Goal: Answer question/provide support

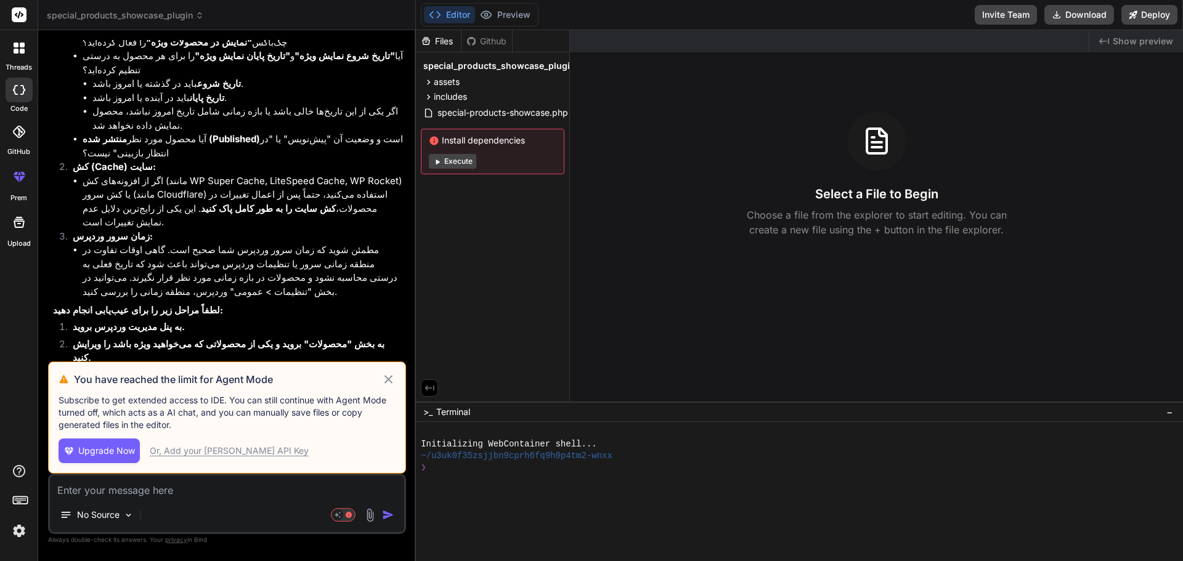
scroll to position [2207, 0]
click at [389, 379] on icon at bounding box center [388, 379] width 8 height 8
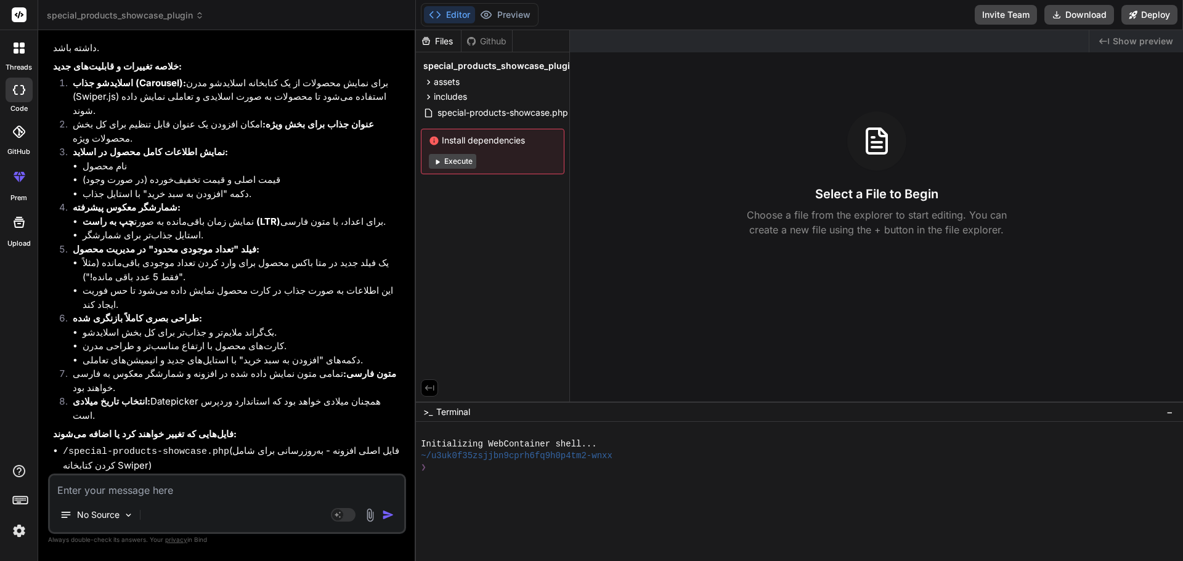
scroll to position [3088, 0]
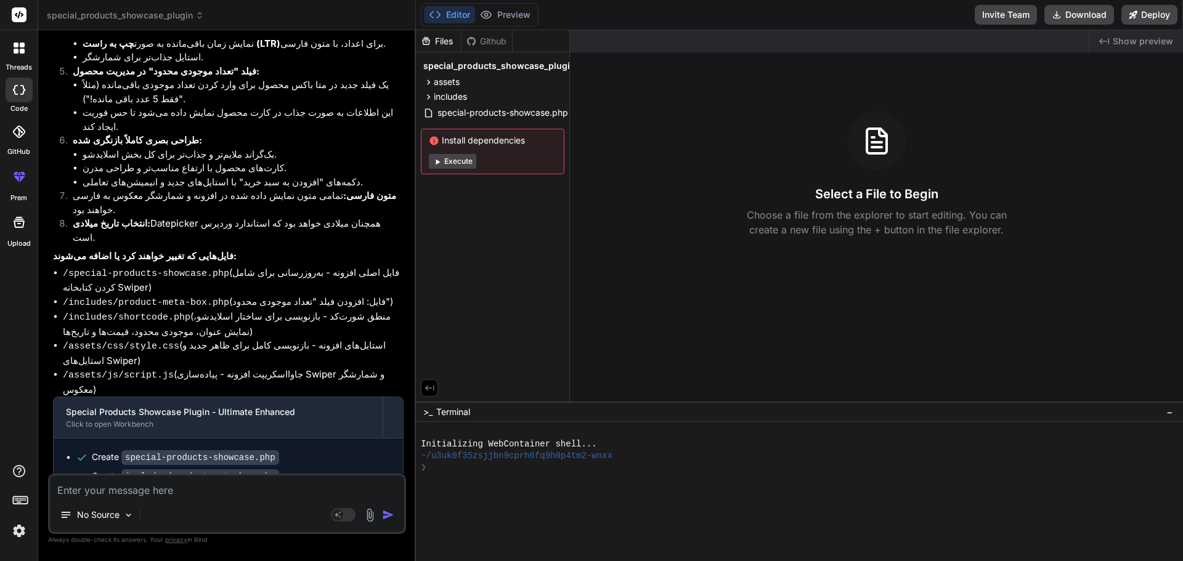
click at [16, 50] on icon at bounding box center [16, 51] width 5 height 5
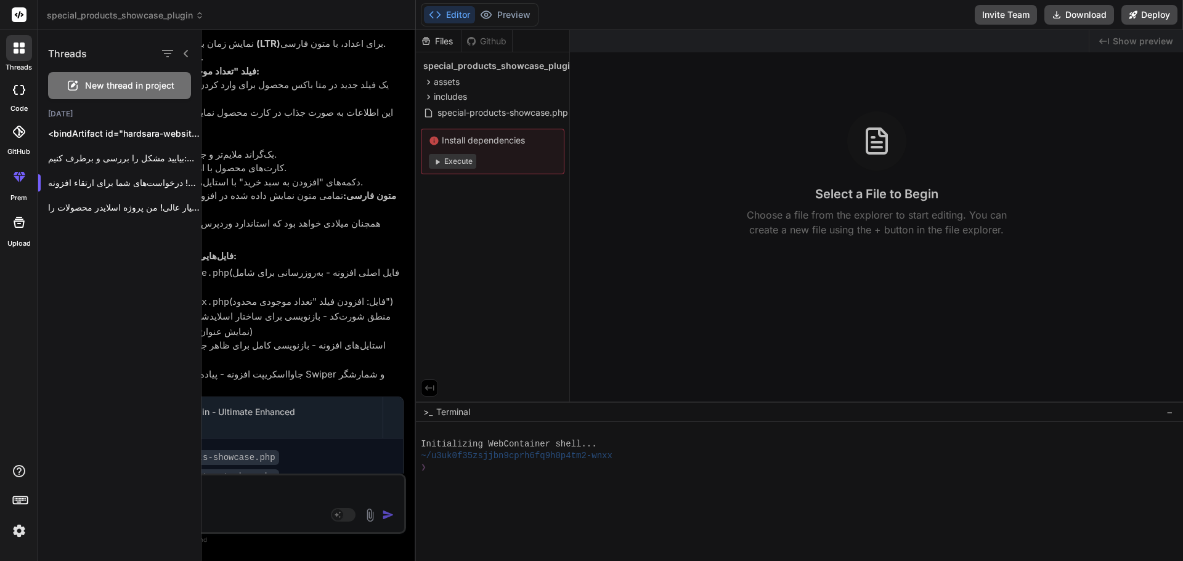
click at [109, 87] on span "New thread in project" at bounding box center [129, 85] width 89 height 12
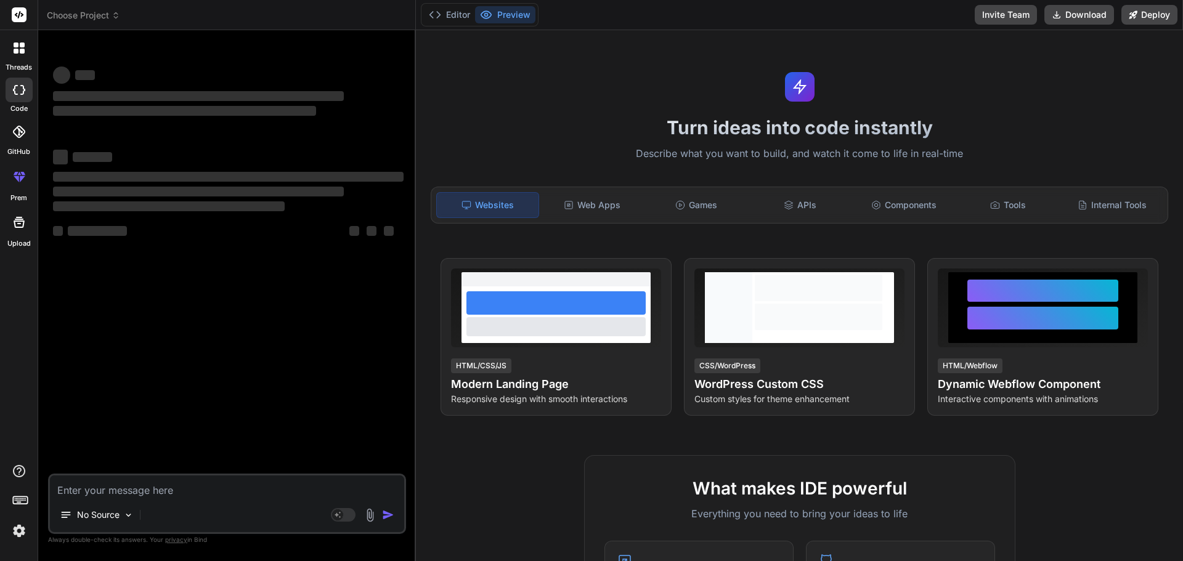
click at [186, 496] on textarea at bounding box center [227, 487] width 354 height 22
type textarea "x"
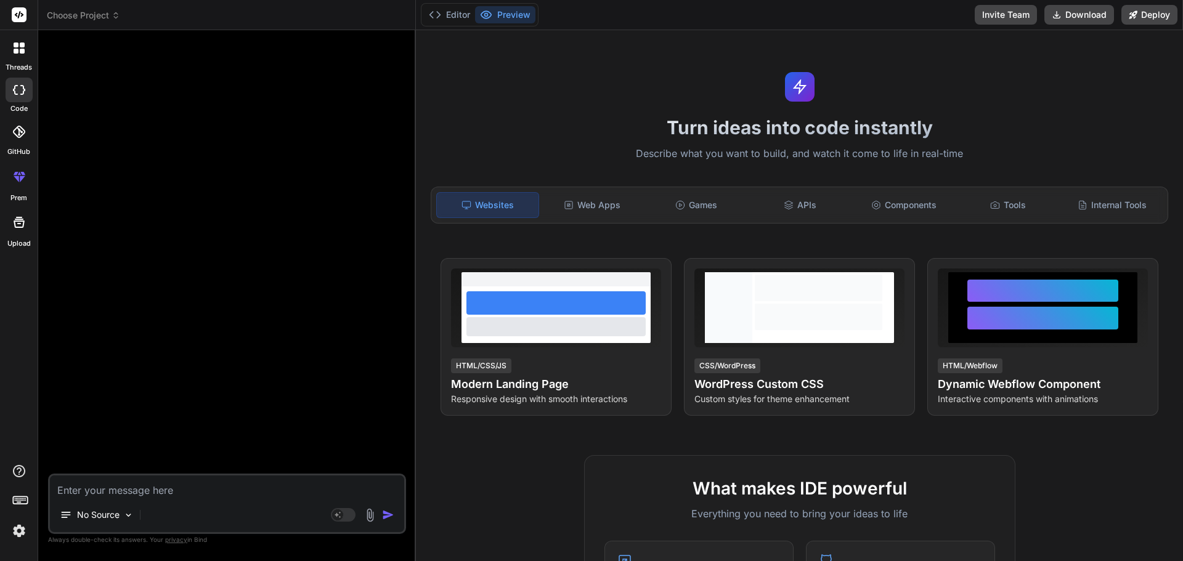
click at [247, 489] on textarea at bounding box center [227, 487] width 354 height 22
click at [244, 489] on textarea at bounding box center [227, 487] width 354 height 22
click at [175, 496] on textarea at bounding box center [227, 487] width 354 height 22
click at [172, 493] on textarea at bounding box center [227, 487] width 354 height 22
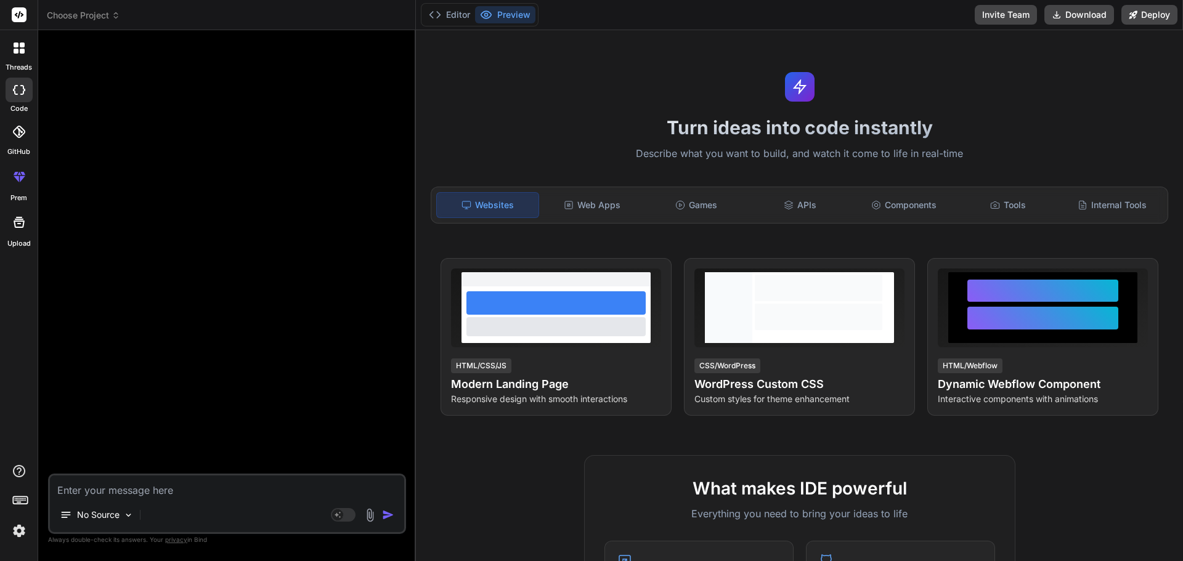
click at [152, 496] on textarea at bounding box center [227, 487] width 354 height 22
type textarea "ا"
type textarea "x"
type textarea "ای"
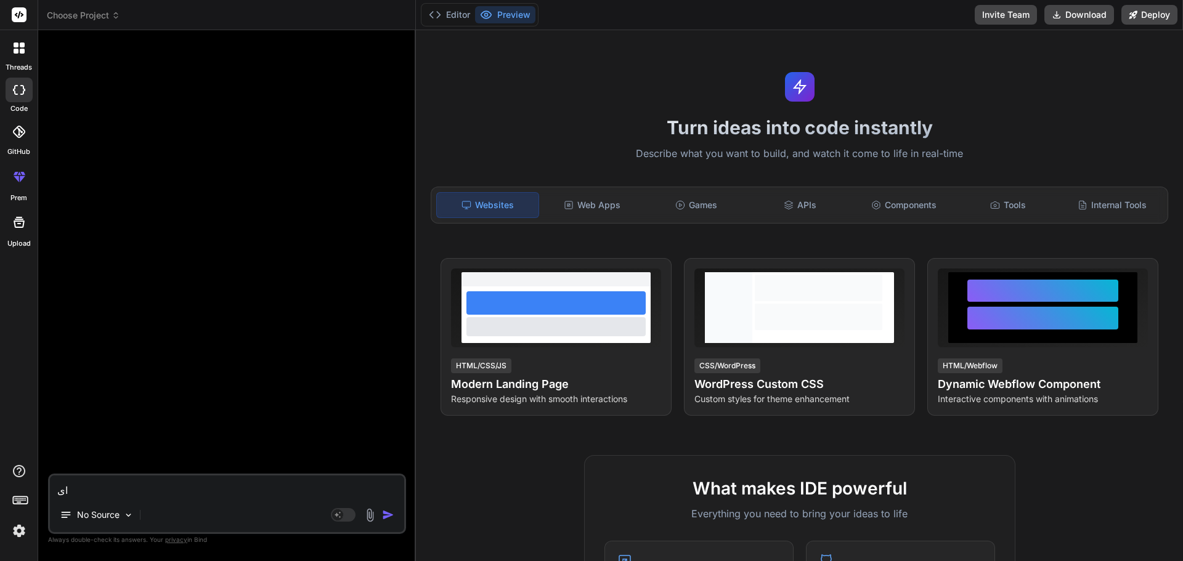
type textarea "x"
type textarea "این"
type textarea "x"
type textarea "این"
type textarea "x"
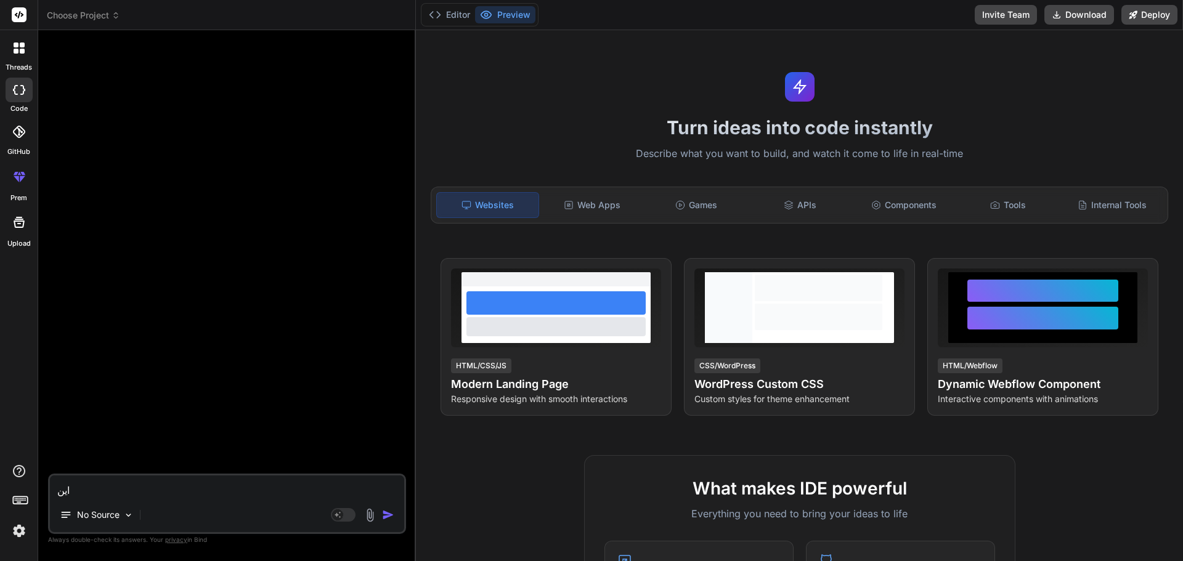
type textarea "این ک"
type textarea "x"
type textarea "این کد"
type textarea "x"
type textarea "این کدو"
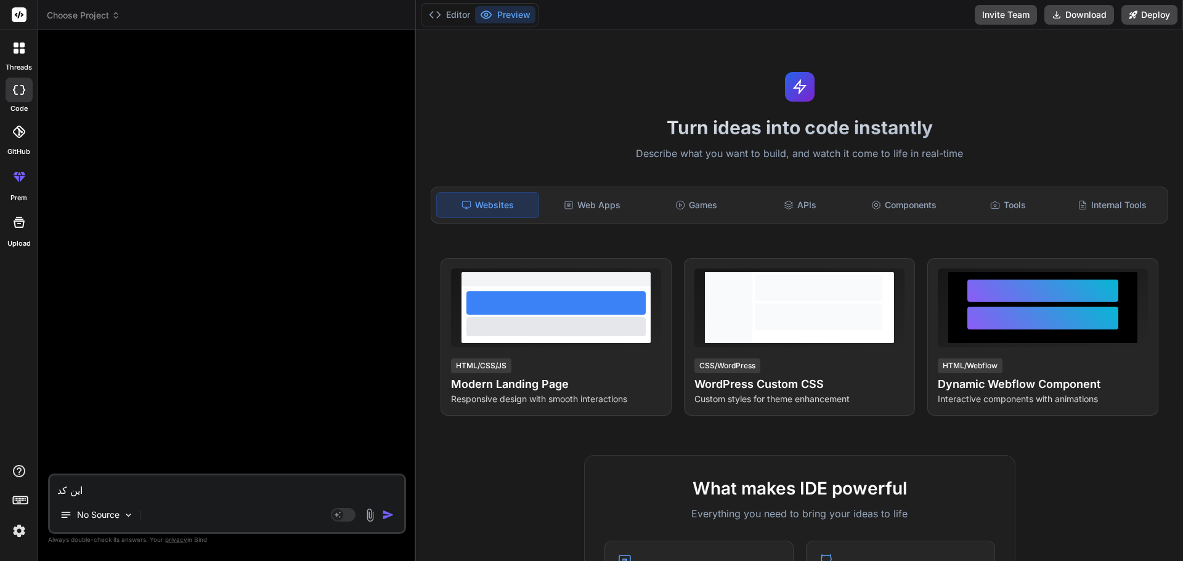
type textarea "x"
type textarea "این کدو"
type textarea "x"
type textarea "این کدو ب"
type textarea "x"
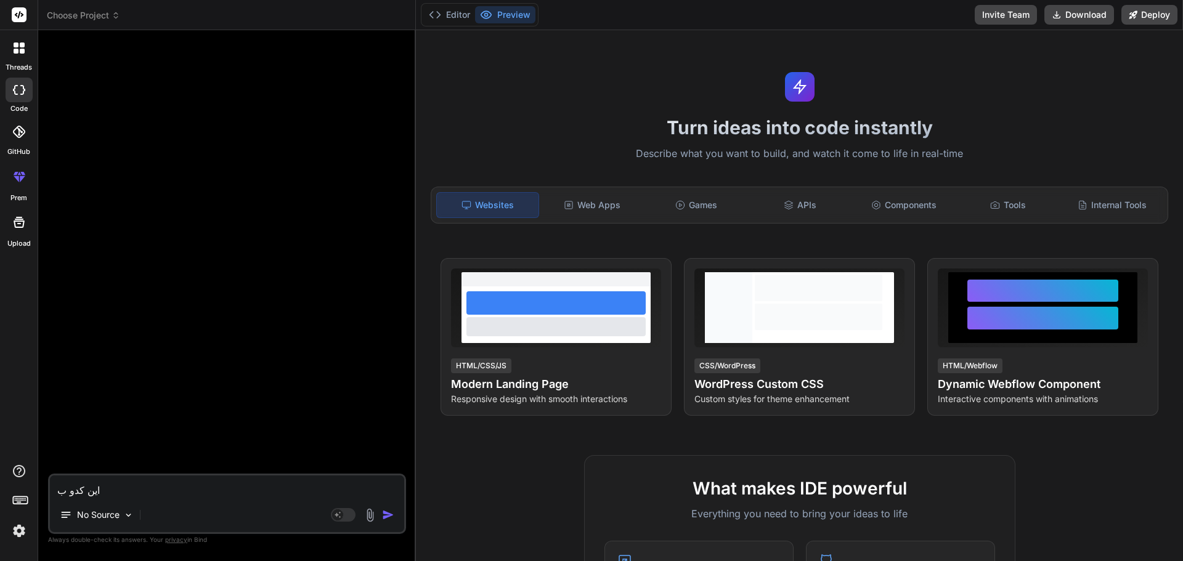
type textarea "این کدو بر"
type textarea "x"
type textarea "این کدو برا"
type textarea "x"
type textarea "این کدو برام"
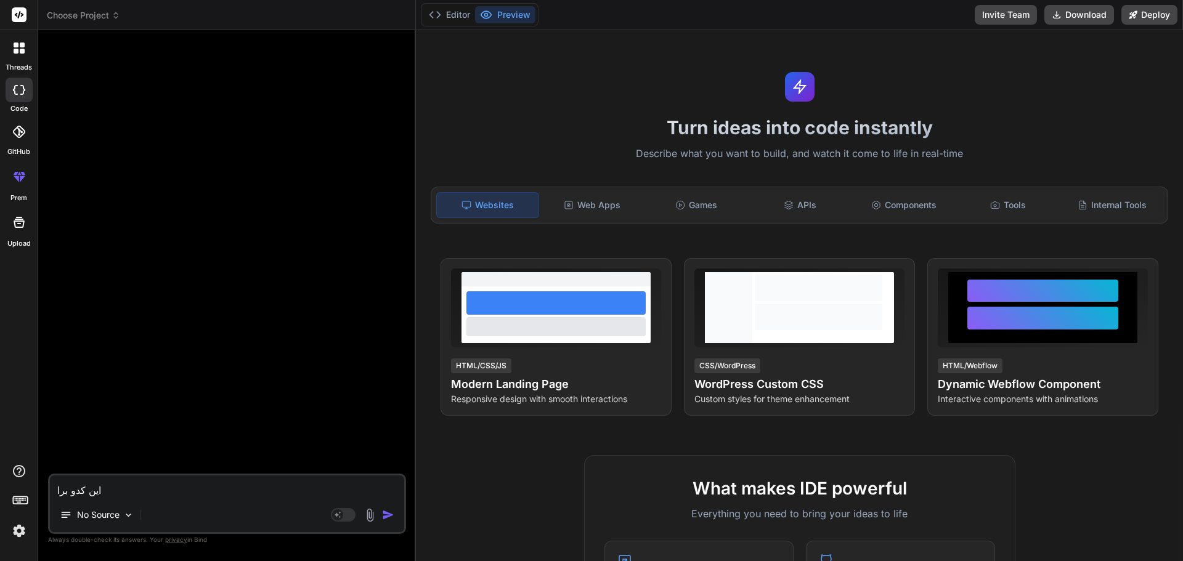
type textarea "x"
type textarea "این کدو برام"
type textarea "x"
type textarea "این کدو برام ب"
type textarea "x"
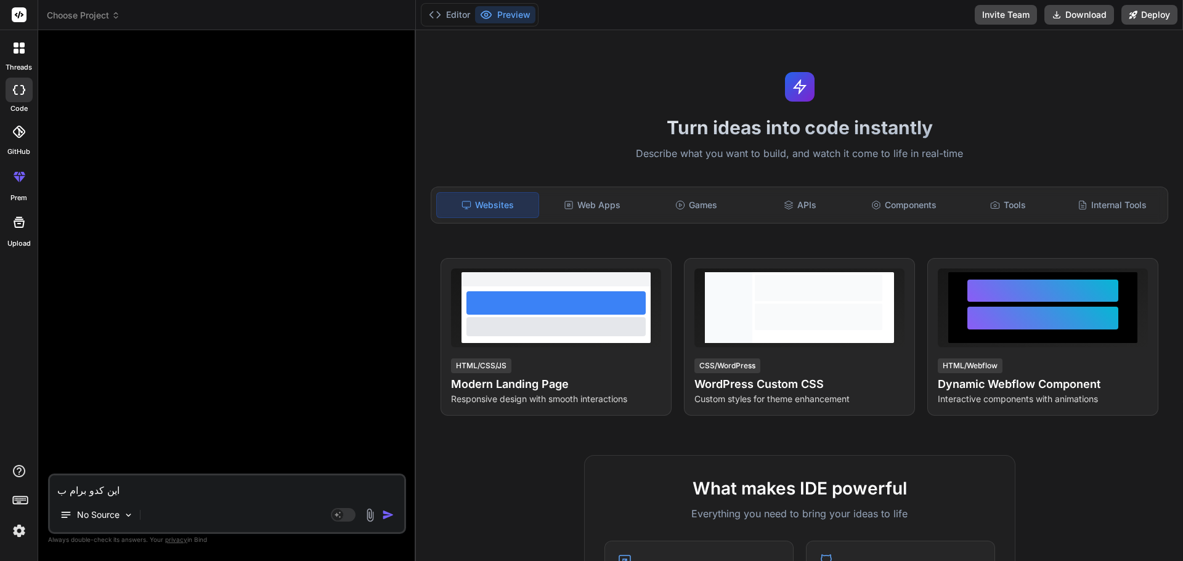
type textarea "این کدو برام به"
type textarea "x"
type textarea "این کدو برام بهی"
type textarea "x"
type textarea "این کدو برام بهین"
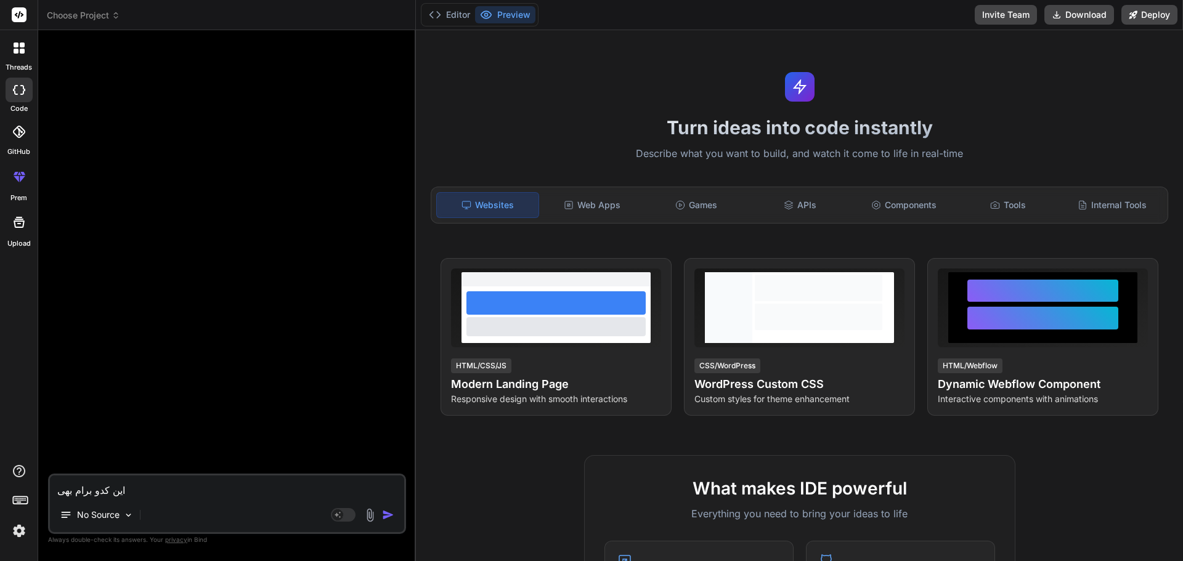
type textarea "x"
type textarea "این کدو برام بهینه"
type textarea "x"
type textarea "این کدو برام بهینه"
type textarea "x"
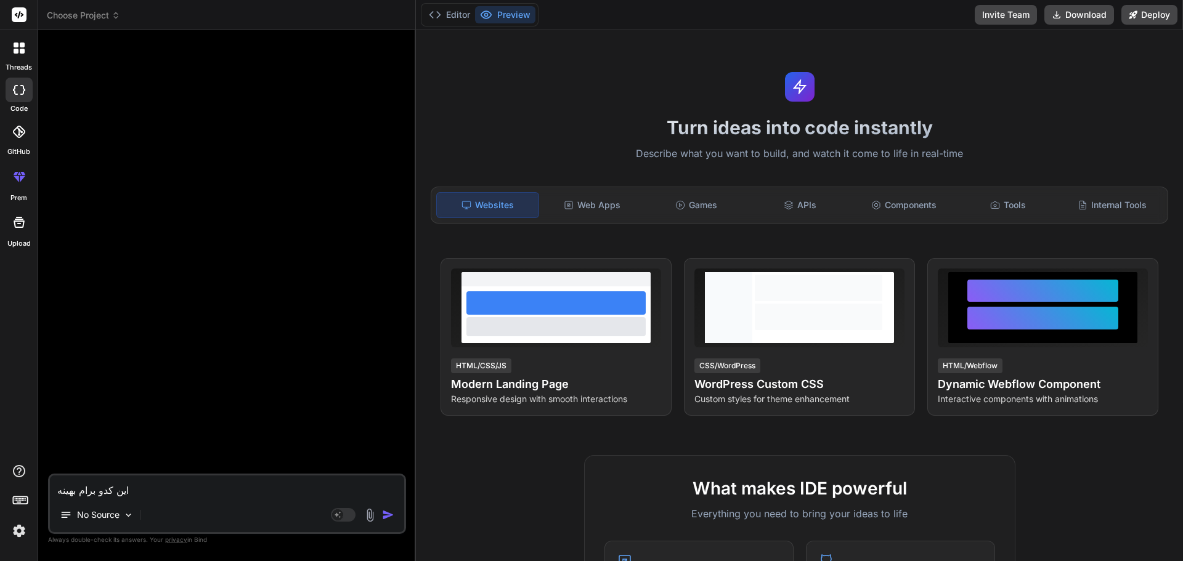
type textarea "این کدو برام بهینه ک"
type textarea "x"
type textarea "این کدو برام بهینه کن"
type textarea "x"
type textarea "این کدو برام بهینه کن"
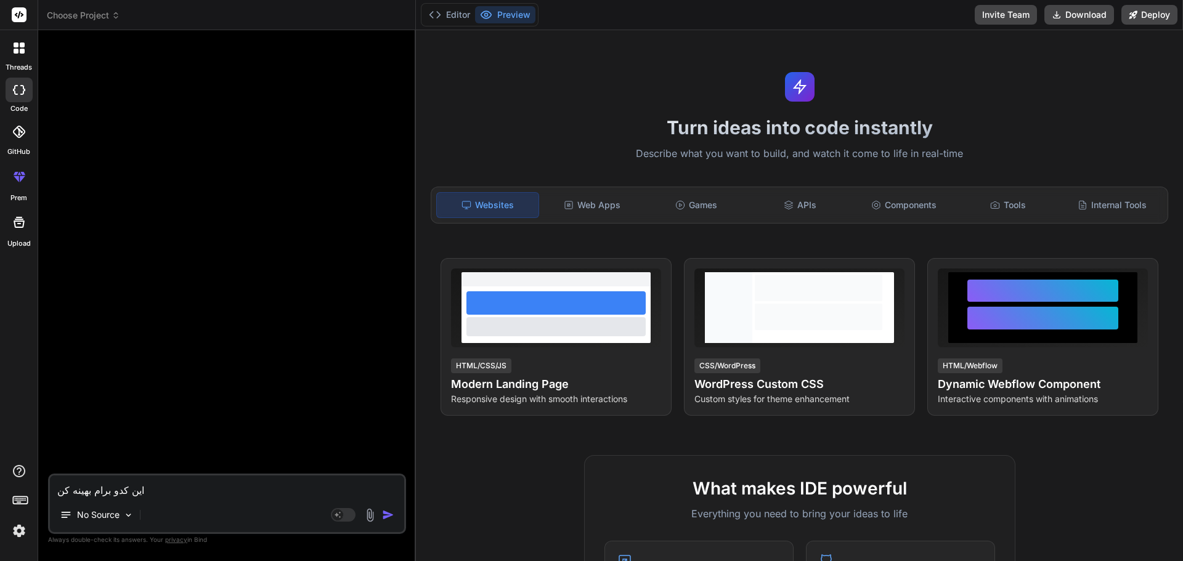
type textarea "x"
type textarea "این کدو برام بهینه کن ت"
type textarea "x"
type textarea "این کدو برام بهینه کن تا"
type textarea "x"
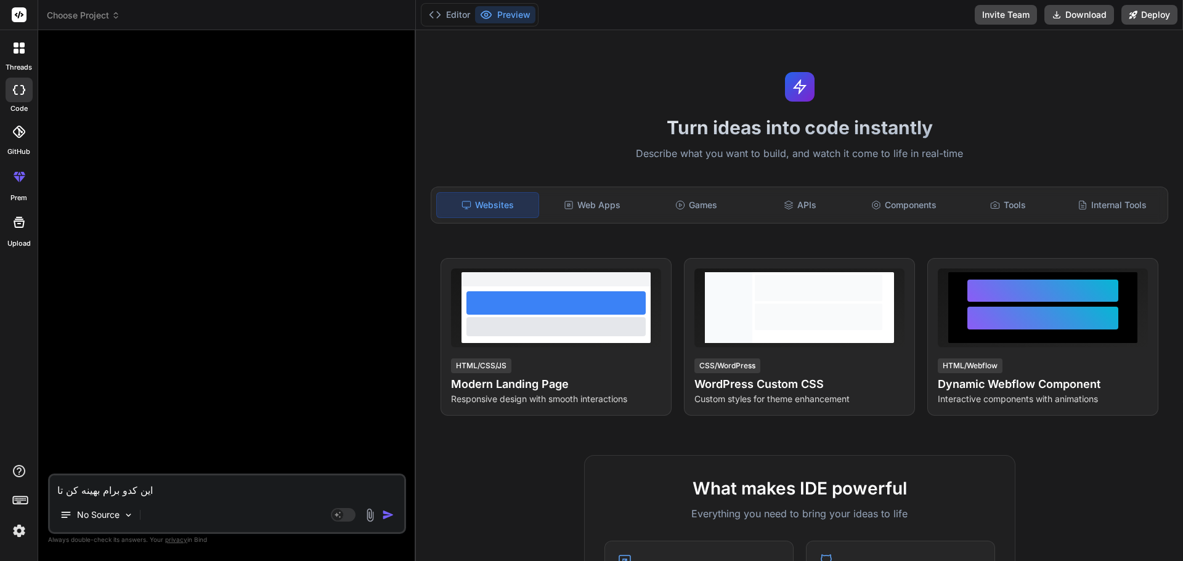
type textarea "این کدو برام بهینه کن تا"
type textarea "x"
type textarea "این کدو برام بهینه کن تا ب"
type textarea "x"
type textarea "این کدو برام بهینه کن تا بت"
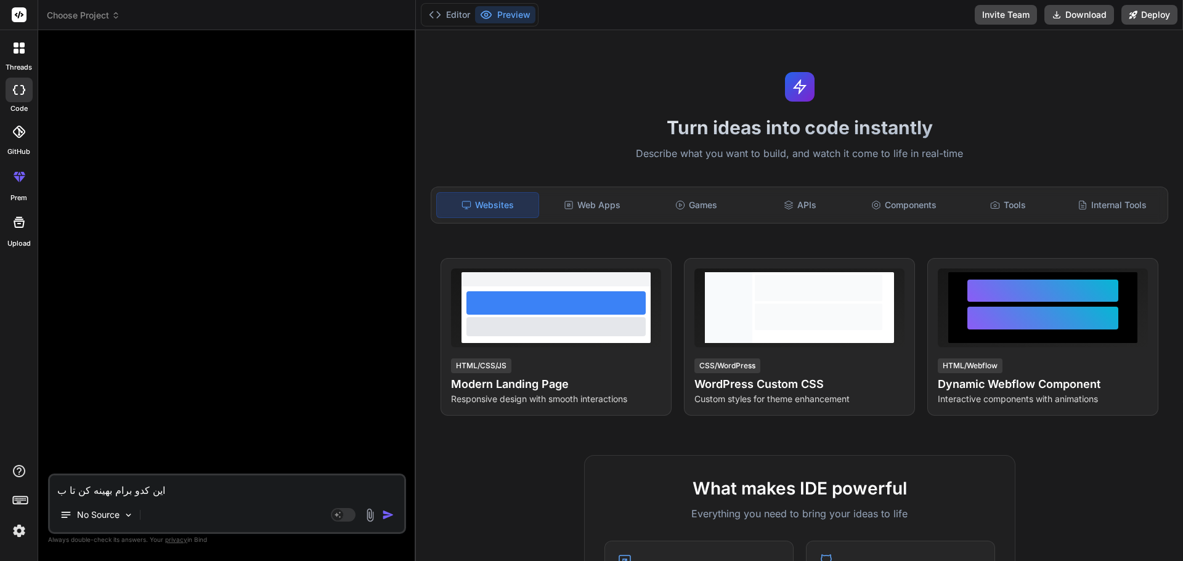
type textarea "x"
type textarea "این کدو برام بهینه کن تا بتو"
type textarea "x"
type textarea "این کدو برام بهینه کن تا بتون"
type textarea "x"
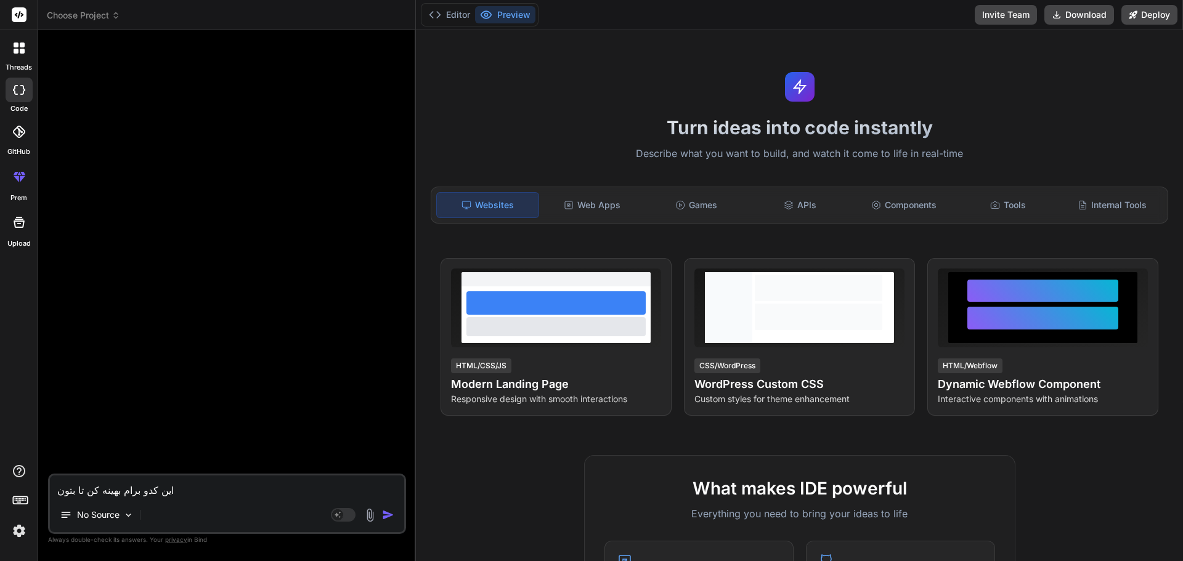
type textarea "این کدو برام بهینه کن تا بتونم"
type textarea "x"
type textarea "این کدو برام بهینه کن تا بتونم"
type textarea "x"
type textarea "این کدو برام بهینه کن تا بتونم د"
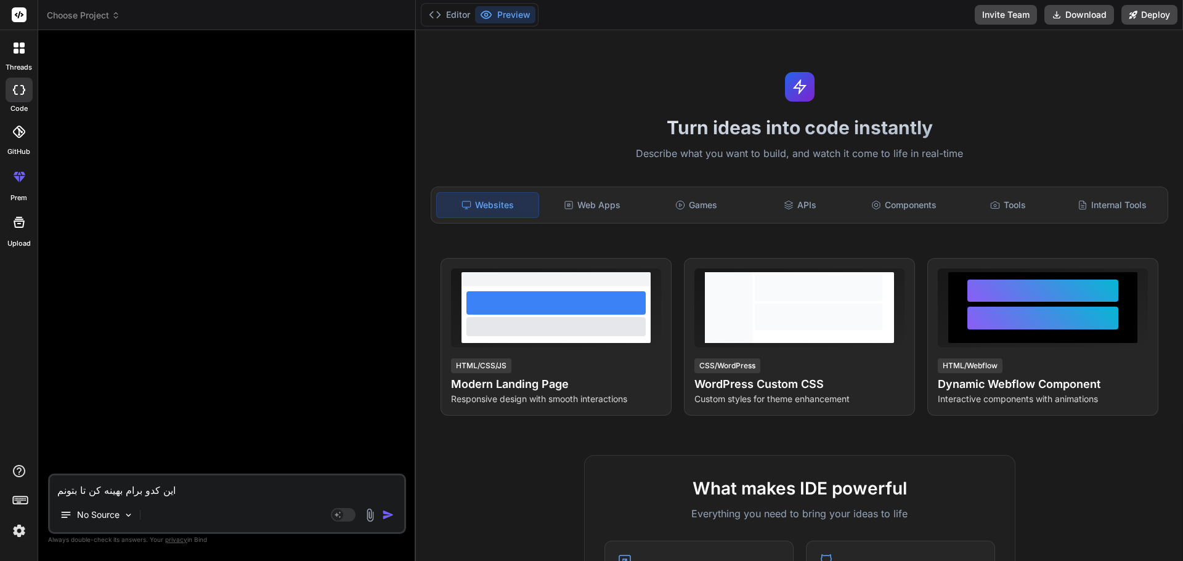
type textarea "x"
type textarea "این کدو برام بهینه کن تا بتونم دا"
type textarea "x"
type textarea "این کدو برام بهینه کن تا بتونم داخ"
type textarea "x"
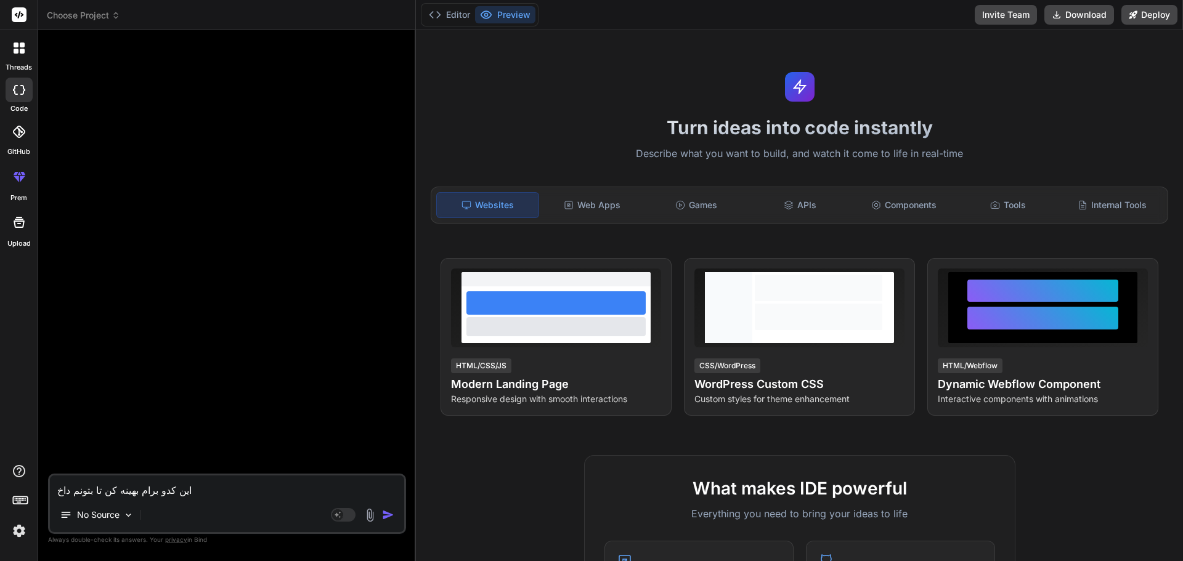
type textarea "این کدو برام بهینه کن تا بتونم داخل"
type textarea "x"
type textarea "این کدو برام بهینه کن تا بتونم داخل"
type textarea "x"
type textarea "این کدو برام بهینه کن تا بتونم داخل س"
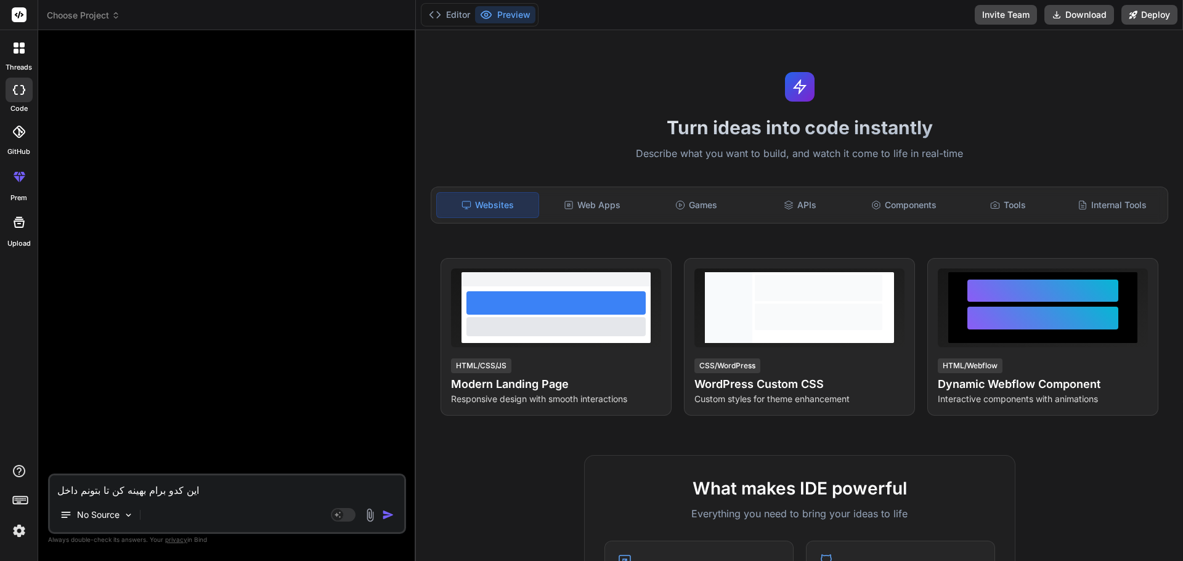
type textarea "x"
type textarea "این کدو برام بهینه کن تا بتونم داخل سا"
type textarea "x"
type textarea "این کدو برام بهینه کن تا بتونم داخل سای"
type textarea "x"
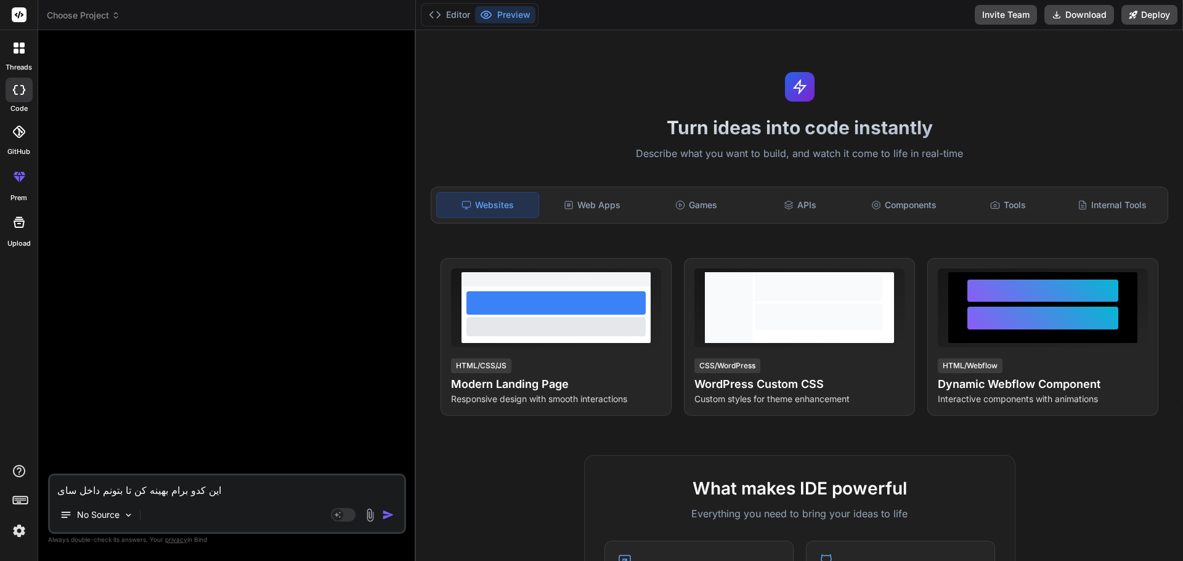
type textarea "این کدو برام بهینه کن تا بتونم داخل ساین"
type textarea "x"
type textarea "این کدو برام بهینه کن تا بتونم داخل ساینم"
type textarea "x"
type textarea "این کدو برام بهینه کن تا بتونم داخل ساینم"
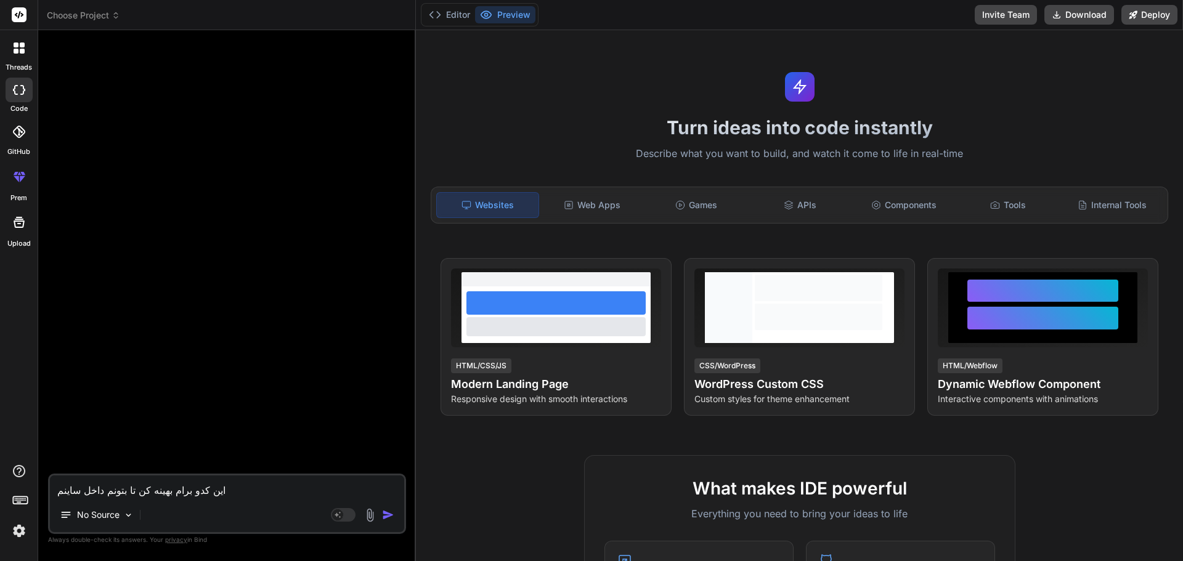
type textarea "x"
type textarea "این کدو برام بهینه کن تا بتونم داخل ساینم ک"
type textarea "x"
type textarea "این کدو برام بهینه کن تا بتونم داخل ساینم که"
type textarea "x"
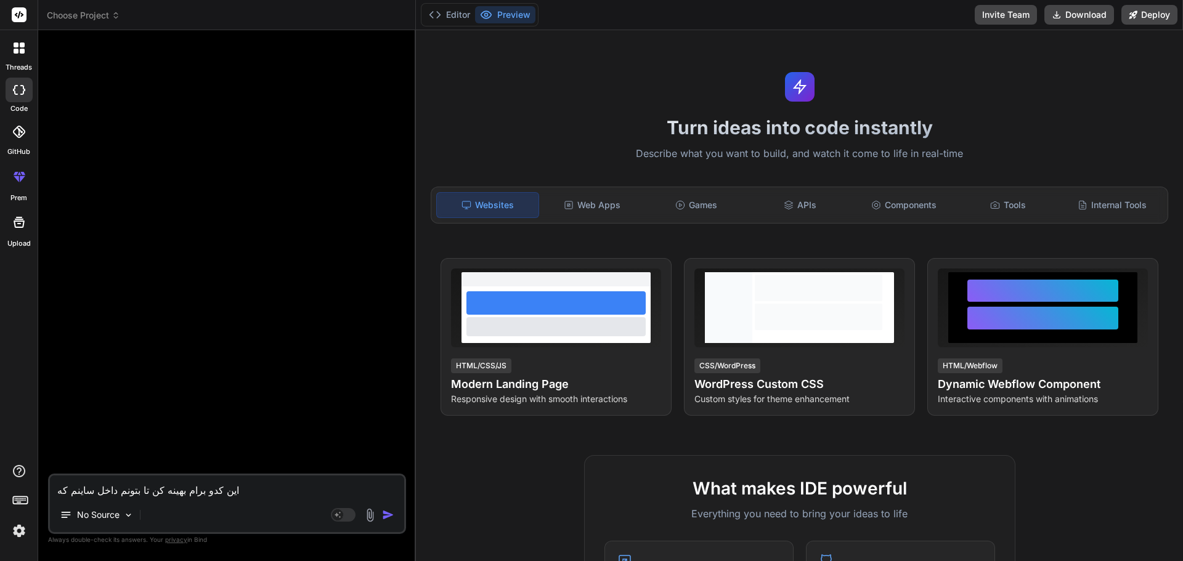
type textarea "این کدو برام بهینه کن تا بتونم داخل ساینم که"
type textarea "x"
type textarea "این کدو برام بهینه کن تا بتونم داخل [GEOGRAPHIC_DATA] که و"
type textarea "x"
type textarea "این کدو برام بهینه کن تا بتونم داخل [GEOGRAPHIC_DATA] که وو"
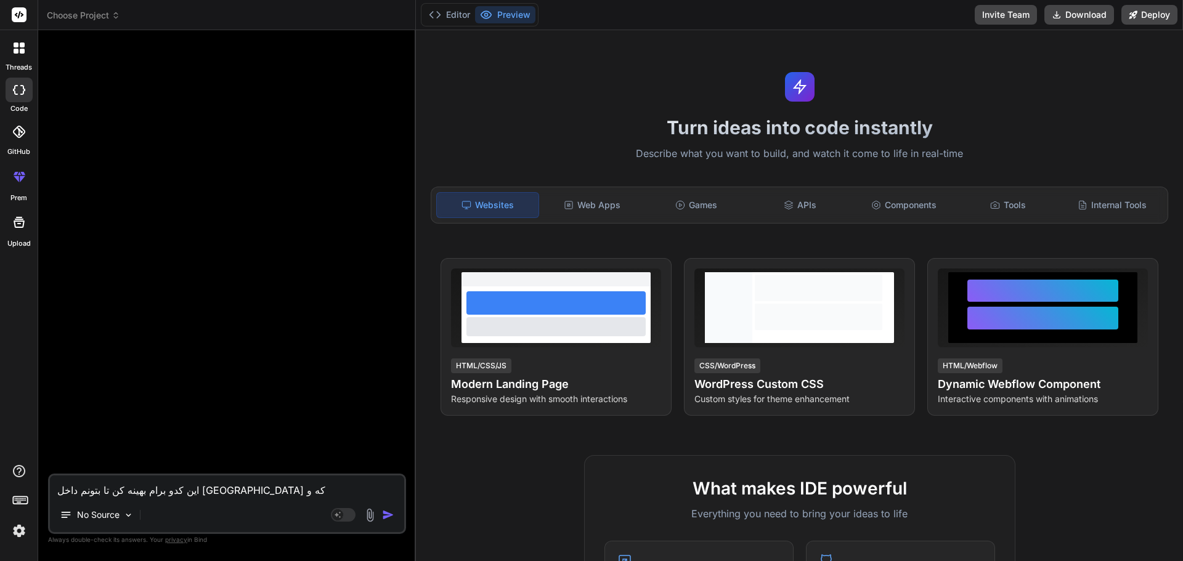
type textarea "x"
type textarea "این کدو برام بهینه کن تا بتونم داخل [GEOGRAPHIC_DATA] که ووک"
type textarea "x"
type textarea "این کدو برام بهینه کن تا بتونم داخل [GEOGRAPHIC_DATA] که ووکا"
type textarea "x"
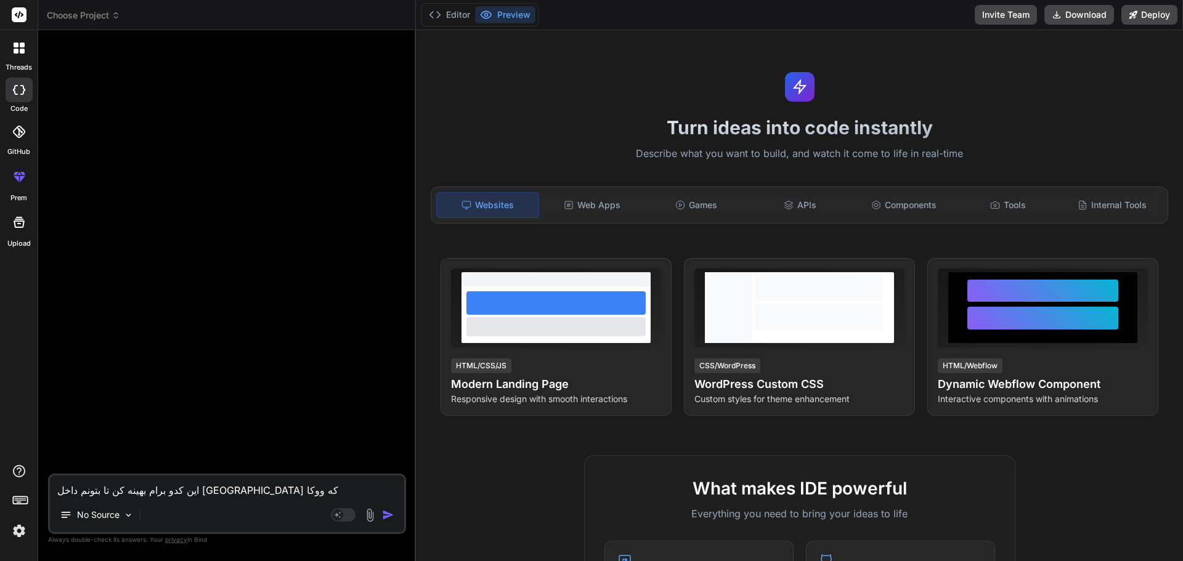
type textarea "این کدو برام بهینه کن تا بتونم داخل [GEOGRAPHIC_DATA] که ووکام"
type textarea "x"
type textarea "این کدو برام بهینه کن تا بتونم داخل [GEOGRAPHIC_DATA] که ووکامر"
type textarea "x"
type textarea "این کدو برام بهینه کن تا بتونم داخل [GEOGRAPHIC_DATA] که ووکامرس"
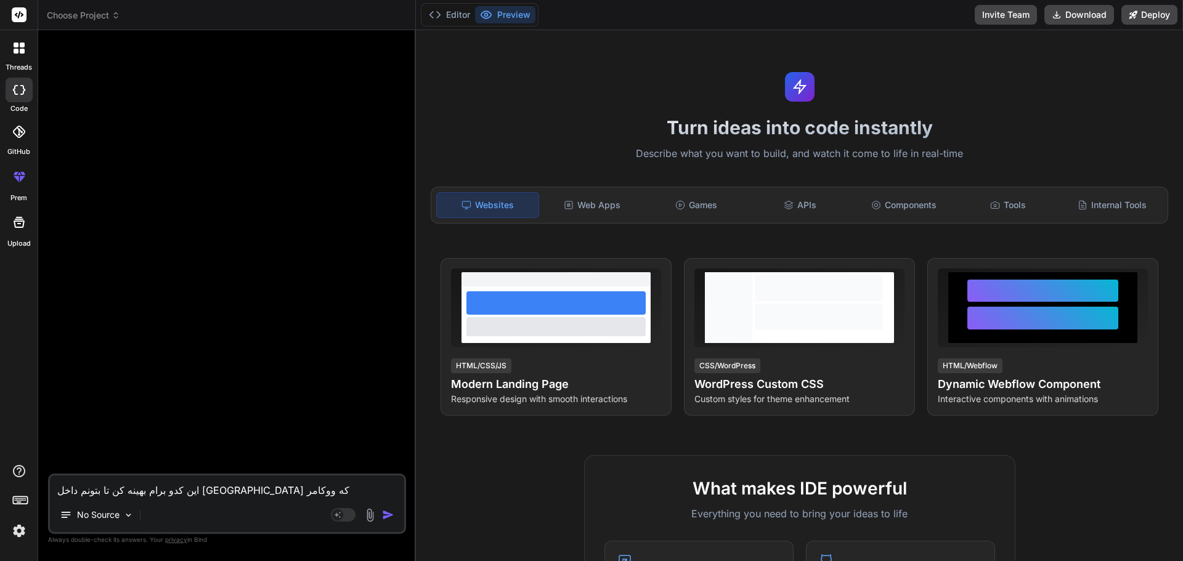
type textarea "x"
type textarea "این کدو برام بهینه کن تا بتونم داخل [GEOGRAPHIC_DATA] که ووکامرسی"
type textarea "x"
type textarea "این کدو برام بهینه کن تا بتونم داخل [GEOGRAPHIC_DATA] که ووکامرسی"
type textarea "x"
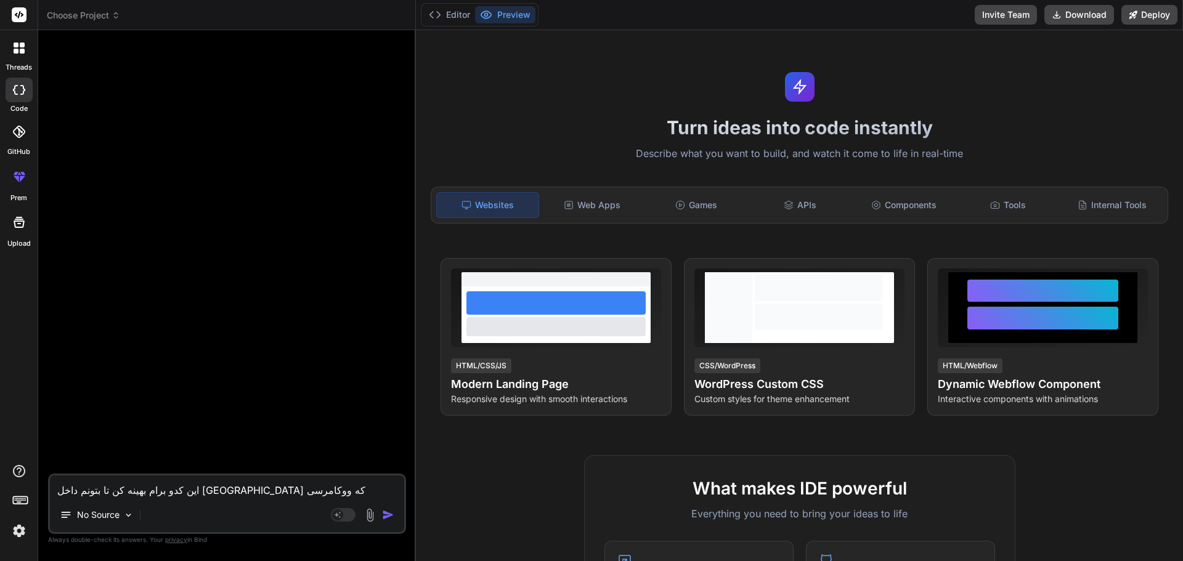
type textarea "این کدو برام بهینه کن تا بتونم داخل ساینم که ووکامرسی ه"
type textarea "x"
type textarea "این کدو برام بهینه کن تا بتونم داخل [GEOGRAPHIC_DATA] که ووکامرسی هس"
type textarea "x"
type textarea "این کدو برام بهینه کن تا بتونم داخل ساینم که ووکامرسی هست"
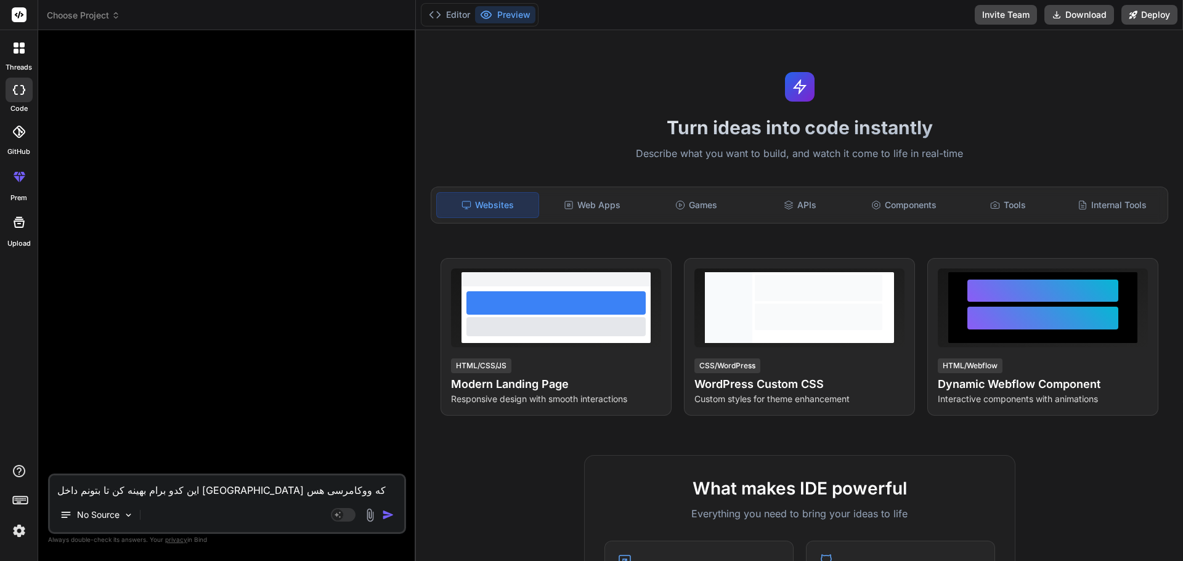
type textarea "x"
type textarea "این کدو برام بهینه کن تا بتونم داخل ساینم که ووکامرسی هستش"
type textarea "x"
type textarea "این کدو برام بهینه کن تا بتونم داخل ساینم که ووکامرسی هستشب"
type textarea "x"
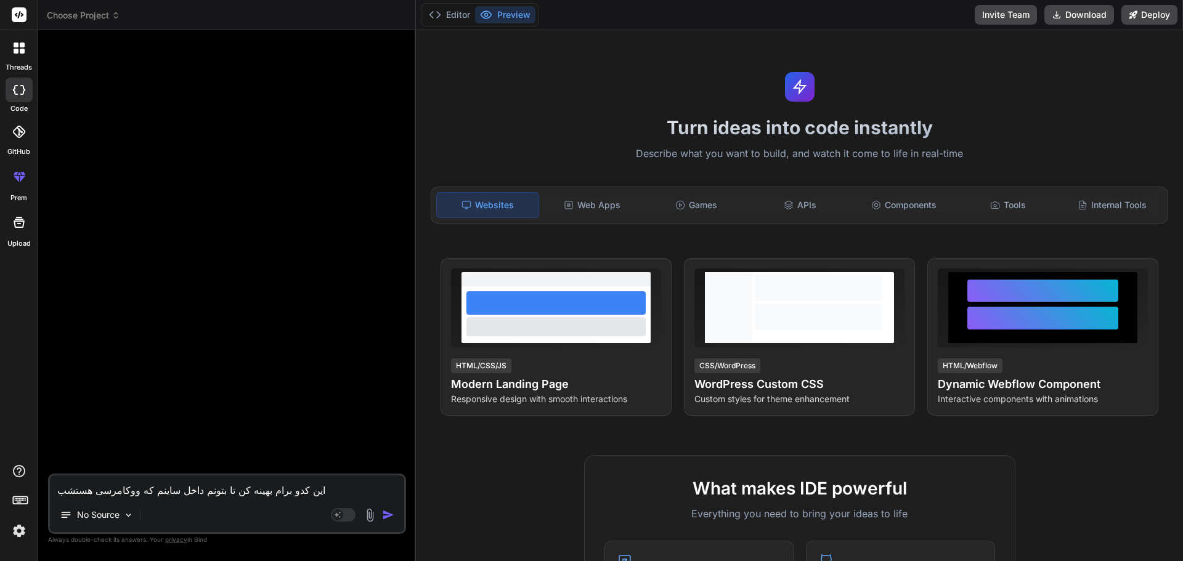
type textarea "این کدو برام بهینه کن تا بتونم داخل ساینم که ووکامرسی هستشبه"
type textarea "x"
type textarea "این کدو برام بهینه کن تا بتونم داخل ساینم که ووکامرسی هستشب"
type textarea "x"
type textarea "این کدو برام بهینه کن تا بتونم داخل ساینم که ووکامرسی هستش"
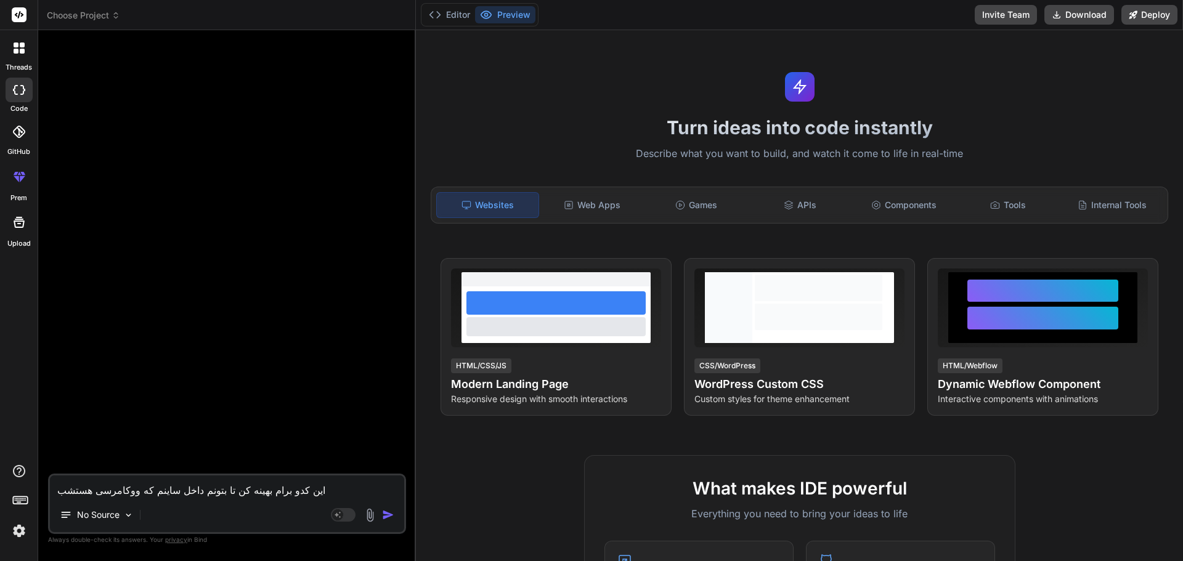
type textarea "x"
type textarea "این کدو برام بهینه کن تا بتونم داخل ساینم که ووکامرسی هستش"
type textarea "x"
type textarea "این کدو برام بهینه کن تا بتونم داخل [GEOGRAPHIC_DATA] که ووکامرسی هستش ب"
type textarea "x"
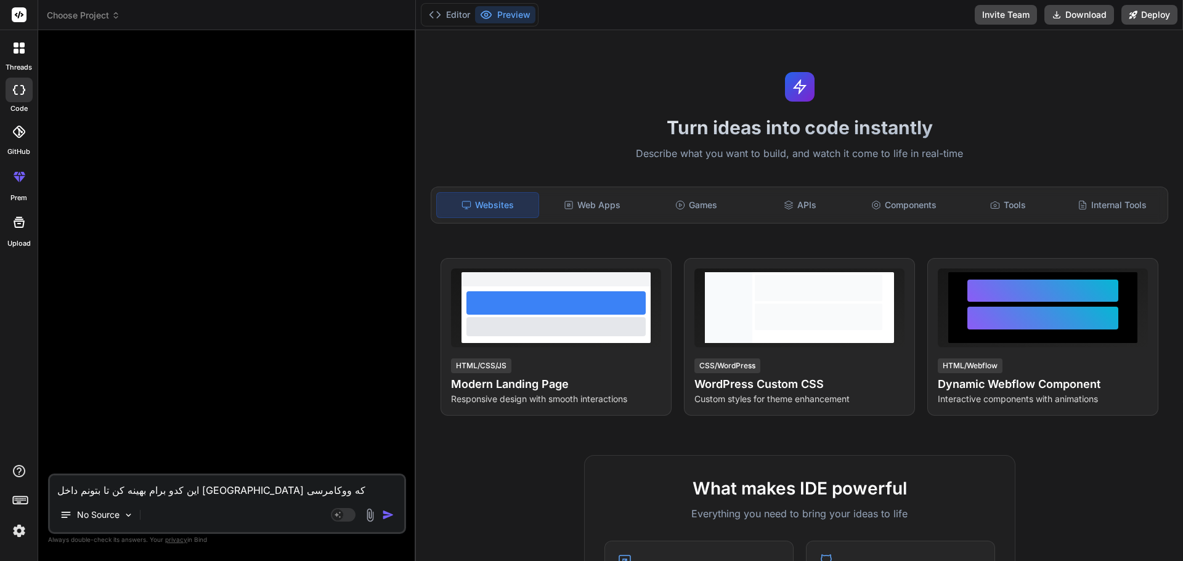
type textarea "این کدو برام بهینه کن تا بتونم داخل [GEOGRAPHIC_DATA] که ووکامرسی هستش به"
type textarea "x"
type textarea "این کدو برام بهینه کن تا بتونم داخل [GEOGRAPHIC_DATA] که ووکامرسی هستش به"
type textarea "x"
type textarea "این کدو برام بهینه کن تا بتونم داخل ساینم که ووکامرسی هستش به د"
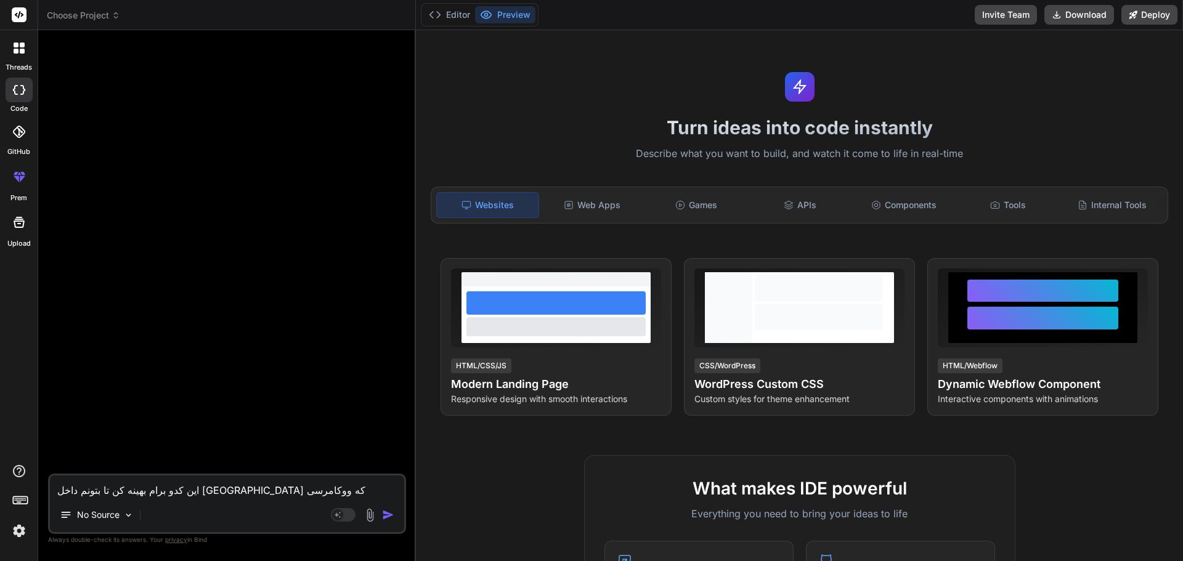
type textarea "x"
type textarea "این کدو برام بهینه کن تا بتونم داخل [GEOGRAPHIC_DATA] که ووکامرسی هستش به در"
type textarea "x"
type textarea "این کدو برام بهینه کن تا بتونم داخل [GEOGRAPHIC_DATA] که ووکامرسی هستش به درس"
type textarea "x"
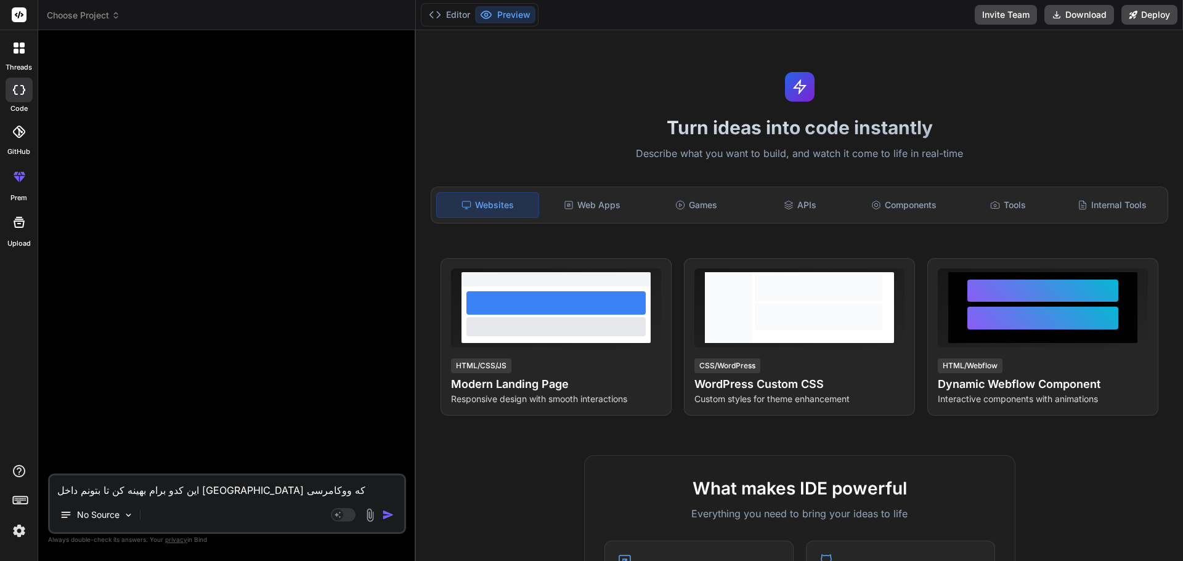
type textarea "این کدو برام بهینه کن تا بتونم داخل ساینم که ووکامرسی هستش به درست"
type textarea "x"
type textarea "این کدو برام بهینه کن تا بتونم داخل [GEOGRAPHIC_DATA] که ووکامرسی هستش به درستی"
type textarea "x"
type textarea "این کدو برام بهینه کن تا بتونم داخل [GEOGRAPHIC_DATA] که ووکامرسی هستش به درستی"
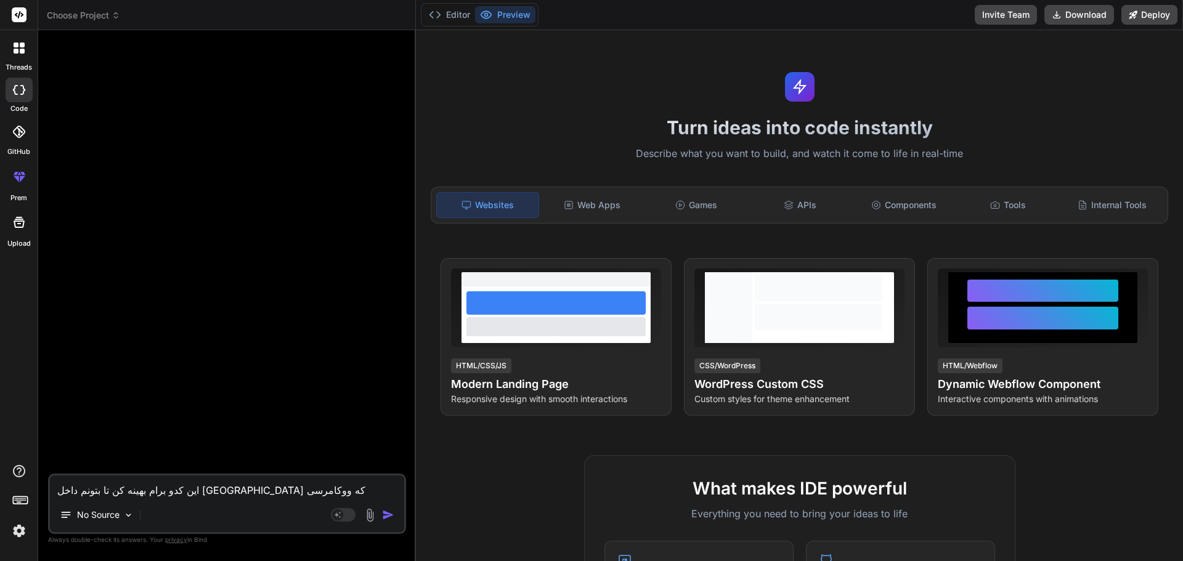
type textarea "x"
type textarea "این کدو برام بهینه کن تا بتونم داخل [GEOGRAPHIC_DATA] که ووکامرسی هستش به درستی…"
type textarea "x"
type textarea "این کدو برام بهینه کن تا بتونم داخل ساینم که ووکامرسی هستش به درستی کن"
type textarea "x"
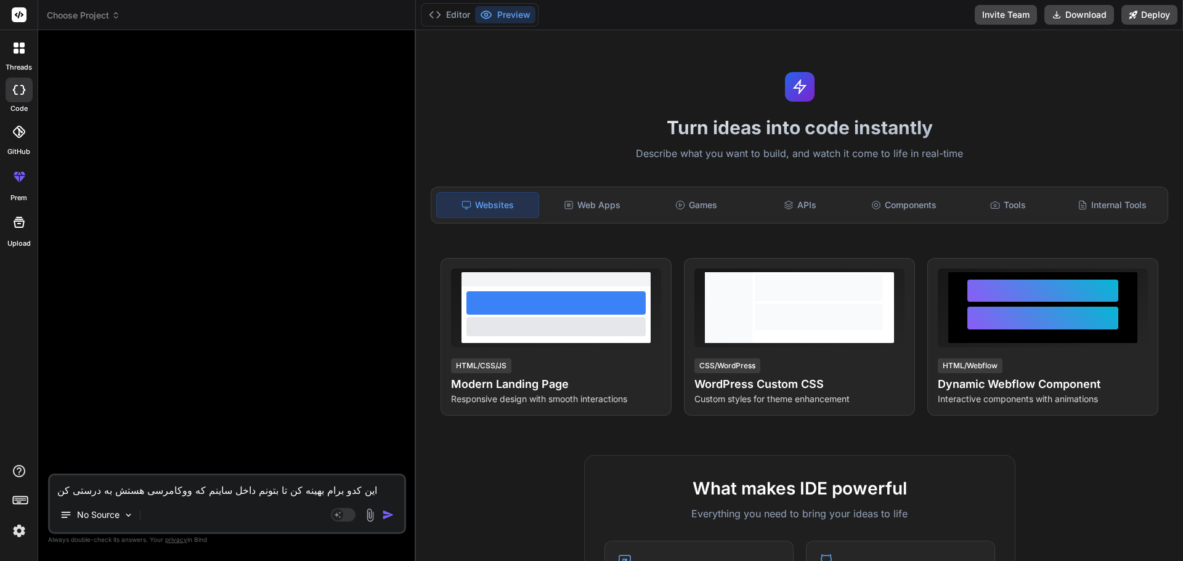
type textarea "این کدو برام بهینه کن تا بتونم داخل [GEOGRAPHIC_DATA] که ووکامرسی هستش به درستی…"
type textarea "x"
type textarea "این کدو برام بهینه کن تا بتونم داخل [GEOGRAPHIC_DATA] که ووکامرسی هستش به درستی"
type textarea "x"
type textarea "این کدو برام بهینه کن تا بتونم داخل [GEOGRAPHIC_DATA] که ووکامرسی هستش به درستی…"
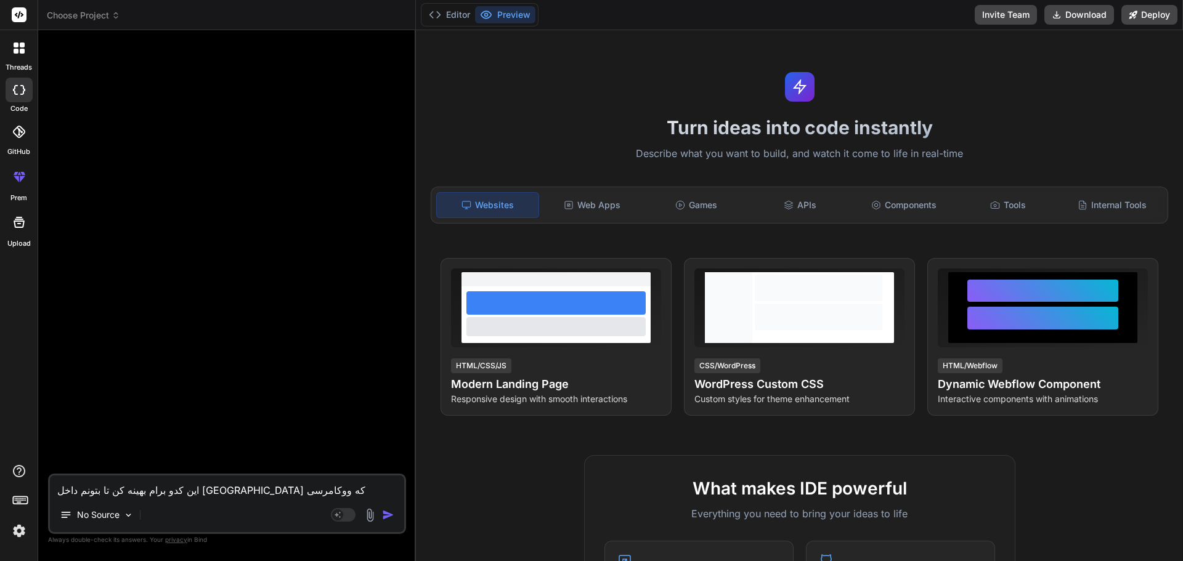
type textarea "x"
type textarea "این کدو برام بهینه کن تا بتونم داخل [GEOGRAPHIC_DATA] که ووکامرسی هستش به درستی…"
type textarea "x"
type textarea "این کدو برام بهینه کن تا بتونم داخل [GEOGRAPHIC_DATA] که ووکامرسی هستش به درستی…"
type textarea "x"
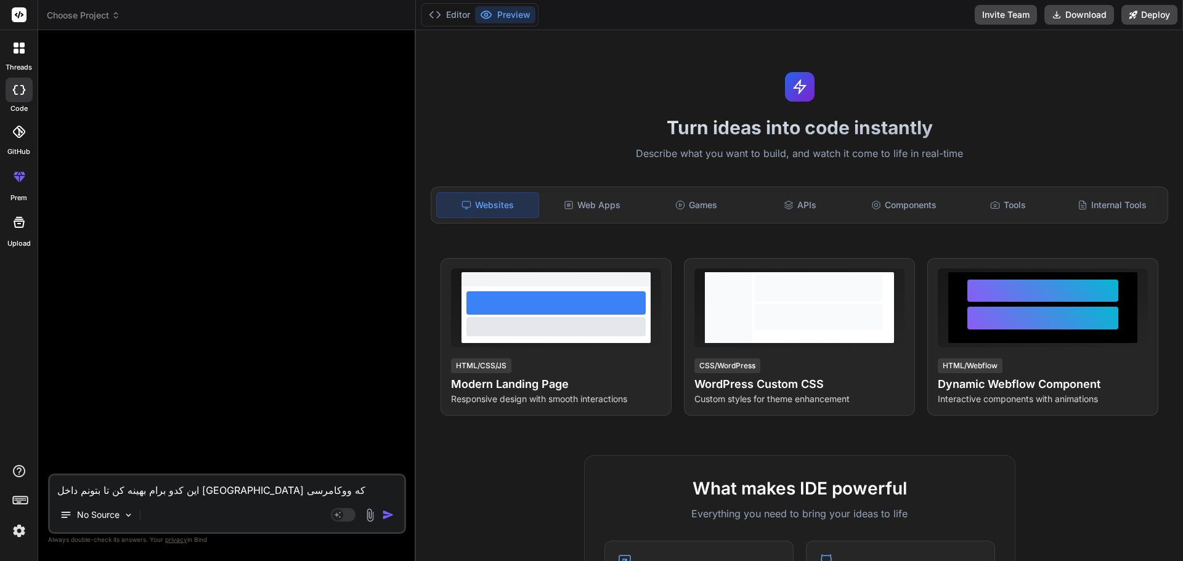
type textarea "این کدو برام بهینه کن تا بتونم داخل [GEOGRAPHIC_DATA] که ووکامرسی هستش به درستی…"
type textarea "x"
type textarea "این کدو برام بهینه کن تا بتونم داخل ساینم که ووکامرسی هستش به درستی کار ک"
type textarea "x"
type textarea "این کدو برام بهینه کن تا بتونم داخل ساینم که ووکامرسی هستش به درستی کار کن"
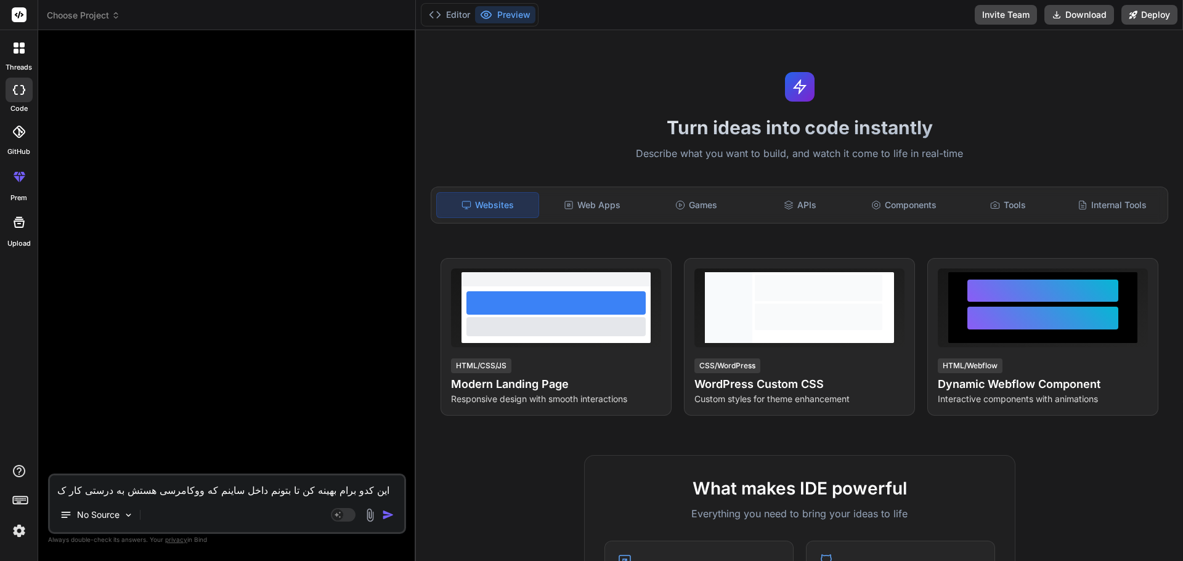
type textarea "x"
type textarea "این کدو برام بهینه کن تا بتونم داخل ساینم که ووکامرسی هستش به درستی کار کنه"
type textarea "x"
type textarea "این کدو برام بهینه کن تا بتونم داخل ساینم که ووکامرسی هستش به درستی کار کنه"
type textarea "x"
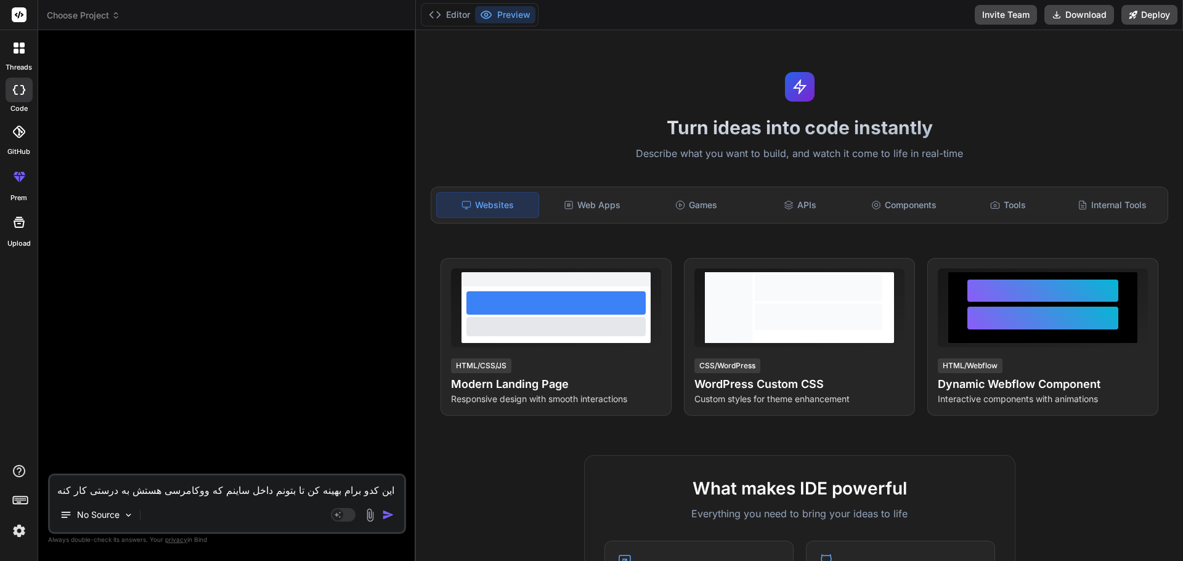
type textarea "این کدو برام بهینه کن تا بتونم داخل ساینم که ووکامرسی هستش به درستی کار کنه ت"
type textarea "x"
type textarea "این کدو برام بهینه کن تا بتونم داخل ساینم که ووکامرسی هستش به درستی کار کنه تم"
type textarea "x"
type textarea "این کدو برام بهینه کن تا بتونم داخل [GEOGRAPHIC_DATA] که ووکامرسی هستش به درستی…"
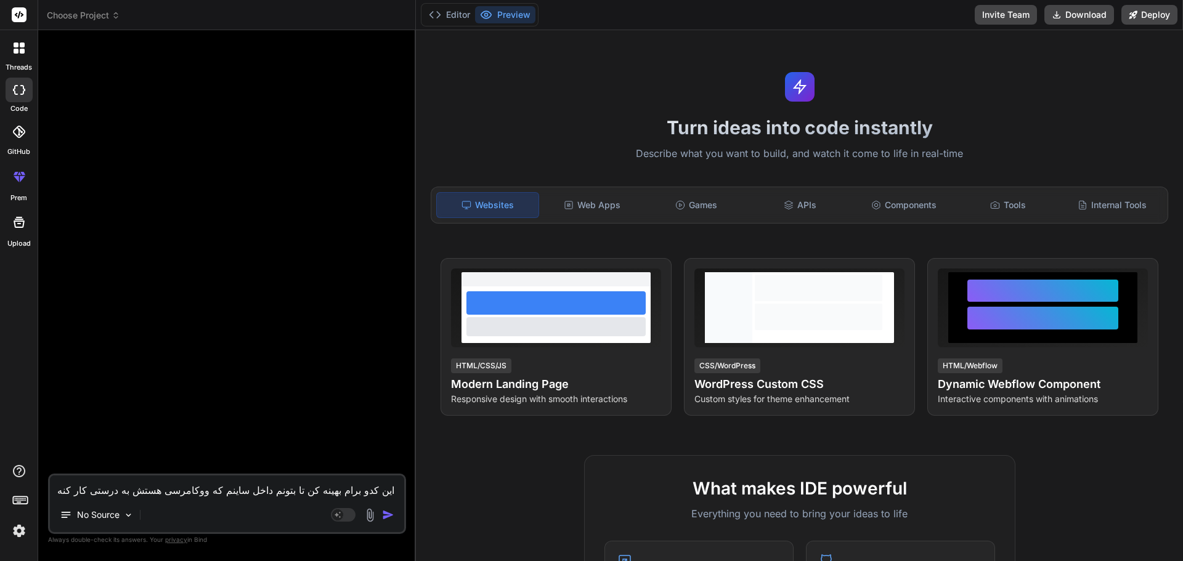
type textarea "x"
type textarea "این کدو برام بهینه کن تا بتونم داخل [GEOGRAPHIC_DATA] که ووکامرسی هستش به درستی…"
type textarea "x"
type textarea "این کدو برام بهینه کن تا بتونم داخل [GEOGRAPHIC_DATA] که ووکامرسی هستش به درستی…"
type textarea "x"
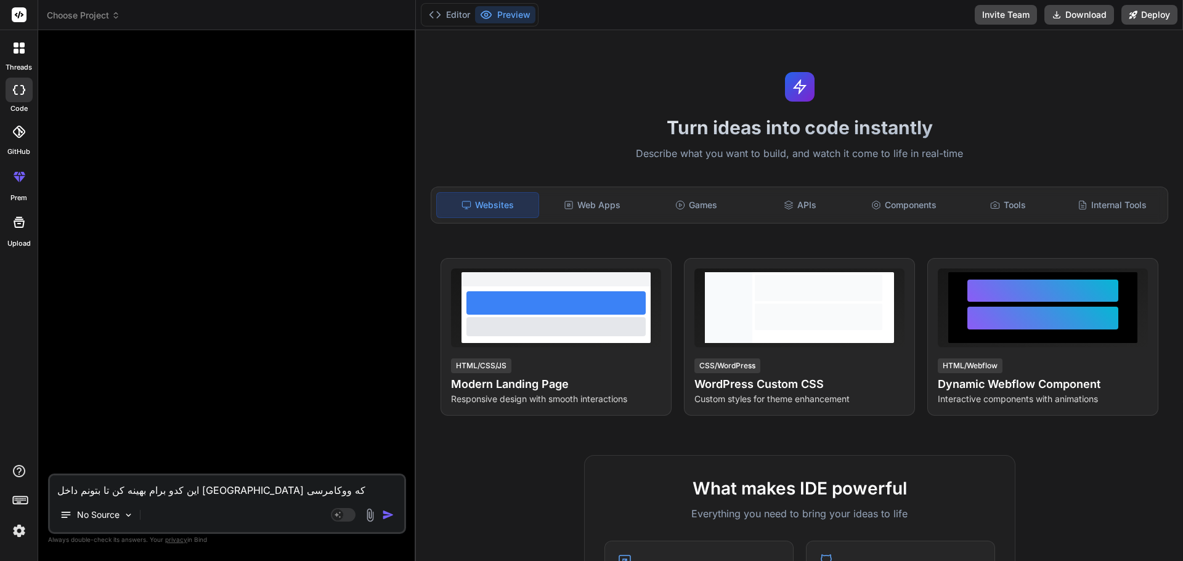
type textarea "این کدو برام بهینه کن تا بتونم داخل ساینم که ووکامرسی هستش به درستی کار کنه تما…"
type textarea "x"
type textarea "این کدو برام بهینه کن تا بتونم داخل ساینم که ووکامرسی هستش به درستی کار کنه تما…"
type textarea "x"
type textarea "این کدو برام بهینه کن تا بتونم داخل ساینم که ووکامرسی هستش به درستی کار کنه تما…"
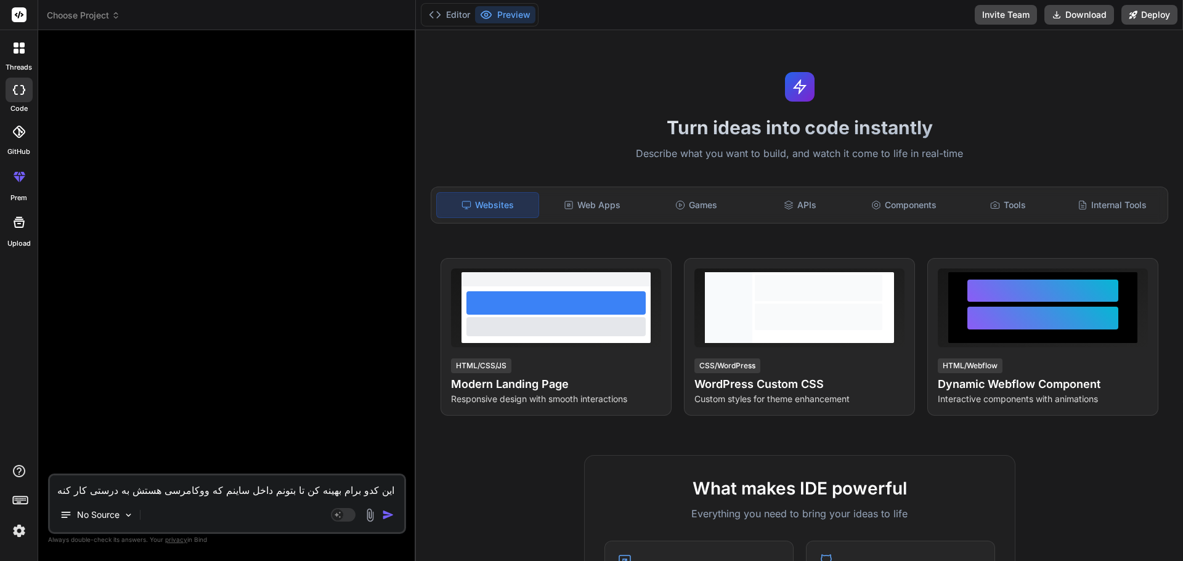
type textarea "x"
type textarea "این کدو برام بهینه کن تا بتونم داخل ساینم که ووکامرسی هستش به درستی کار کنه تما…"
type textarea "x"
type textarea "این کدو برام بهینه کن تا بتونم داخل ساینم که ووکامرسی هستش به درستی کار کنه تما…"
type textarea "x"
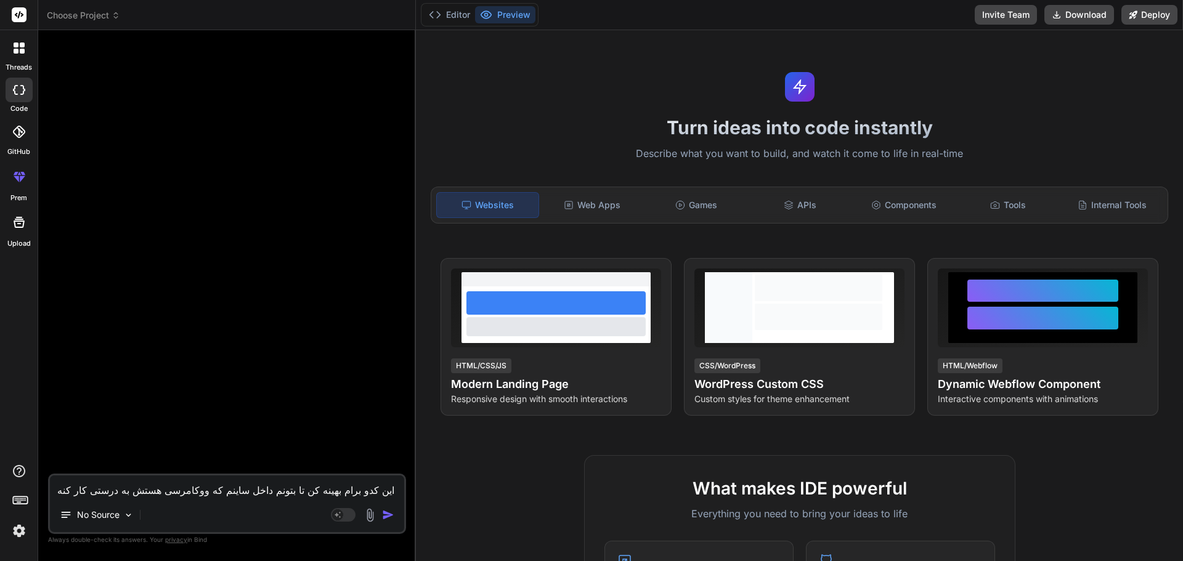
type textarea "این کدو برام بهینه کن تا بتونم داخل ساینم که ووکامرسی هستش به درستی کار کنه تما…"
type textarea "x"
type textarea "این کدو برام بهینه کن تا بتونم داخل ساینم که ووکامرسی هستش به درستی کار کنه تما…"
type textarea "x"
type textarea "این کدو برام بهینه کن تا بتونم داخل ساینم که ووکامرسی هستش به درستی کار کنه تما…"
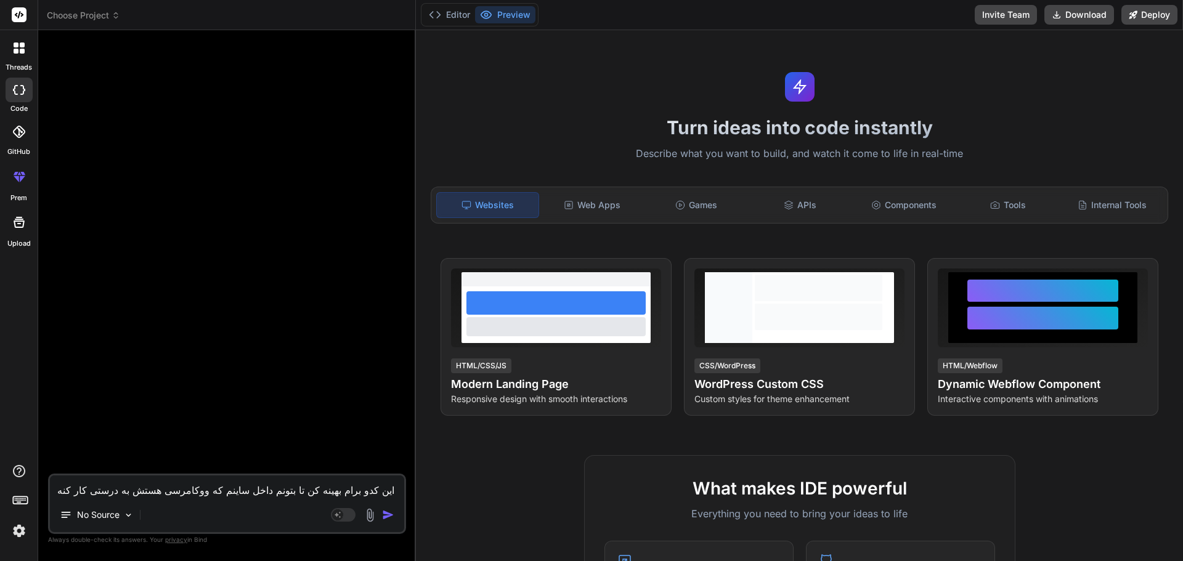
type textarea "x"
type textarea "این کدو برام بهینه کن تا بتونم داخل ساینم که ووکامرسی هستش به درستی کار کنه تما…"
type textarea "x"
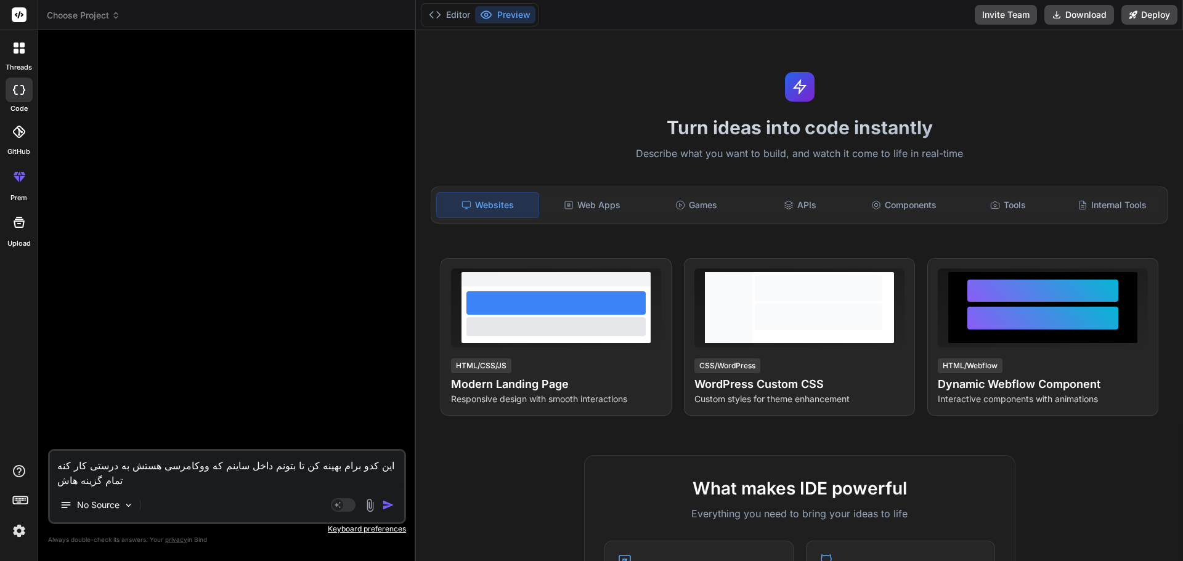
type textarea "این کدو برام بهینه کن تا بتونم داخل [GEOGRAPHIC_DATA] که ووکامرسی هستش به درستی…"
type textarea "x"
type textarea "این کدو برام بهینه کن تا بتونم داخل [GEOGRAPHIC_DATA] که ووکامرسی هستش به درستی…"
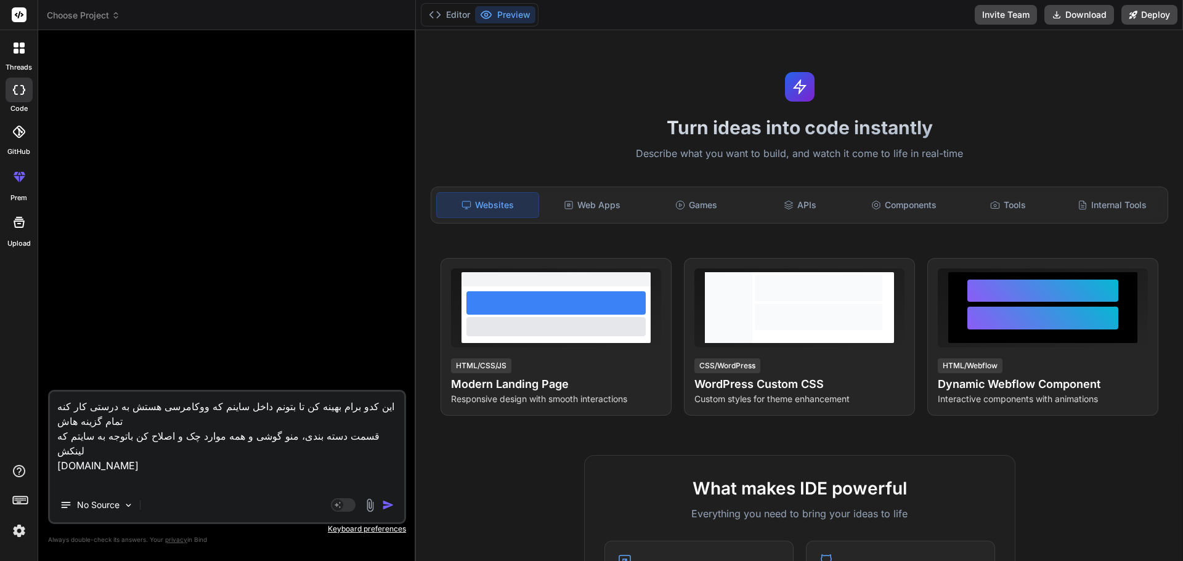
paste textarea "<!LOREMIP dolo> <sita cons="ad" eli="sed"> <doei> <temp incidid="UTL-2"> <etdo …"
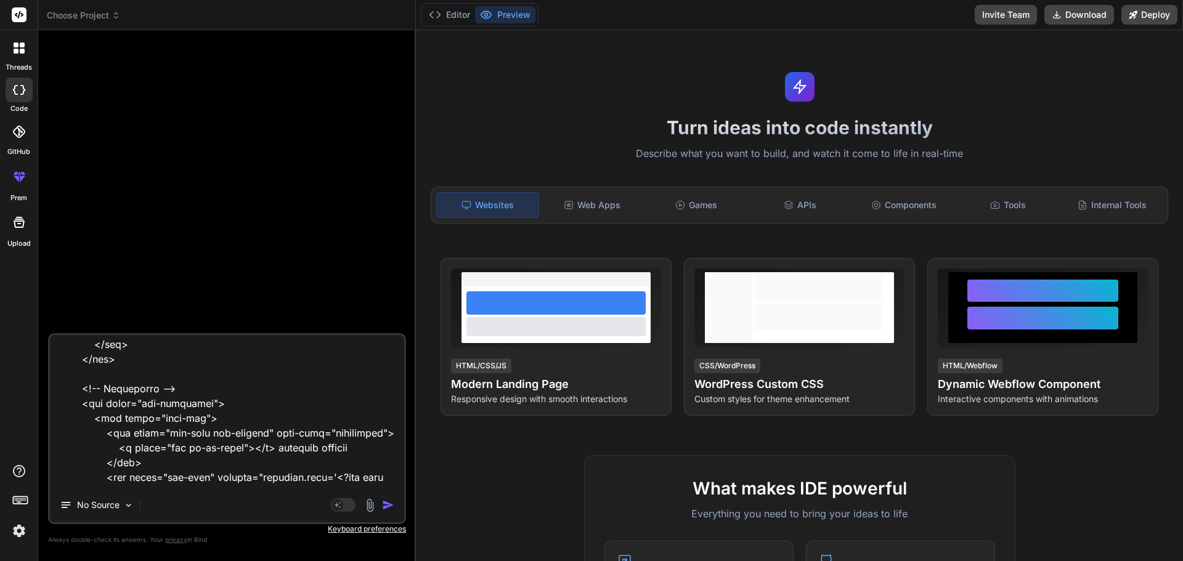
scroll to position [11578, 0]
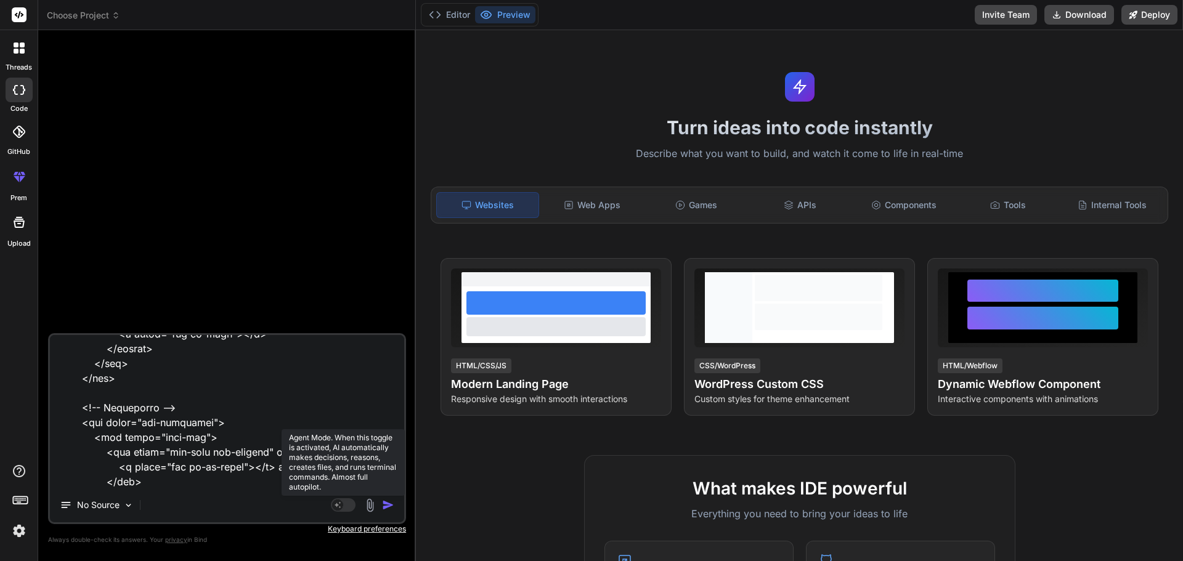
click at [338, 503] on rect at bounding box center [337, 505] width 11 height 11
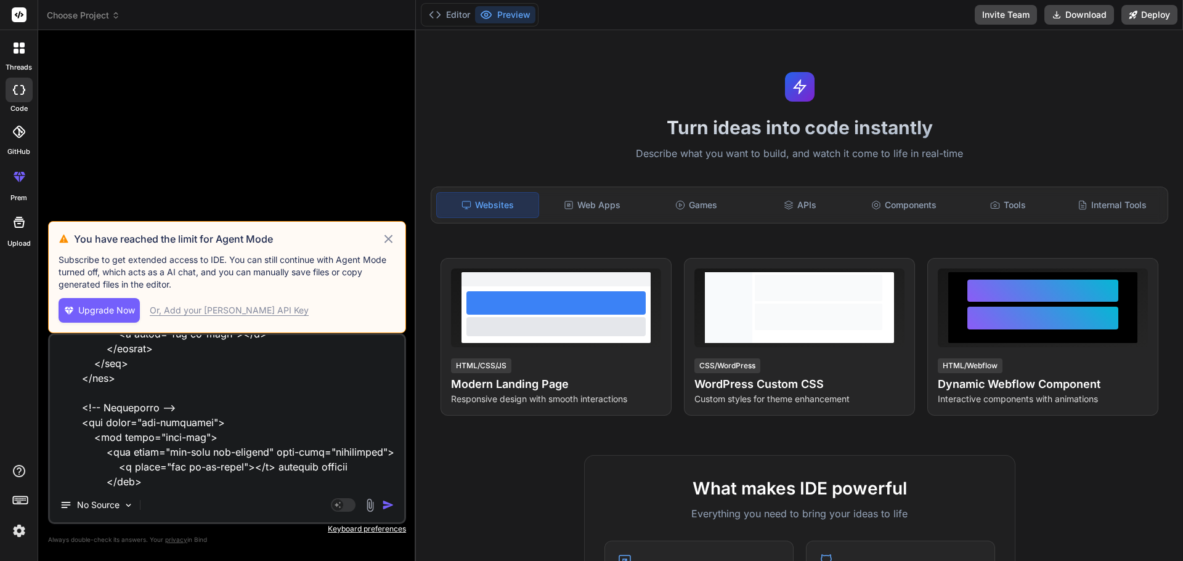
click at [388, 237] on icon at bounding box center [388, 239] width 14 height 15
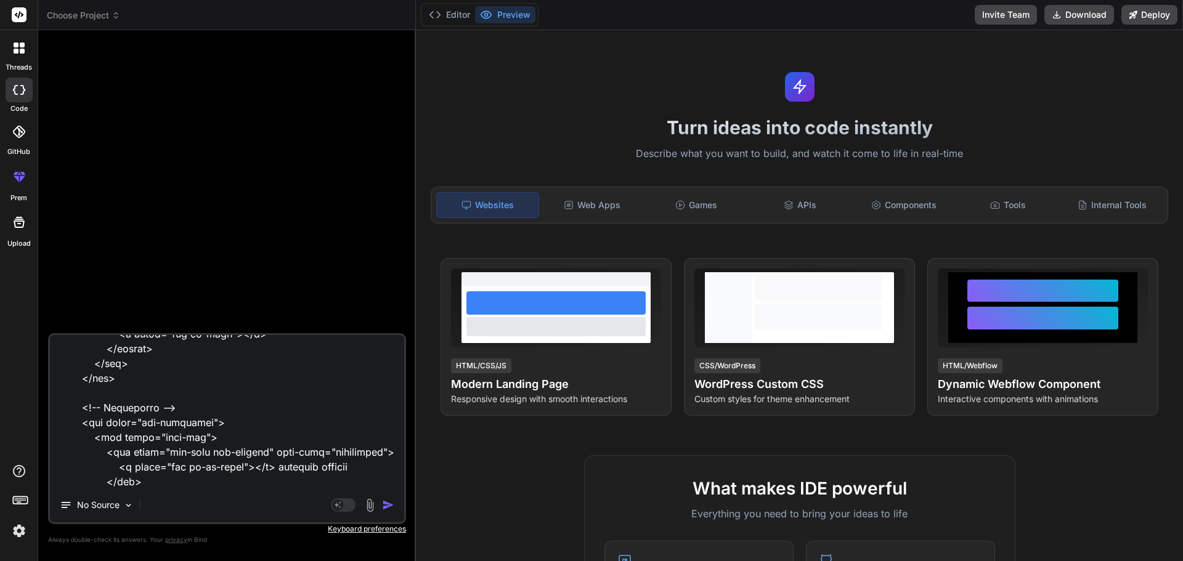
click at [389, 504] on img "button" at bounding box center [388, 505] width 12 height 12
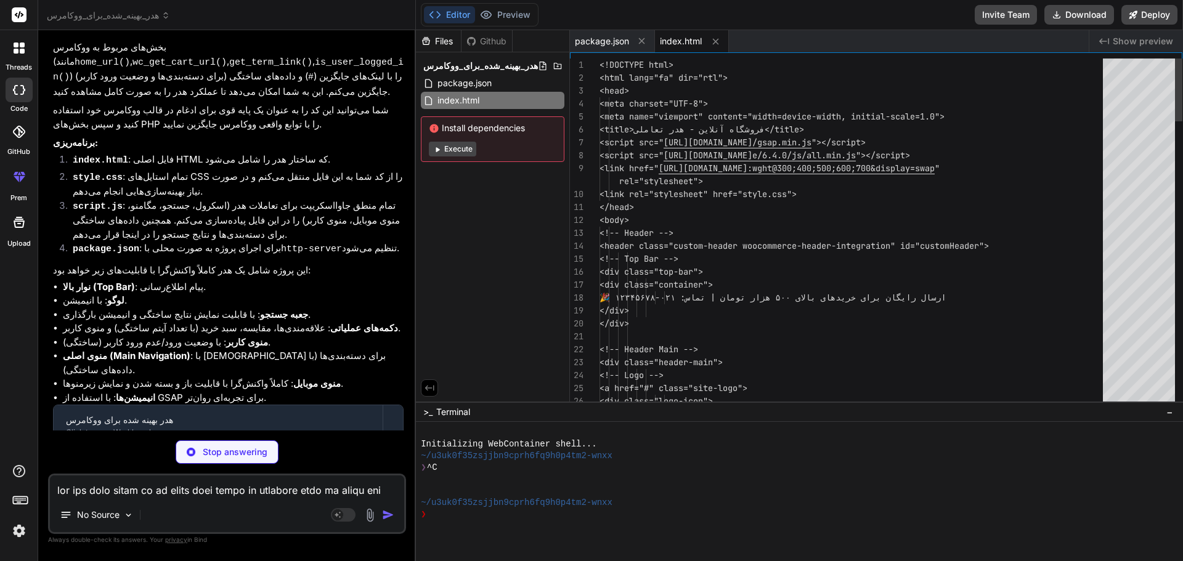
scroll to position [3394, 0]
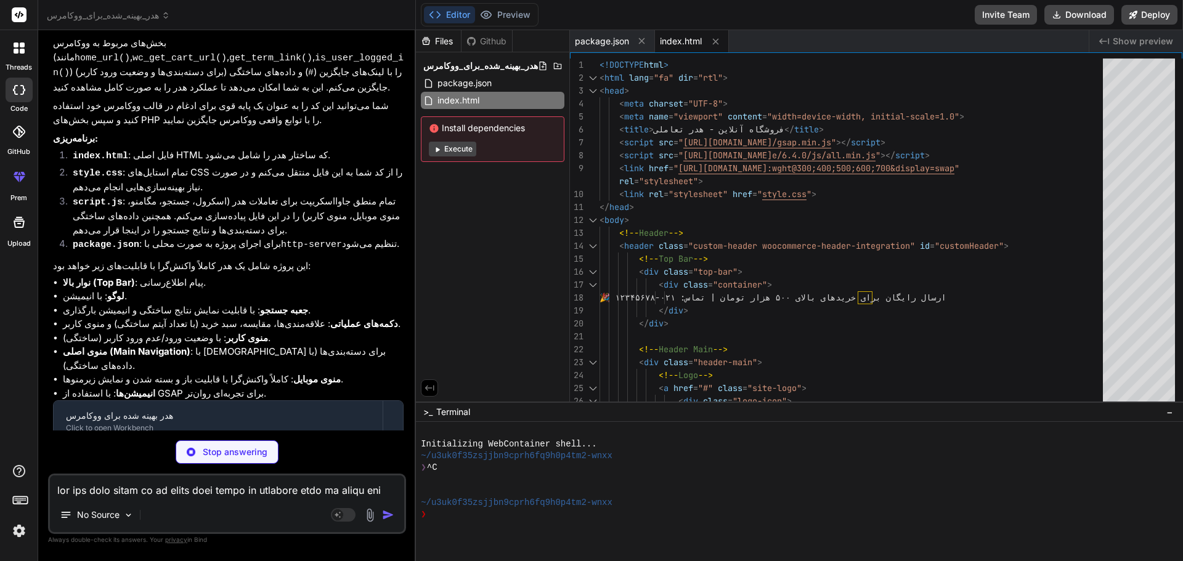
click at [676, 38] on span "index.html" at bounding box center [681, 41] width 42 height 12
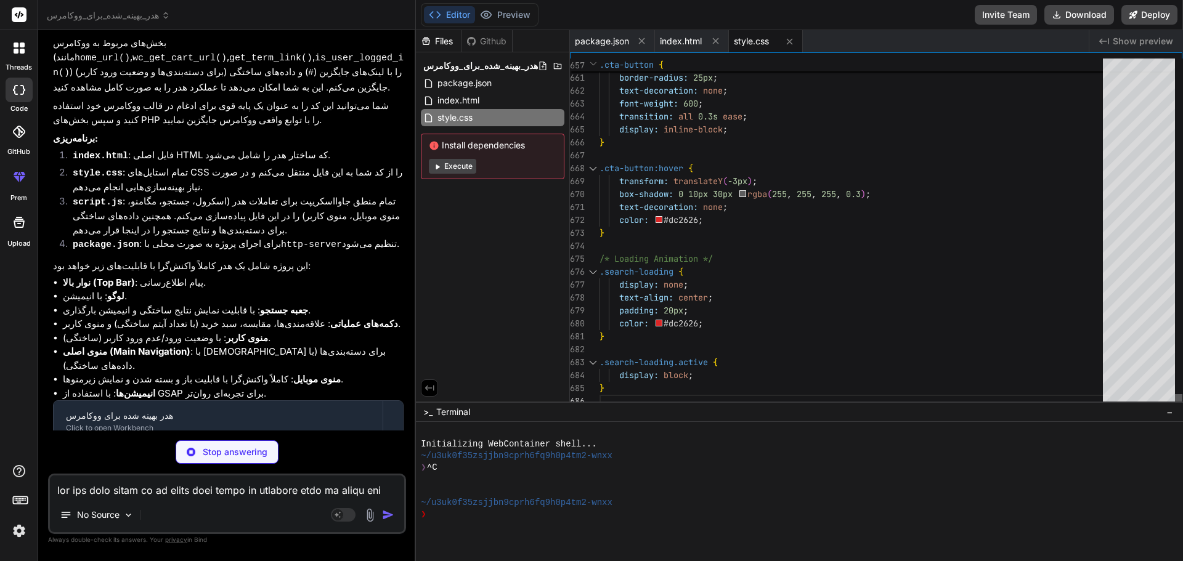
click at [1180, 408] on div at bounding box center [1178, 401] width 7 height 14
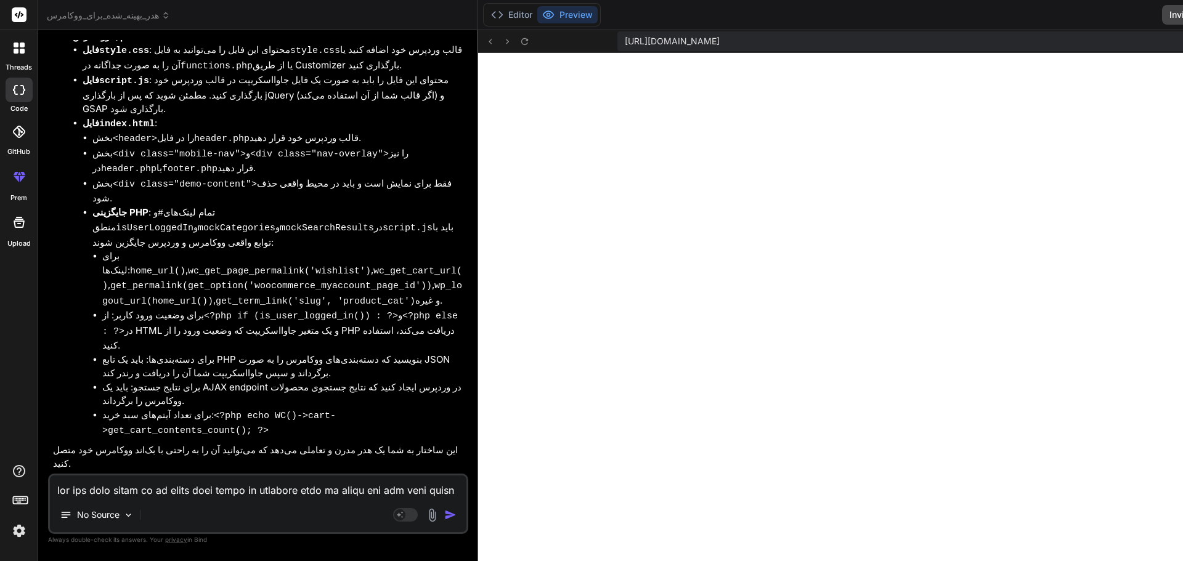
scroll to position [1135, 0]
click at [413, 155] on div "Bind AI Web Search Created with Pixso. Code Generator You Bind AI بسیار عالی! م…" at bounding box center [258, 295] width 440 height 530
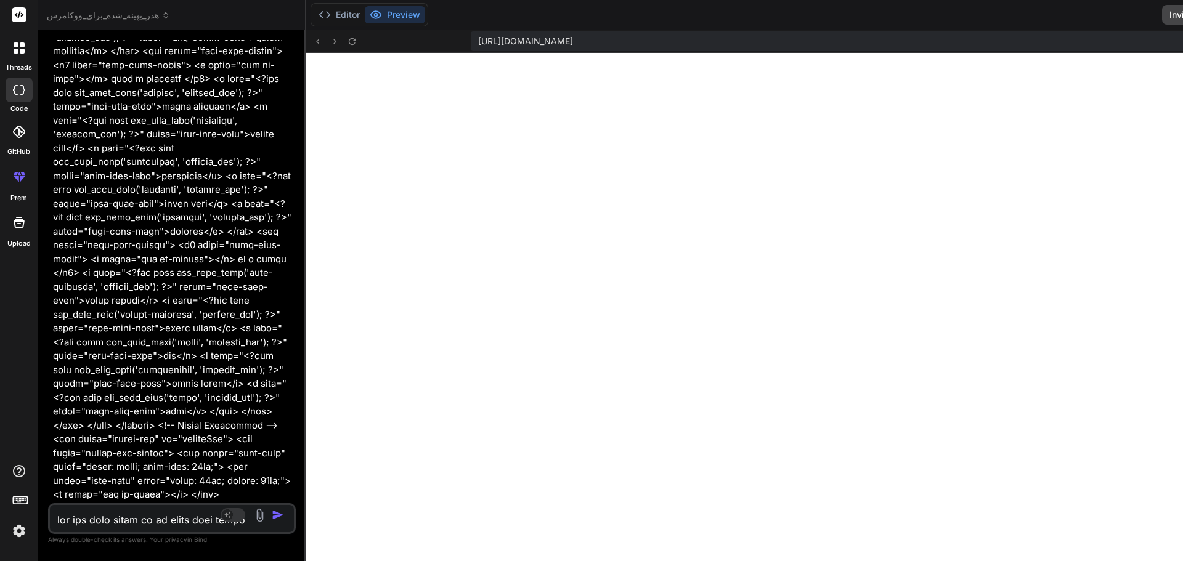
scroll to position [6243, 0]
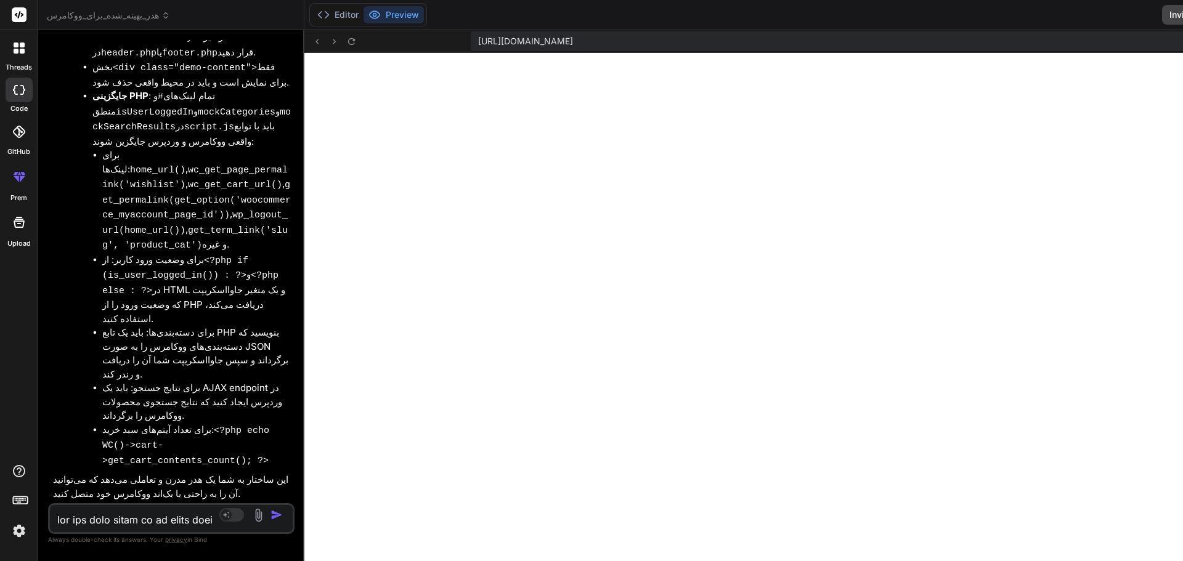
drag, startPoint x: 415, startPoint y: 154, endPoint x: 115, endPoint y: 170, distance: 301.1
click at [48, 157] on div "Bind AI Web Search Created with Pixso. Code Generator You Bind AI بسیار عالی! م…" at bounding box center [171, 295] width 266 height 531
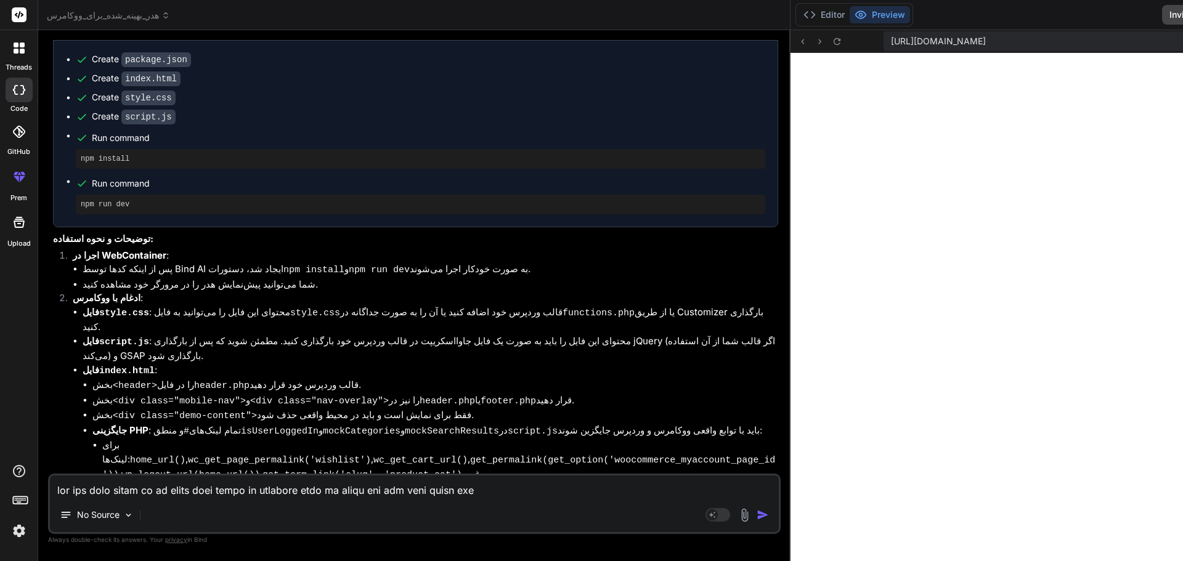
scroll to position [1897, 0]
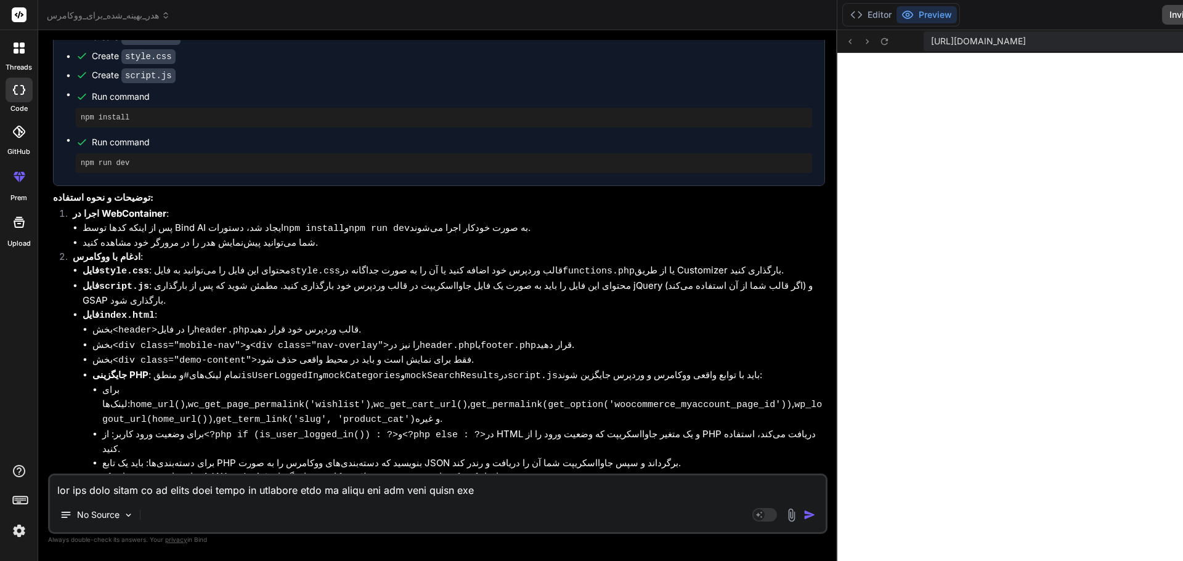
drag, startPoint x: 267, startPoint y: 164, endPoint x: 761, endPoint y: 163, distance: 494.1
drag, startPoint x: 724, startPoint y: 137, endPoint x: 1025, endPoint y: 117, distance: 301.3
drag, startPoint x: 724, startPoint y: 132, endPoint x: 782, endPoint y: 132, distance: 57.9
drag, startPoint x: 724, startPoint y: 150, endPoint x: 930, endPoint y: 207, distance: 213.6
drag, startPoint x: 724, startPoint y: 428, endPoint x: 1152, endPoint y: 400, distance: 428.5
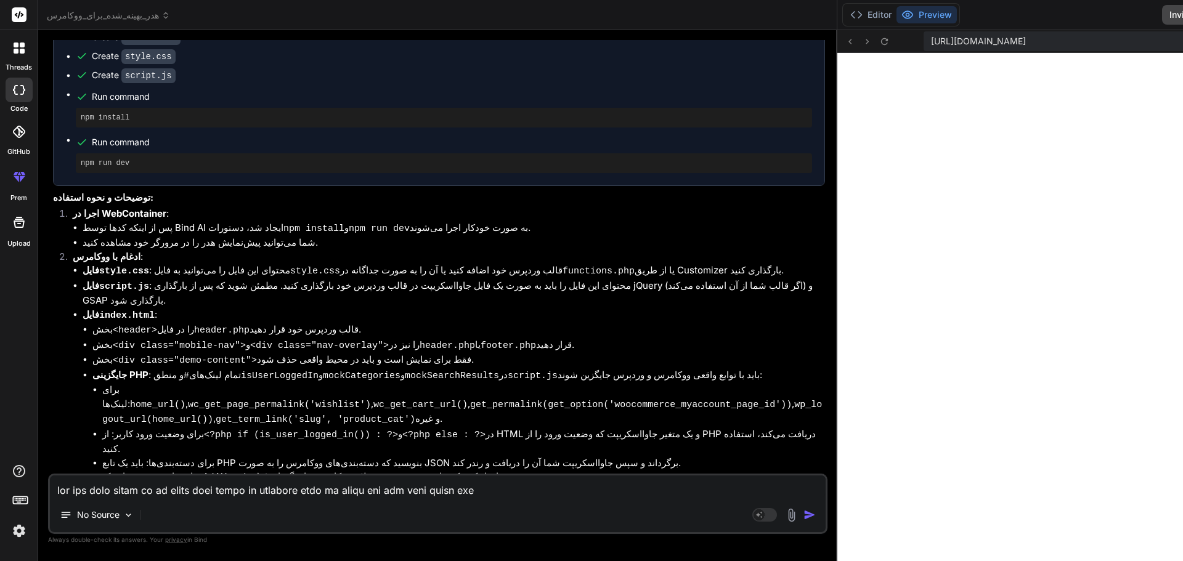
click at [277, 498] on div "No Source Agent Mode. When this toggle is activated, AI automatically makes dec…" at bounding box center [437, 504] width 779 height 60
click at [195, 491] on textarea at bounding box center [438, 487] width 776 height 22
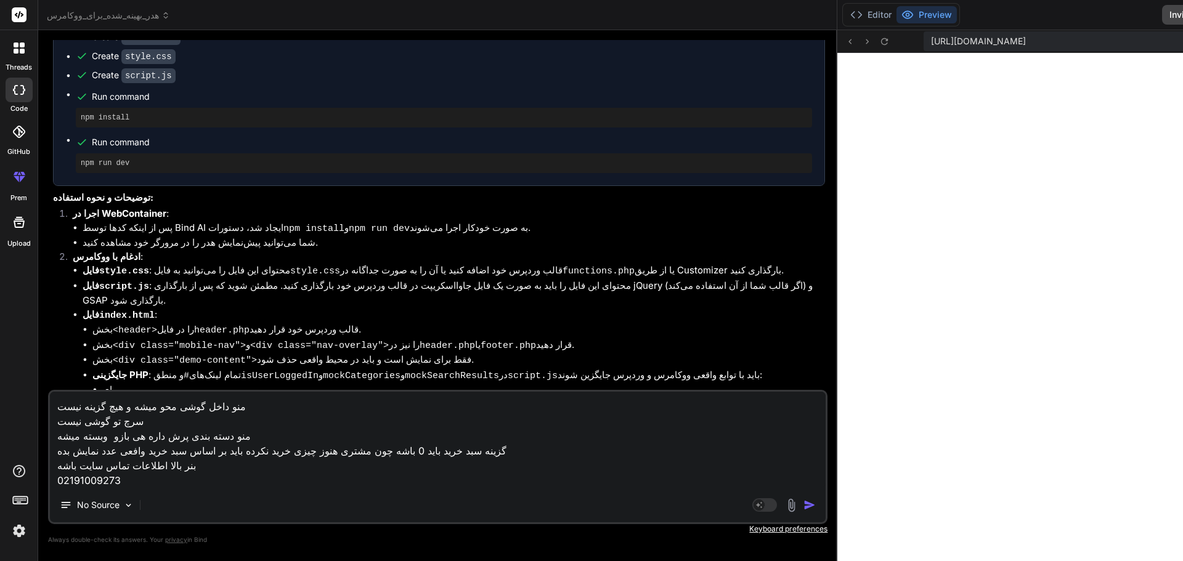
click at [151, 481] on textarea "منو داخل گوشی محو میشه و هیچ گزینه نیست سرچ تو گوشی نیست منو دسته بندی پرش داره…" at bounding box center [438, 440] width 776 height 96
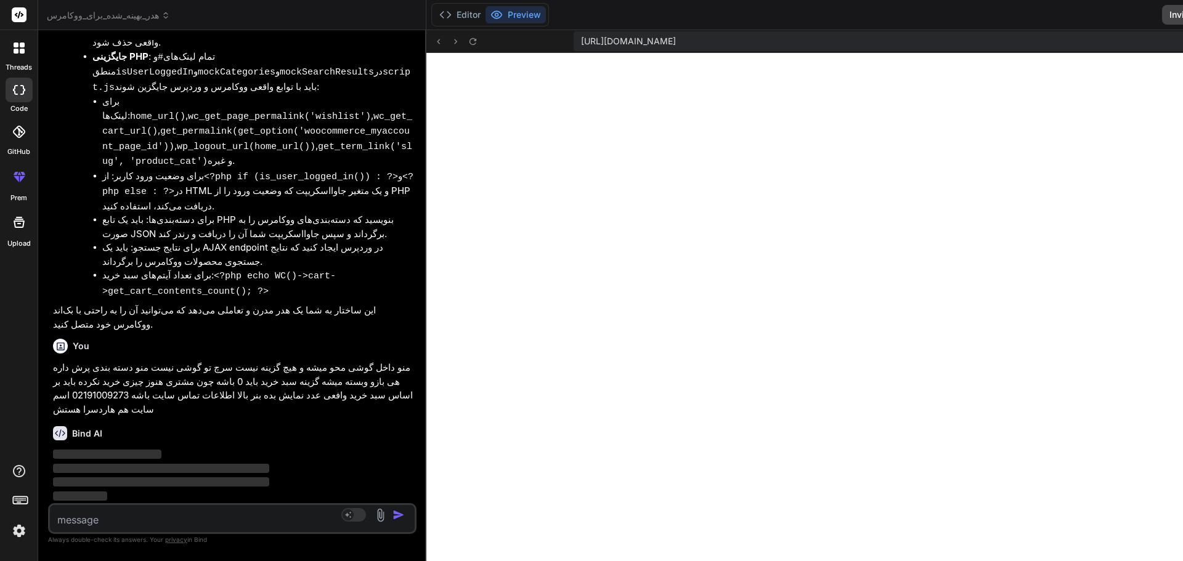
scroll to position [4463, 0]
drag, startPoint x: 724, startPoint y: 312, endPoint x: 344, endPoint y: 306, distance: 379.5
click at [344, 306] on div "Bind AI Web Search Created with Pixso. Code Generator You Bind AI بسیار عالی! م…" at bounding box center [232, 295] width 388 height 531
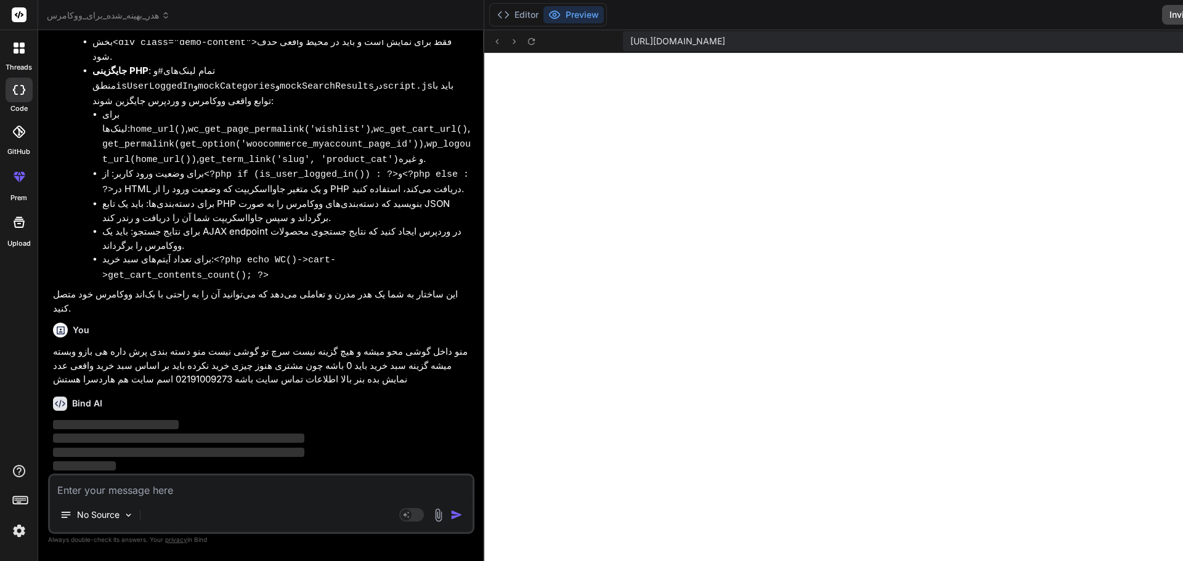
drag, startPoint x: 371, startPoint y: 318, endPoint x: 396, endPoint y: 314, distance: 25.6
click at [396, 314] on div "Bind AI Web Search Created with Pixso. Code Generator You Bind AI بسیار عالی! م…" at bounding box center [261, 295] width 446 height 531
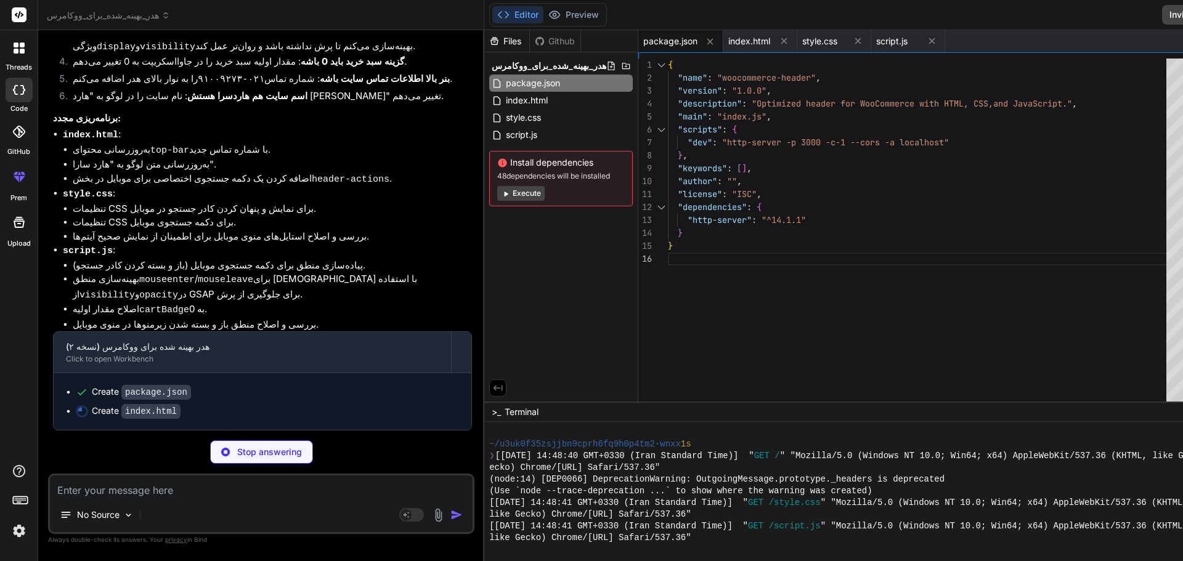
scroll to position [4529, 0]
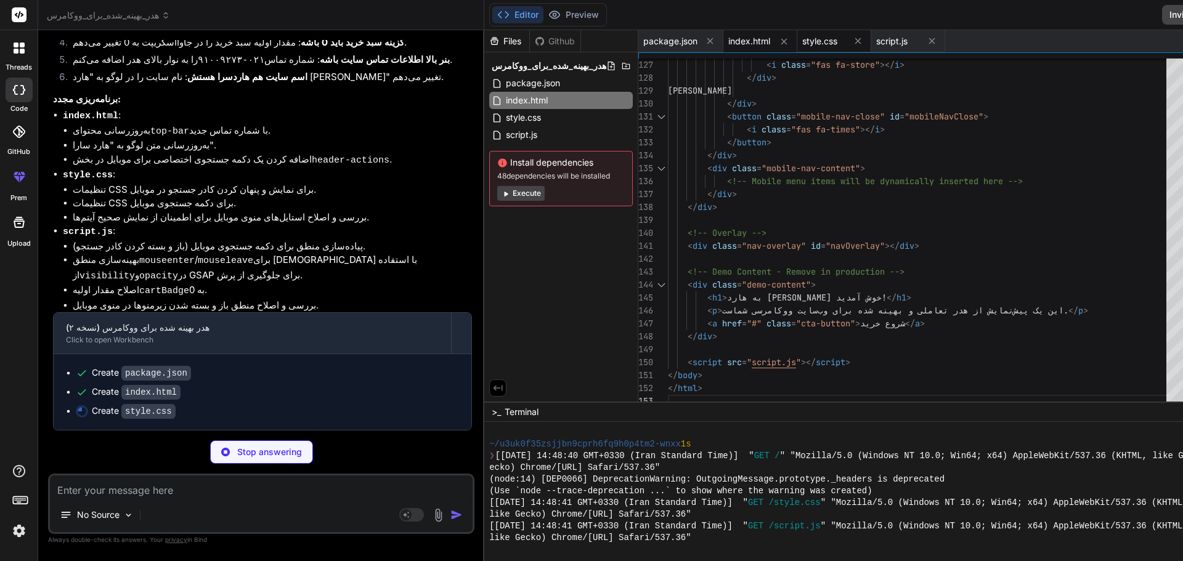
click at [802, 37] on span "style.css" at bounding box center [819, 41] width 35 height 12
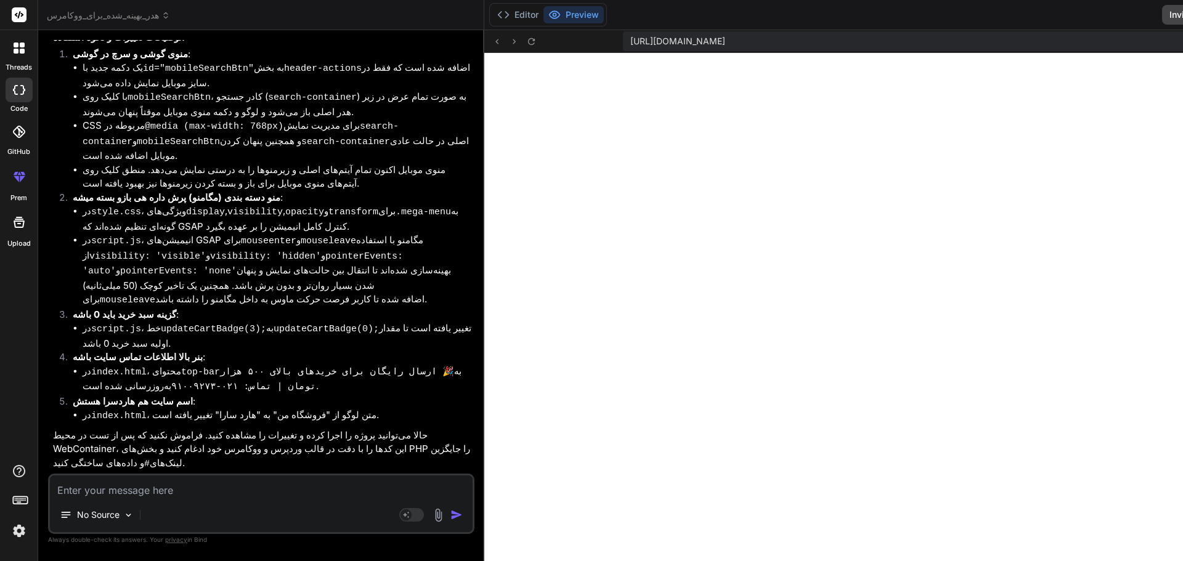
scroll to position [5045, 0]
click at [497, 11] on icon at bounding box center [503, 15] width 12 height 12
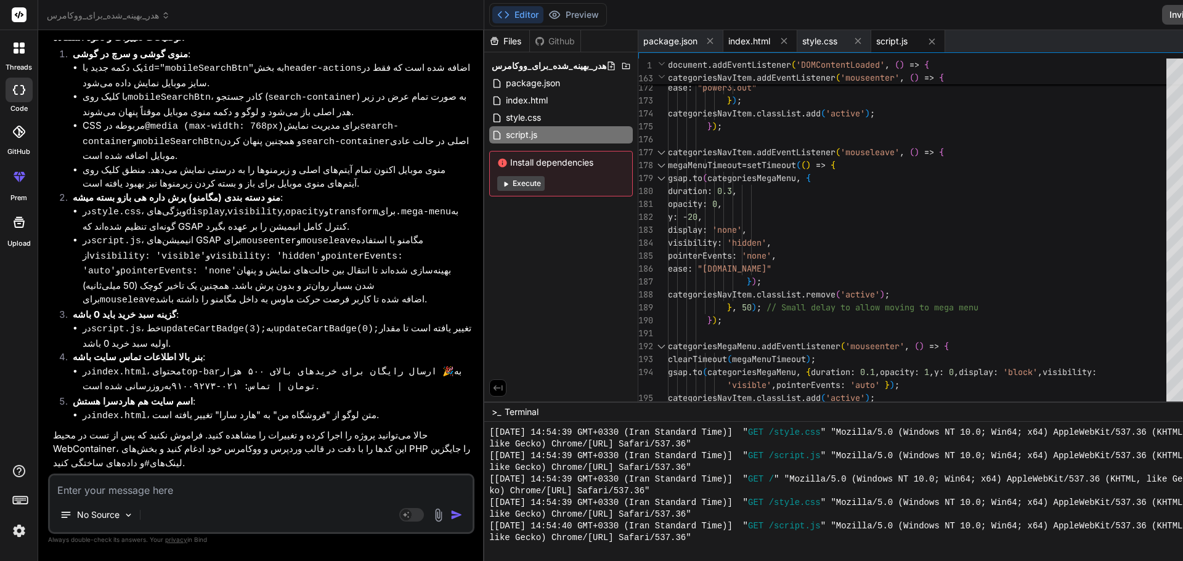
click at [728, 39] on span "index.html" at bounding box center [749, 41] width 42 height 12
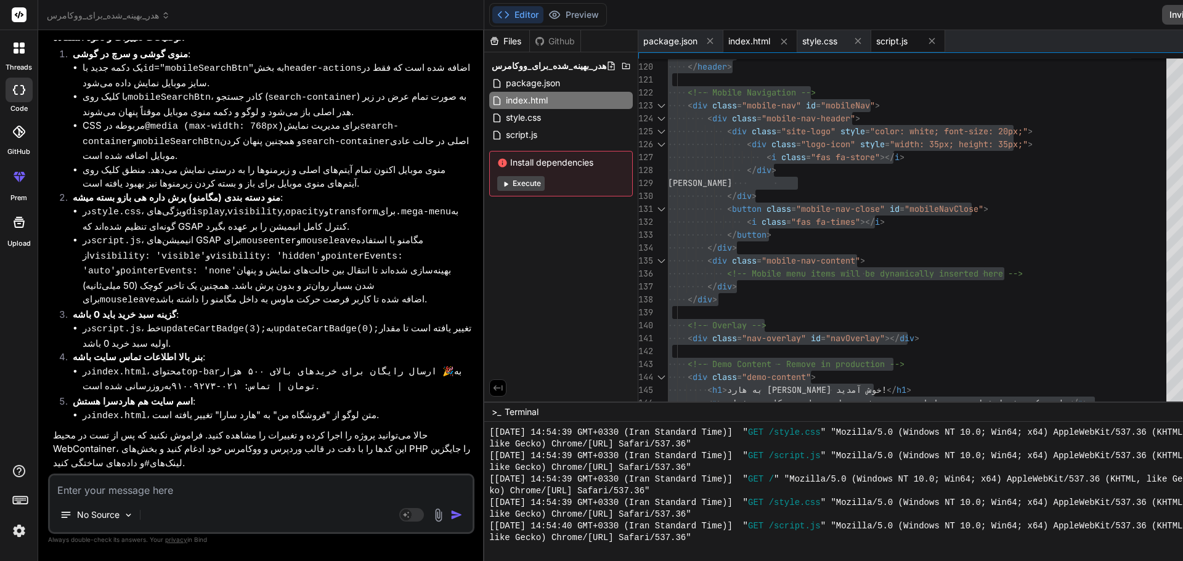
click at [876, 45] on span "script.js" at bounding box center [891, 41] width 31 height 12
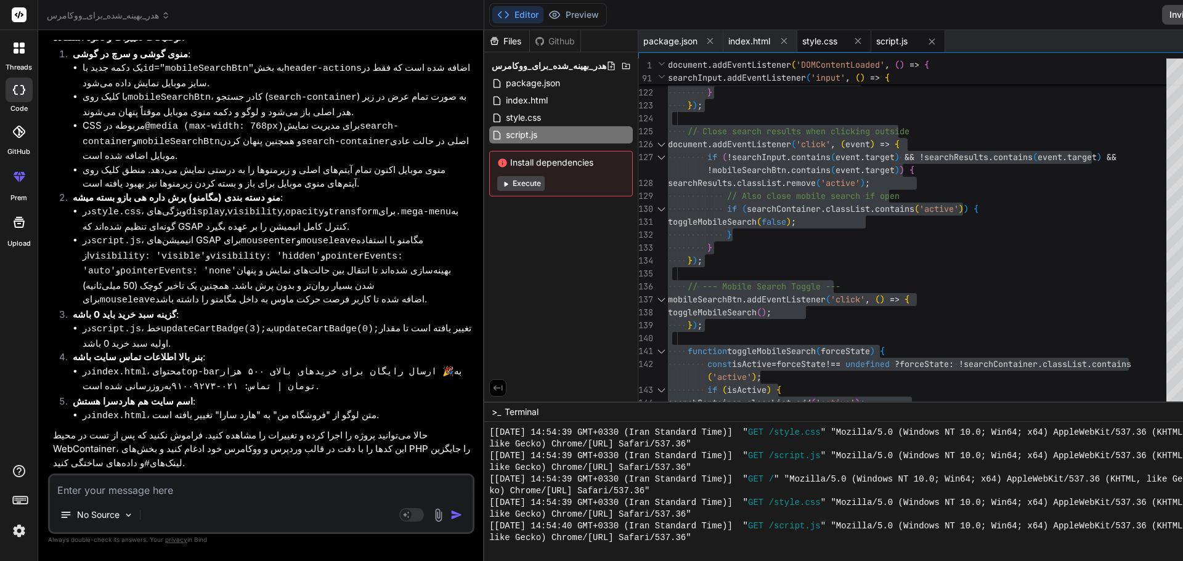
click at [802, 46] on span "style.css" at bounding box center [819, 41] width 35 height 12
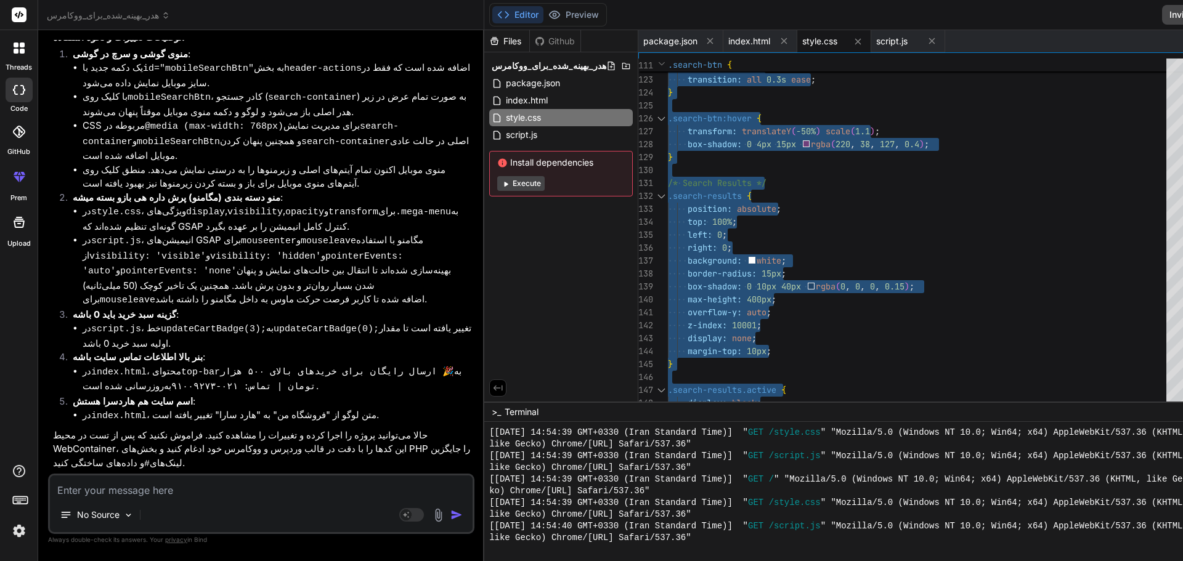
click at [296, 348] on li "در script.js ، خط updateCartBadge(3); به updateCartBadge(0); تغییر یافته است تا…" at bounding box center [277, 336] width 389 height 29
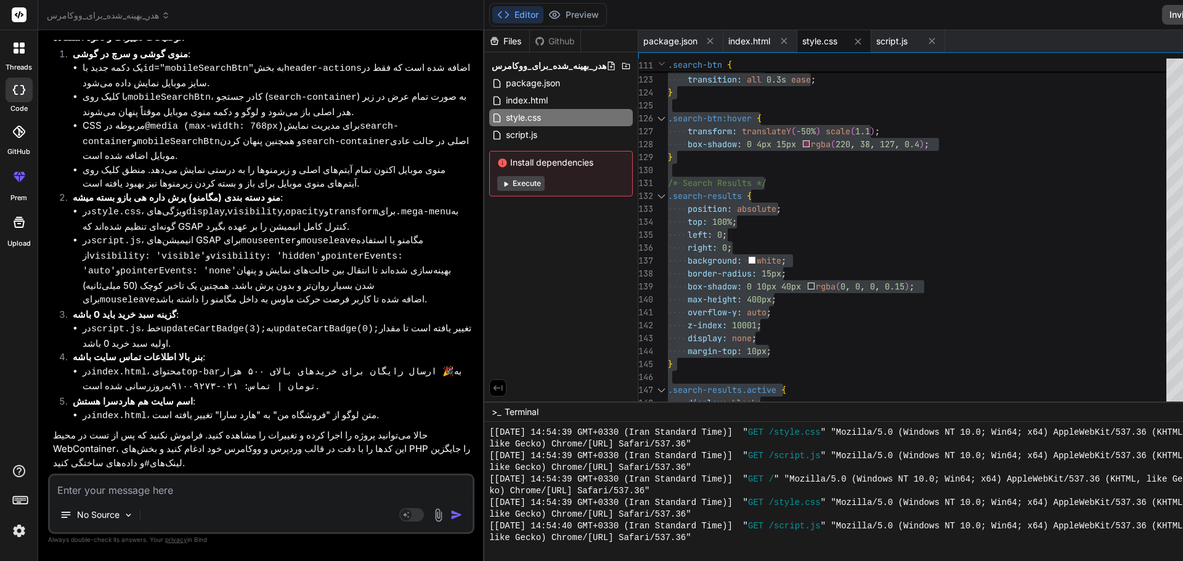
click at [294, 347] on li "در script.js ، خط updateCartBadge(3); به updateCartBadge(0); تغییر یافته است تا…" at bounding box center [277, 336] width 389 height 29
click at [293, 344] on li "در script.js ، خط updateCartBadge(3); به updateCartBadge(0); تغییر یافته است تا…" at bounding box center [277, 336] width 389 height 29
click at [221, 497] on textarea at bounding box center [261, 487] width 423 height 22
click at [195, 493] on textarea at bounding box center [261, 487] width 423 height 22
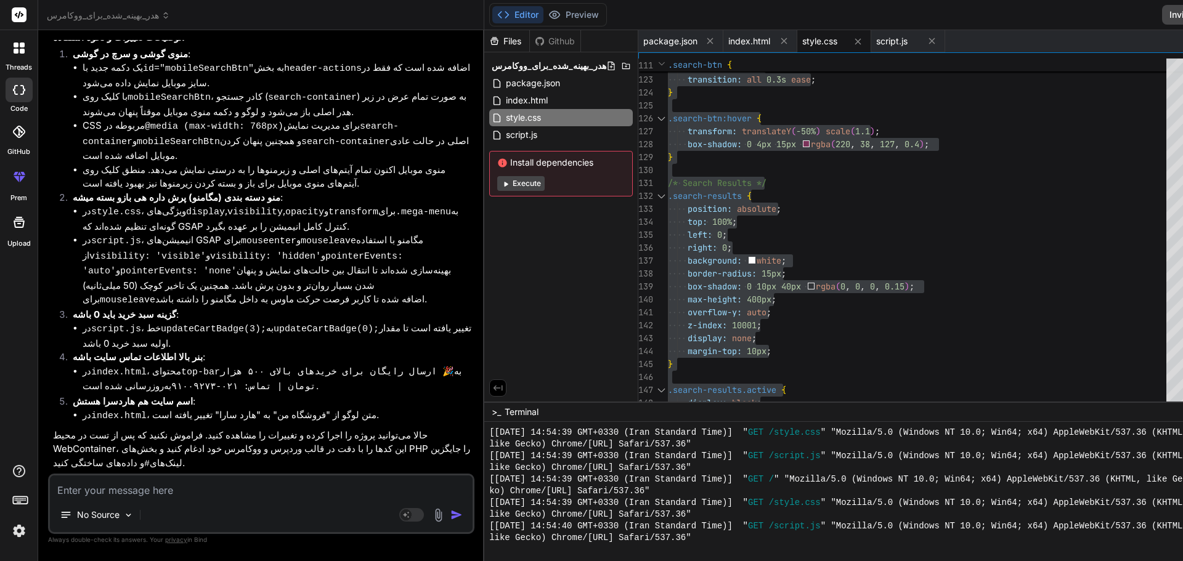
click at [193, 491] on textarea at bounding box center [261, 487] width 423 height 22
click at [109, 493] on textarea at bounding box center [261, 487] width 423 height 22
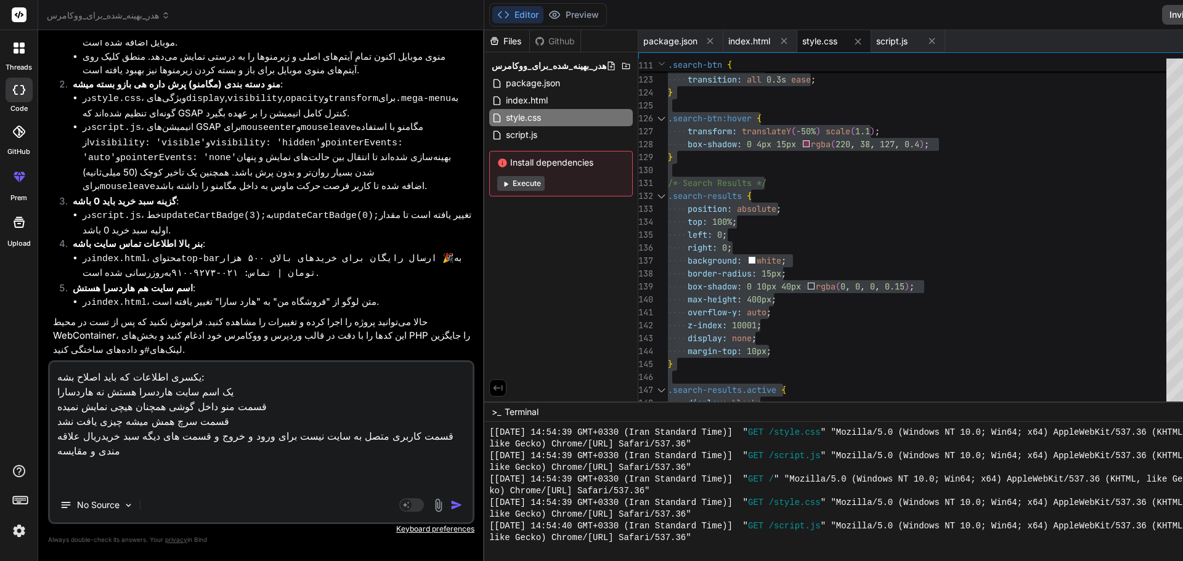
paste textarea "صفحه اصلی: [URL][DOMAIN_NAME] مقاله: [URL][DOMAIN_NAME] فروشگاه: [URL][DOMAIN_N…"
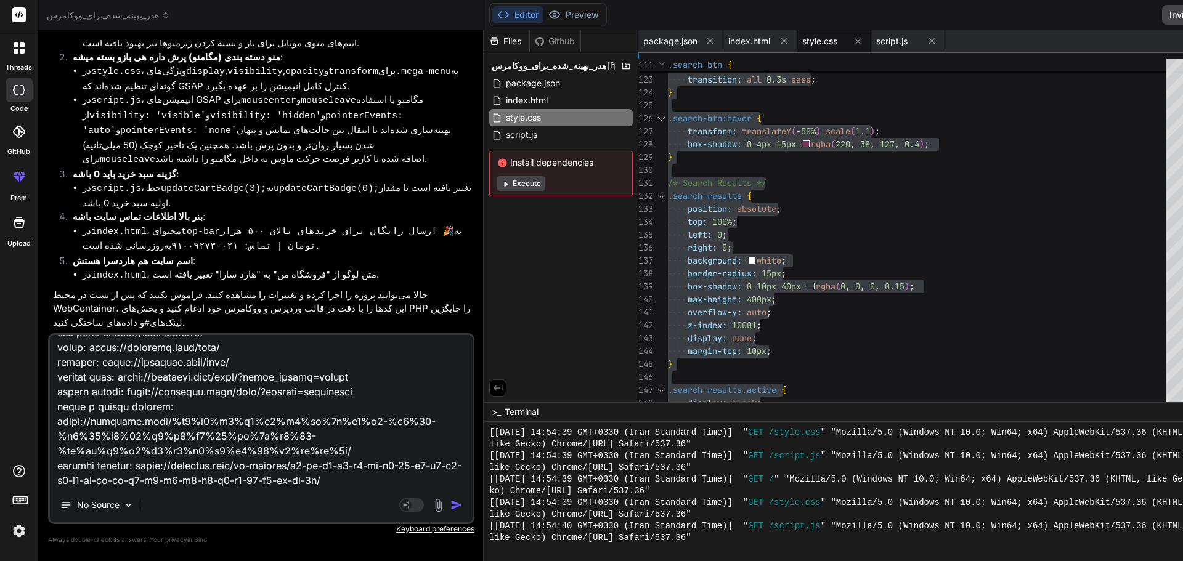
scroll to position [165, 0]
paste textarea "lore ipsu dolo sitam consec ad elitsedd ei temp inci utl: etdo magn: aliq enima…"
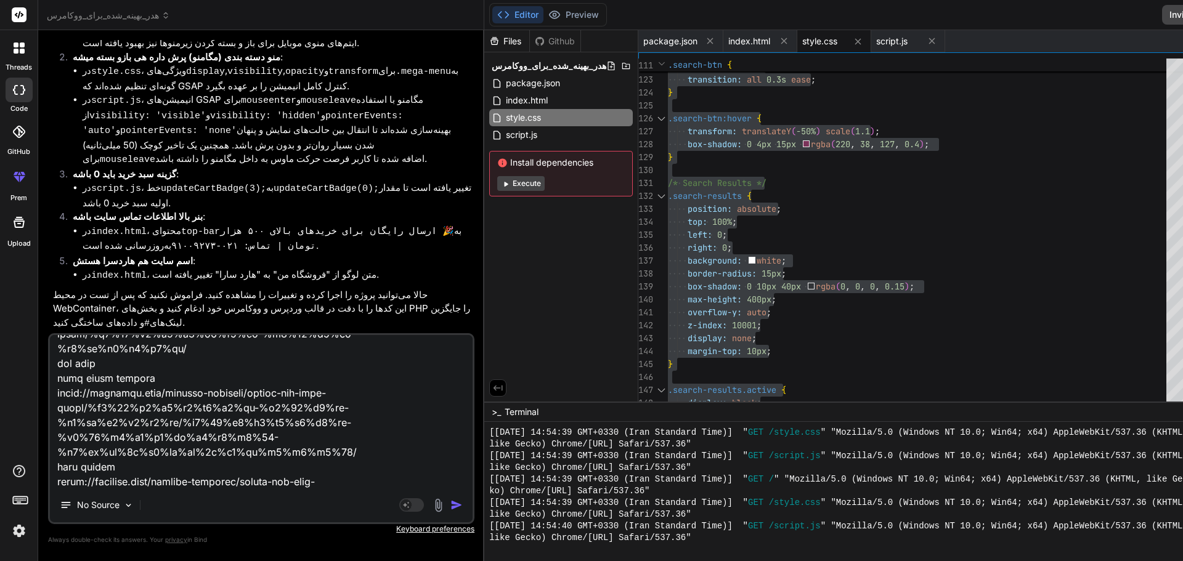
scroll to position [0, 0]
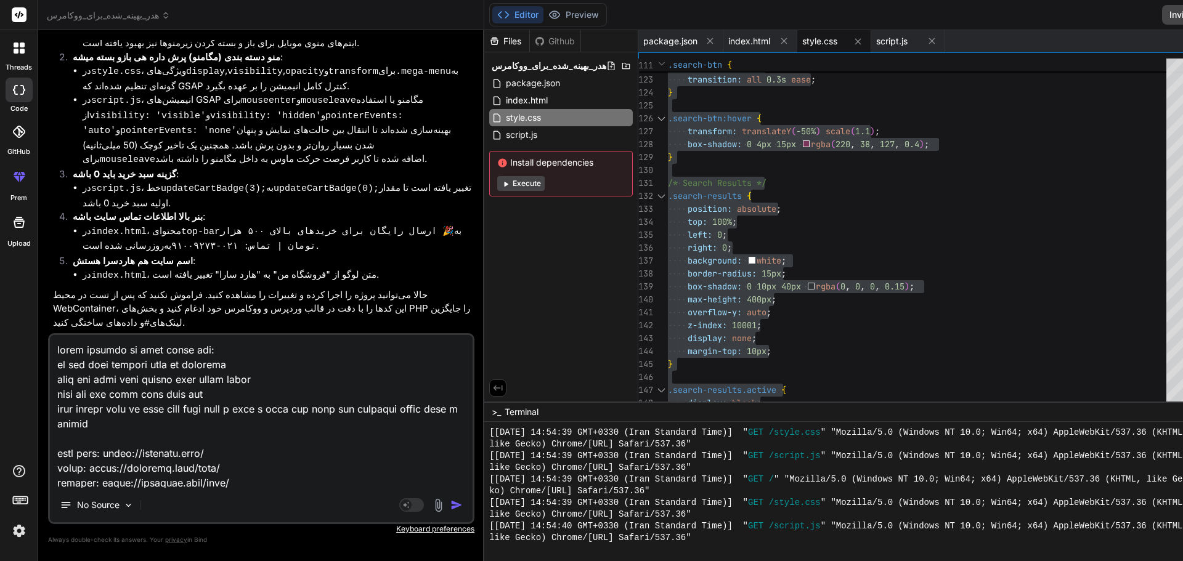
click at [57, 397] on textarea at bounding box center [261, 411] width 423 height 153
click at [82, 429] on textarea at bounding box center [261, 411] width 423 height 153
drag, startPoint x: 115, startPoint y: 411, endPoint x: 103, endPoint y: 410, distance: 11.7
click at [103, 410] on textarea at bounding box center [261, 411] width 423 height 153
click at [85, 425] on textarea at bounding box center [261, 411] width 423 height 153
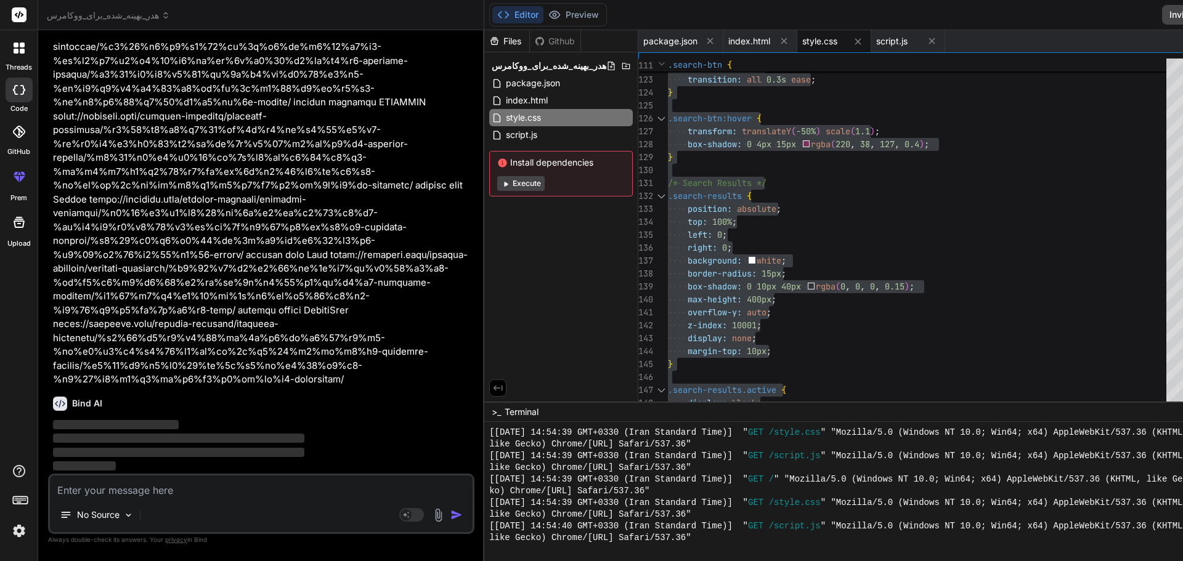
scroll to position [9248, 0]
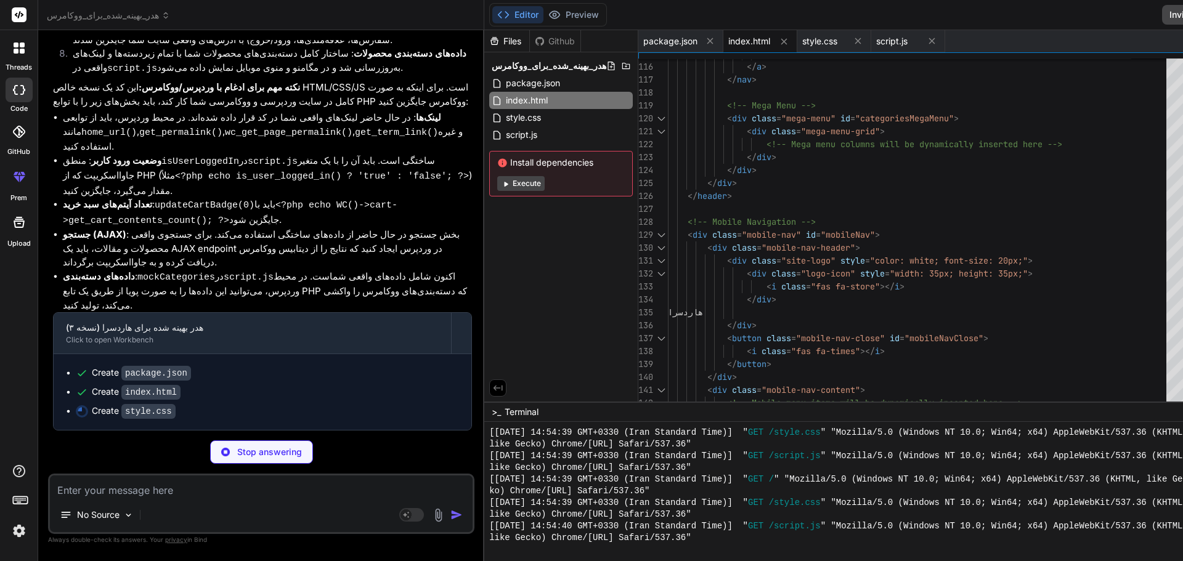
scroll to position [9934, 0]
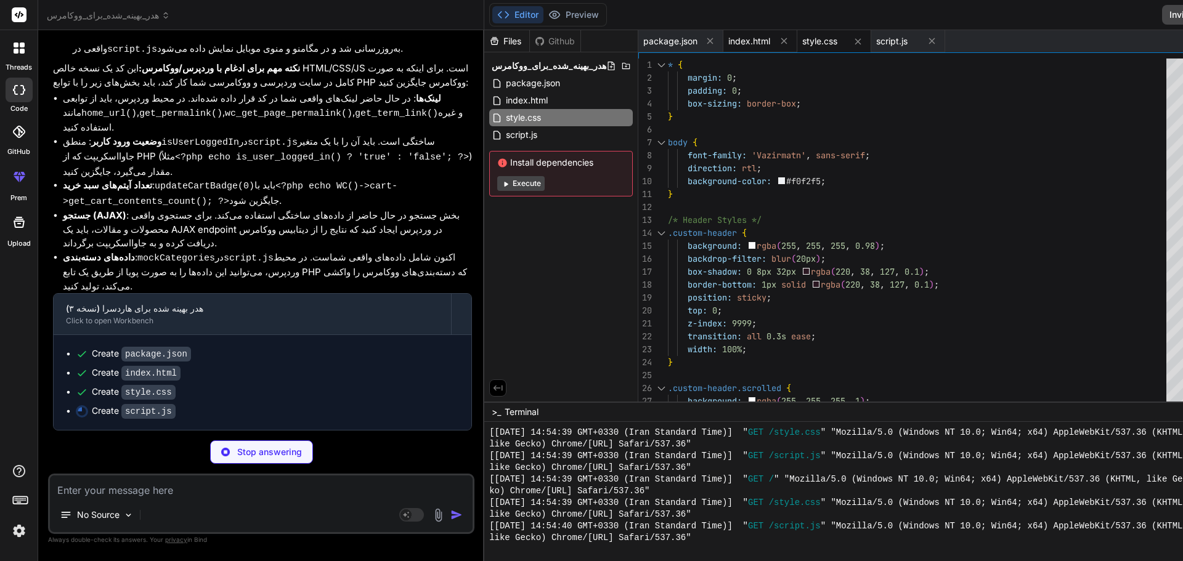
click at [728, 39] on span "index.html" at bounding box center [749, 41] width 42 height 12
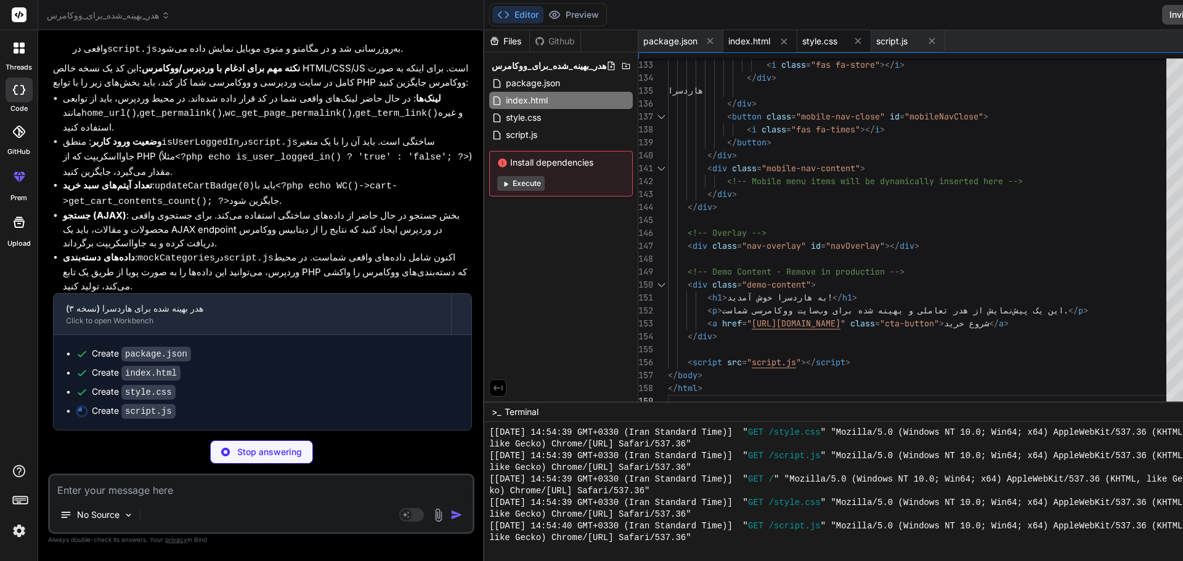
click at [802, 41] on span "style.css" at bounding box center [819, 41] width 35 height 12
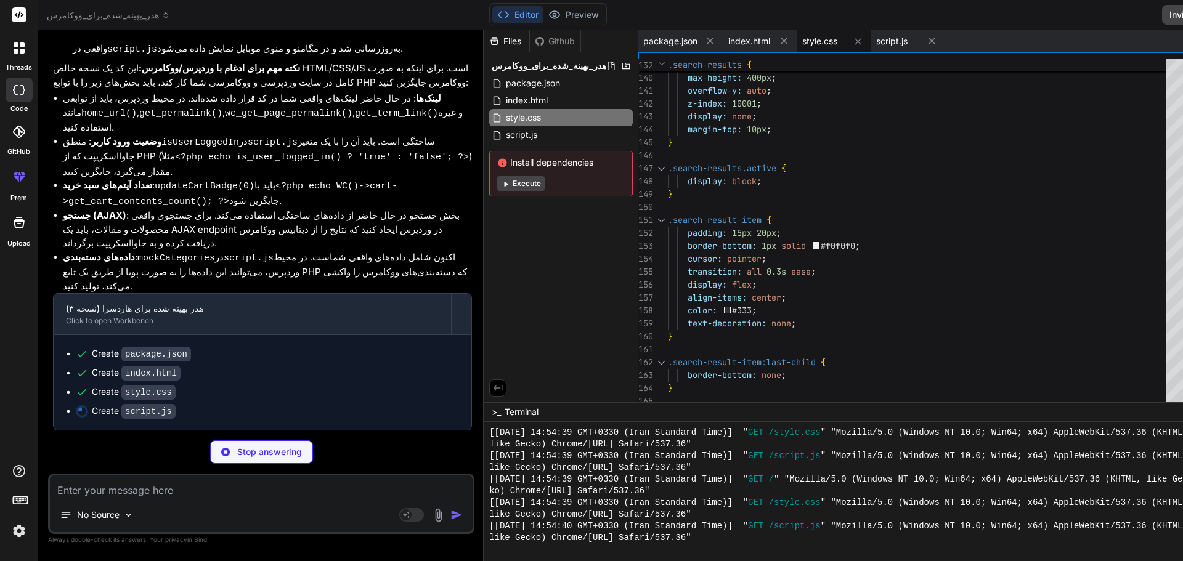
scroll to position [9953, 0]
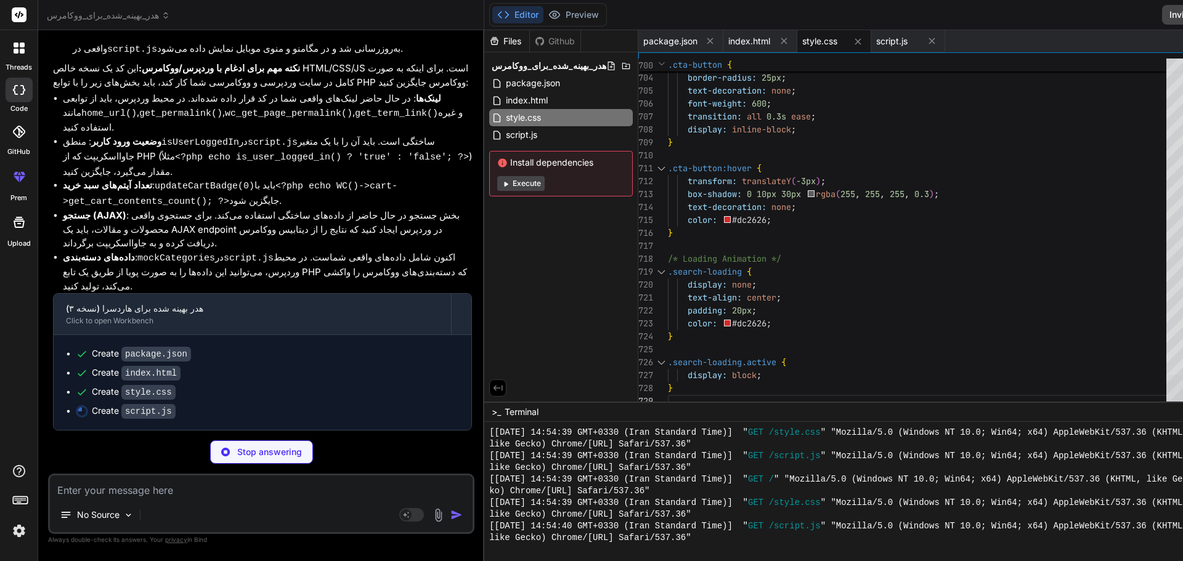
click at [1166, 404] on div at bounding box center [1201, 391] width 71 height 33
click at [876, 42] on span "script.js" at bounding box center [891, 41] width 31 height 12
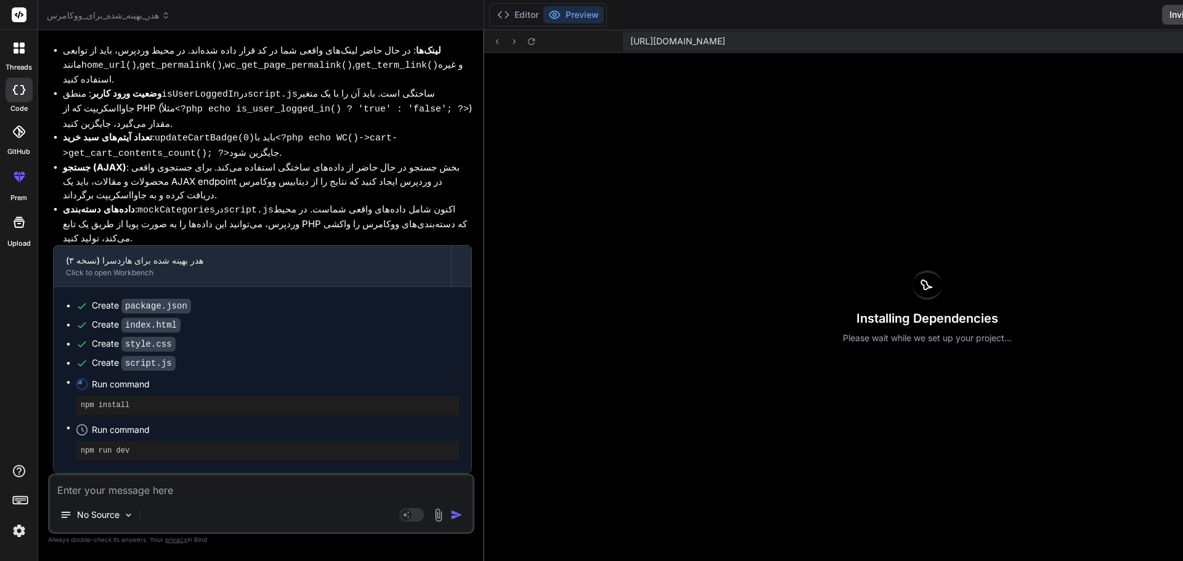
scroll to position [10001, 0]
click at [505, 14] on polyline at bounding box center [506, 15] width 3 height 6
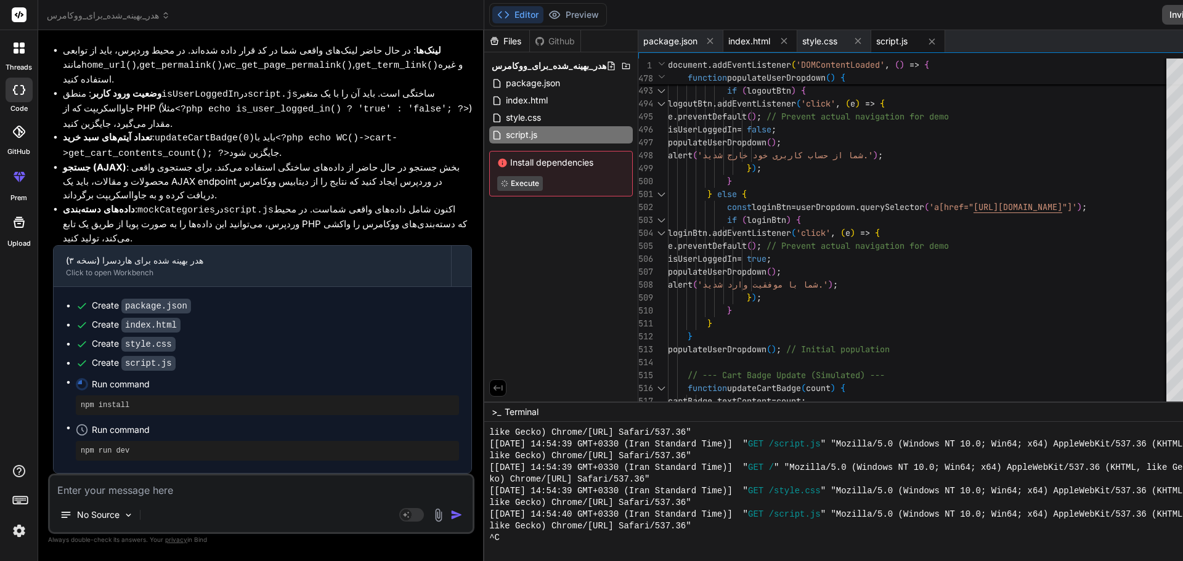
click at [728, 40] on span "index.html" at bounding box center [749, 41] width 42 height 12
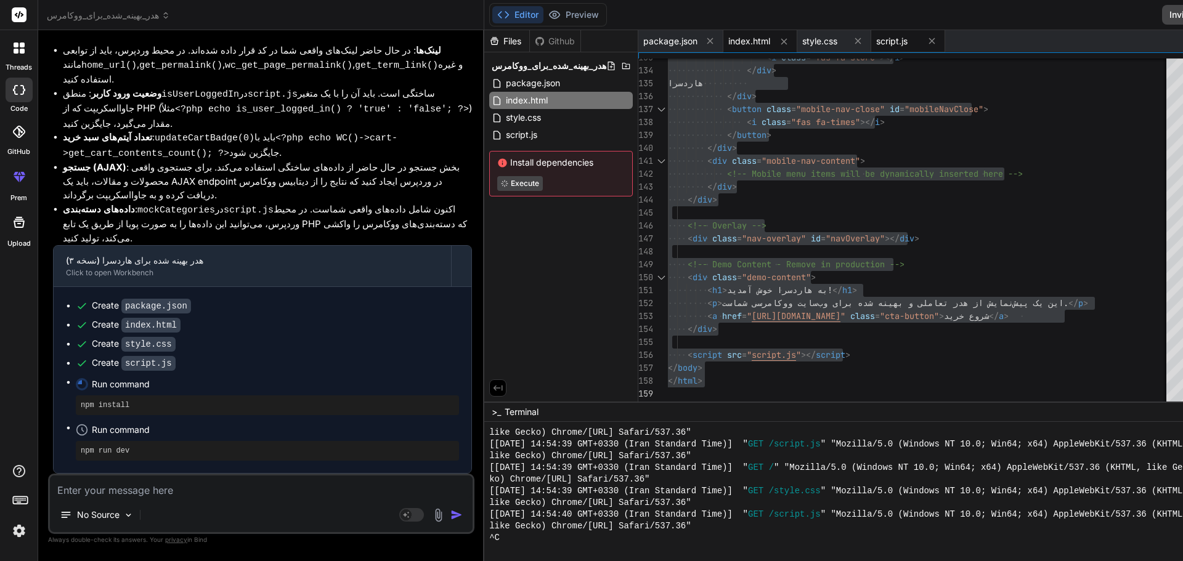
click at [876, 45] on span "script.js" at bounding box center [891, 41] width 31 height 12
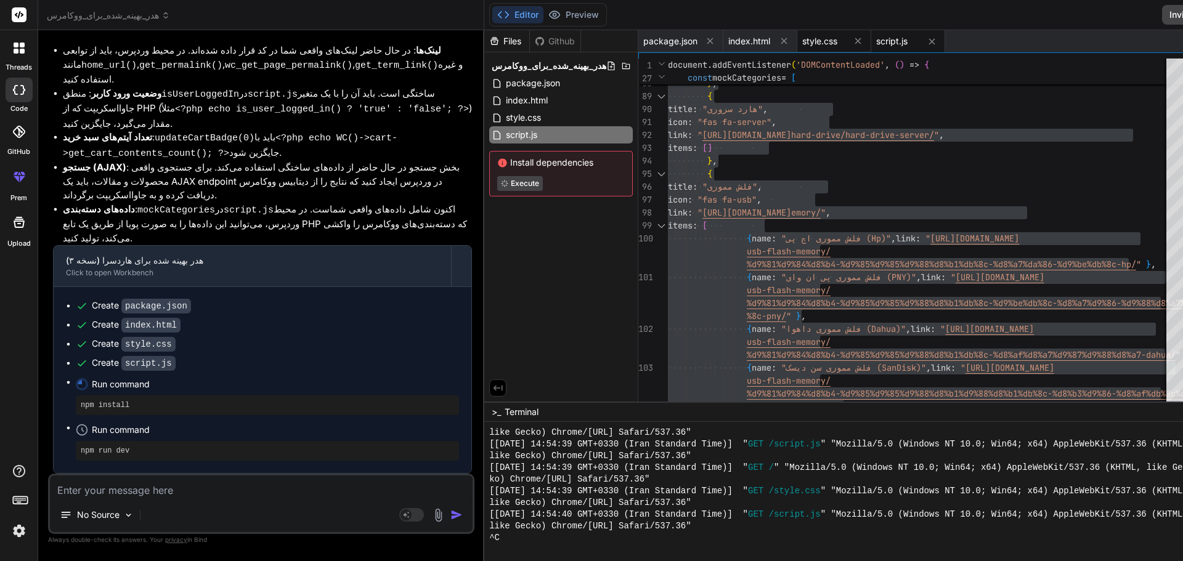
click at [802, 43] on span "style.css" at bounding box center [819, 41] width 35 height 12
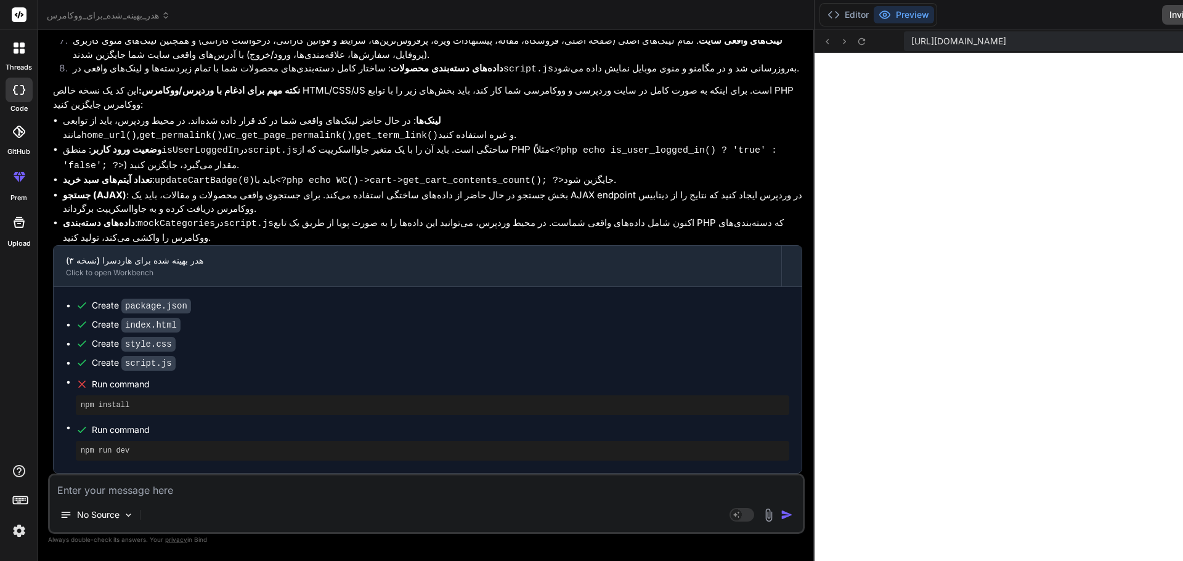
scroll to position [5897, 0]
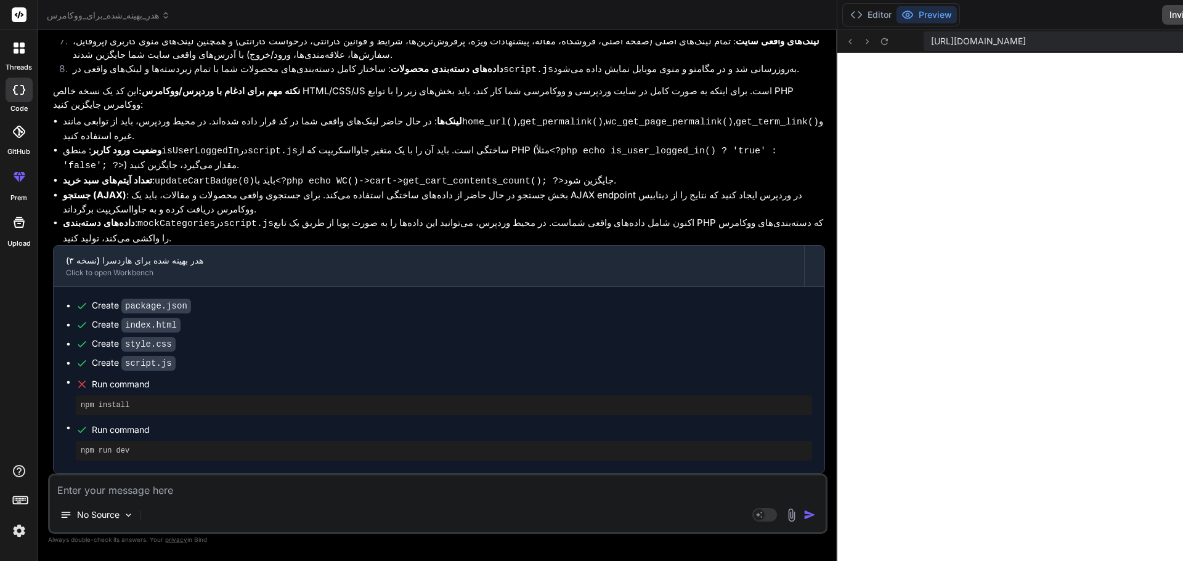
drag, startPoint x: 421, startPoint y: 181, endPoint x: 783, endPoint y: 191, distance: 361.8
drag, startPoint x: 724, startPoint y: 343, endPoint x: 1182, endPoint y: 304, distance: 459.3
click at [1182, 306] on div "هدر_بهینه_شده_برای_ووکامرس Created with Pixso. Bind AI Web Search Created with …" at bounding box center [704, 280] width 1332 height 561
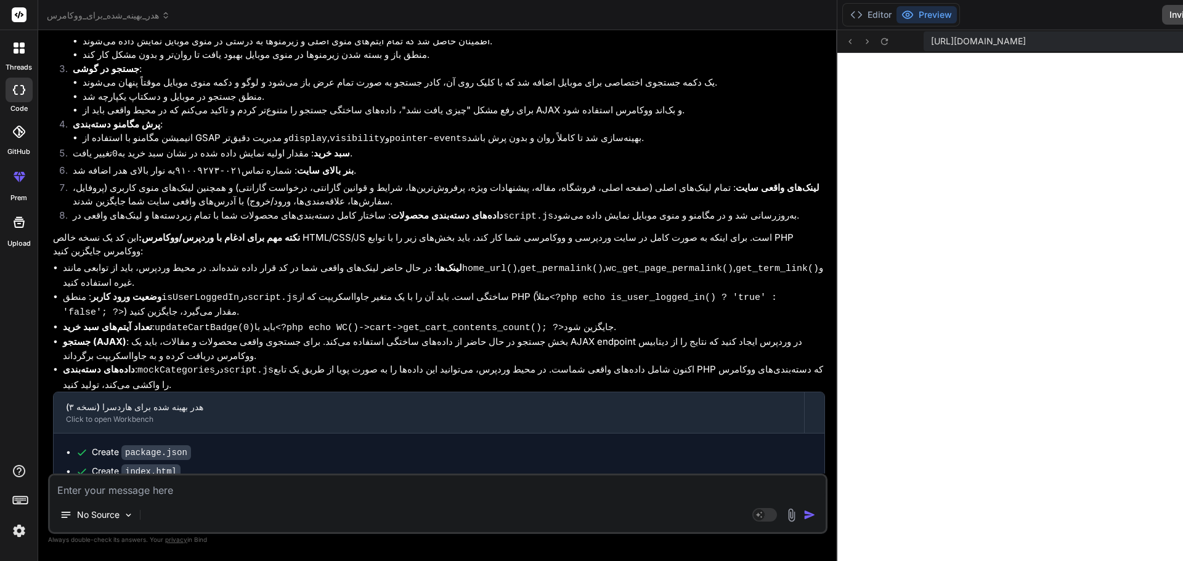
scroll to position [5158, 0]
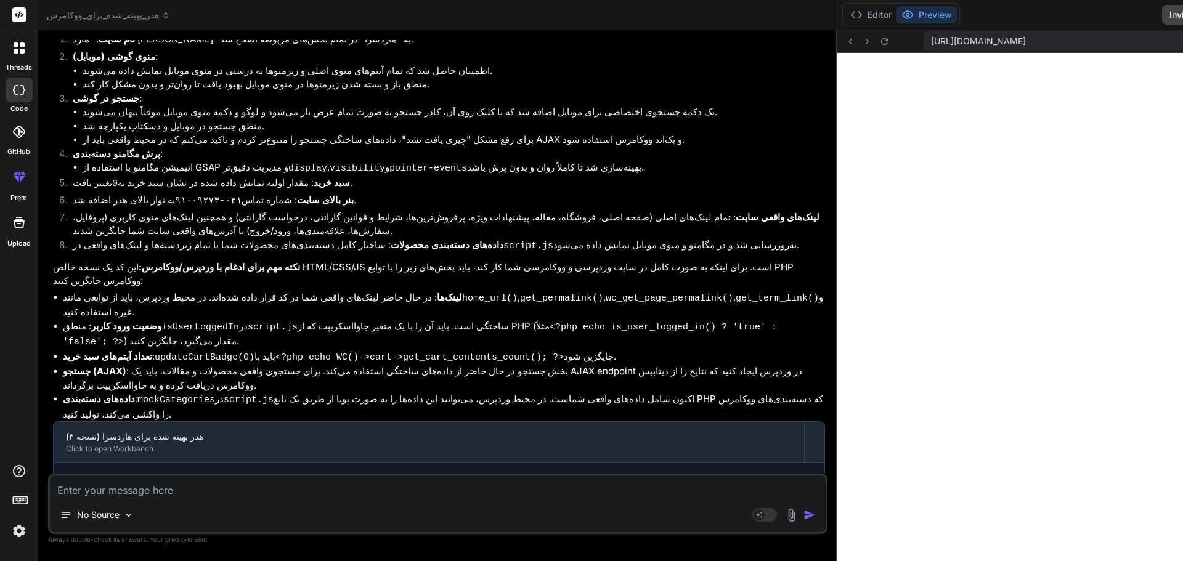
click at [22, 15] on icon at bounding box center [19, 14] width 9 height 7
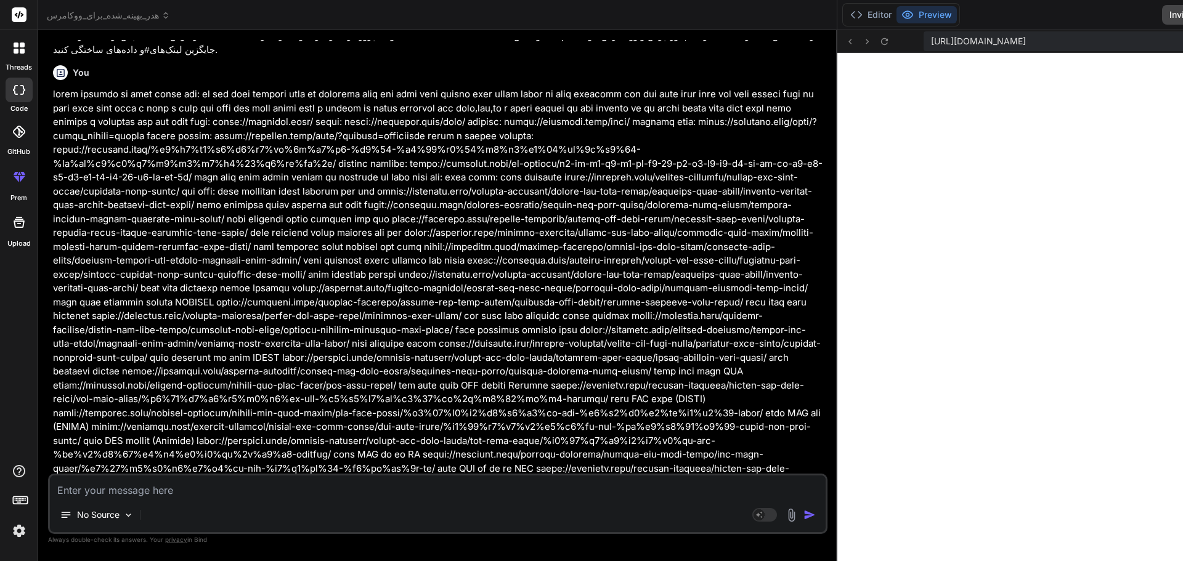
scroll to position [3310, 0]
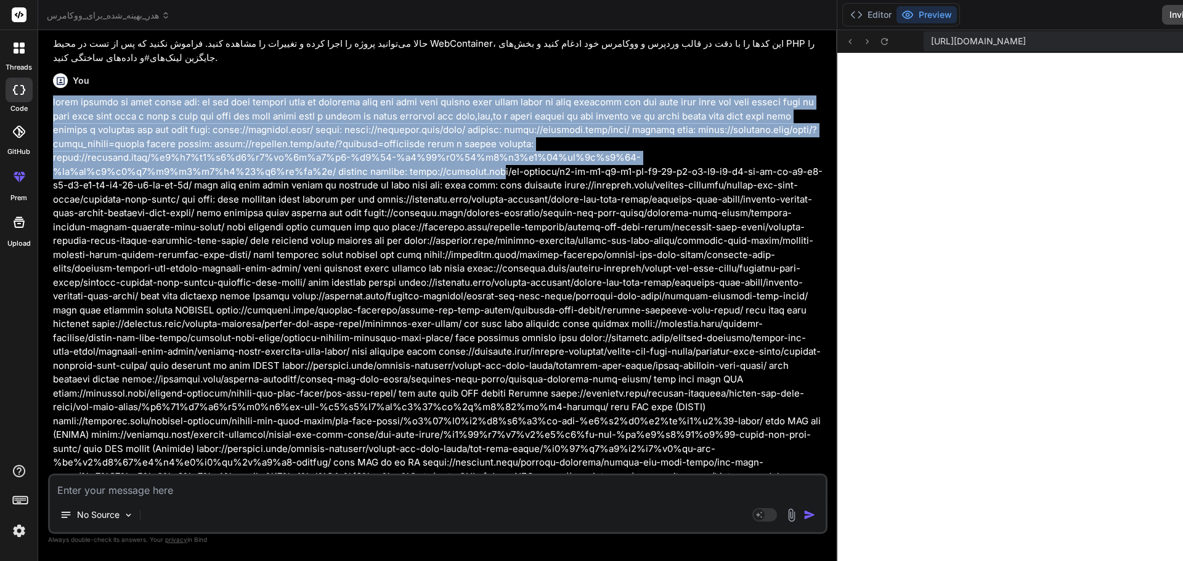
drag, startPoint x: 51, startPoint y: 286, endPoint x: 483, endPoint y: 349, distance: 436.4
click at [483, 349] on div "You Bind AI بسیار عالی! من می‌توانم به شما کمک کنم تا این کد هدر را برای وب‌سای…" at bounding box center [439, 257] width 777 height 434
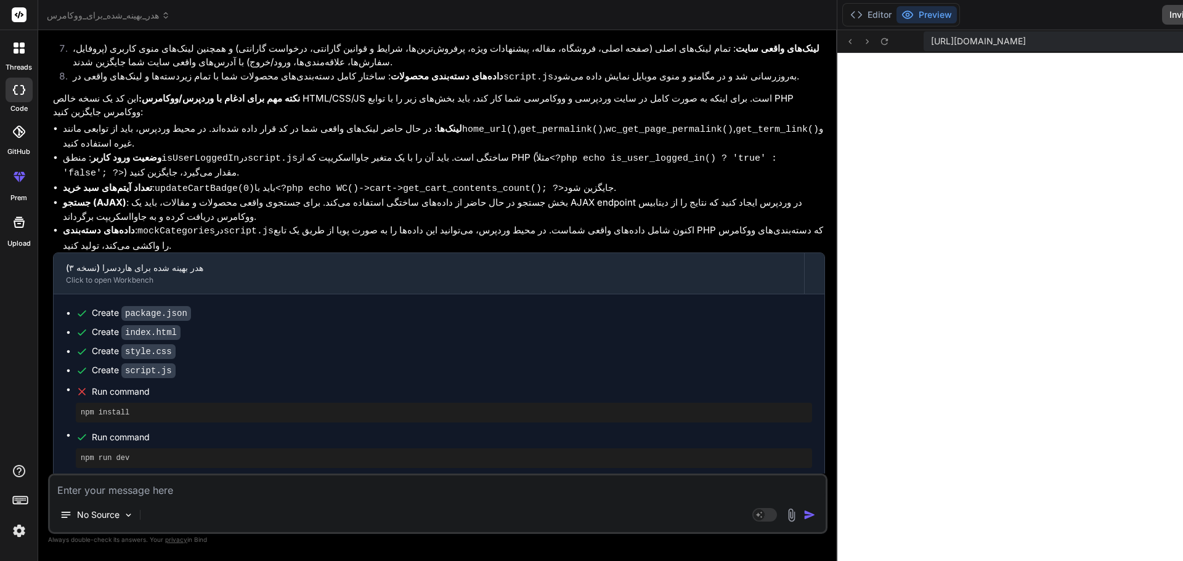
scroll to position [5405, 0]
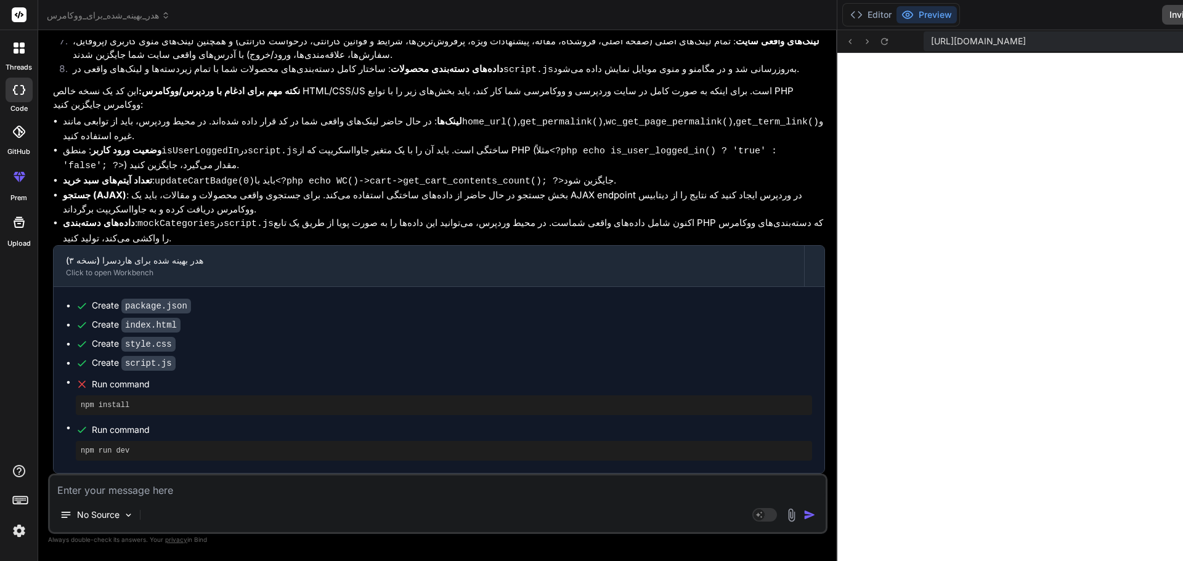
drag, startPoint x: 54, startPoint y: 315, endPoint x: 680, endPoint y: 286, distance: 626.5
click at [15, 14] on icon at bounding box center [19, 14] width 9 height 7
click at [17, 49] on icon at bounding box center [19, 48] width 11 height 11
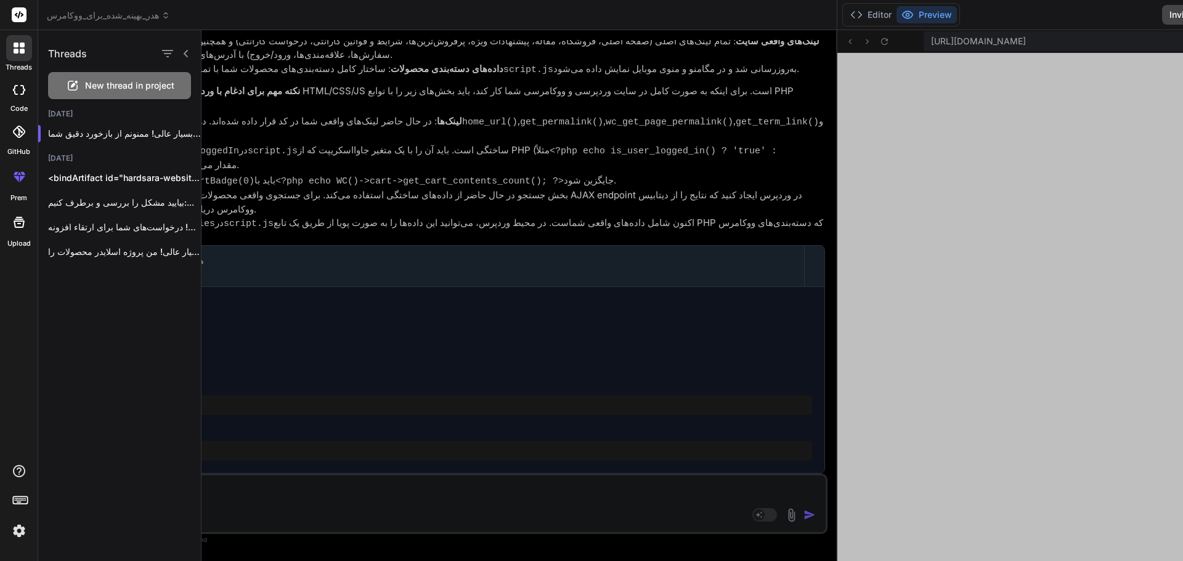
click at [112, 90] on span "New thread in project" at bounding box center [129, 85] width 89 height 12
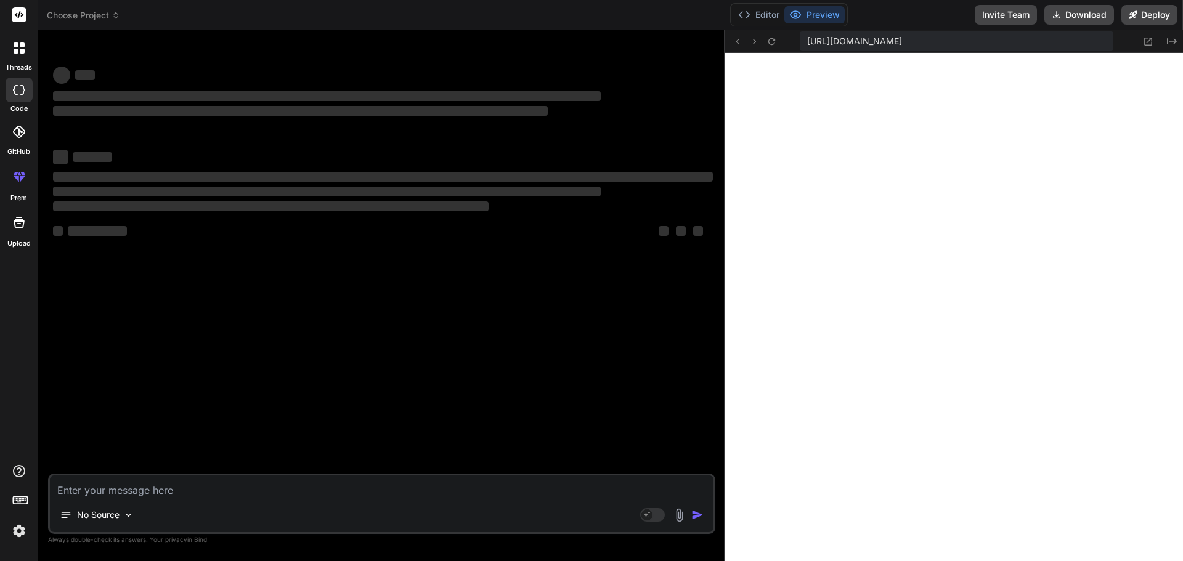
scroll to position [1920, 0]
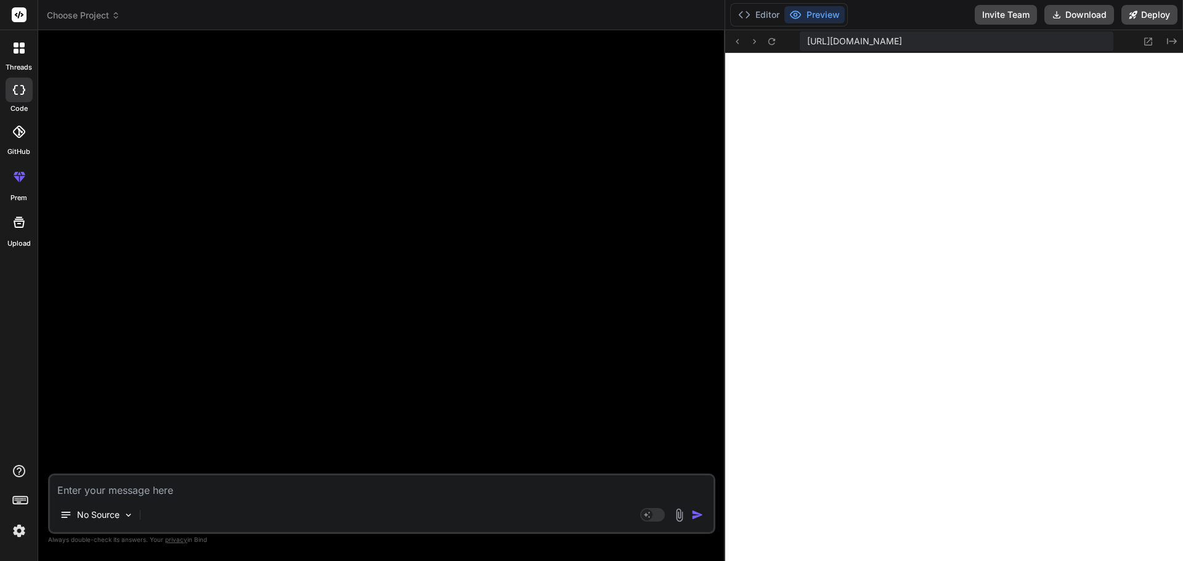
click at [346, 503] on div "No Source" at bounding box center [381, 518] width 663 height 30
click at [333, 486] on textarea at bounding box center [381, 487] width 663 height 22
paste textarea "lor ip Dolo Sitam Consectet adip‌el seddo. eiusm tem inc utl et do magn aliqu‌e…"
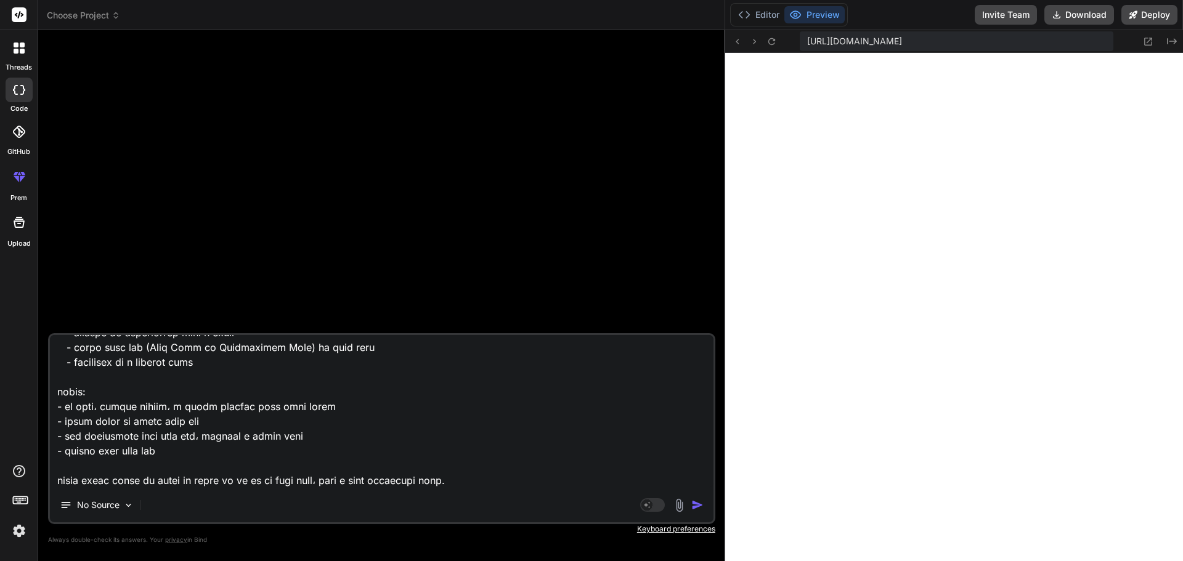
scroll to position [313, 0]
click at [22, 54] on div at bounding box center [19, 48] width 26 height 26
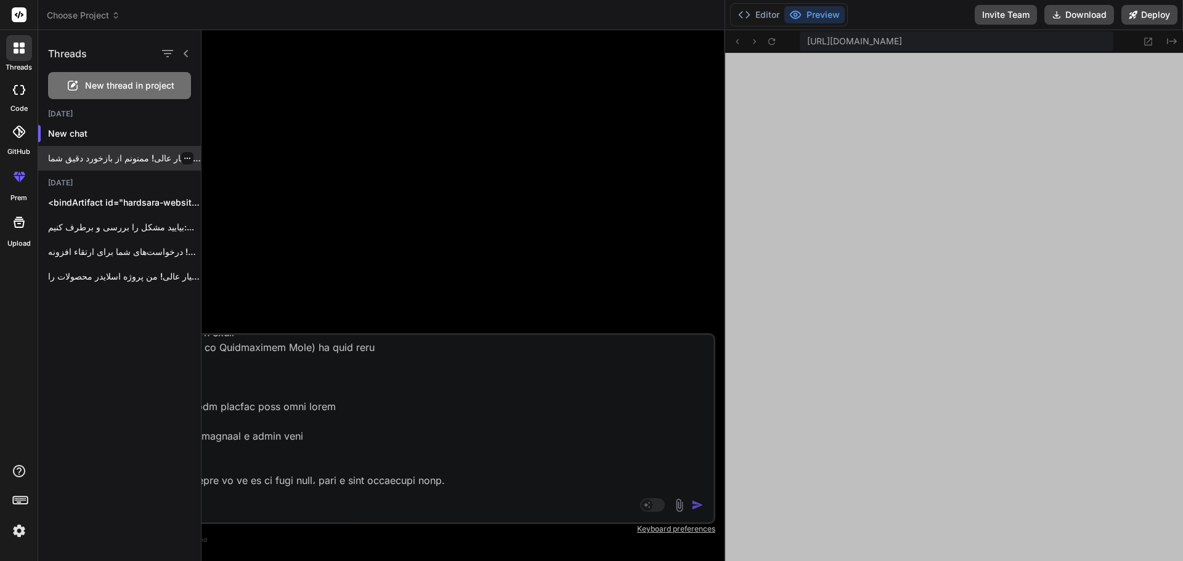
click at [184, 157] on icon "button" at bounding box center [187, 158] width 7 height 7
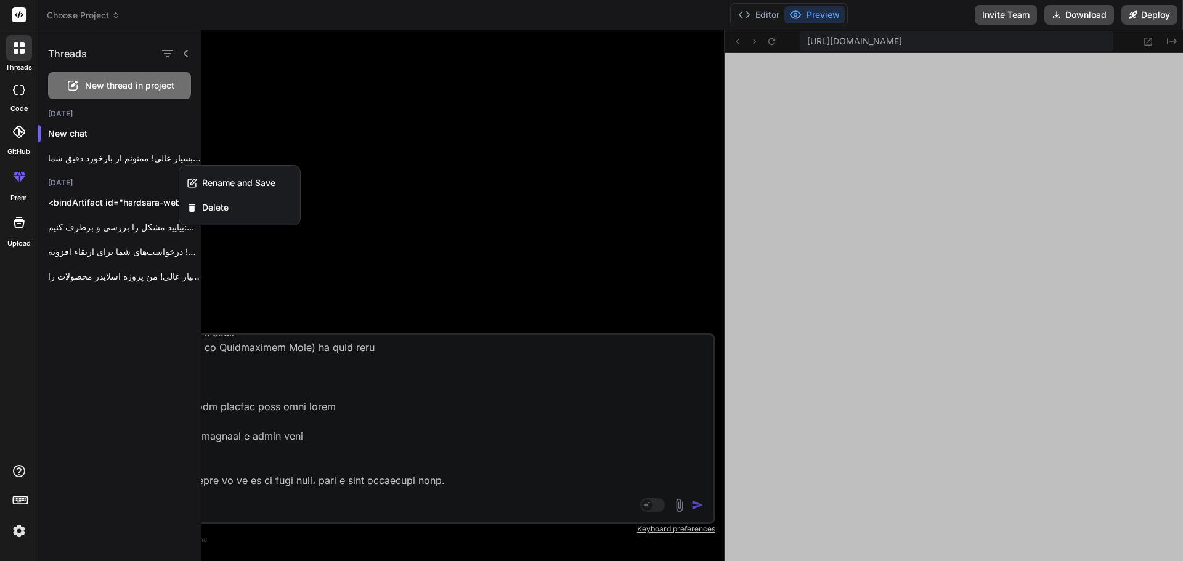
click at [126, 363] on div "Threads New thread in project [DATE] New chat بسیار عالی! ممنونم از بازخورد دقی…" at bounding box center [119, 295] width 163 height 531
click at [316, 199] on div at bounding box center [691, 295] width 981 height 531
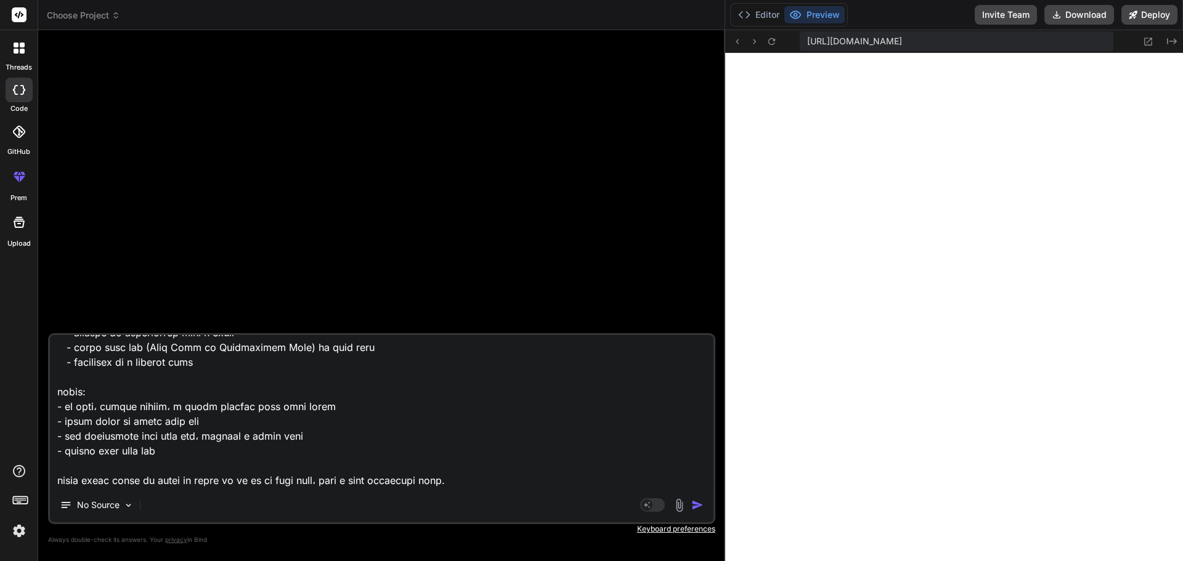
click at [113, 481] on textarea at bounding box center [381, 411] width 663 height 153
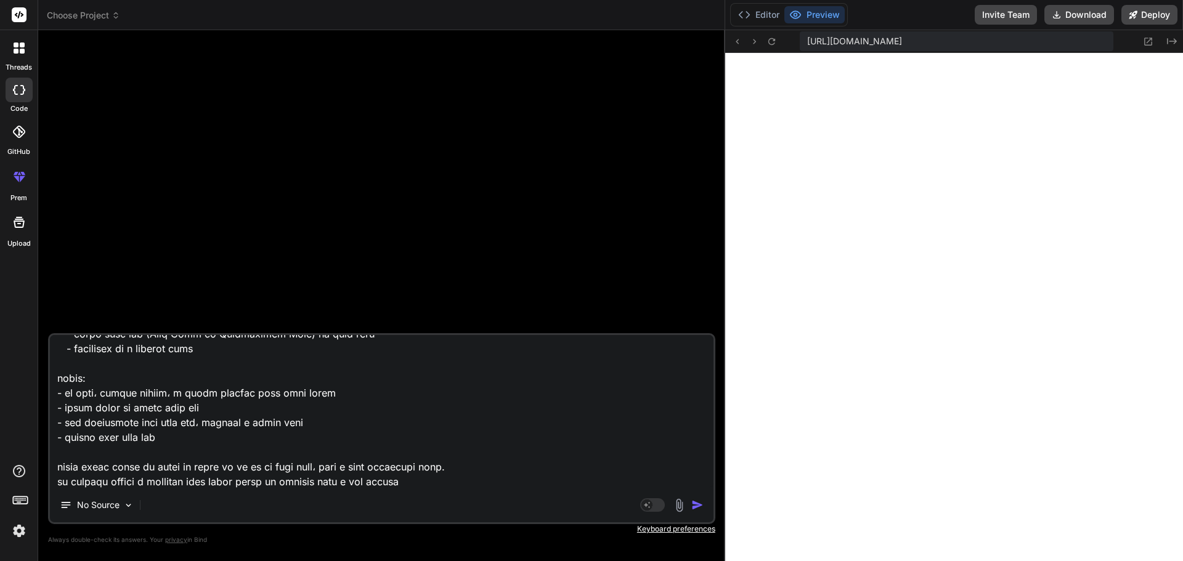
click at [96, 439] on textarea at bounding box center [381, 411] width 663 height 153
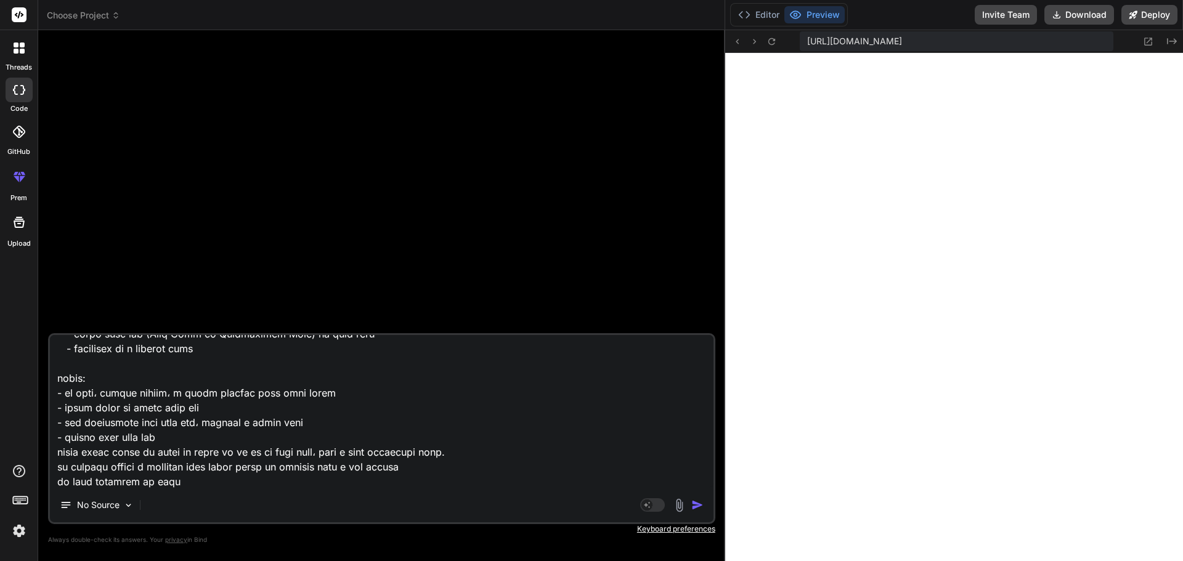
click at [424, 437] on textarea at bounding box center [381, 411] width 663 height 153
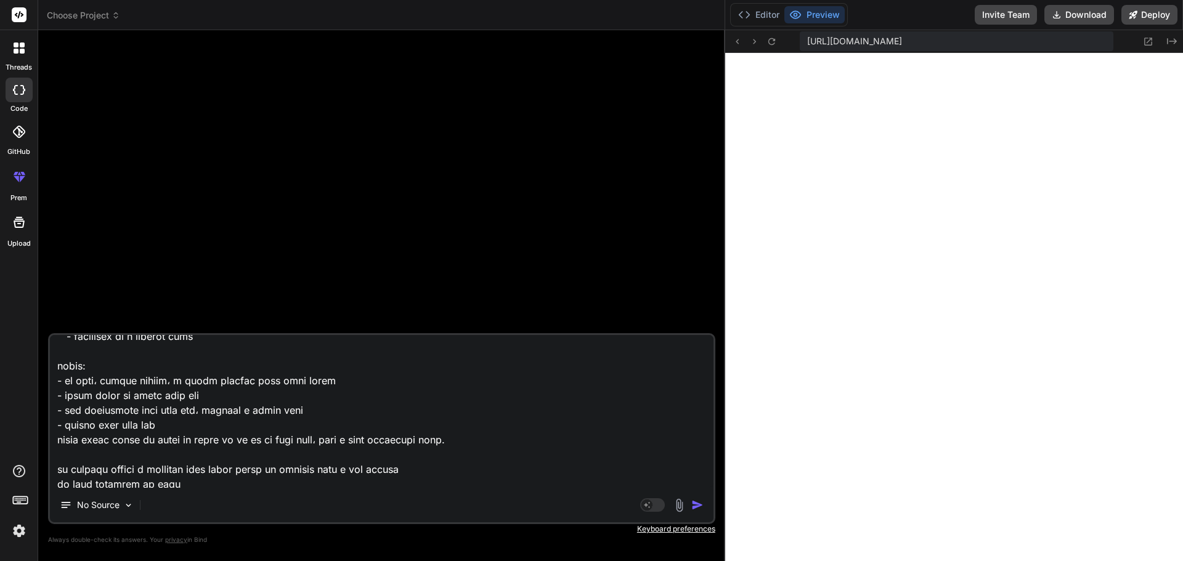
scroll to position [343, 0]
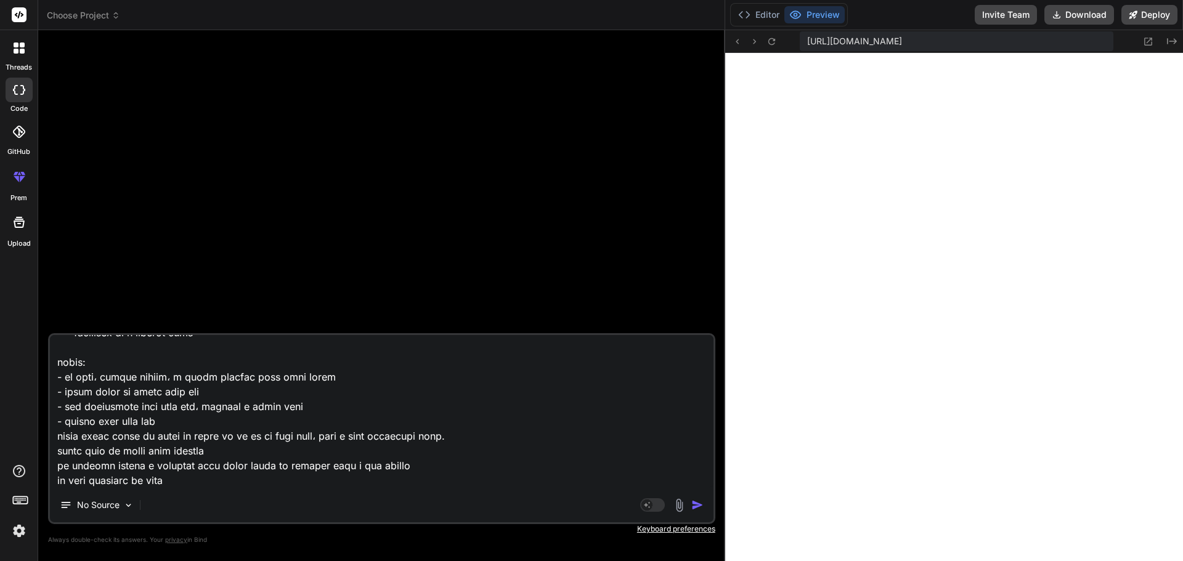
click at [365, 454] on textarea at bounding box center [381, 411] width 663 height 153
click at [192, 464] on textarea at bounding box center [381, 411] width 663 height 153
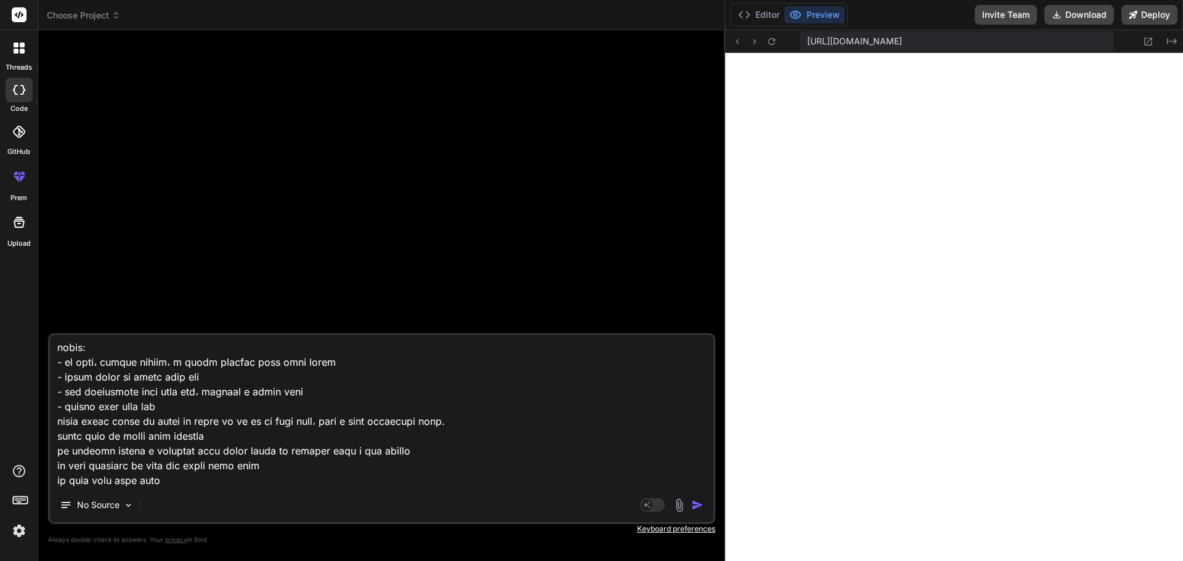
scroll to position [372, 0]
paste textarea "lore ipsu dolo sitam consec ad elitsedd ei temp inci utl: etdo magn: aliq enima…"
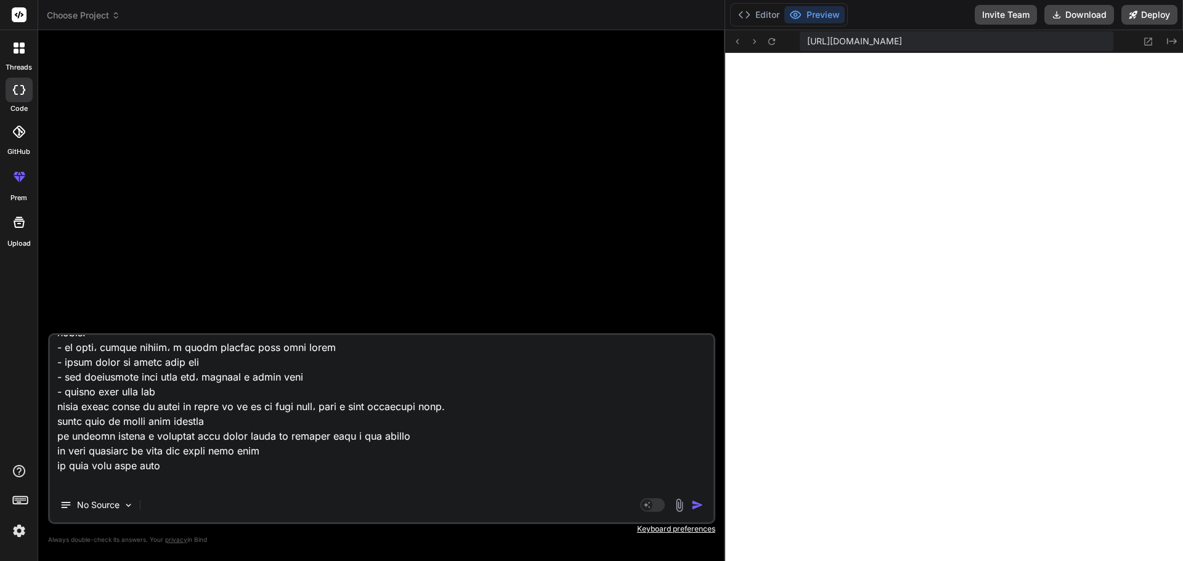
scroll to position [4422, 0]
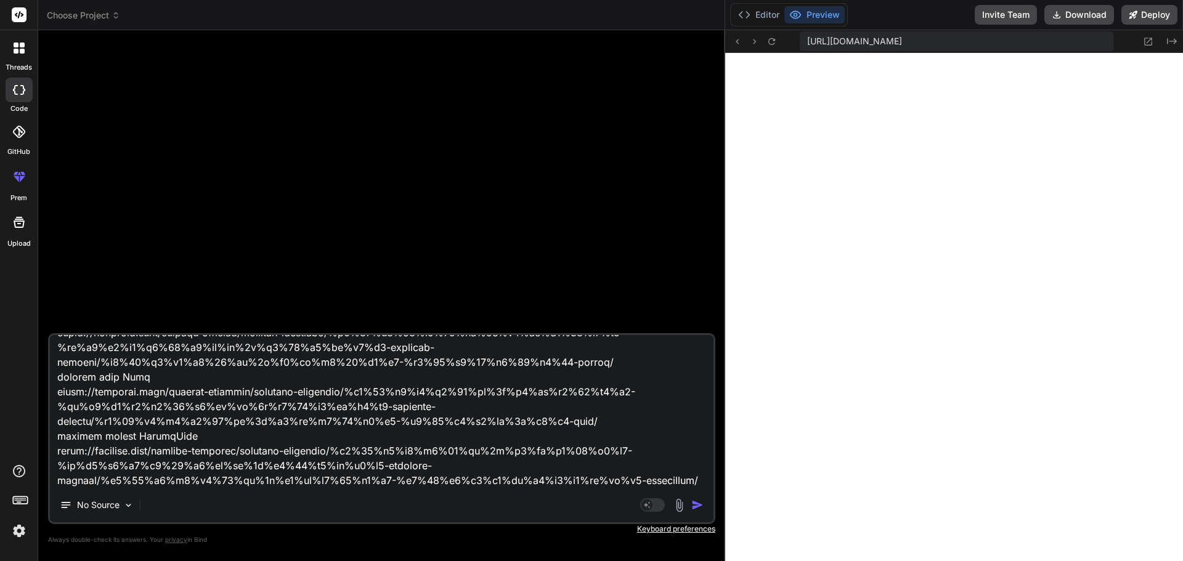
click at [697, 504] on img "button" at bounding box center [697, 505] width 12 height 12
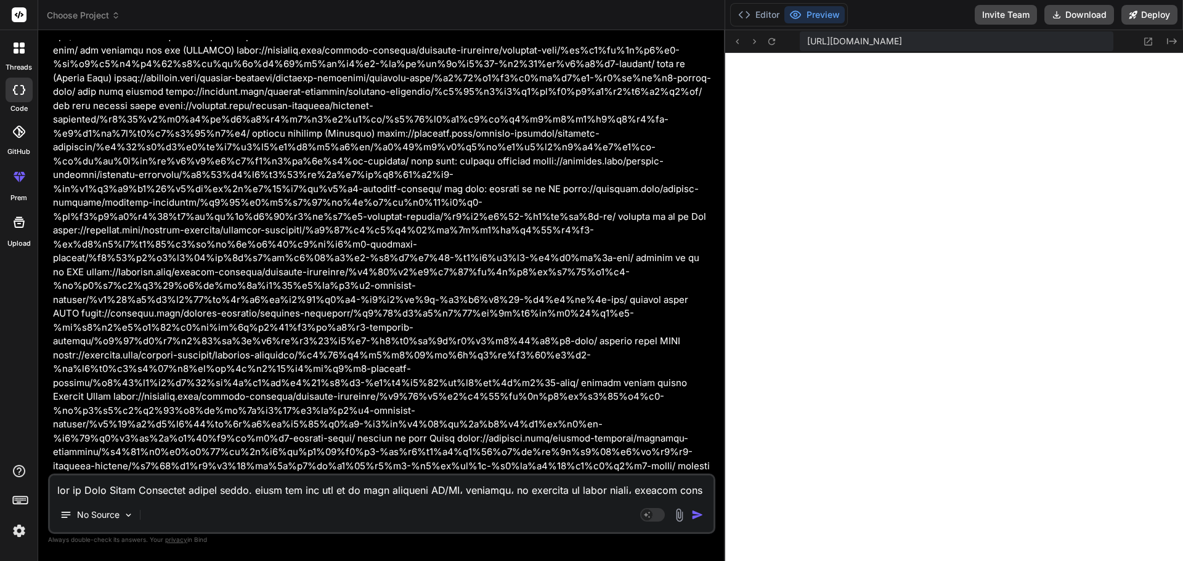
scroll to position [1124, 0]
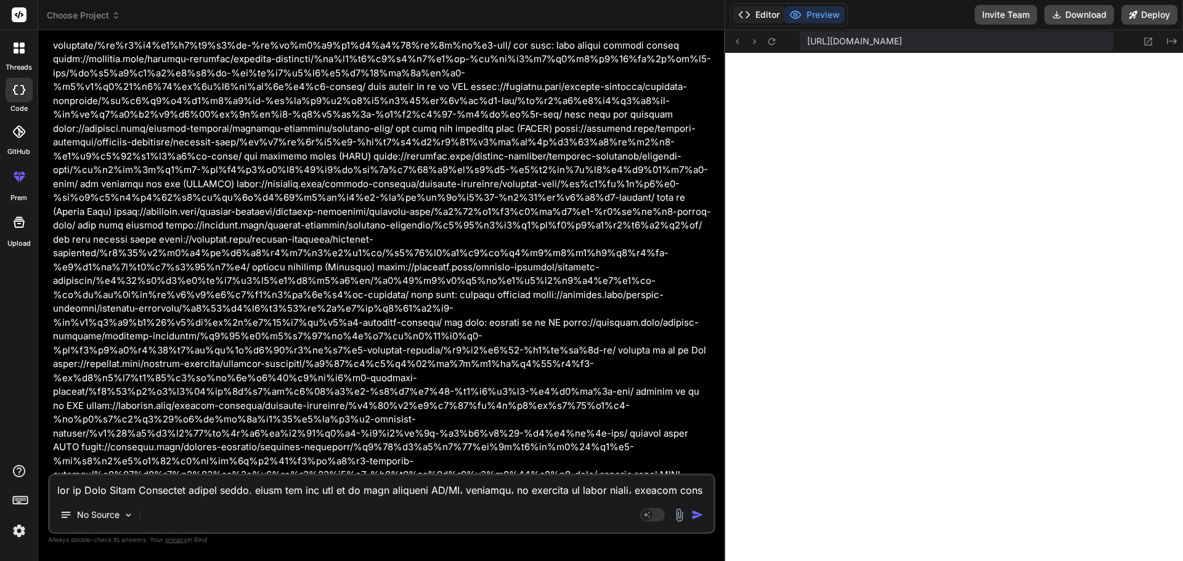
click at [763, 10] on button "Editor" at bounding box center [758, 14] width 51 height 17
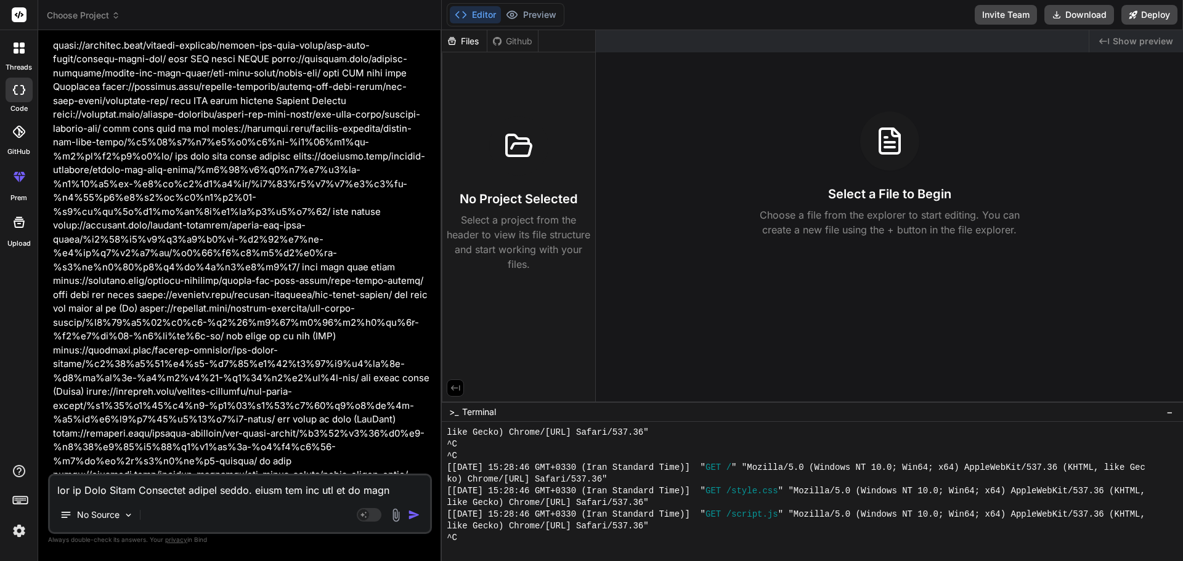
drag, startPoint x: 724, startPoint y: 319, endPoint x: 417, endPoint y: 311, distance: 306.9
click at [417, 311] on div "Bind AI Web Search Created with Pixso. Code Generator You Bind AI ‌ ‌ ‌ ‌ 🎉 You…" at bounding box center [240, 295] width 404 height 531
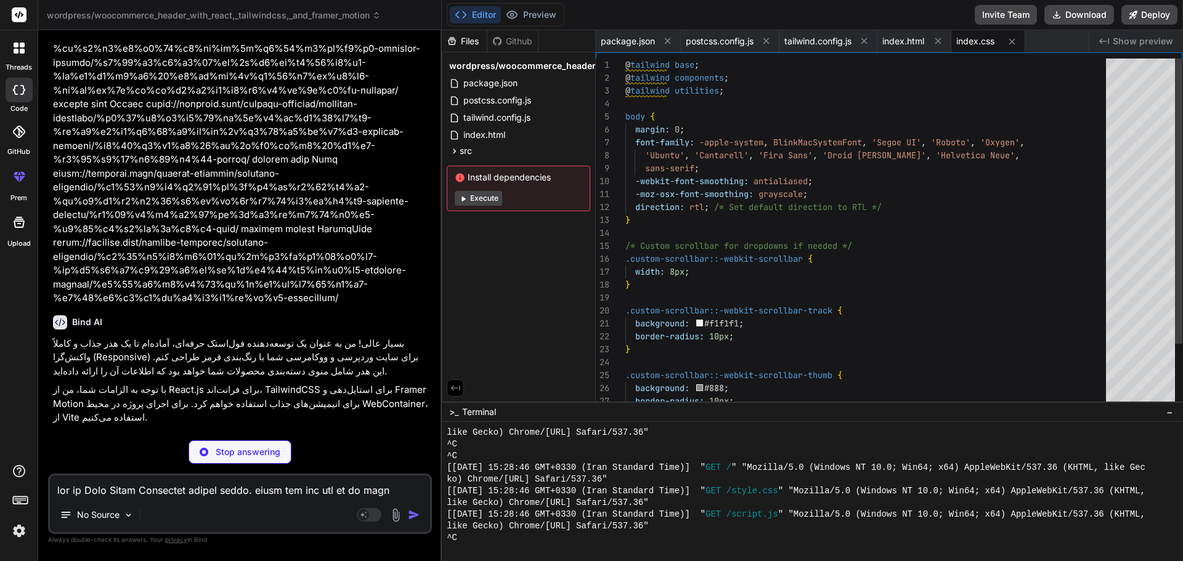
scroll to position [0, 12]
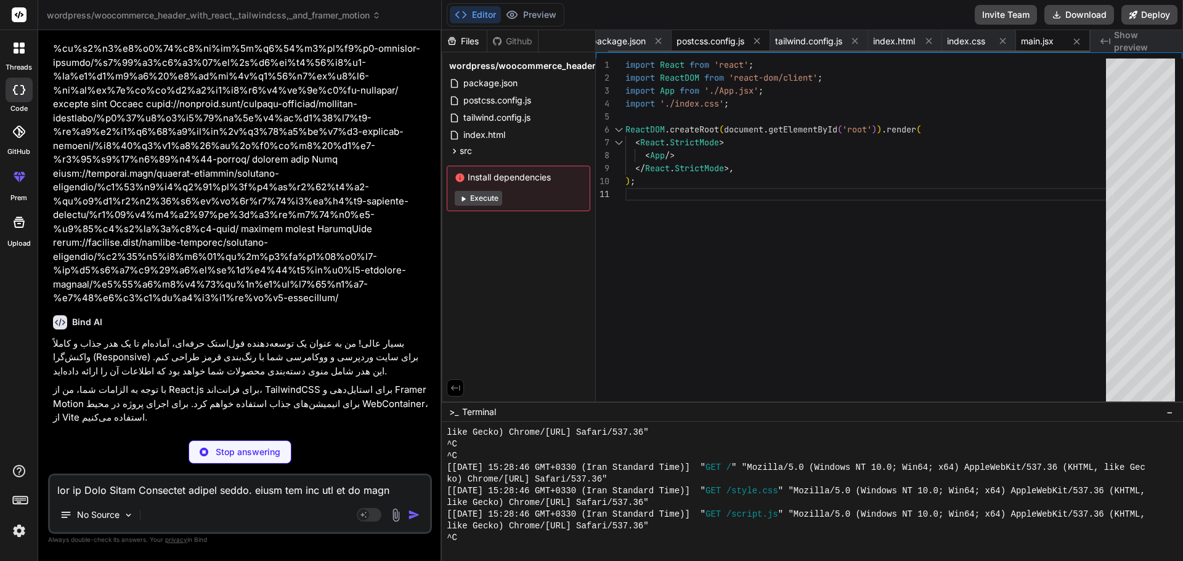
click at [711, 42] on span "postcss.config.js" at bounding box center [710, 41] width 68 height 12
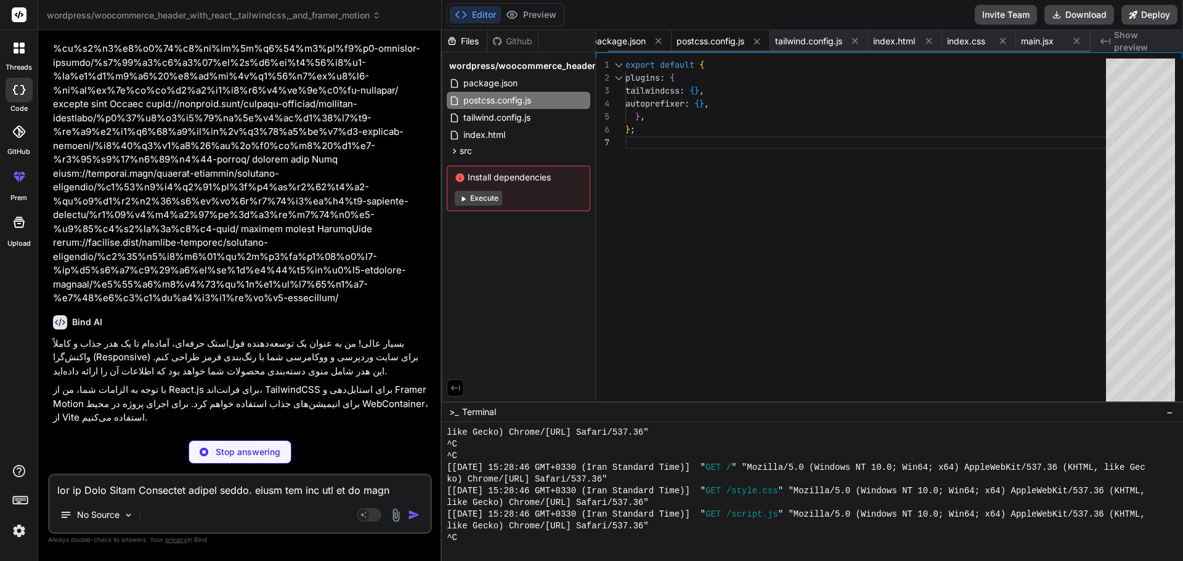
click at [620, 44] on span "package.json" at bounding box center [618, 41] width 54 height 12
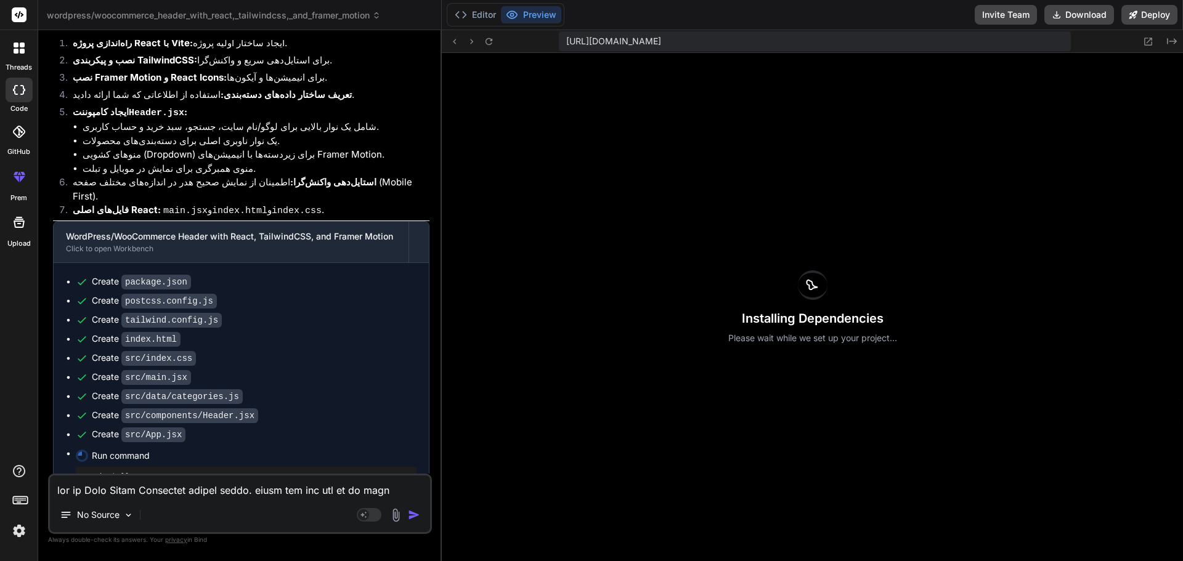
scroll to position [4239, 0]
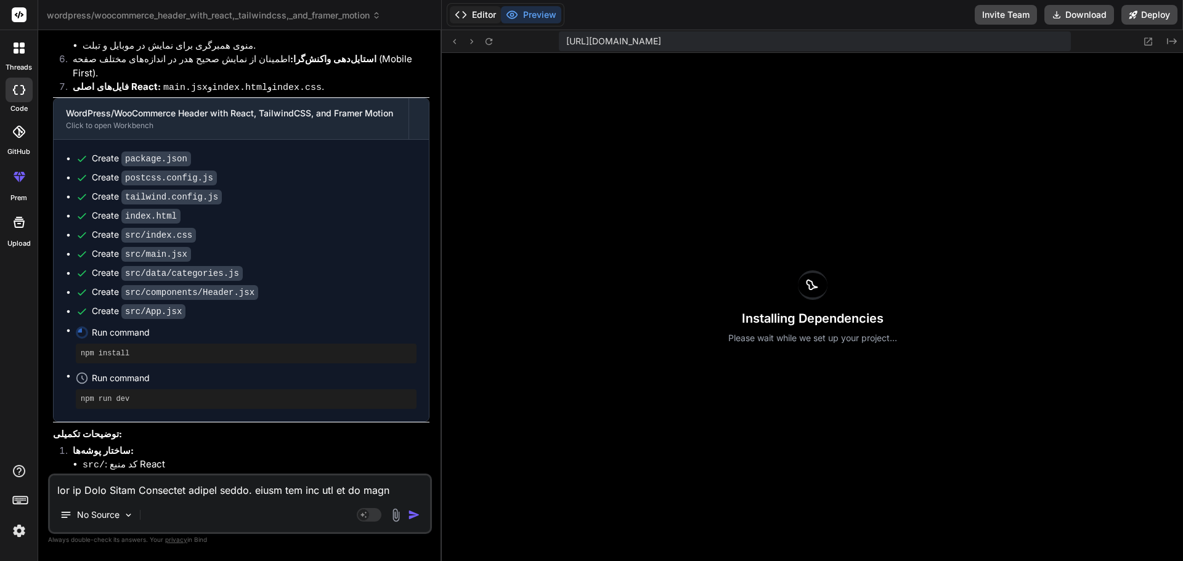
click at [468, 15] on button "Editor" at bounding box center [475, 14] width 51 height 17
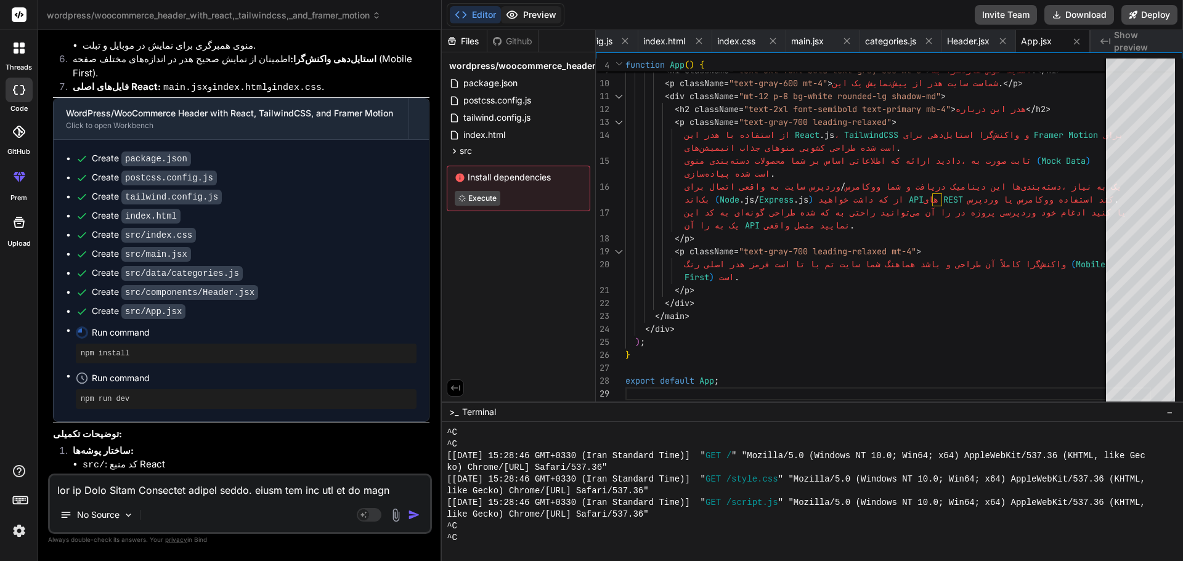
click at [532, 15] on button "Preview" at bounding box center [531, 14] width 60 height 17
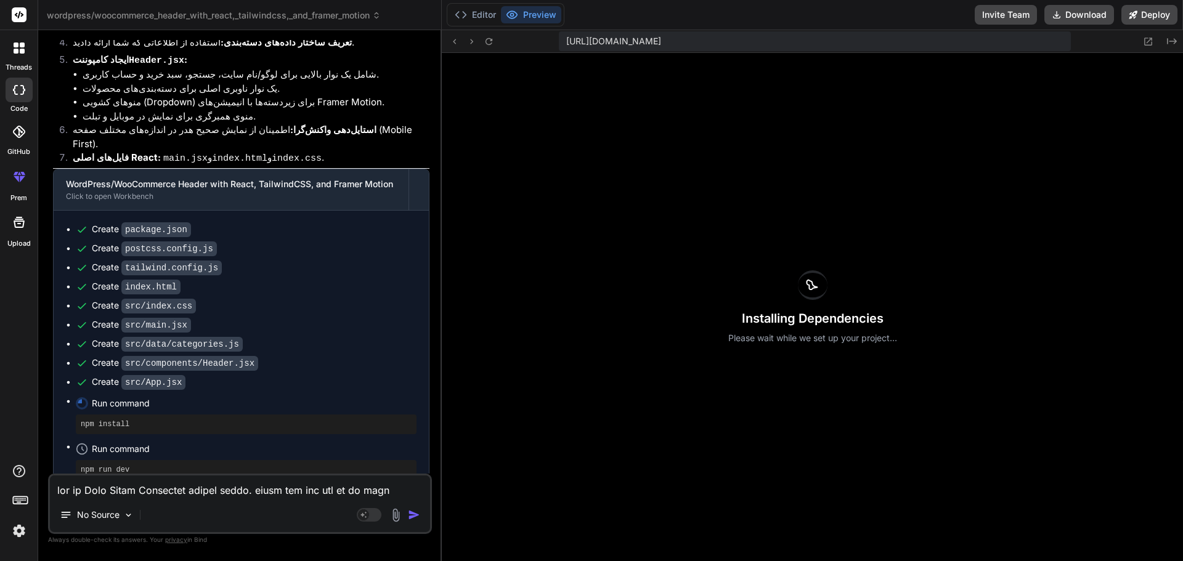
scroll to position [4177, 0]
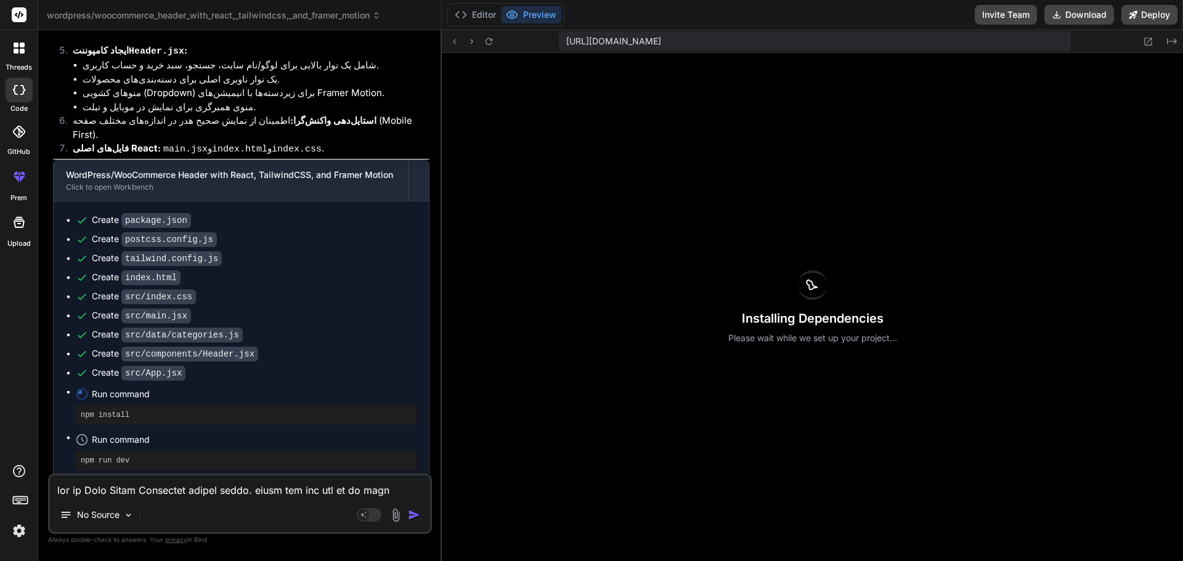
click at [283, 410] on pre "npm install" at bounding box center [246, 415] width 331 height 10
click at [578, 315] on div "Installing Dependencies Please wait while we set up your project..." at bounding box center [812, 307] width 741 height 508
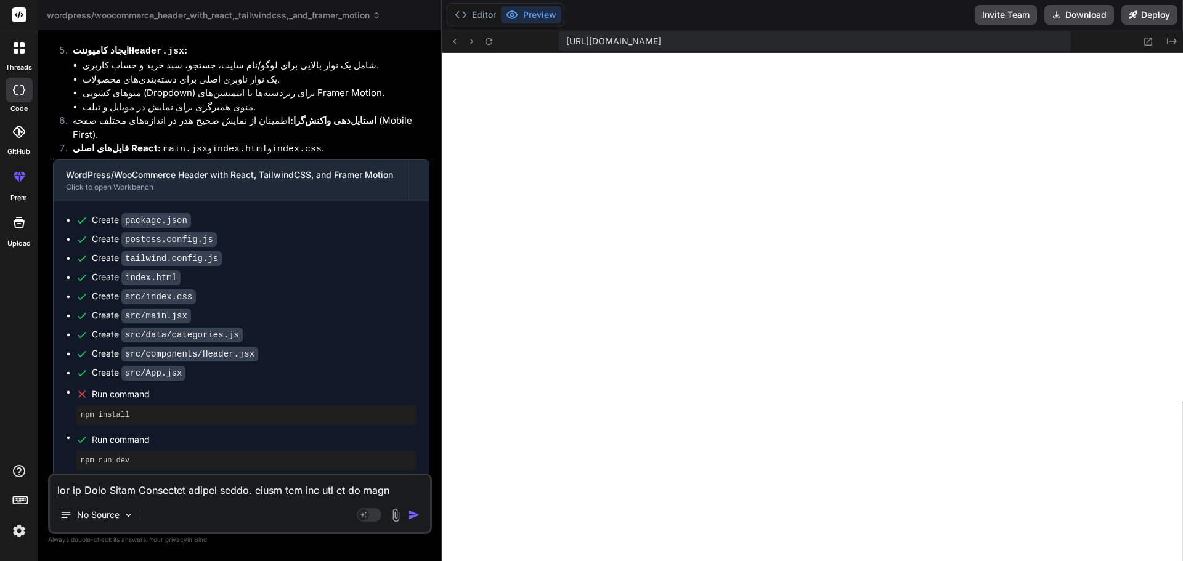
scroll to position [1990, 0]
click at [479, 14] on button "Editor" at bounding box center [475, 14] width 51 height 17
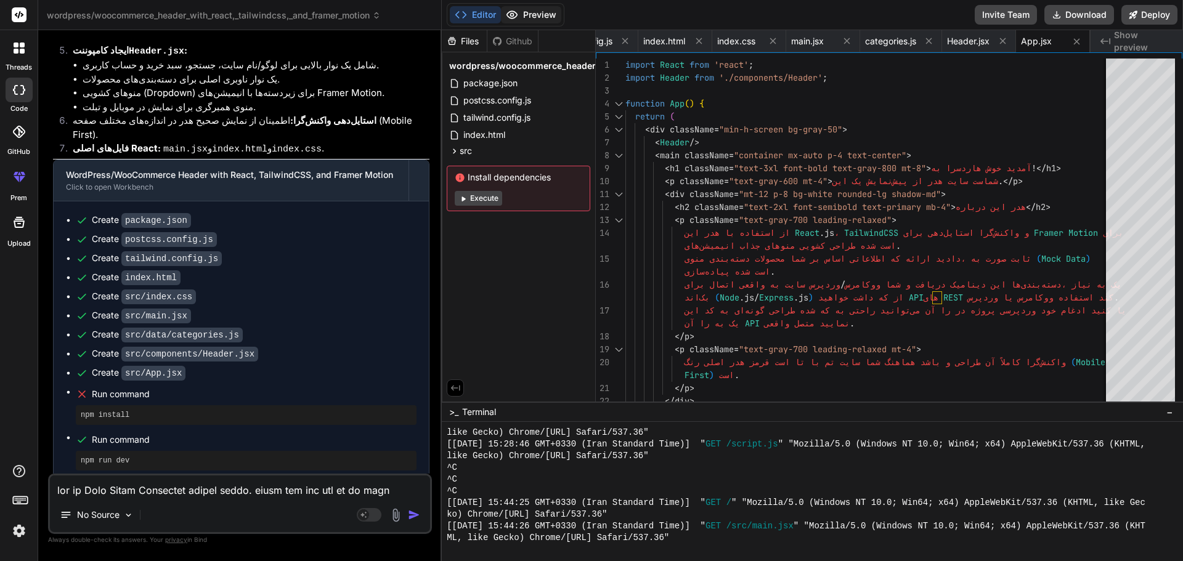
click at [519, 12] on button "Preview" at bounding box center [531, 14] width 60 height 17
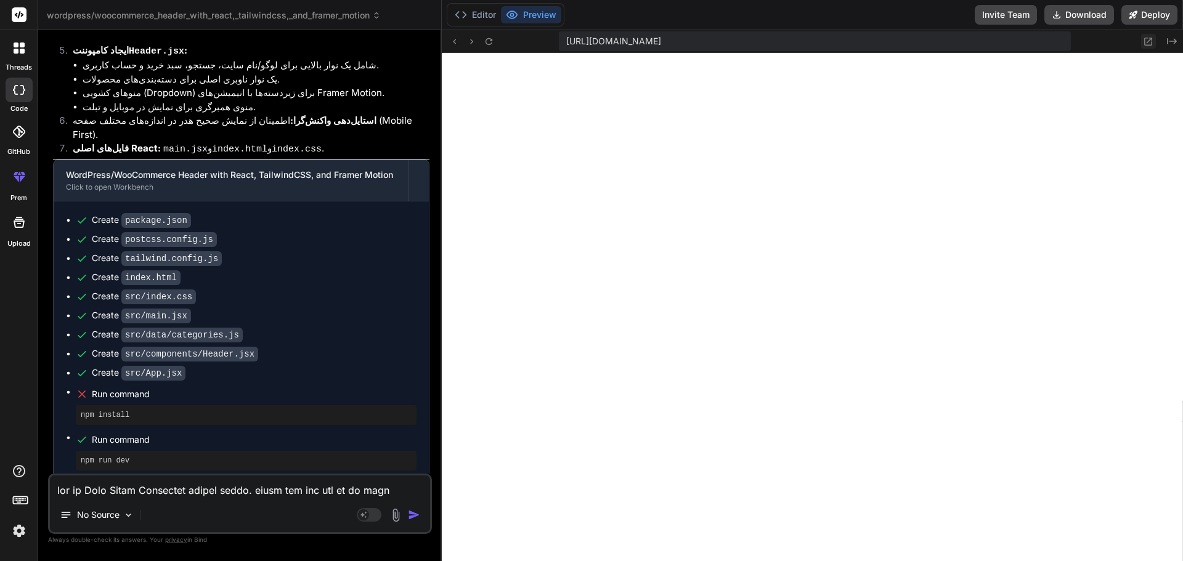
click at [1151, 45] on icon at bounding box center [1148, 41] width 10 height 10
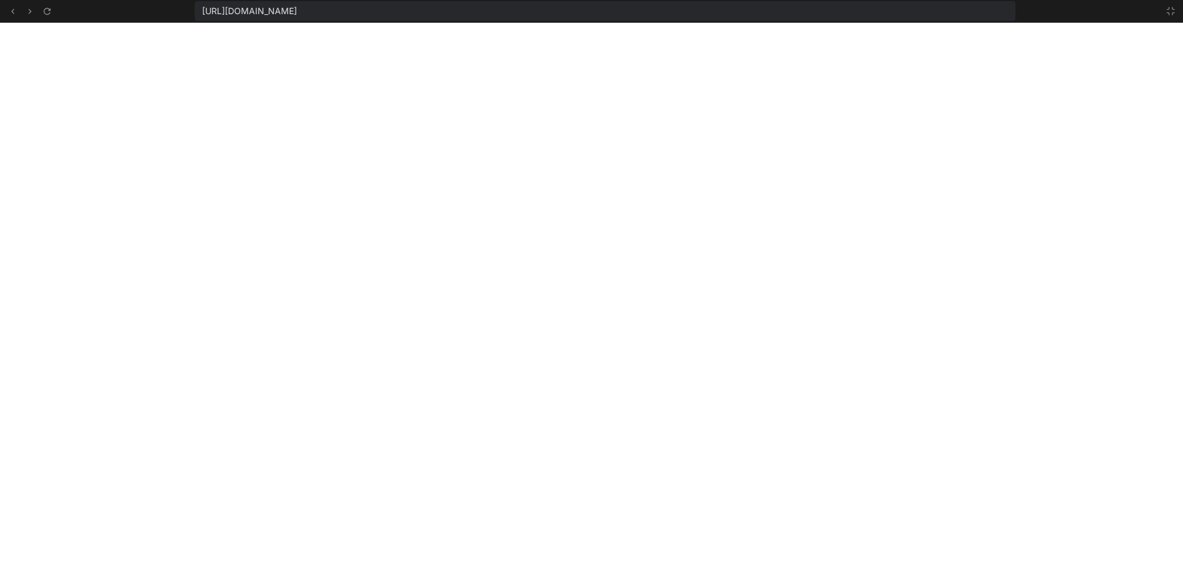
scroll to position [2037, 0]
click at [1172, 8] on icon at bounding box center [1170, 10] width 7 height 7
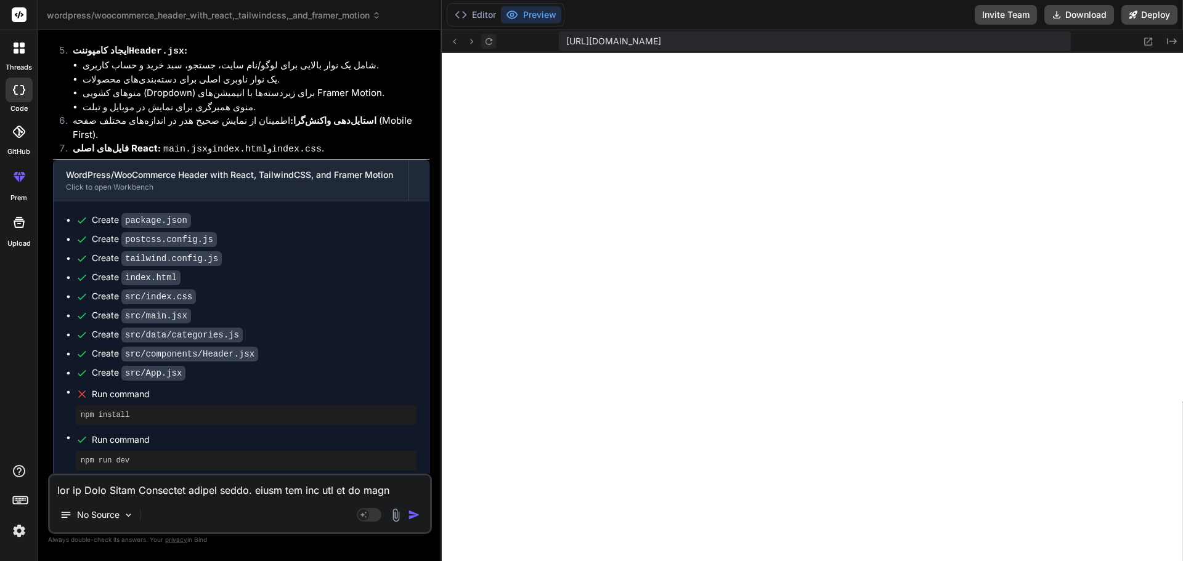
click at [493, 44] on icon at bounding box center [489, 41] width 10 height 10
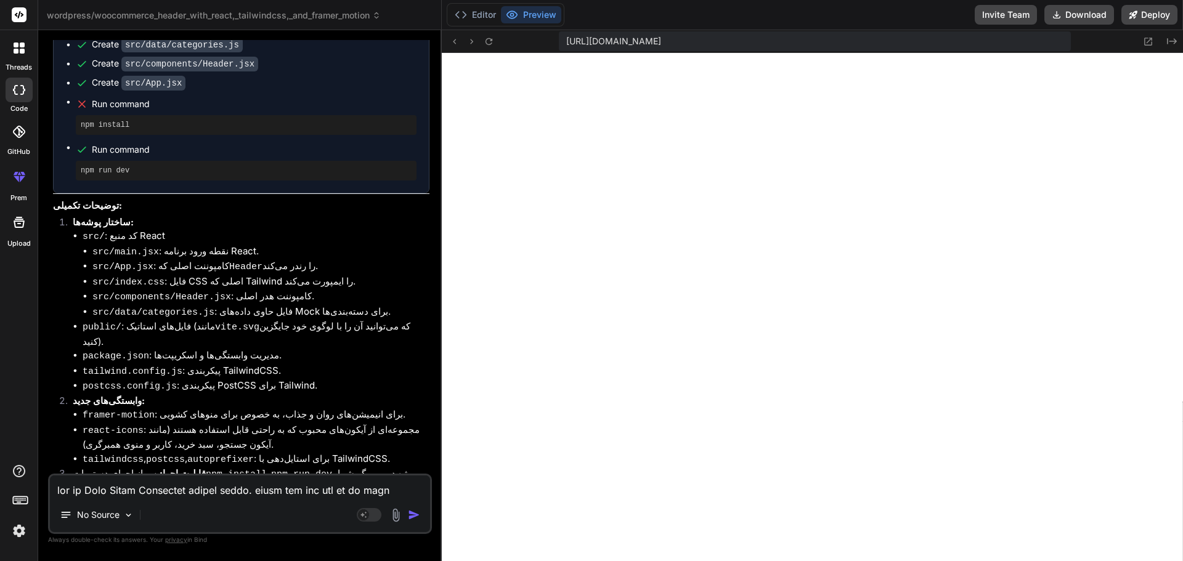
scroll to position [4485, 0]
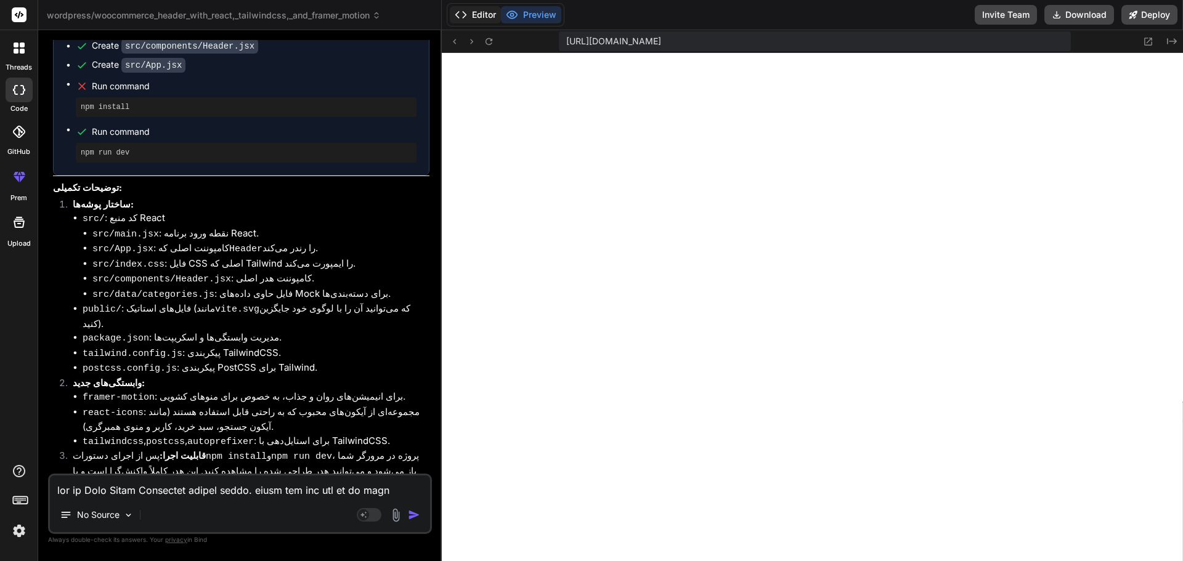
click at [477, 15] on button "Editor" at bounding box center [475, 14] width 51 height 17
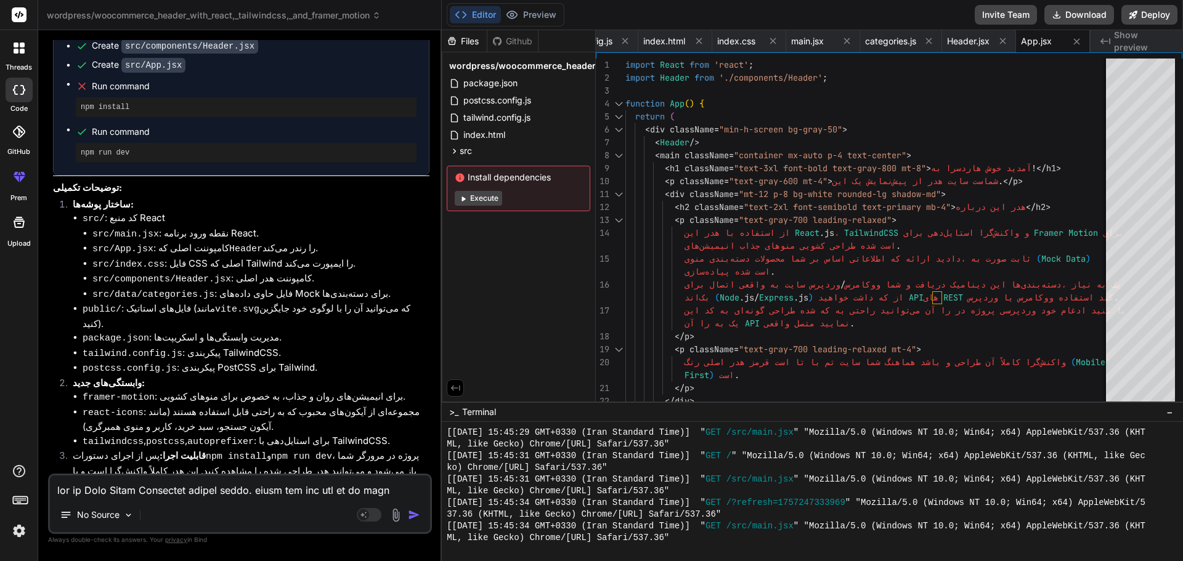
click at [510, 43] on div "Github" at bounding box center [512, 41] width 51 height 12
click at [471, 41] on div "Files" at bounding box center [464, 41] width 45 height 12
click at [455, 152] on icon at bounding box center [454, 150] width 3 height 5
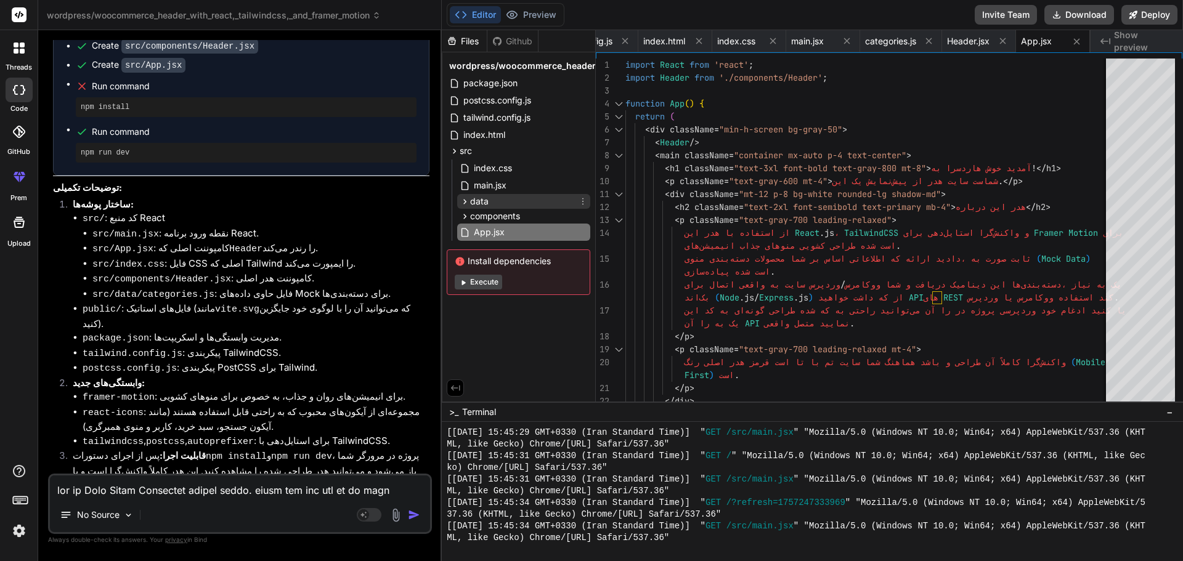
click at [463, 201] on icon at bounding box center [465, 202] width 10 height 10
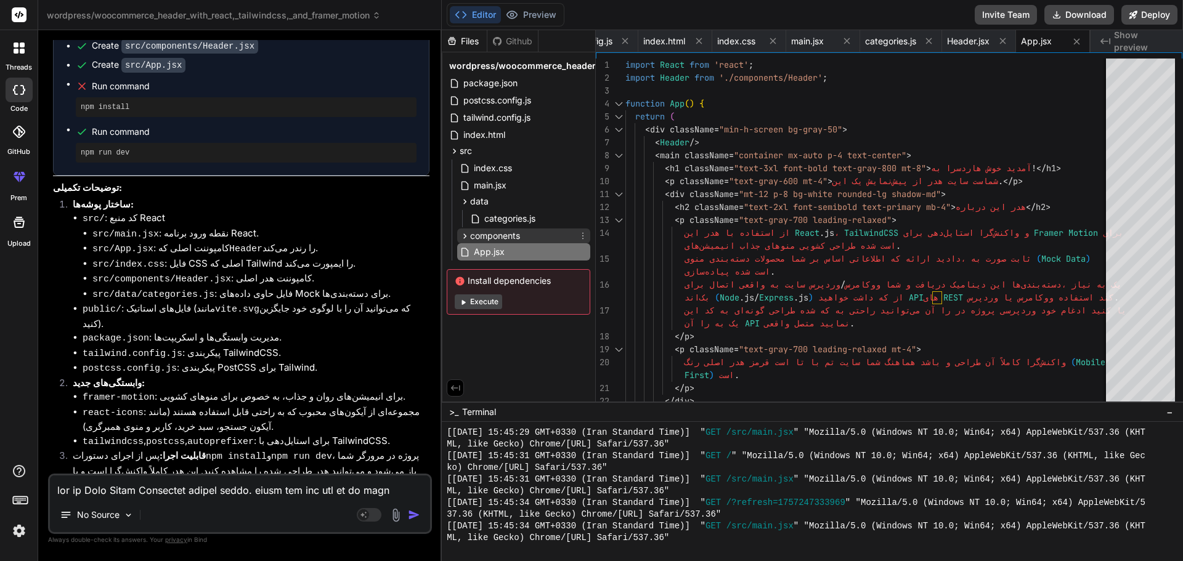
click at [463, 235] on icon at bounding box center [465, 236] width 10 height 10
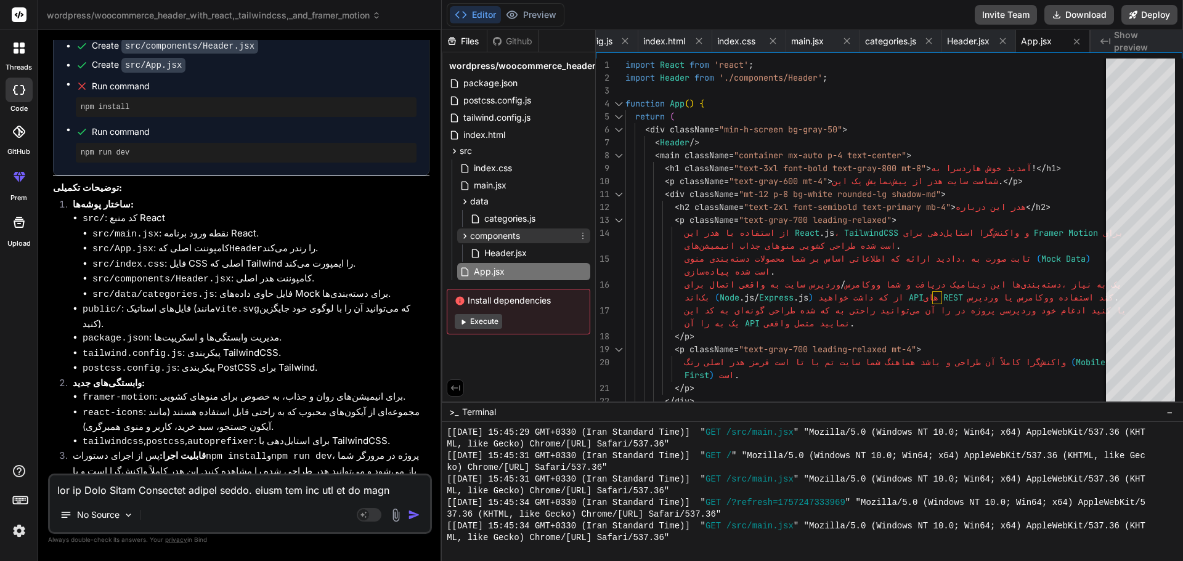
click at [463, 235] on icon at bounding box center [465, 236] width 10 height 10
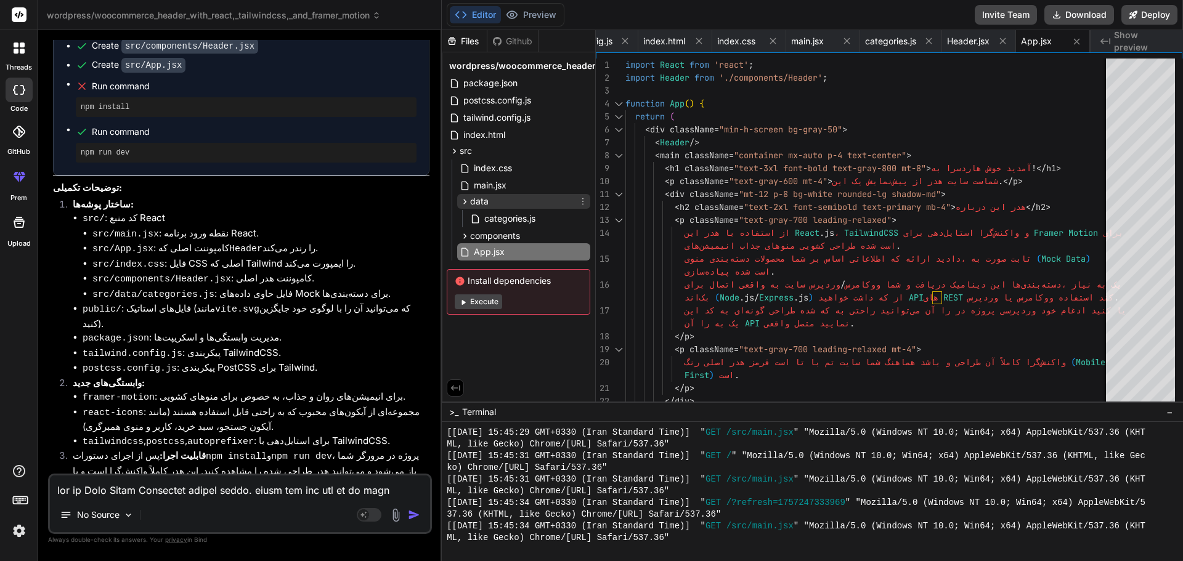
click at [463, 200] on icon at bounding box center [465, 202] width 10 height 10
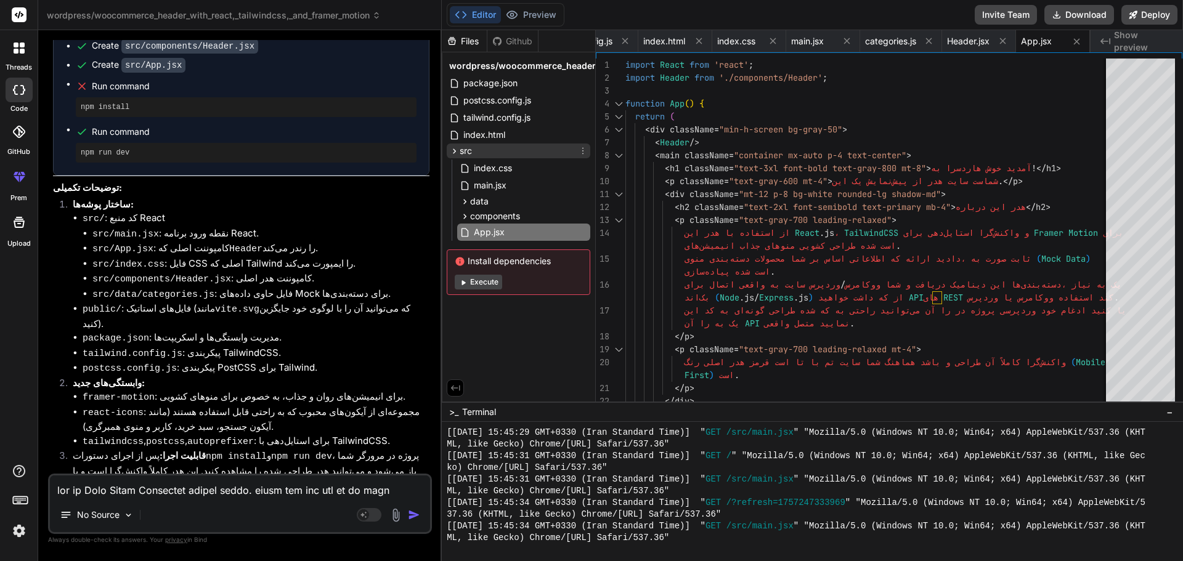
click at [454, 144] on div "src" at bounding box center [519, 151] width 144 height 15
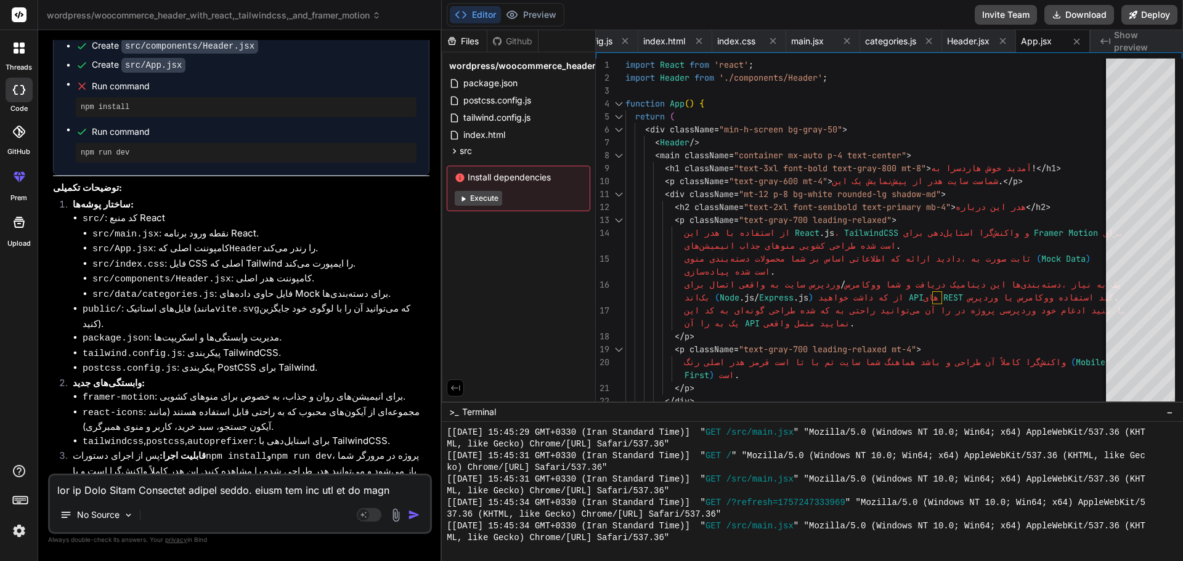
click at [508, 42] on div "Github" at bounding box center [512, 41] width 51 height 12
click at [526, 17] on button "Preview" at bounding box center [531, 14] width 60 height 17
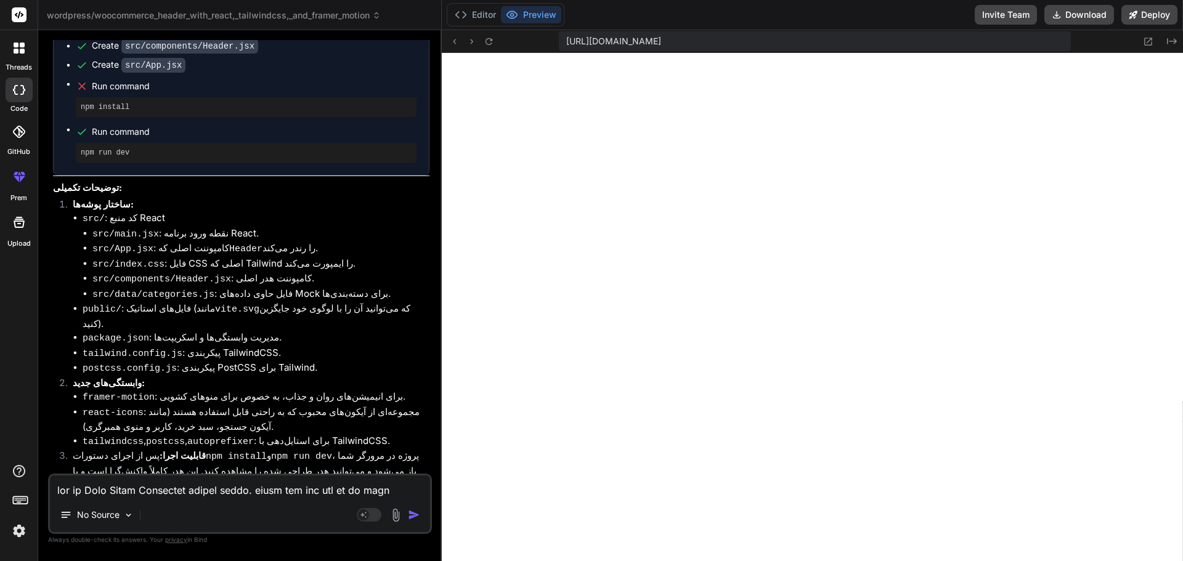
click at [661, 36] on span "[URL][DOMAIN_NAME]" at bounding box center [613, 41] width 95 height 12
click at [490, 36] on icon at bounding box center [489, 41] width 10 height 10
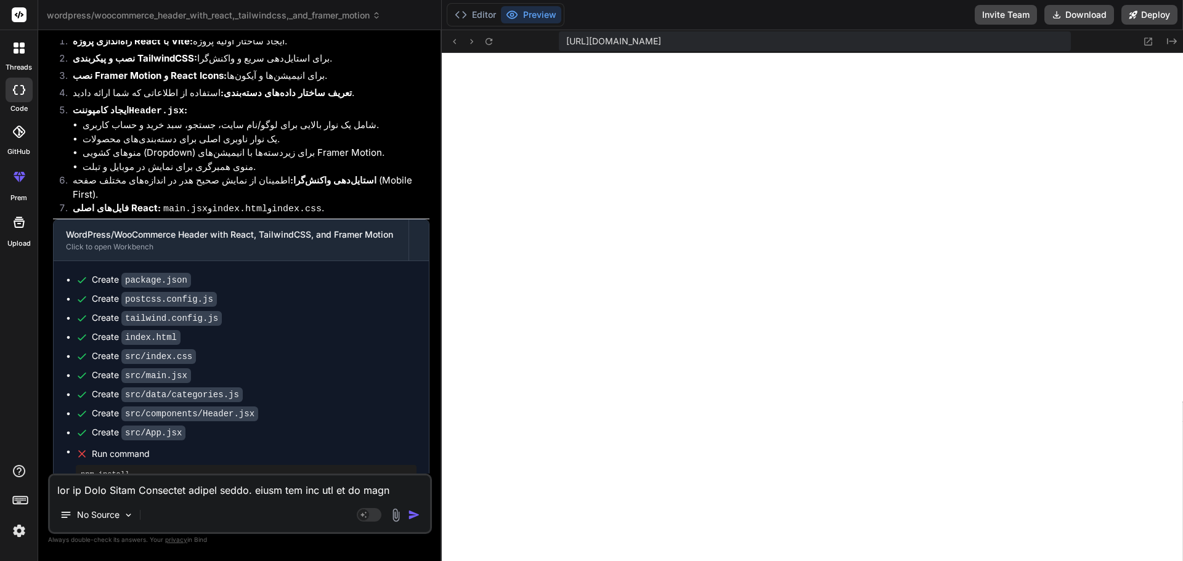
scroll to position [4116, 0]
click at [96, 447] on div "Run command" at bounding box center [254, 455] width 325 height 17
click at [81, 450] on icon at bounding box center [82, 456] width 12 height 12
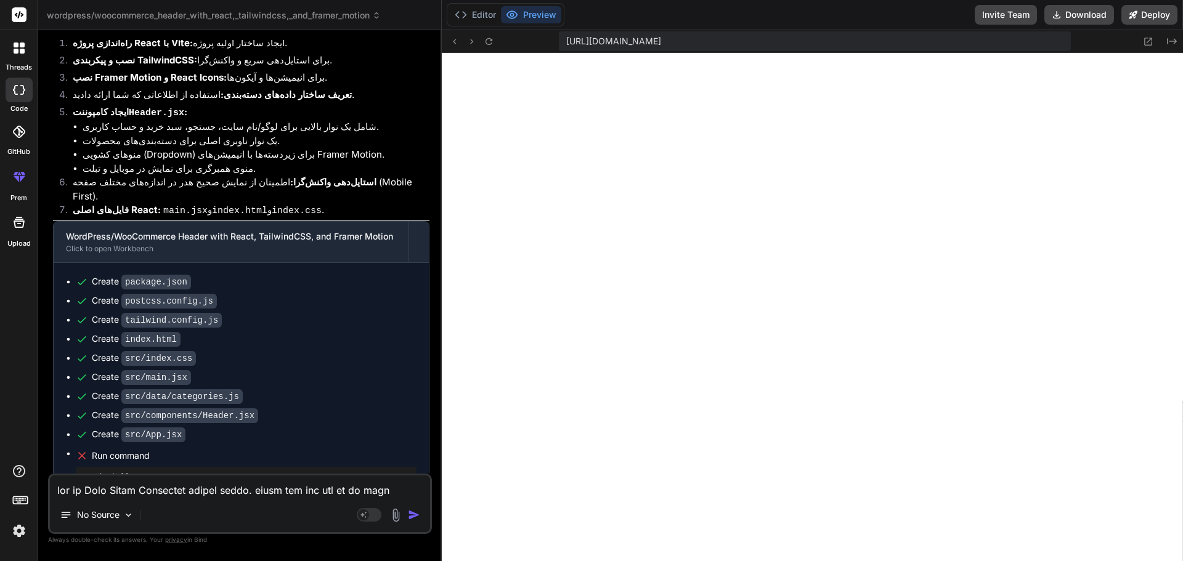
click at [113, 384] on ul "Create package.json Create postcss.config.js Create tailwind.config.js Create i…" at bounding box center [241, 403] width 351 height 257
click at [113, 472] on pre "npm install" at bounding box center [246, 477] width 331 height 10
copy ul "npm install"
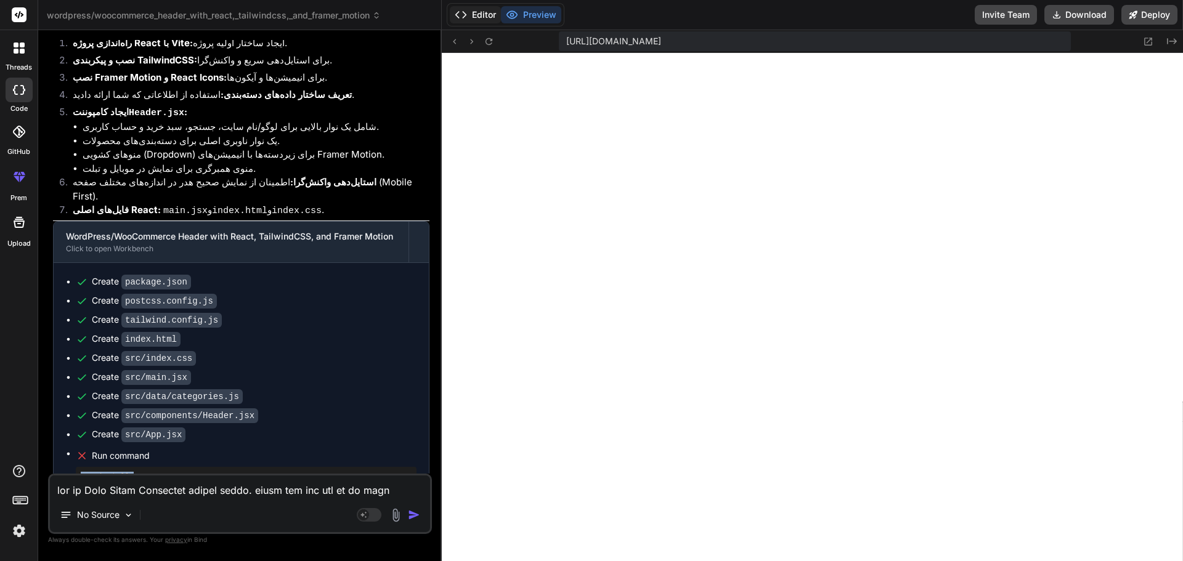
click at [476, 22] on button "Editor" at bounding box center [475, 14] width 51 height 17
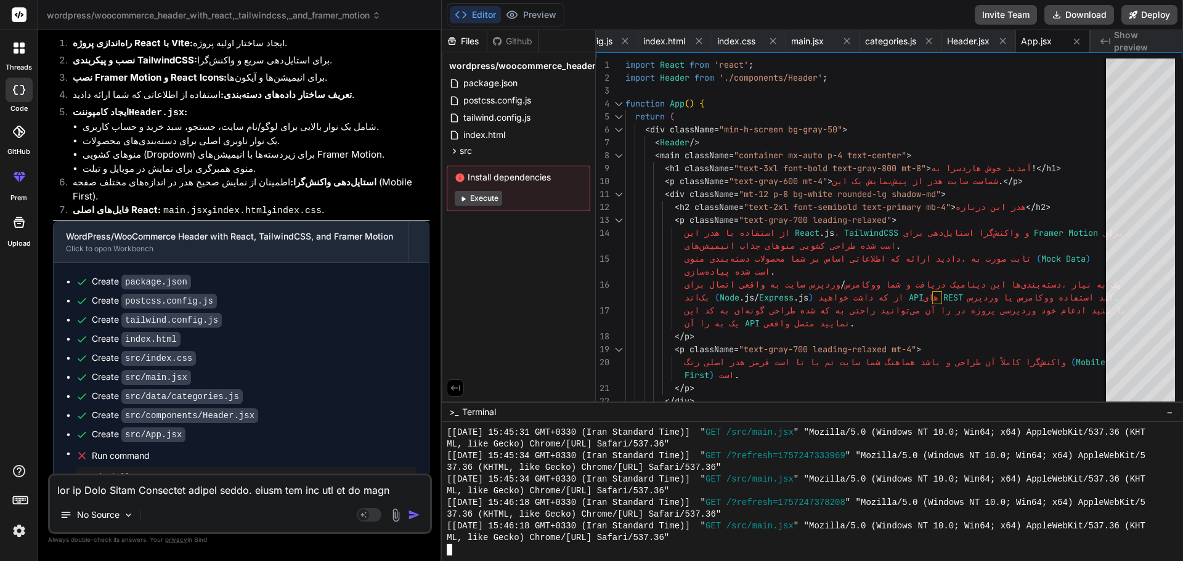
click at [457, 551] on div at bounding box center [819, 550] width 745 height 12
click at [458, 550] on div at bounding box center [819, 550] width 745 height 12
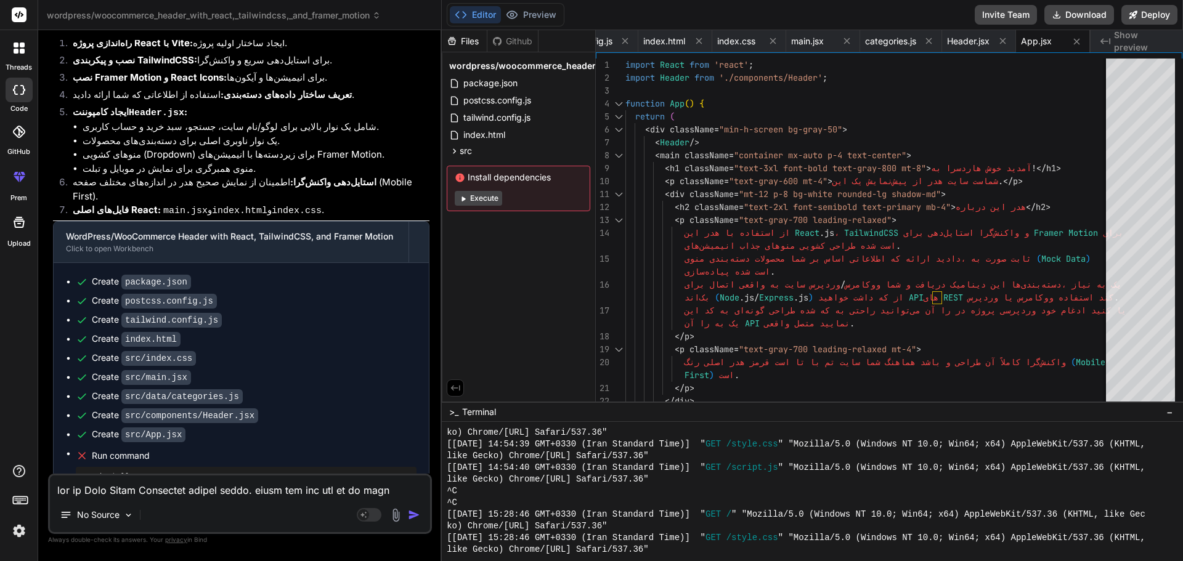
scroll to position [2177, 0]
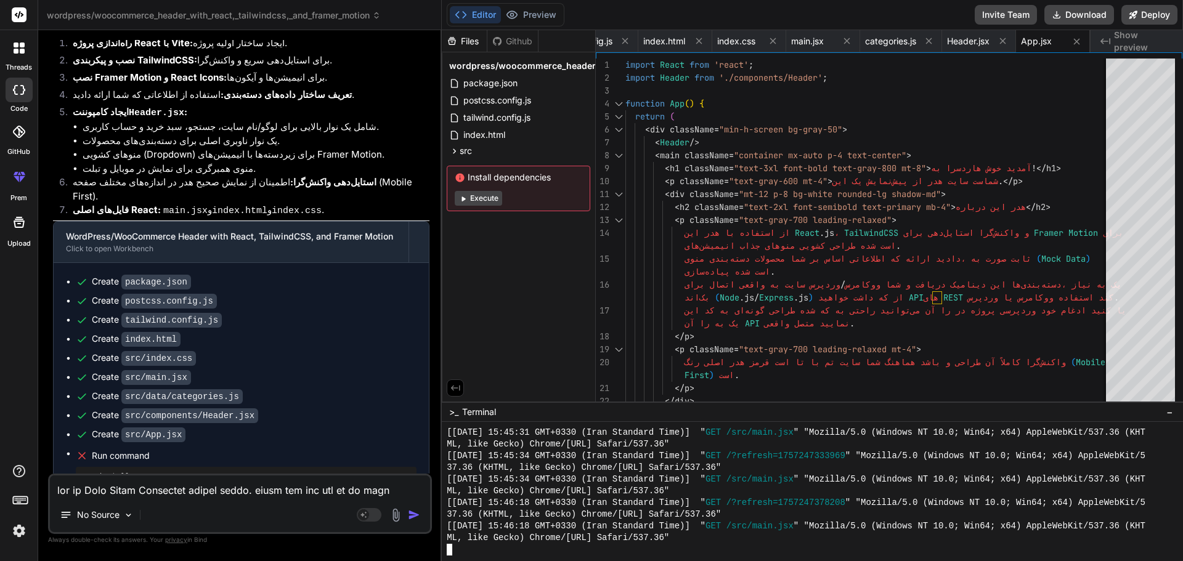
click at [528, 554] on div at bounding box center [819, 550] width 745 height 12
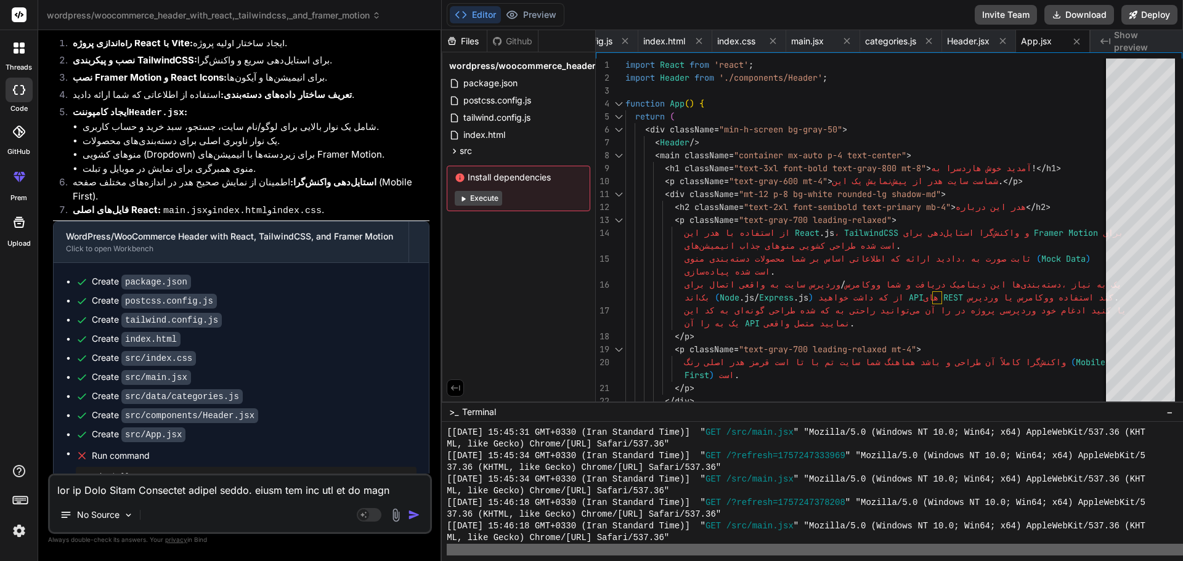
click at [528, 554] on div at bounding box center [819, 550] width 745 height 12
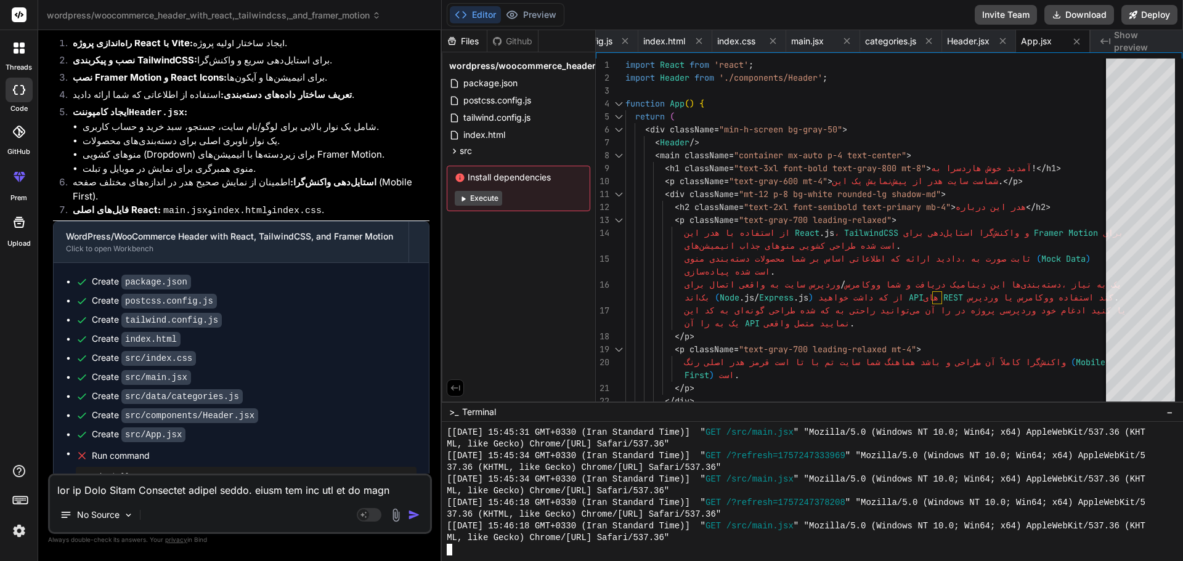
click at [546, 551] on div at bounding box center [819, 550] width 745 height 12
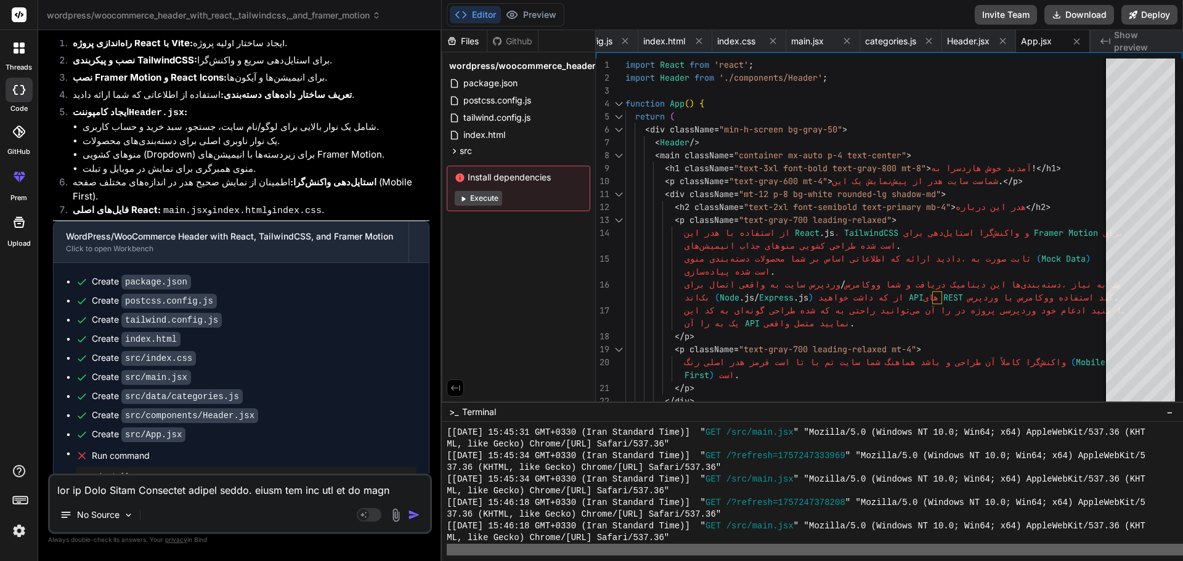
click at [546, 551] on div at bounding box center [819, 550] width 745 height 12
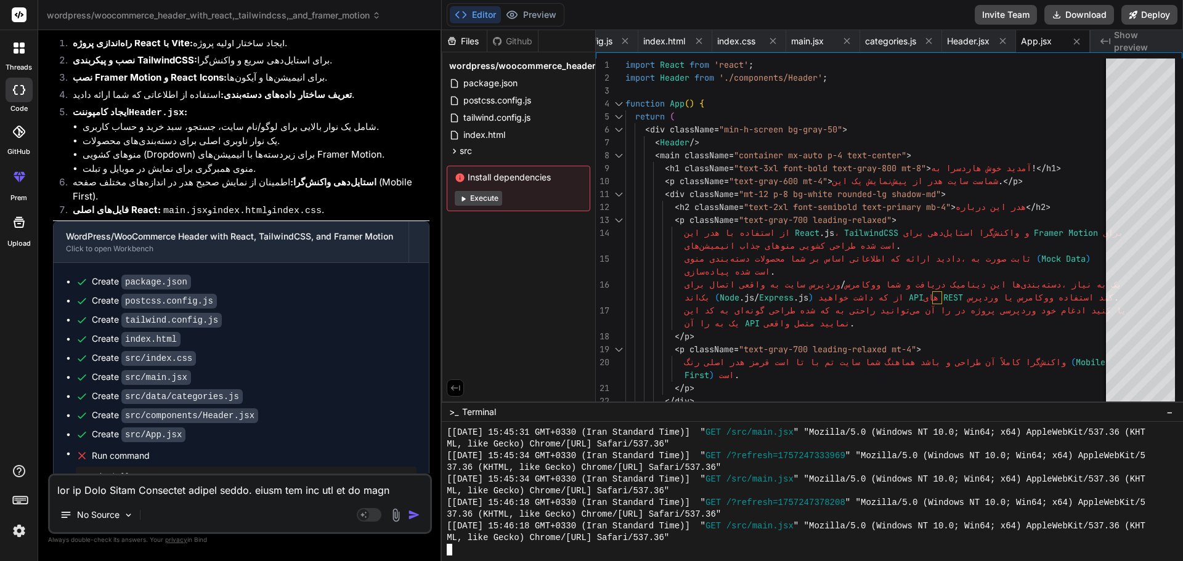
click at [532, 5] on div "Editor Preview" at bounding box center [506, 14] width 118 height 23
click at [532, 6] on div "Editor Preview" at bounding box center [506, 14] width 118 height 23
click at [532, 10] on button "Preview" at bounding box center [531, 14] width 60 height 17
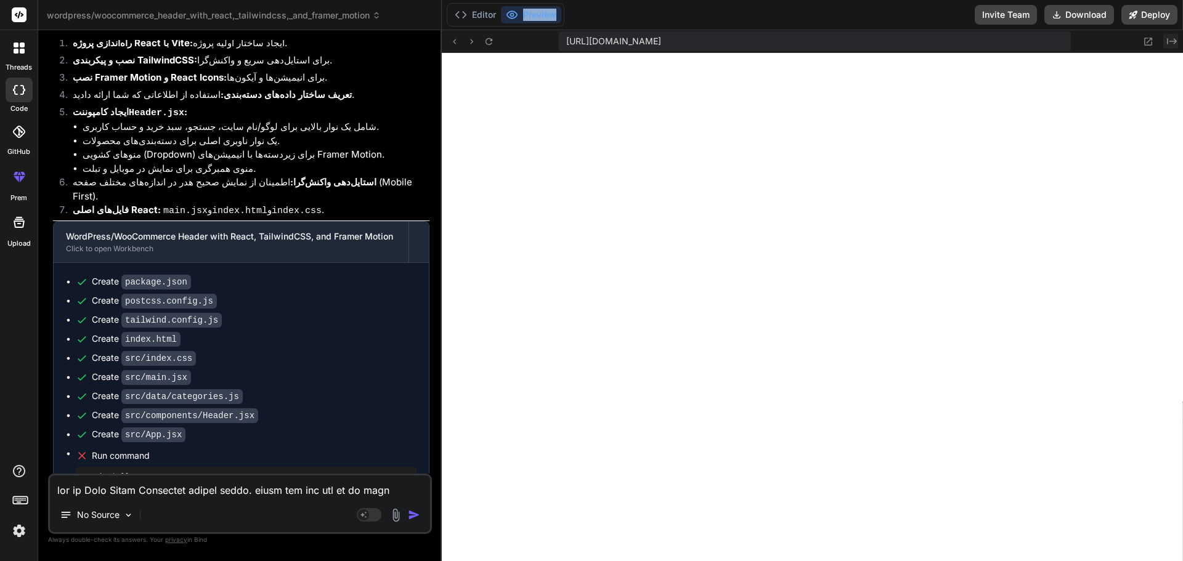
click at [1175, 37] on icon "Created with Pixso." at bounding box center [1172, 41] width 10 height 10
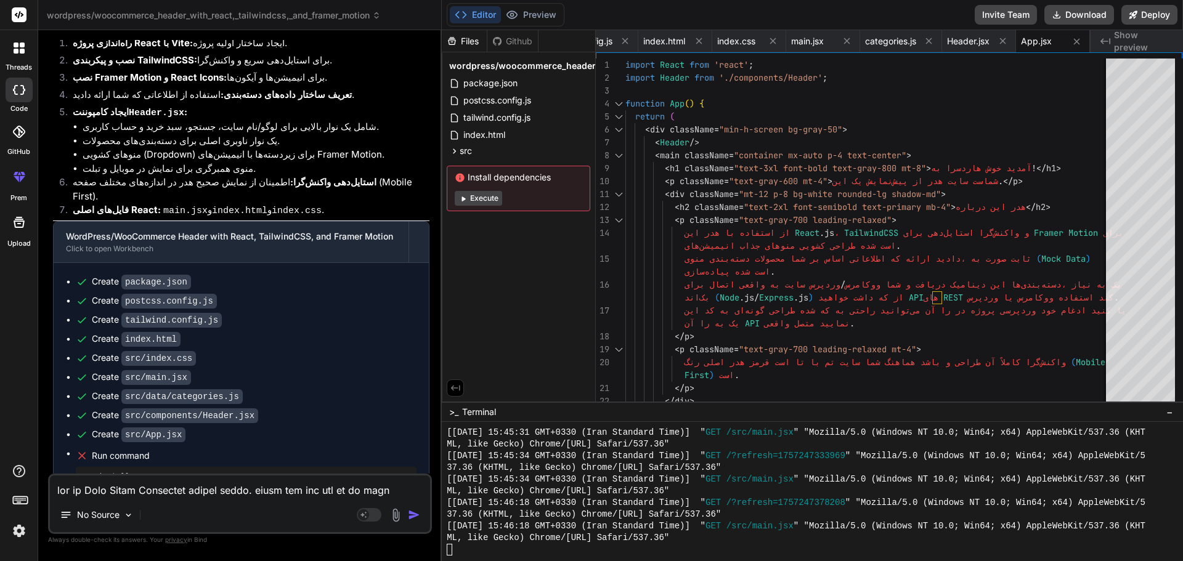
click at [1164, 41] on span "Show preview" at bounding box center [1143, 41] width 59 height 25
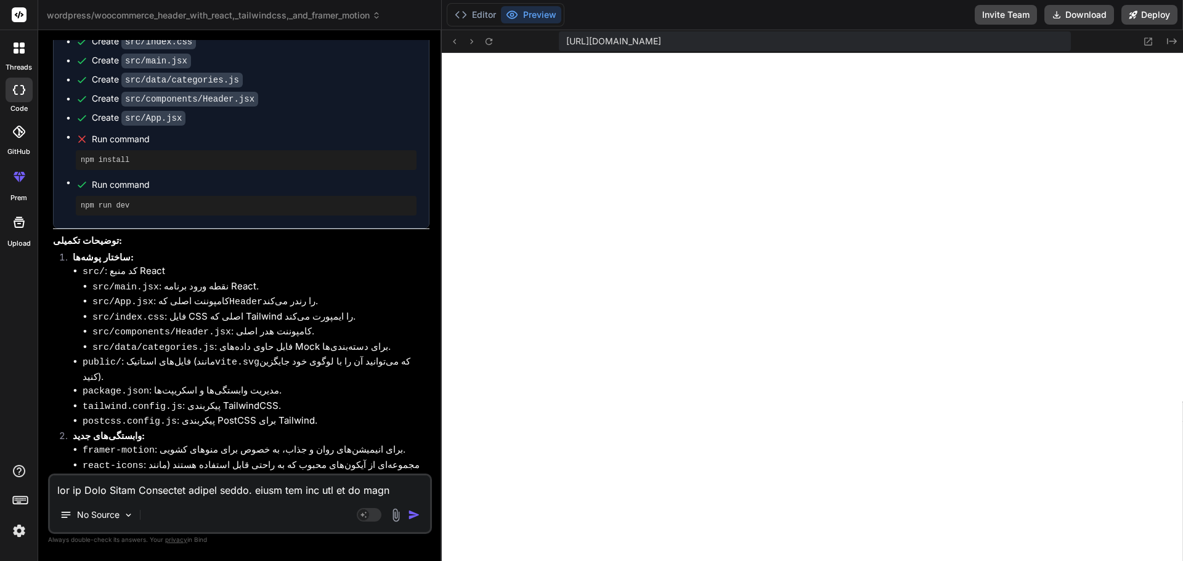
scroll to position [4485, 0]
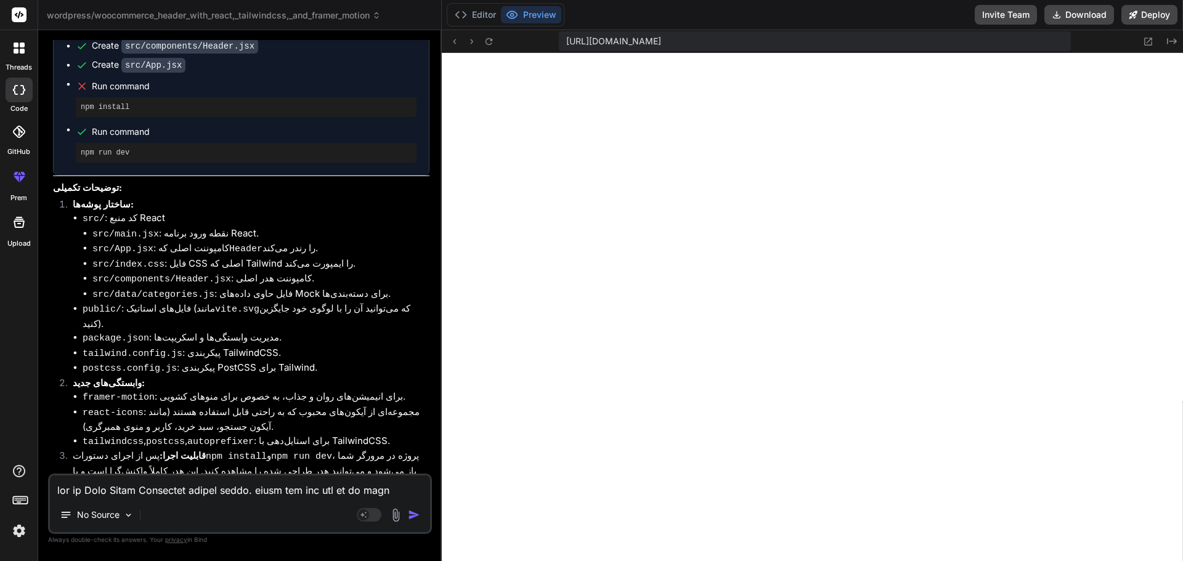
click at [118, 493] on textarea at bounding box center [240, 487] width 380 height 22
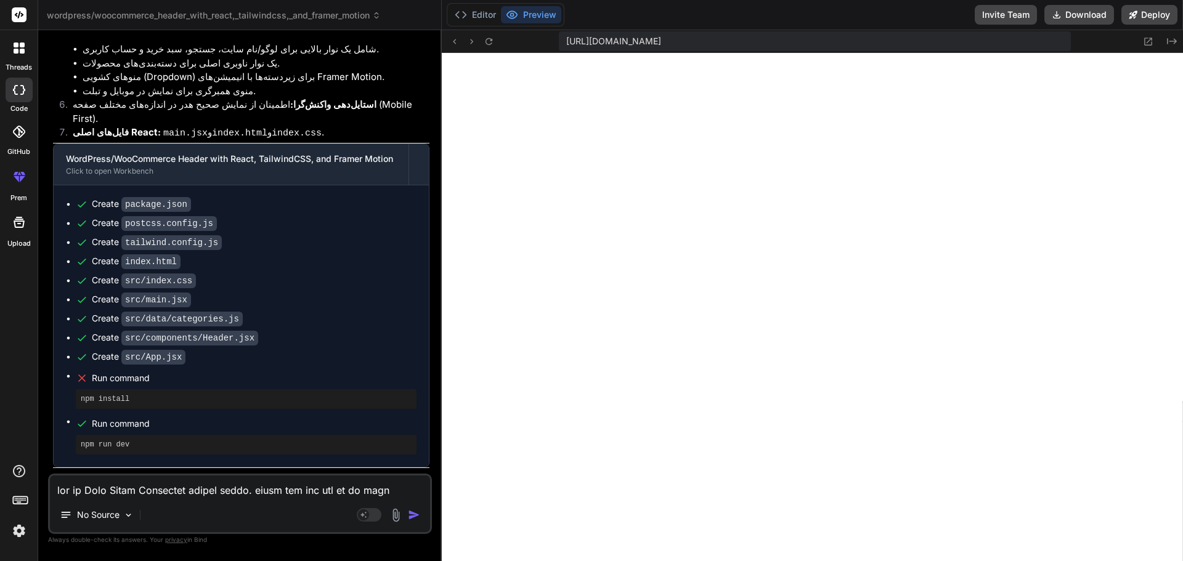
scroll to position [4177, 0]
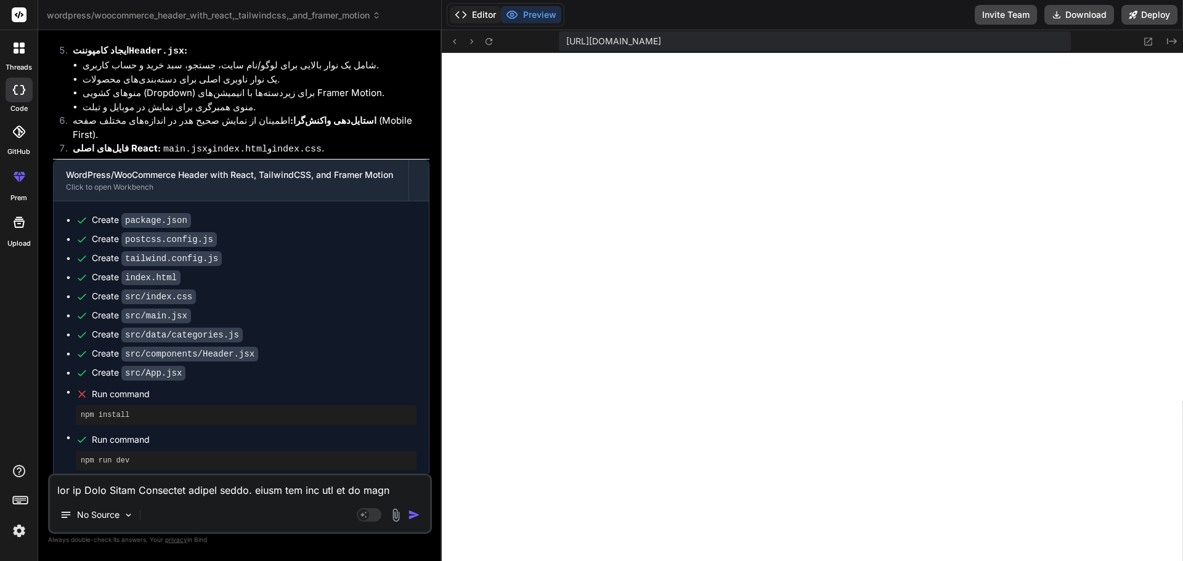
click at [481, 14] on button "Editor" at bounding box center [475, 14] width 51 height 17
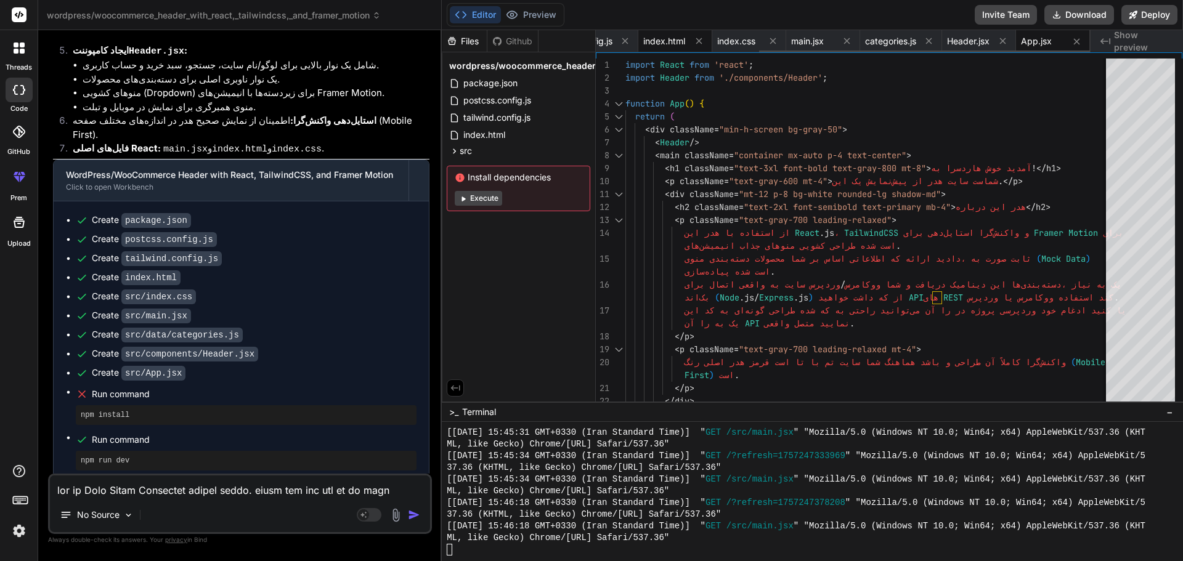
click at [668, 40] on span "index.html" at bounding box center [664, 41] width 42 height 12
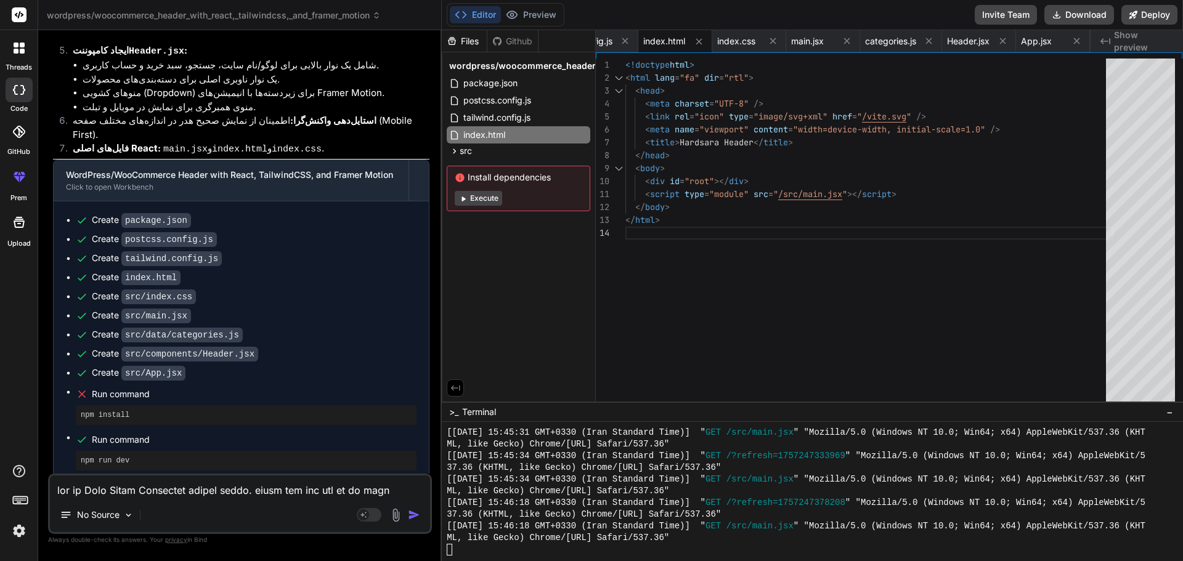
click at [699, 203] on div "</ head > < body > < div id = "root" ></ div > < script type = "module" src = "…" at bounding box center [869, 233] width 488 height 349
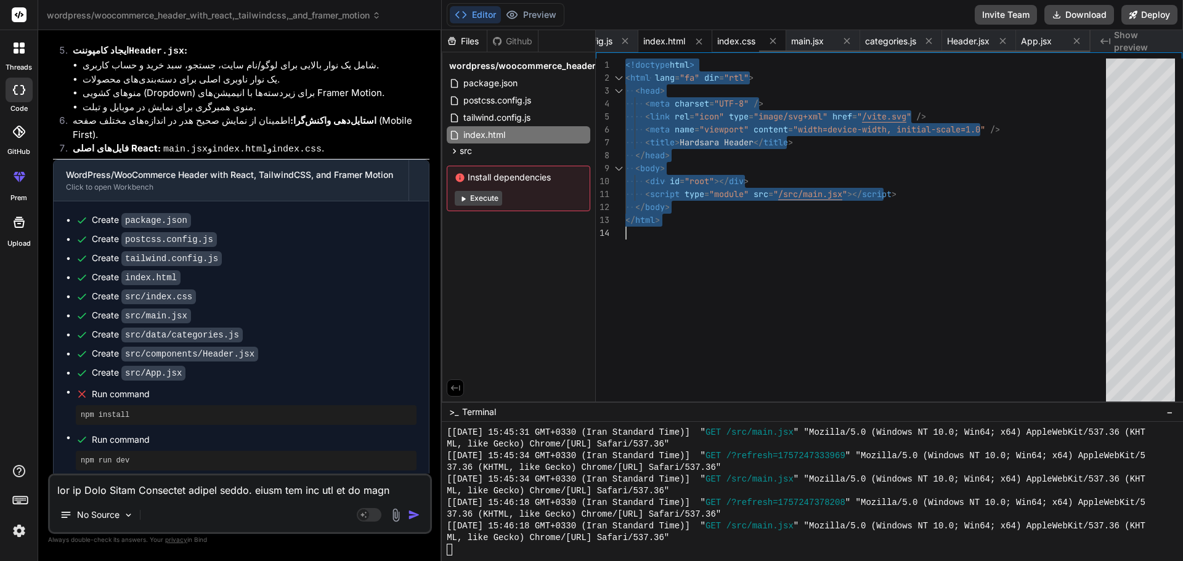
click at [738, 43] on span "index.css" at bounding box center [736, 41] width 38 height 12
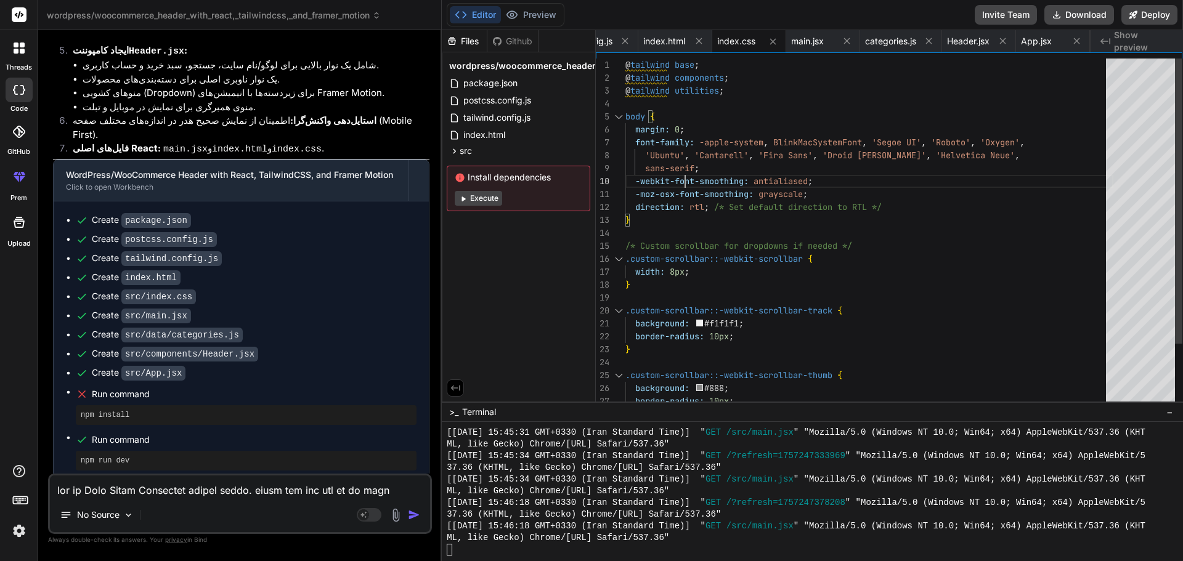
click at [691, 171] on div "'Ubuntu' , 'Cantarell' , 'Fira Sans' , 'Droid Sans' , 'Helvetica Neue' , sans-s…" at bounding box center [869, 272] width 488 height 427
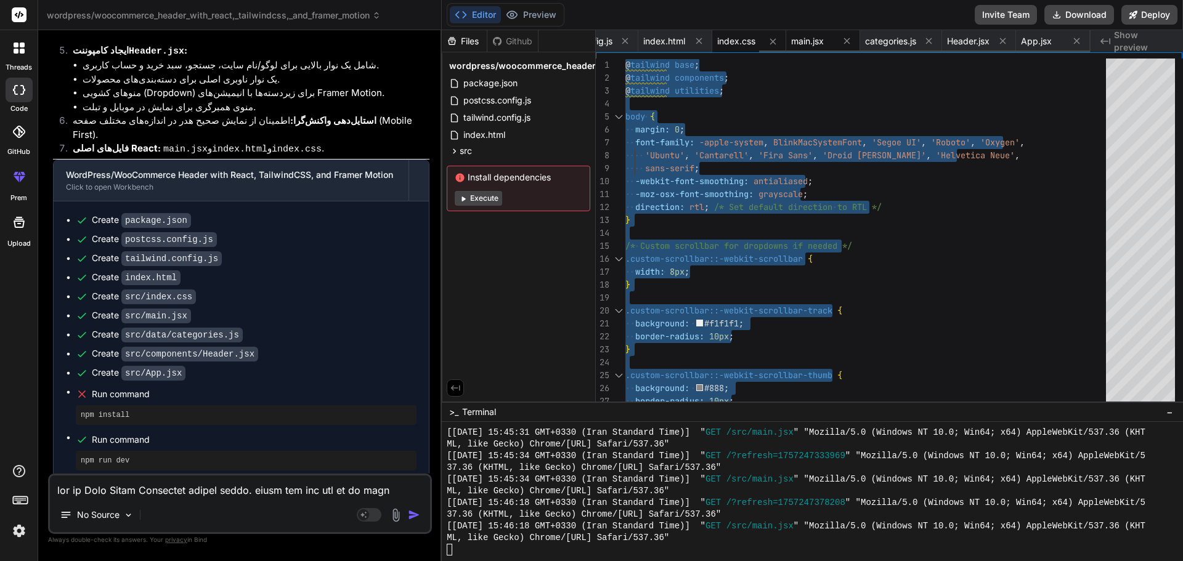
click at [812, 43] on span "main.jsx" at bounding box center [807, 41] width 33 height 12
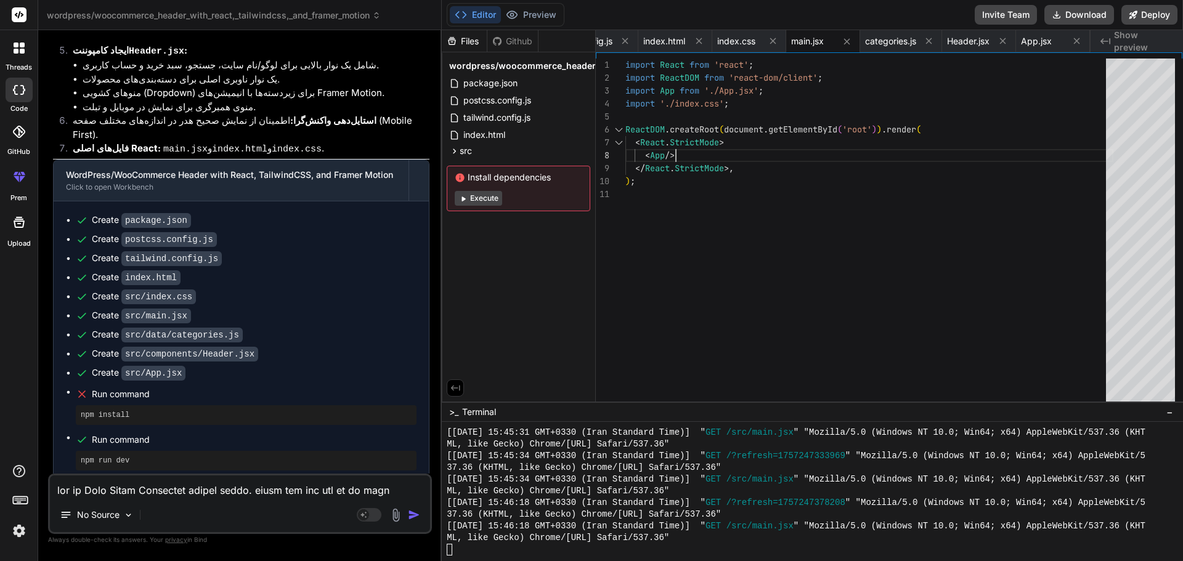
click at [686, 152] on div "< App /> </ React . StrictMode >, ) ; ReactDOM . createRoot ( document . getEle…" at bounding box center [869, 233] width 488 height 349
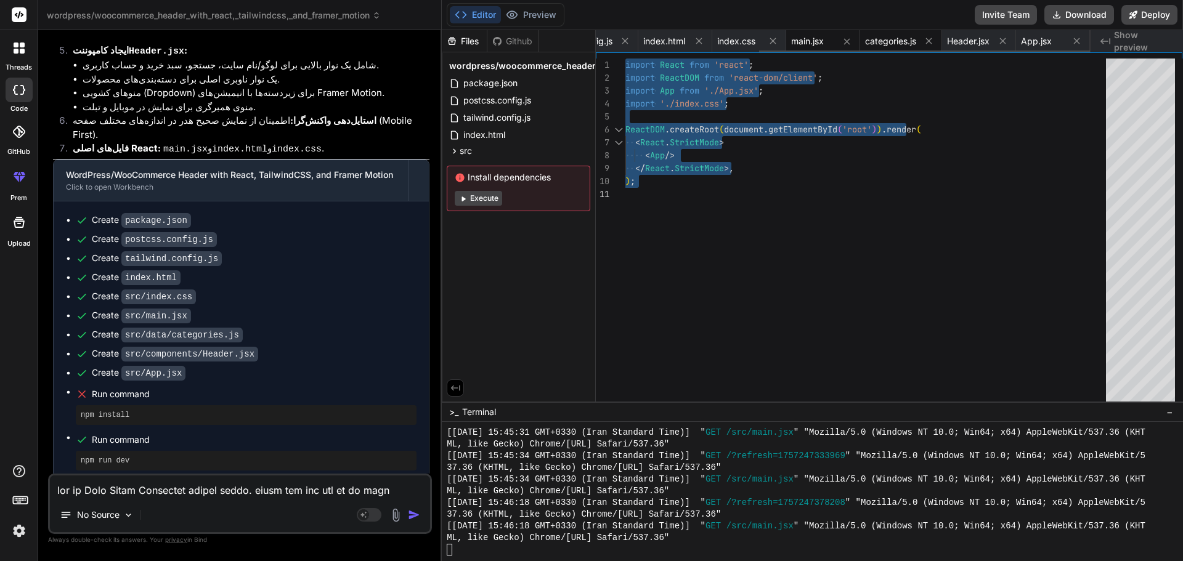
click at [873, 39] on span "categories.js" at bounding box center [890, 41] width 51 height 12
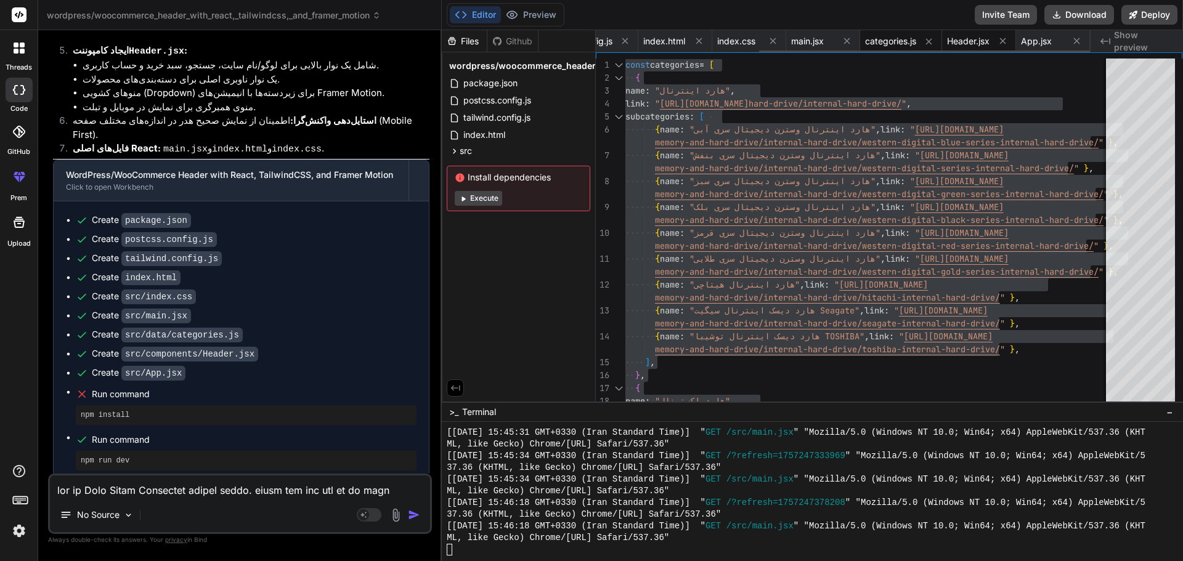
click at [957, 44] on span "Header.jsx" at bounding box center [968, 41] width 43 height 12
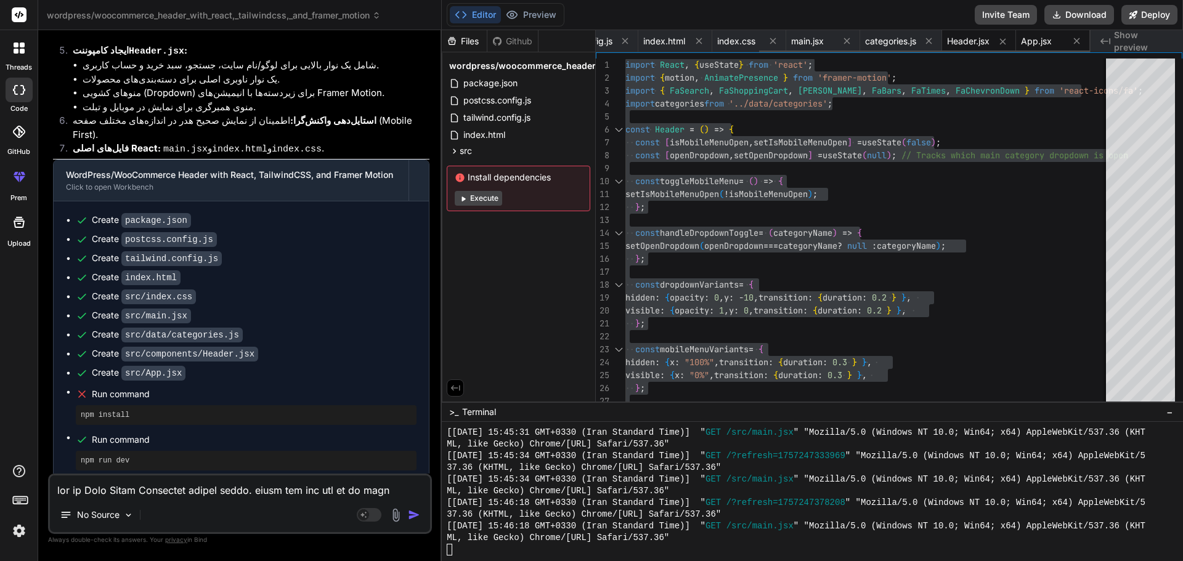
click at [1034, 43] on span "App.jsx" at bounding box center [1036, 41] width 31 height 12
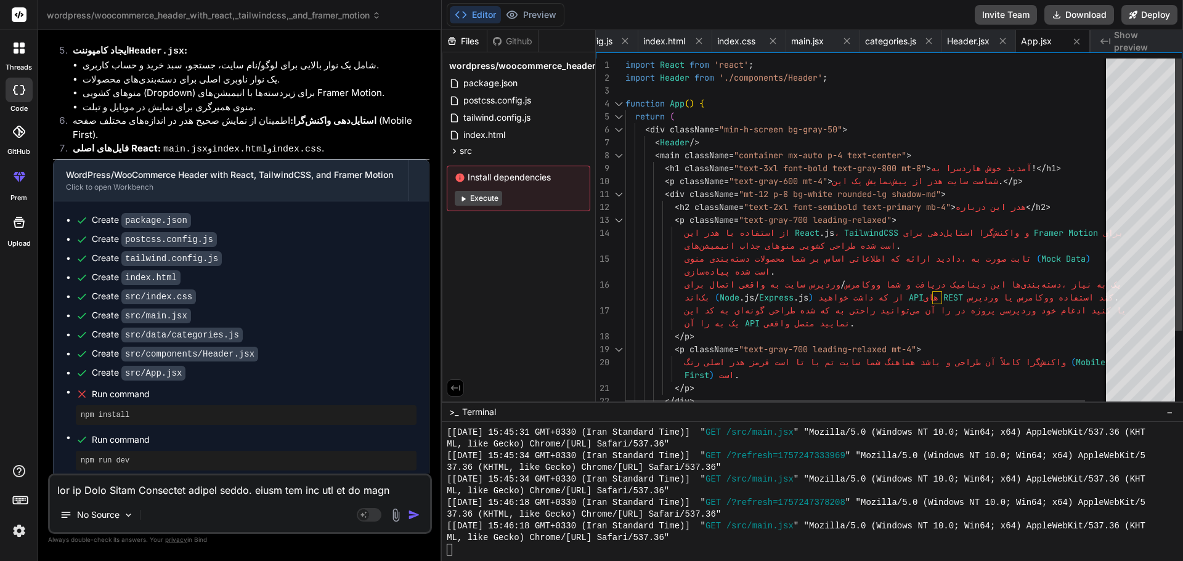
click at [834, 225] on div "< div className = "min-h-screen bg-gray-50" > function App ( ) { return ( impor…" at bounding box center [880, 282] width 510 height 447
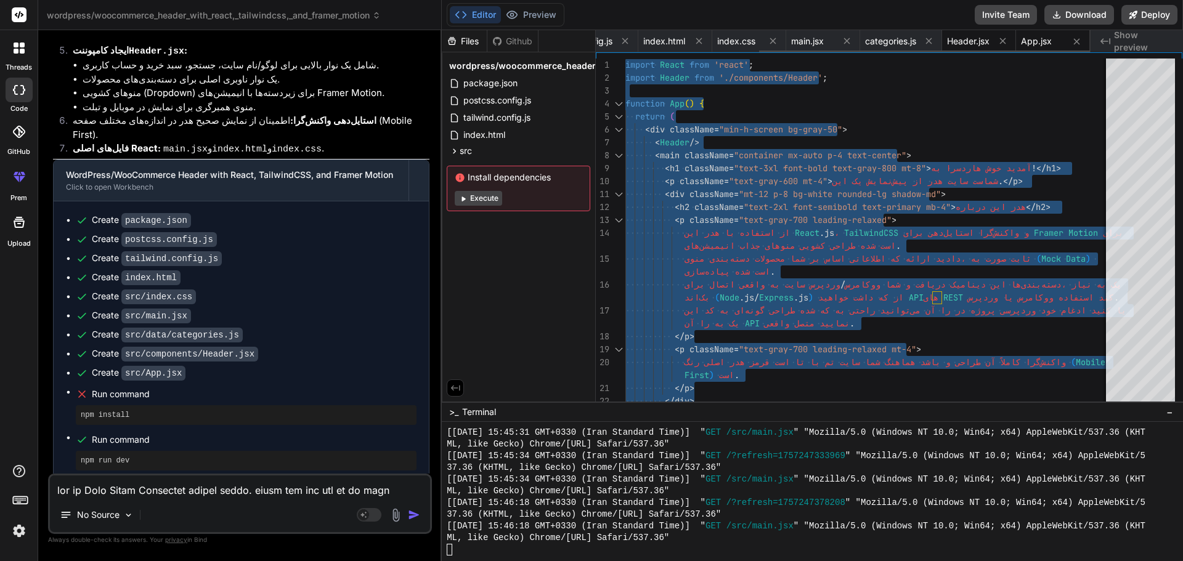
click at [959, 44] on span "Header.jsx" at bounding box center [968, 41] width 43 height 12
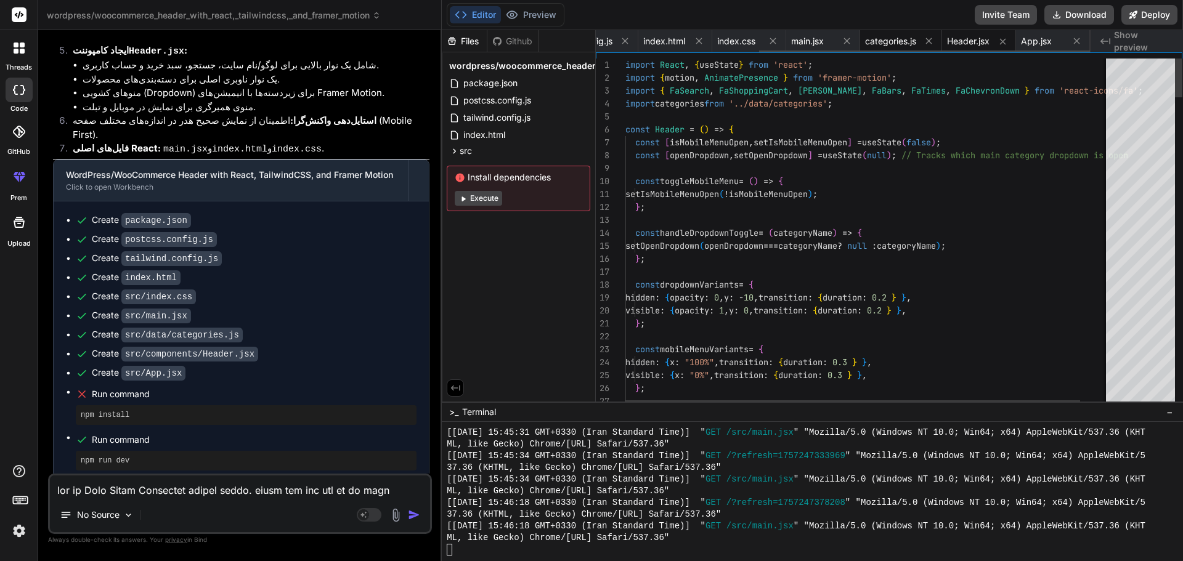
click at [897, 44] on span "categories.js" at bounding box center [890, 41] width 51 height 12
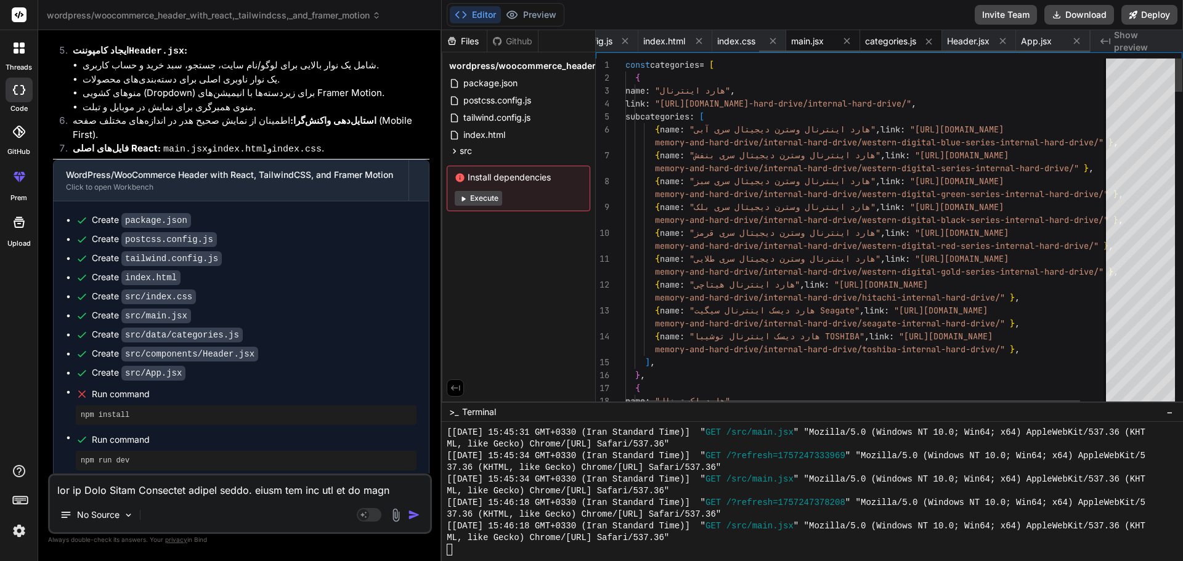
click at [813, 43] on span "main.jsx" at bounding box center [807, 41] width 33 height 12
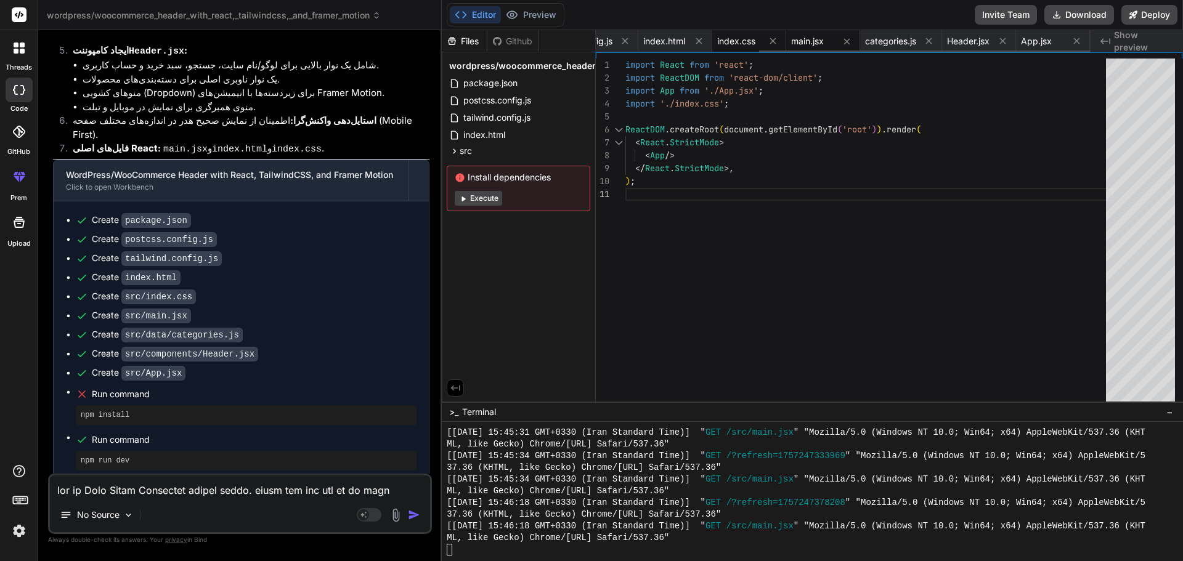
click at [739, 40] on span "index.css" at bounding box center [736, 41] width 38 height 12
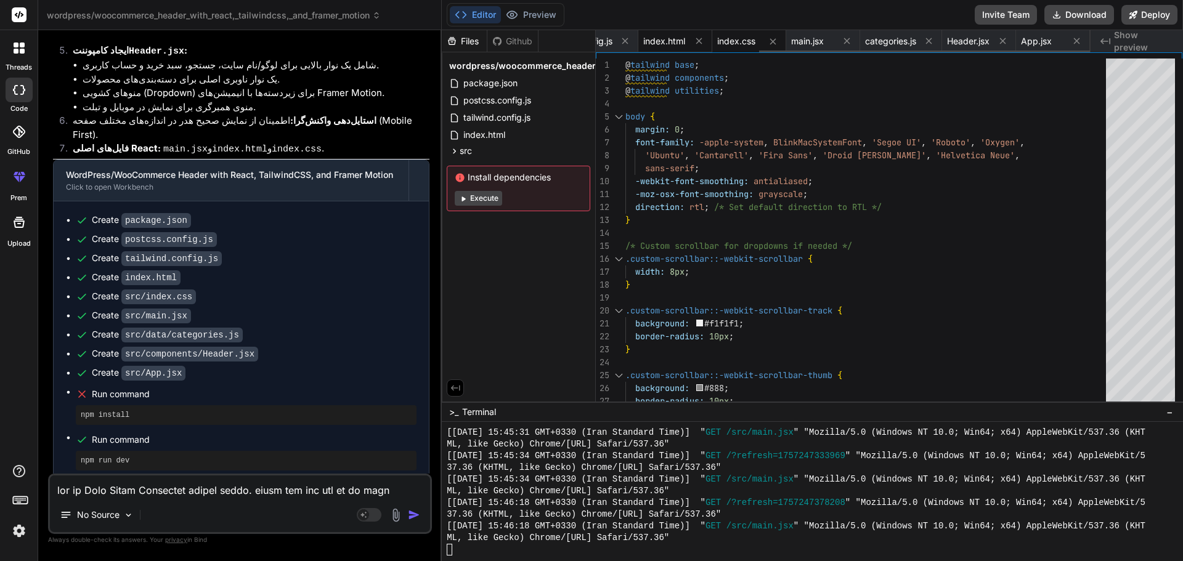
click at [668, 44] on span "index.html" at bounding box center [664, 41] width 42 height 12
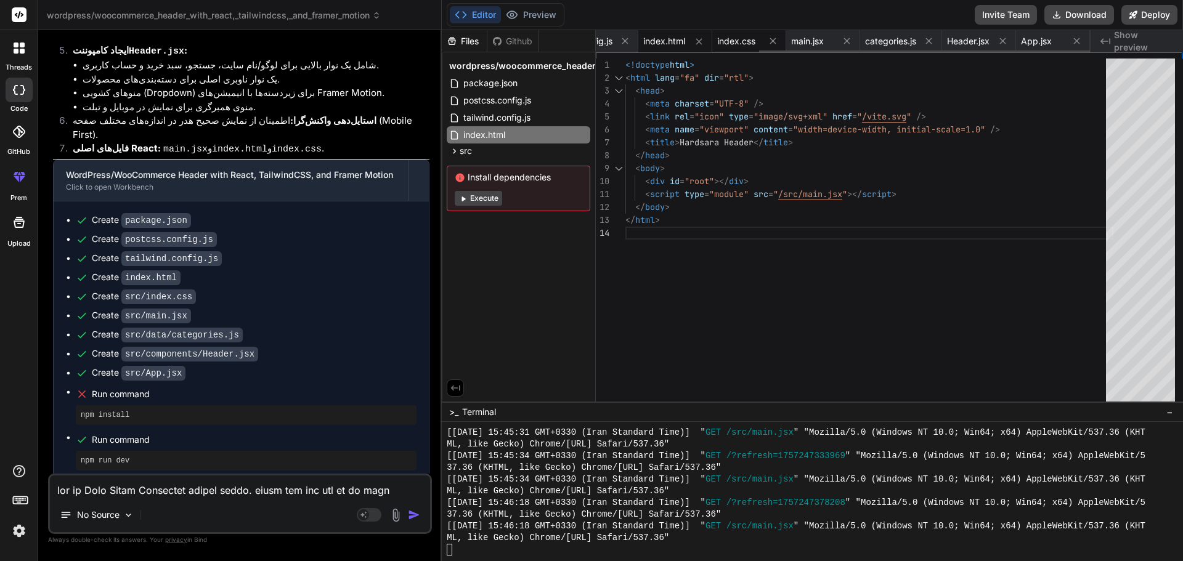
click at [747, 39] on span "index.css" at bounding box center [736, 41] width 38 height 12
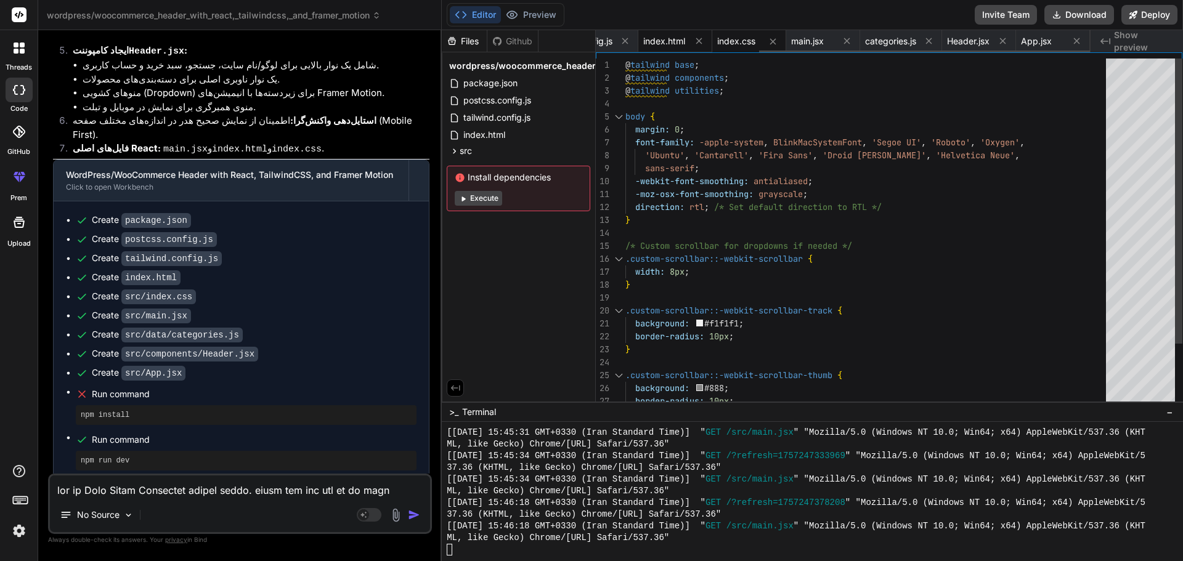
click at [659, 39] on span "index.html" at bounding box center [664, 41] width 42 height 12
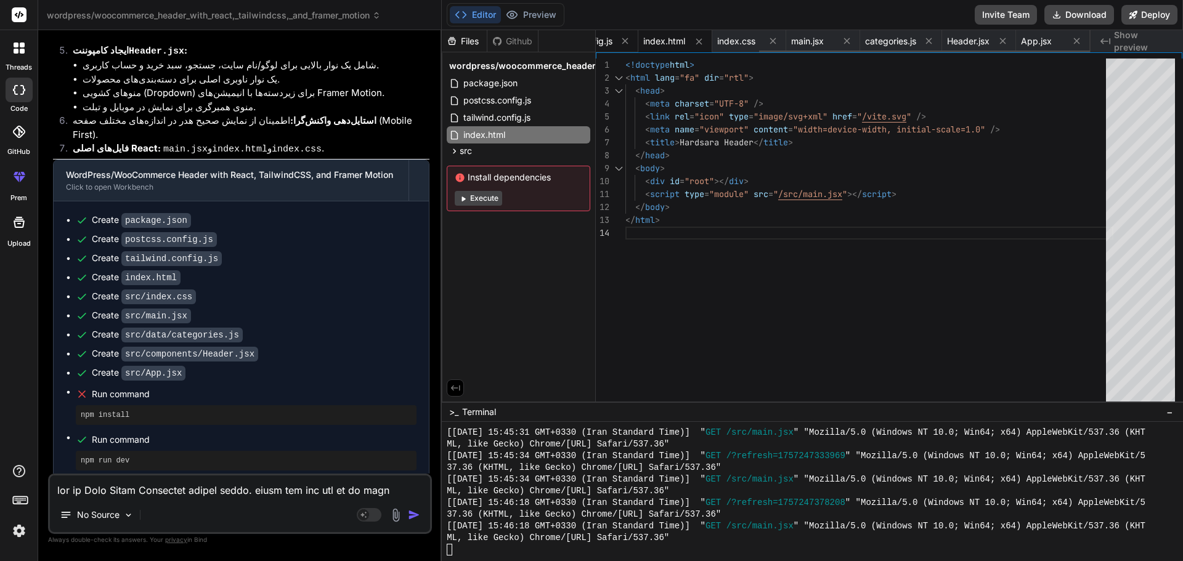
click at [596, 49] on div "tailwind.config.js" at bounding box center [589, 41] width 98 height 22
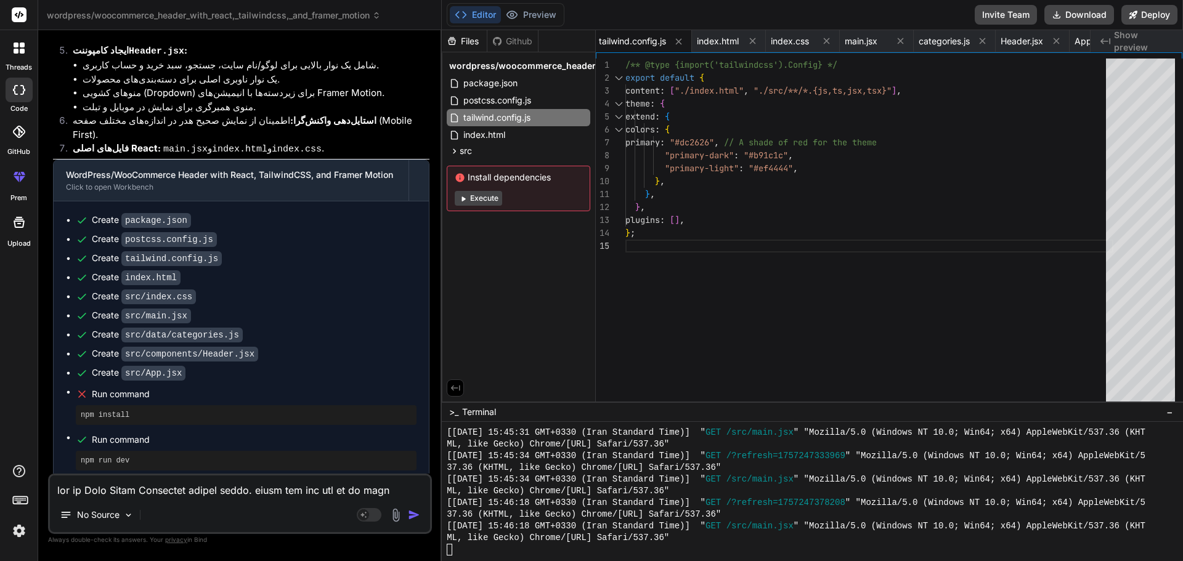
click at [748, 223] on div "primary : "#dc2626" , // A shade of red for the theme "primary-dark" : "#b91c1c…" at bounding box center [869, 233] width 488 height 349
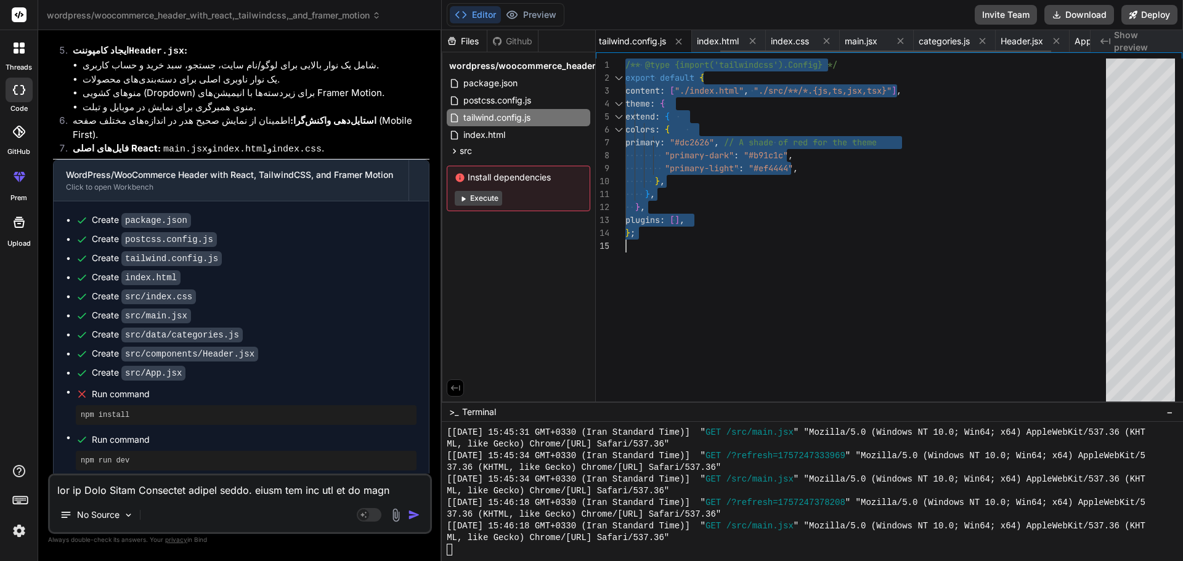
click at [627, 44] on span "tailwind.config.js" at bounding box center [632, 41] width 67 height 12
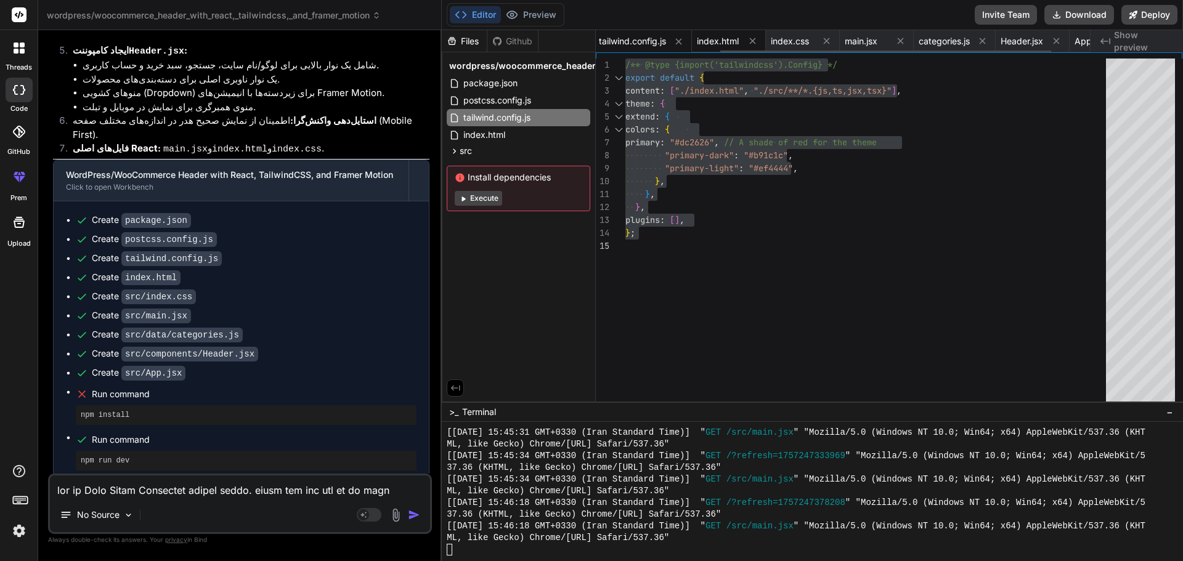
click at [721, 48] on div "index.html" at bounding box center [729, 41] width 74 height 22
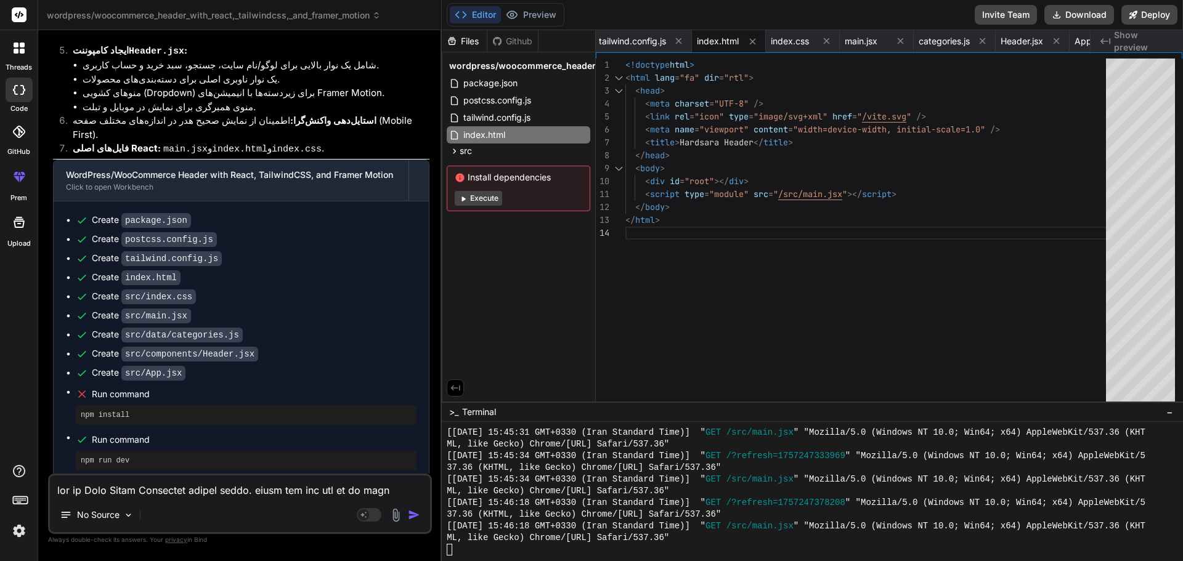
click at [702, 140] on div "< title > Hardsara Header </ title > </ head > < body > < div id = "root" ></ d…" at bounding box center [869, 233] width 488 height 349
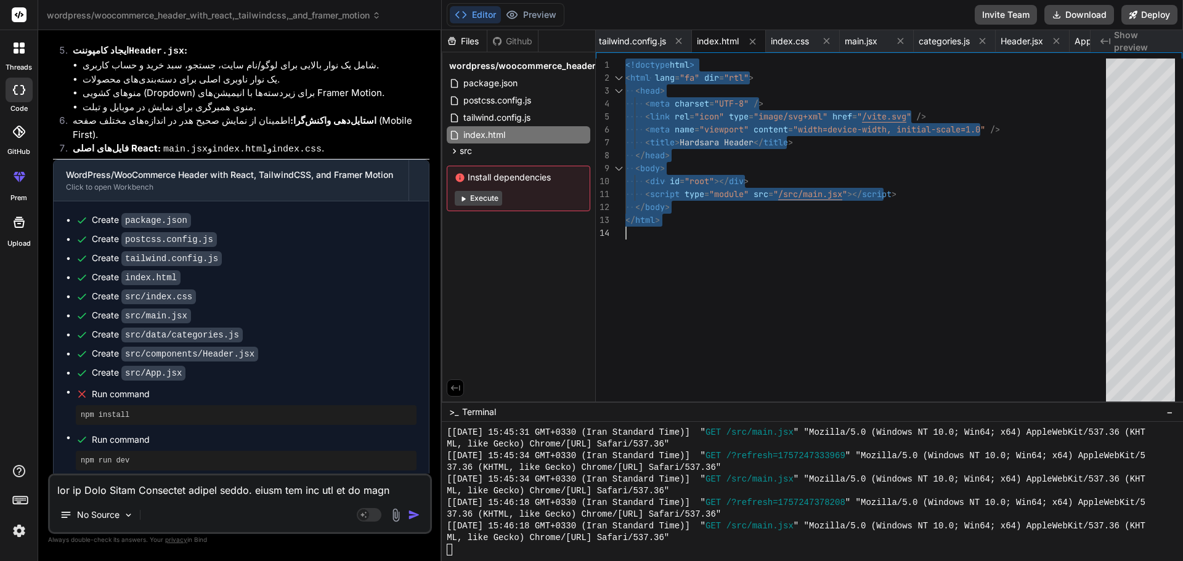
click at [702, 140] on div "< title > Hardsara Header </ title > </ head > < body > < div id = "root" ></ d…" at bounding box center [869, 233] width 488 height 349
click at [687, 219] on div "< title > Hardsara Header </ title > </ head > < body > < div id = "root" ></ d…" at bounding box center [869, 233] width 488 height 349
drag, startPoint x: 670, startPoint y: 216, endPoint x: 612, endPoint y: 63, distance: 163.0
click at [625, 63] on div "< title > Hardsara Header </ title > </ head > < body > < div id = "root" ></ d…" at bounding box center [869, 233] width 488 height 349
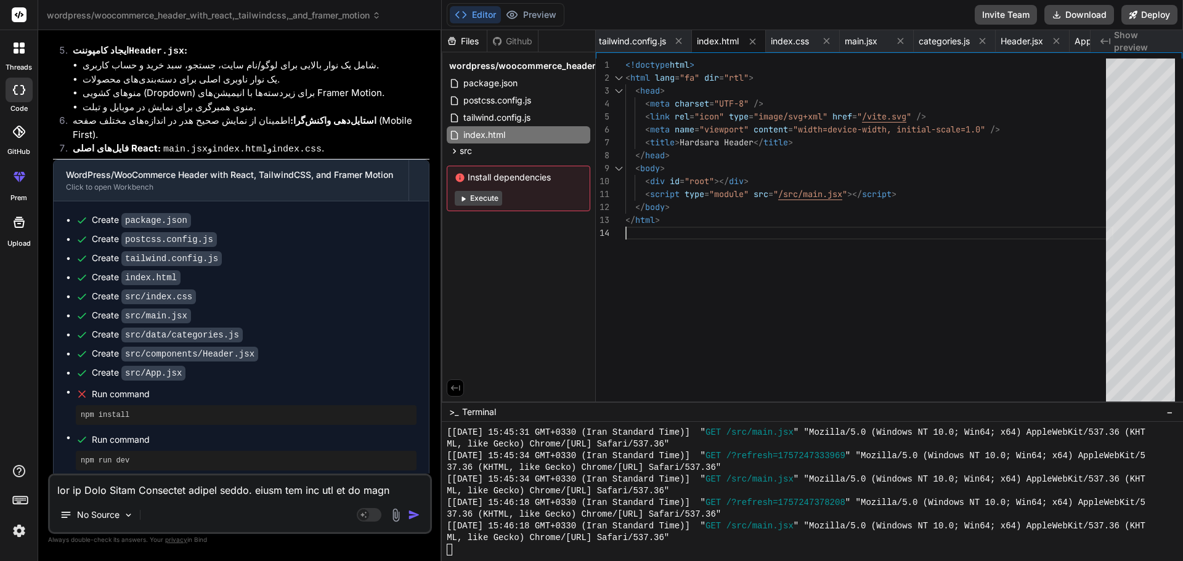
click at [754, 270] on div "< title > Hardsara Header </ title > </ head > < body > < div id = "root" ></ d…" at bounding box center [869, 233] width 488 height 349
click at [694, 337] on div "< title > Hardsara Header </ title > </ head > < body > < div id = "root" ></ d…" at bounding box center [869, 233] width 488 height 349
click at [523, 38] on div "Github" at bounding box center [512, 41] width 51 height 12
click at [530, 18] on button "Preview" at bounding box center [531, 14] width 60 height 17
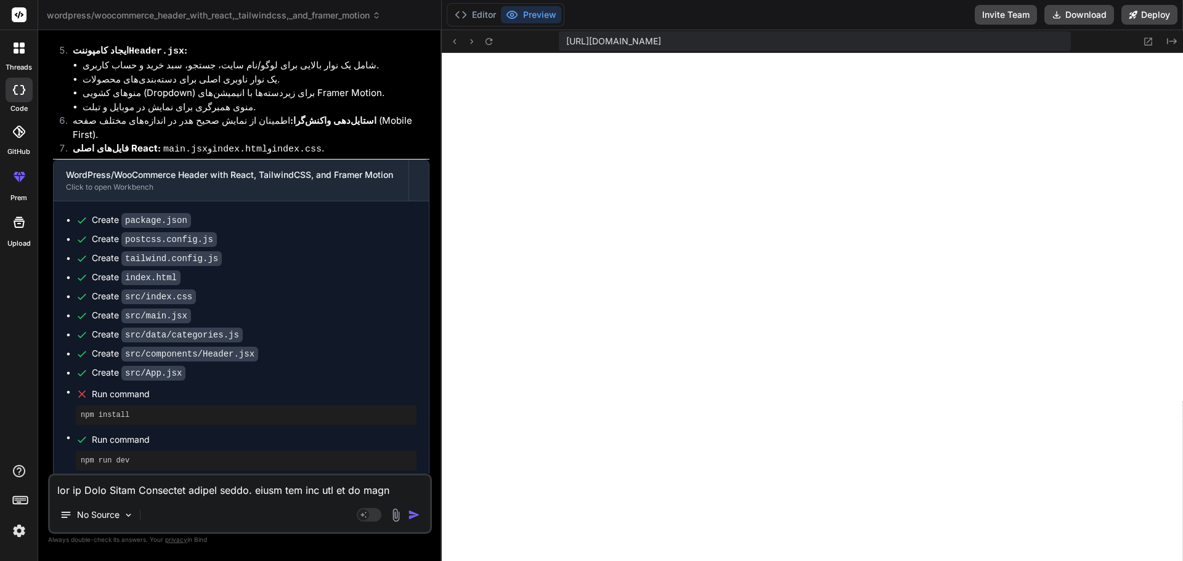
click at [204, 498] on div "No Source Agent Mode. When this toggle is activated, AI automatically makes dec…" at bounding box center [240, 504] width 384 height 60
click at [115, 489] on textarea at bounding box center [240, 487] width 380 height 22
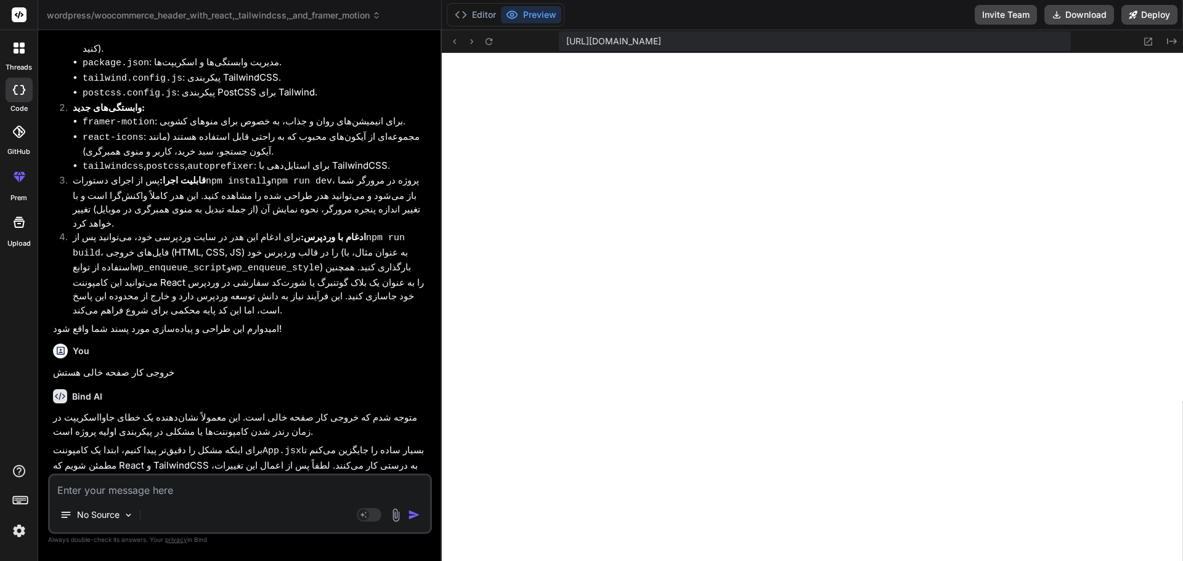
scroll to position [4924, 0]
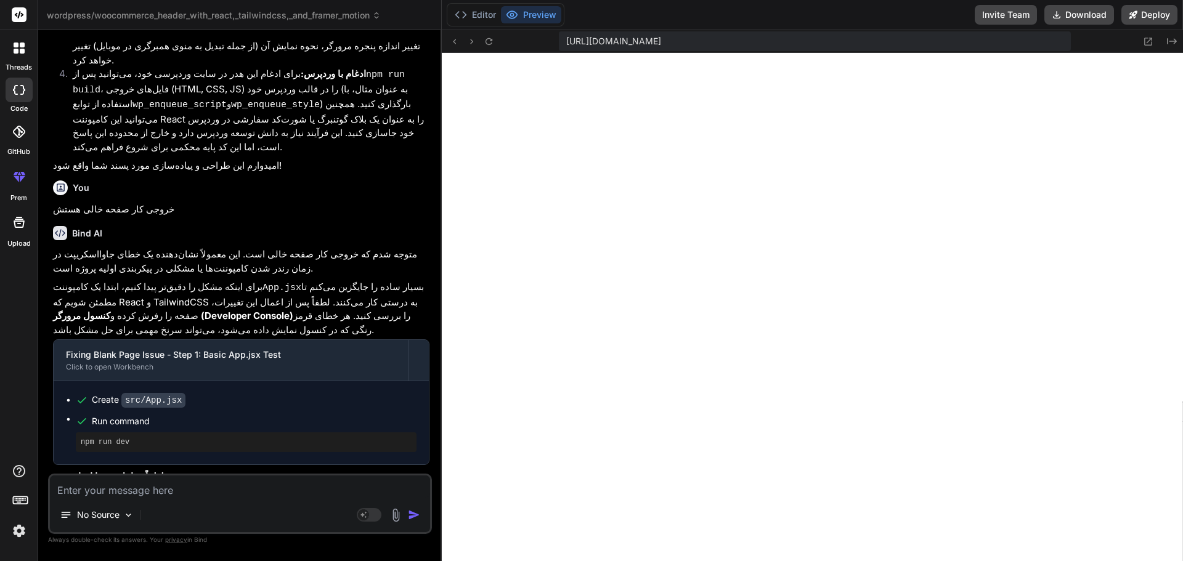
click at [494, 41] on button at bounding box center [488, 41] width 15 height 15
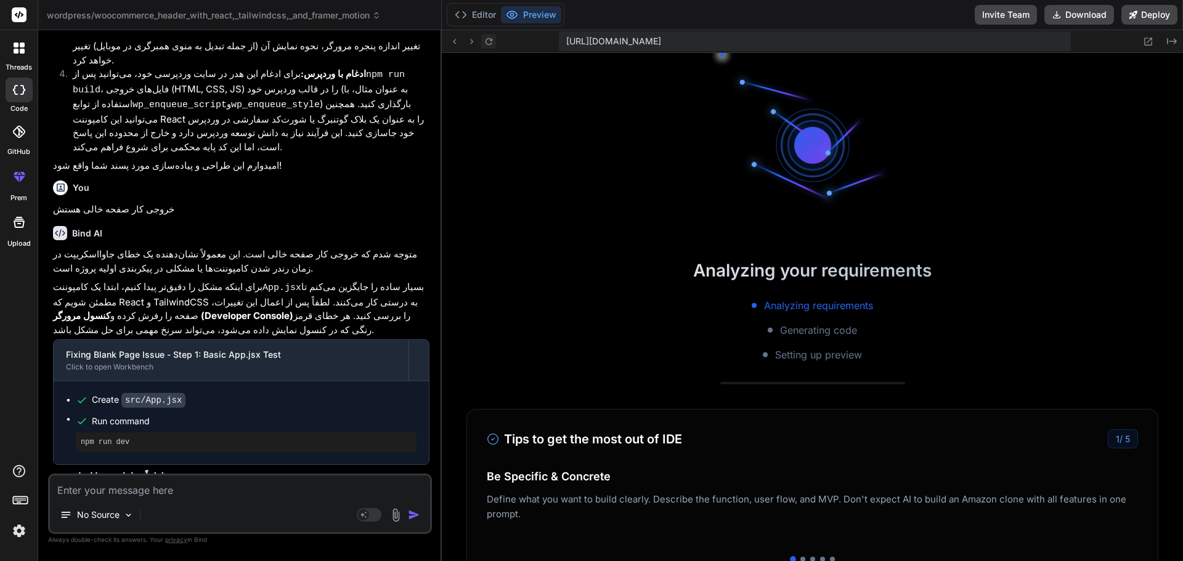
scroll to position [2282, 0]
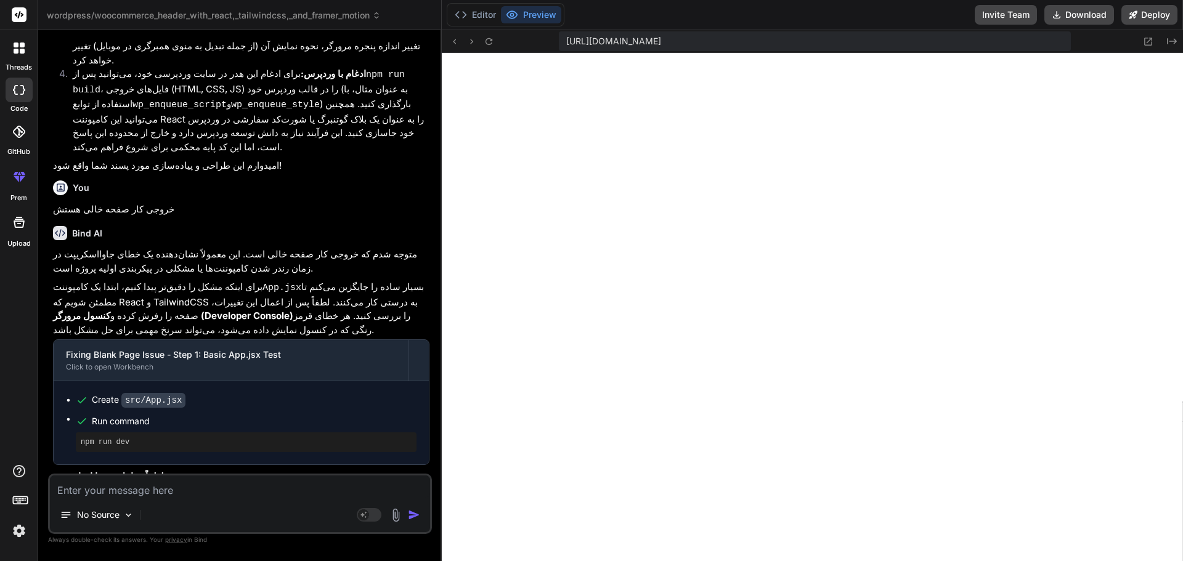
click at [154, 492] on textarea at bounding box center [240, 487] width 380 height 22
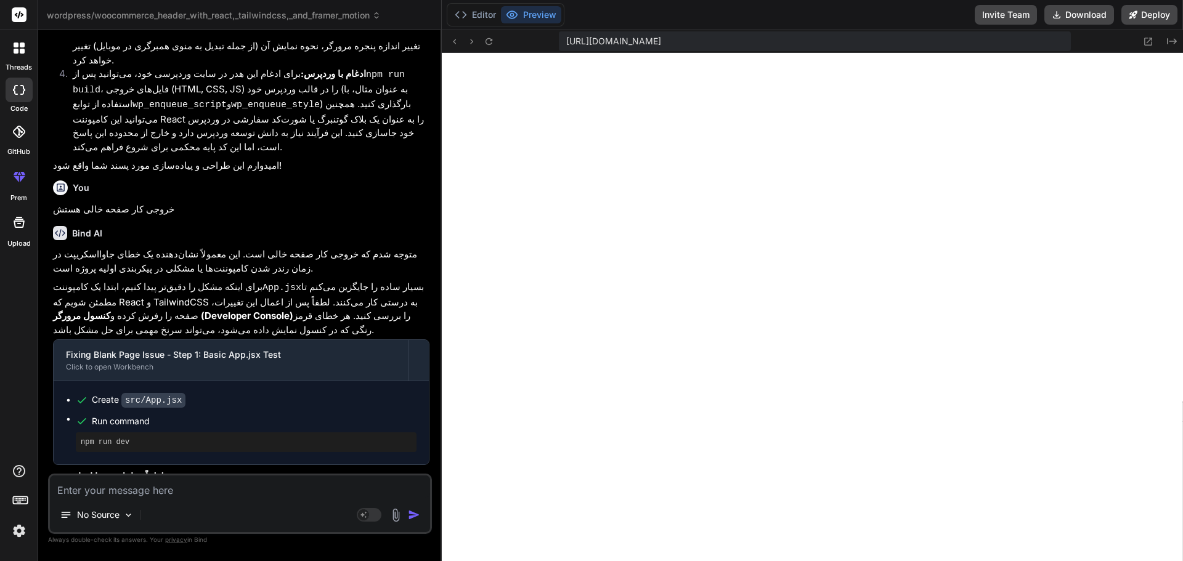
scroll to position [5052, 0]
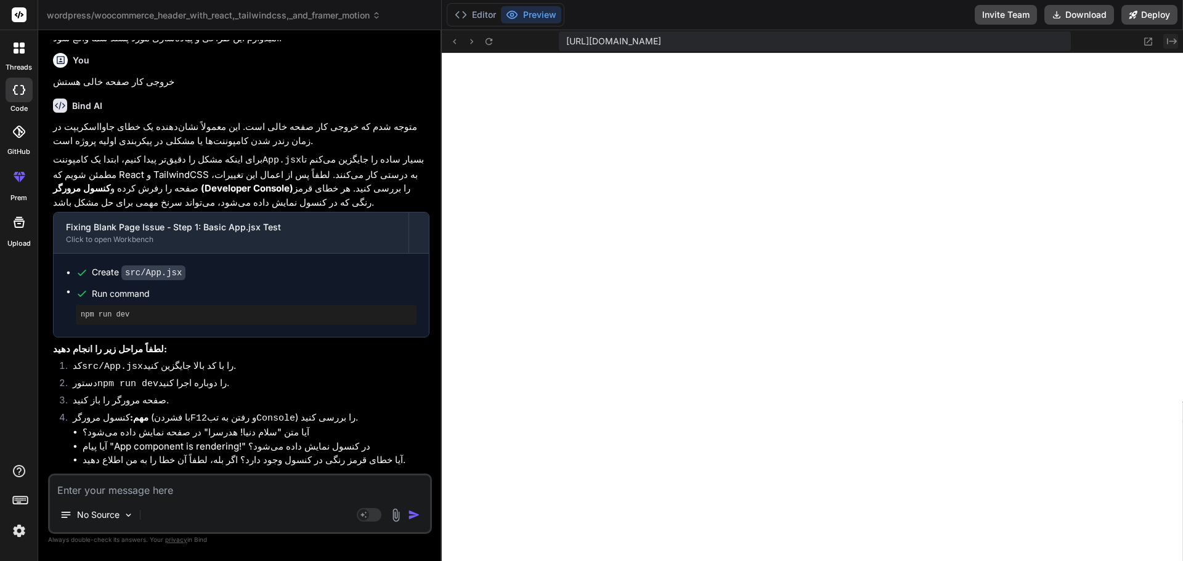
click at [1167, 44] on icon "Created with Pixso." at bounding box center [1172, 41] width 10 height 10
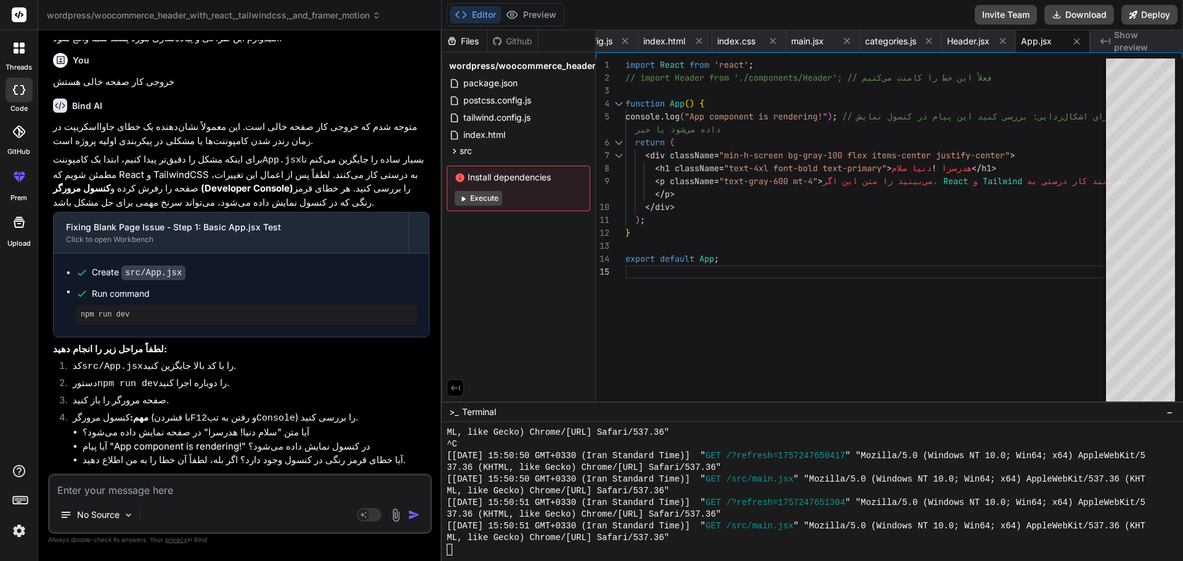
click at [1167, 41] on span "Show preview" at bounding box center [1143, 41] width 59 height 25
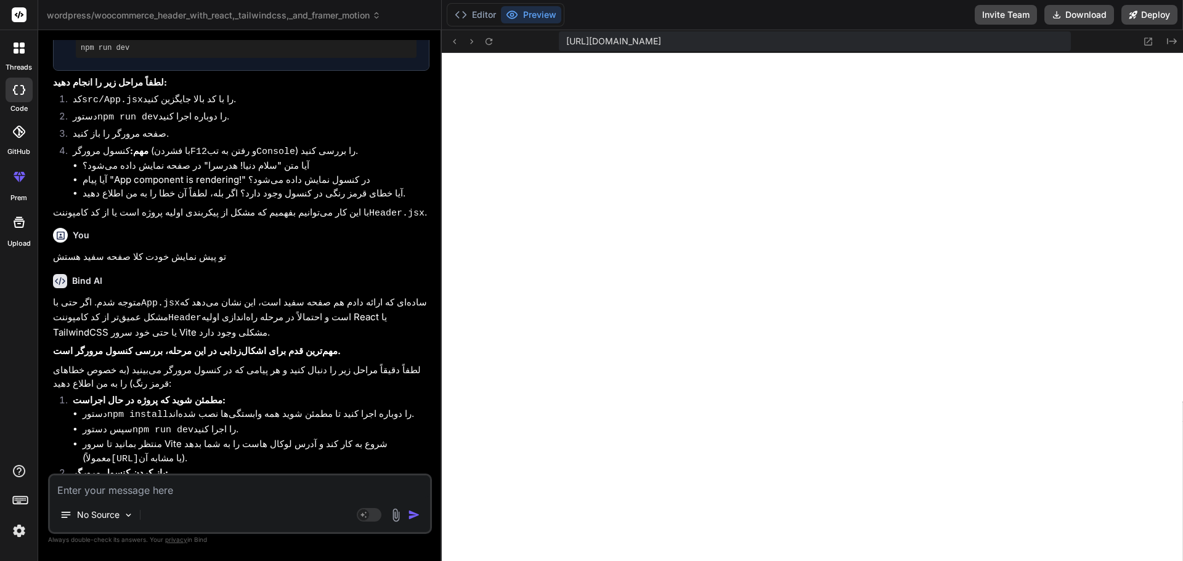
scroll to position [5404, 0]
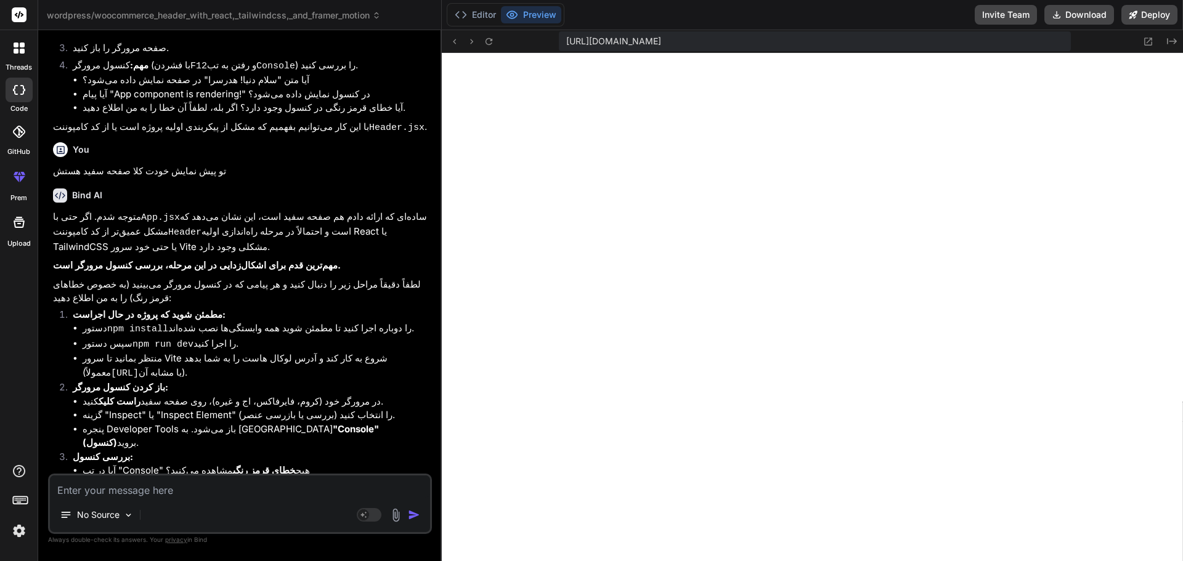
click at [574, 38] on span "[URL][DOMAIN_NAME]" at bounding box center [613, 41] width 95 height 12
click at [463, 15] on icon at bounding box center [461, 15] width 12 height 12
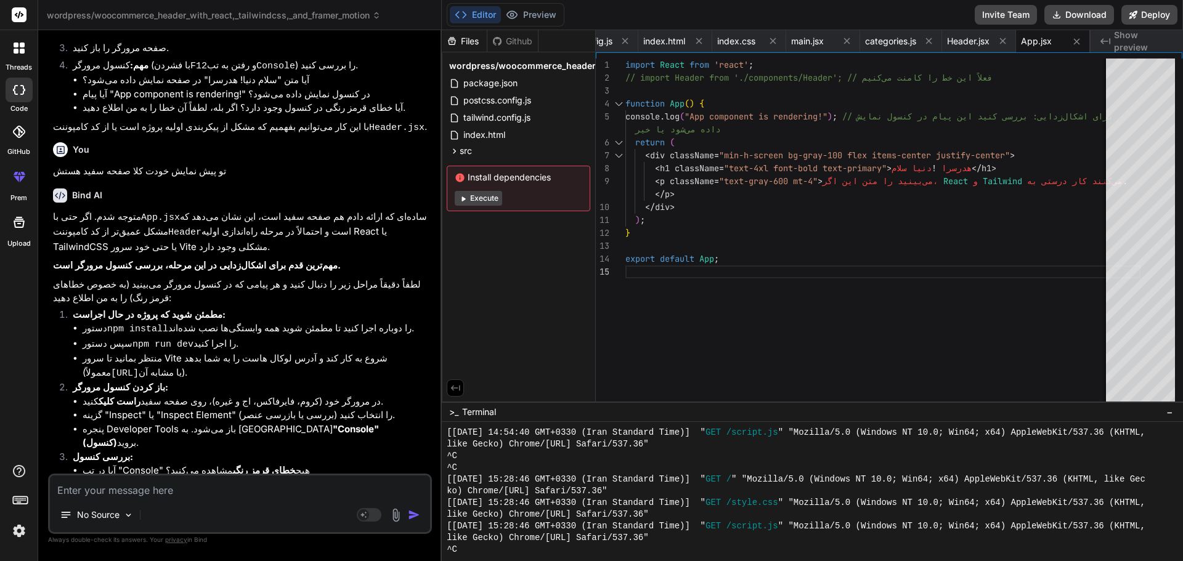
scroll to position [2282, 0]
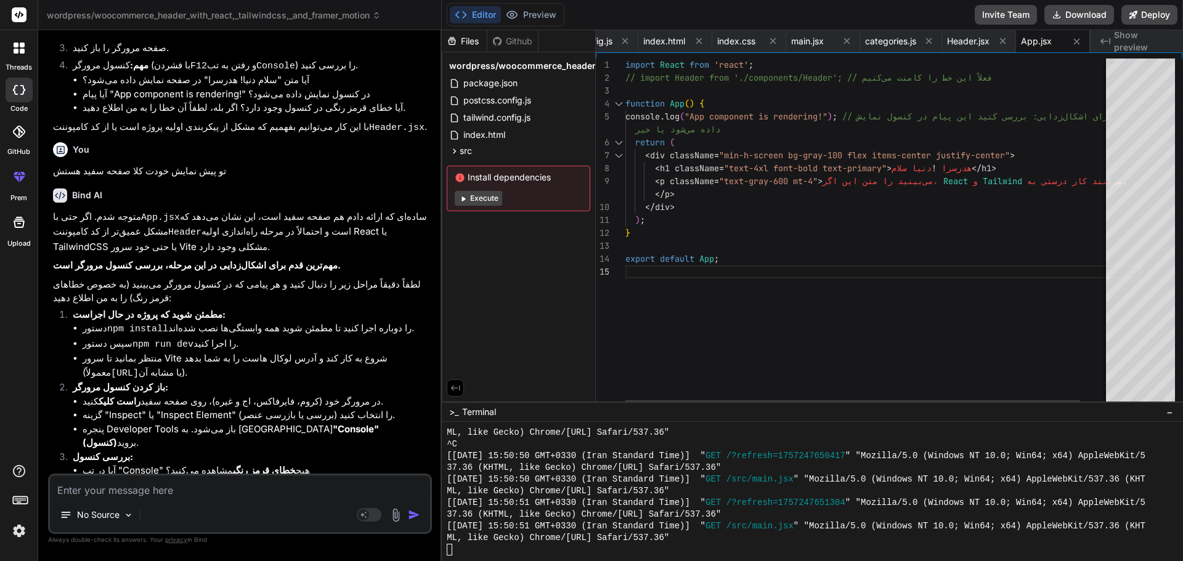
click at [702, 276] on div "< div className = "min-h-screen bg-gray-100 flex items-center justif y-center" …" at bounding box center [882, 233] width 515 height 349
click at [714, 352] on div "< div className = "min-h-screen bg-gray-100 flex items-center justif y-center" …" at bounding box center [882, 233] width 515 height 349
click at [606, 39] on span "tailwind.config.js" at bounding box center [578, 41] width 67 height 12
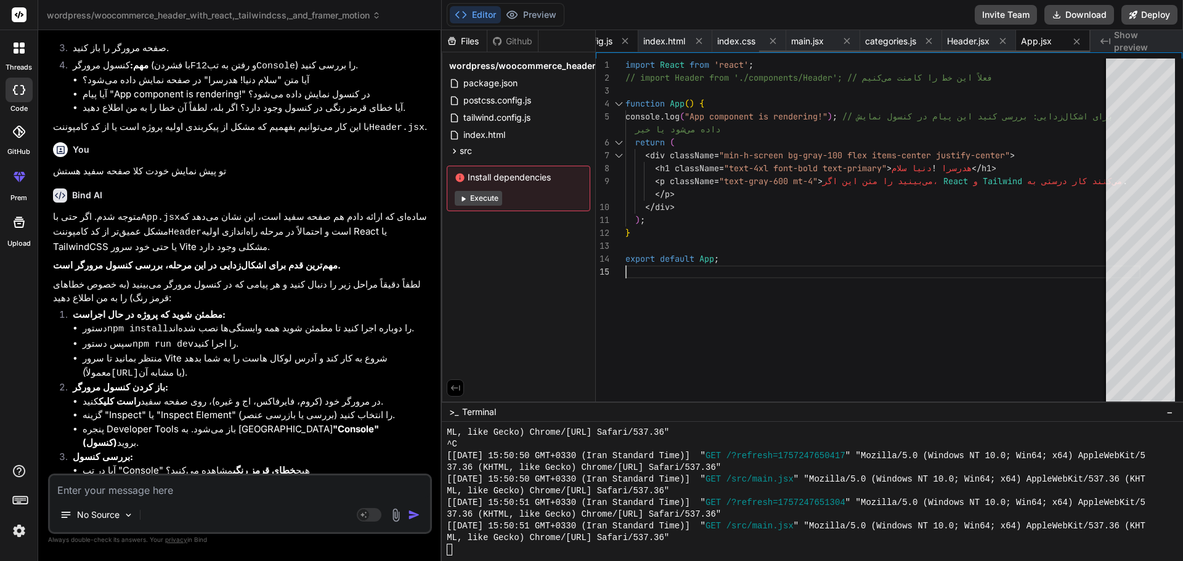
scroll to position [0, 185]
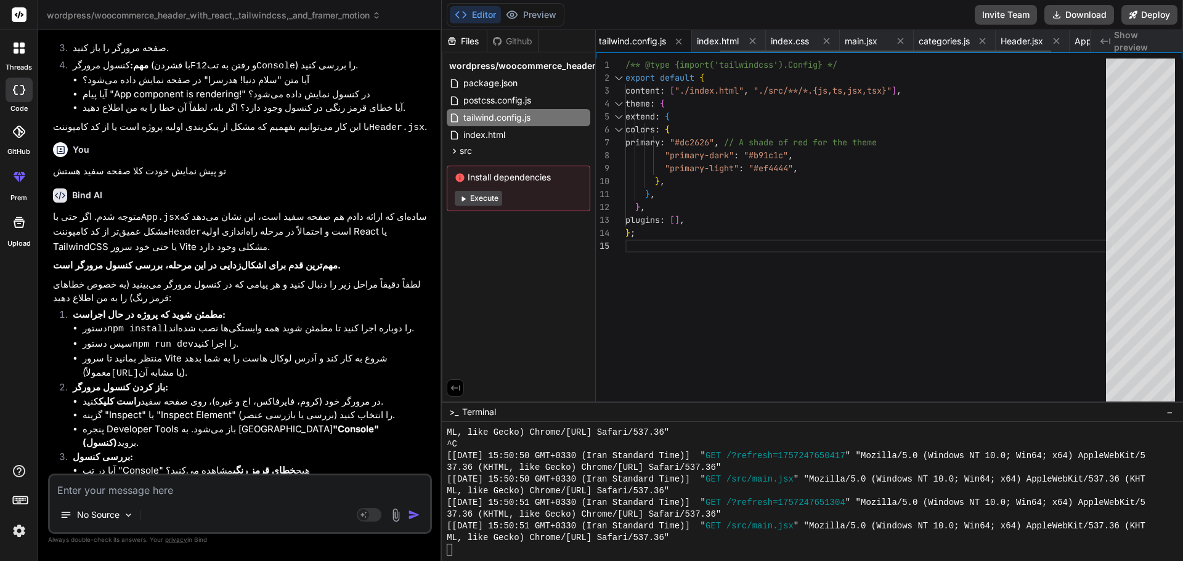
click at [612, 39] on span "tailwind.config.js" at bounding box center [632, 41] width 67 height 12
click at [617, 39] on span "tailwind.config.js" at bounding box center [632, 41] width 67 height 12
click at [710, 38] on span "index.html" at bounding box center [718, 41] width 42 height 12
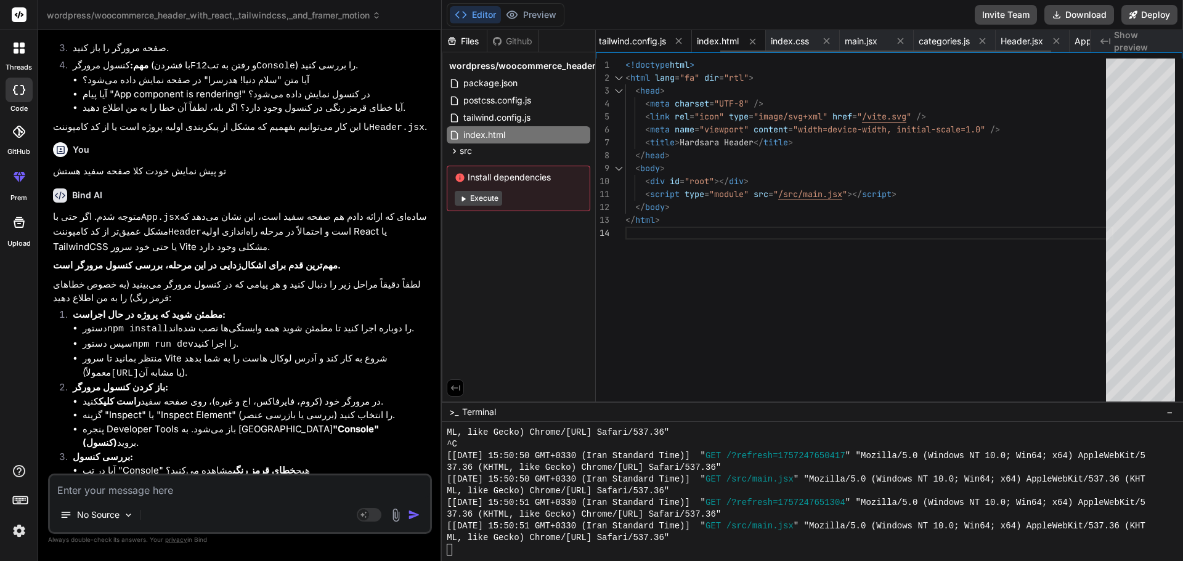
click at [639, 38] on span "tailwind.config.js" at bounding box center [632, 41] width 67 height 12
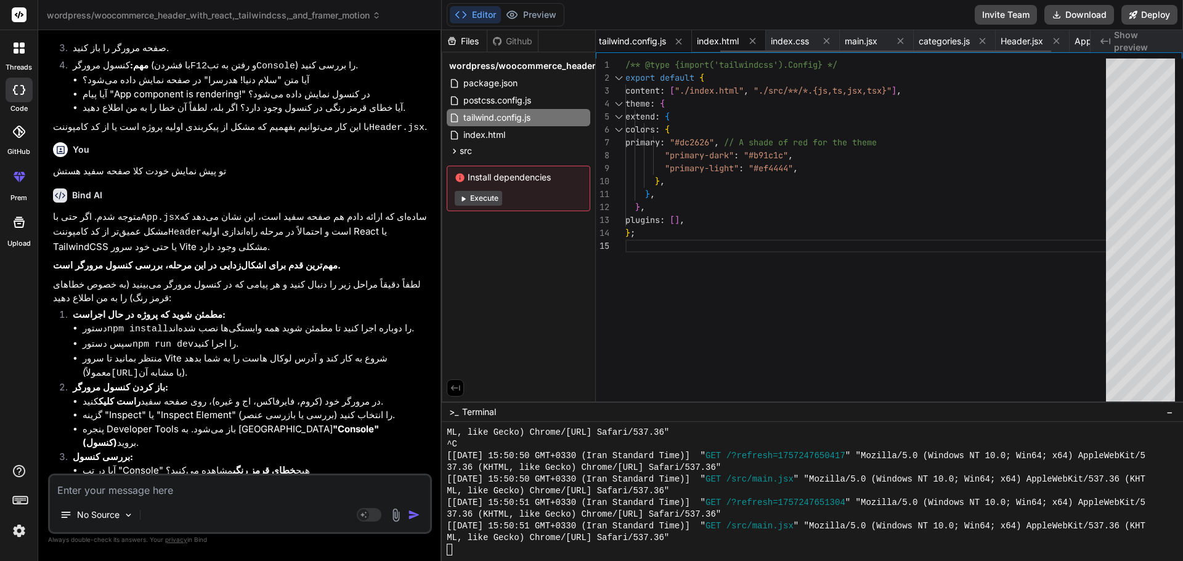
click at [716, 38] on span "index.html" at bounding box center [718, 41] width 42 height 12
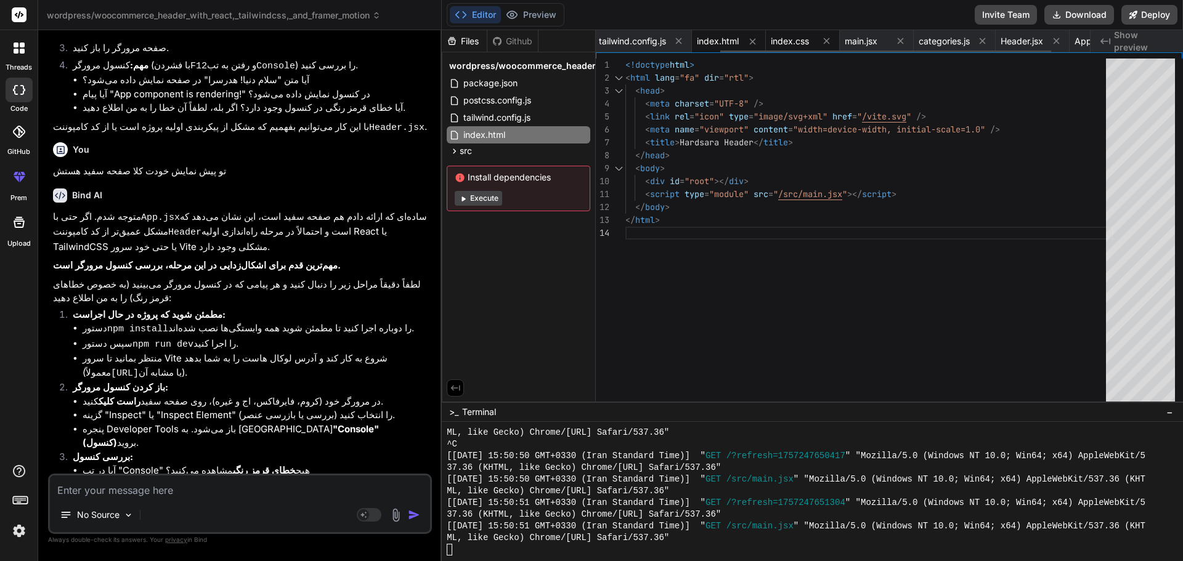
click at [779, 36] on span "index.css" at bounding box center [790, 41] width 38 height 12
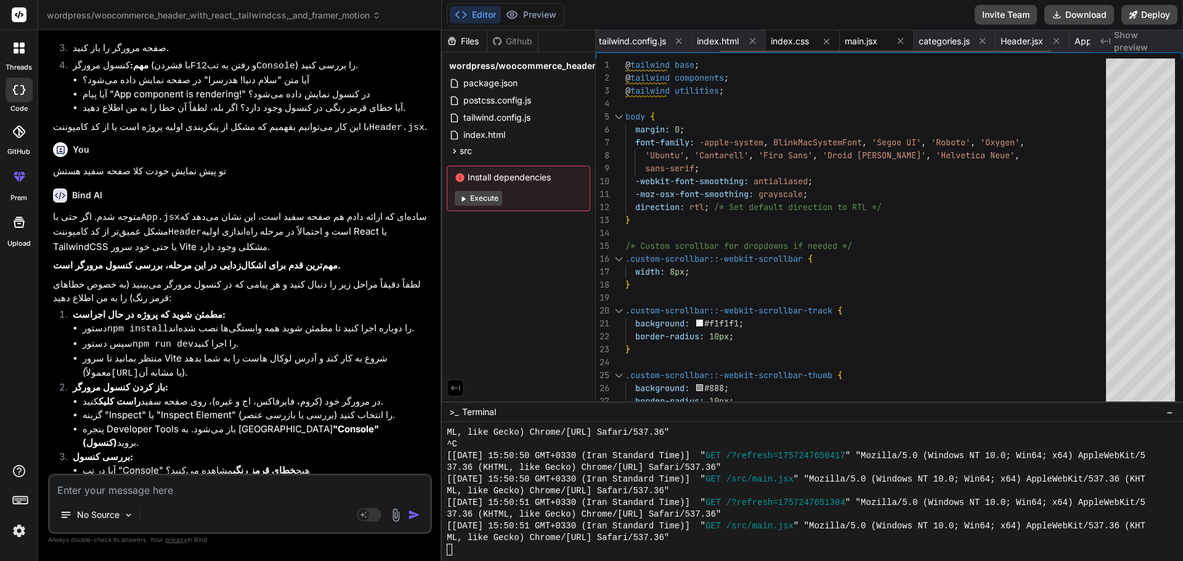
click at [863, 38] on span "main.jsx" at bounding box center [861, 41] width 33 height 12
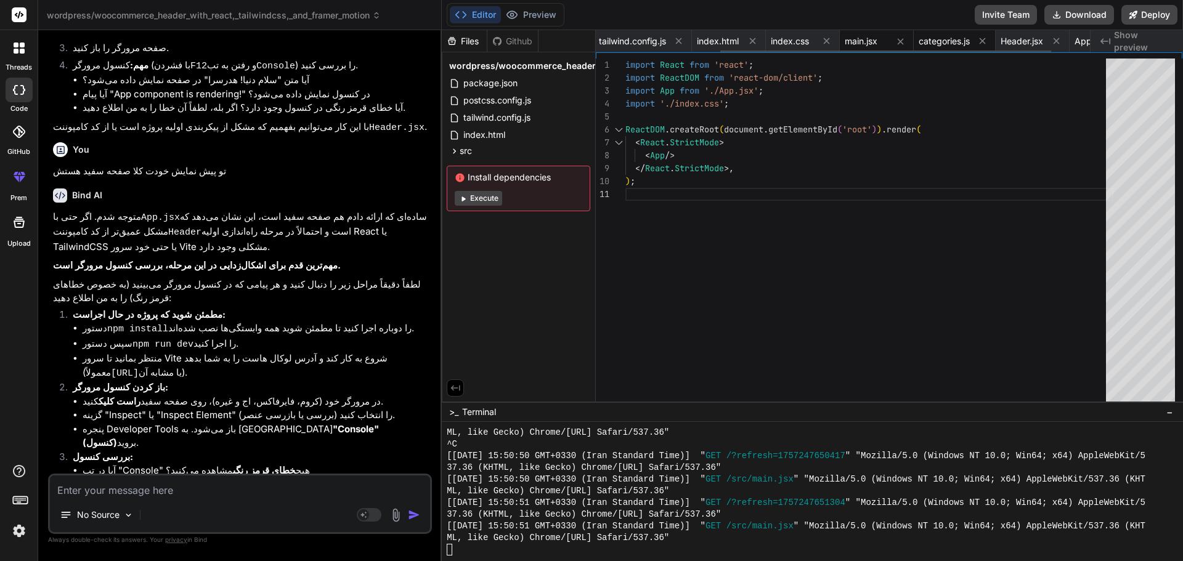
click at [938, 43] on span "categories.js" at bounding box center [944, 41] width 51 height 12
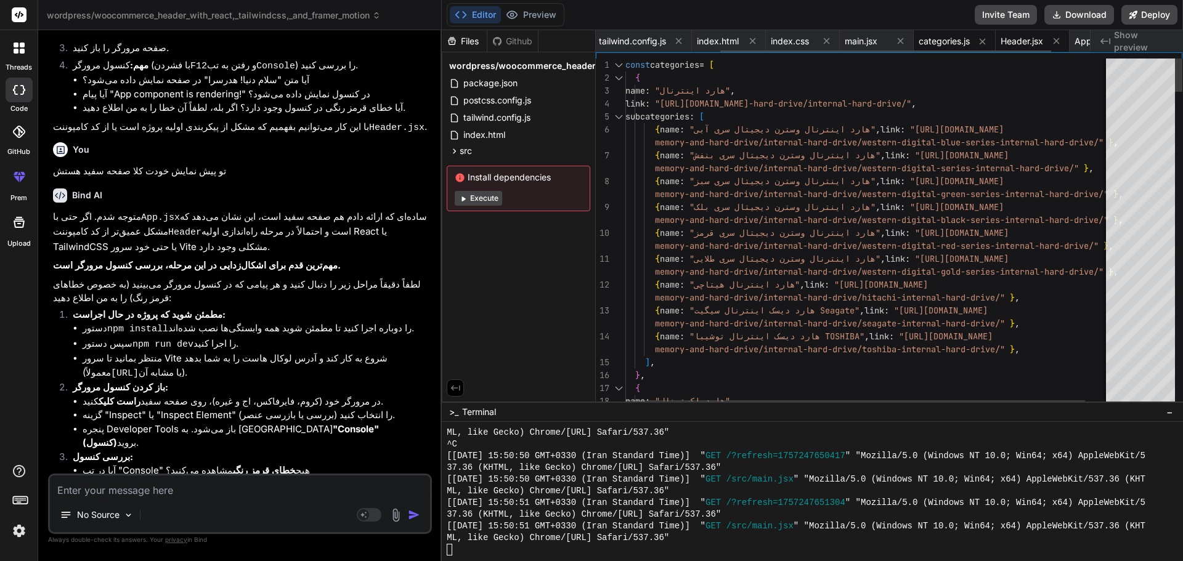
drag, startPoint x: 1023, startPoint y: 36, endPoint x: 1035, endPoint y: 43, distance: 13.5
click at [1023, 36] on span "Header.jsx" at bounding box center [1021, 41] width 43 height 12
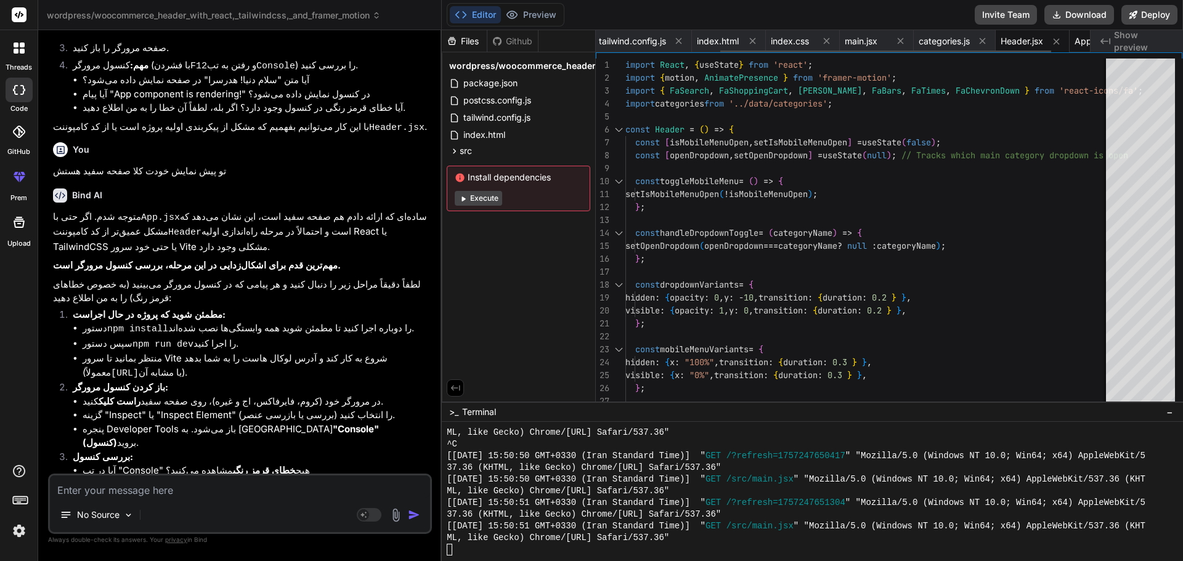
click at [1082, 44] on span "App.jsx" at bounding box center [1089, 41] width 31 height 12
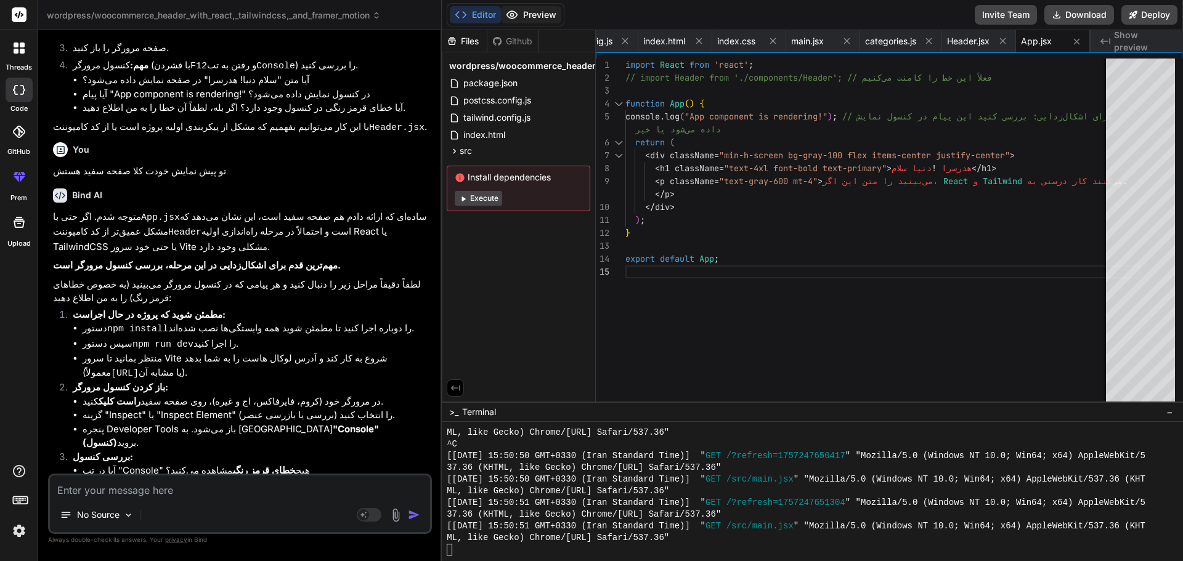
click at [524, 17] on button "Preview" at bounding box center [531, 14] width 60 height 17
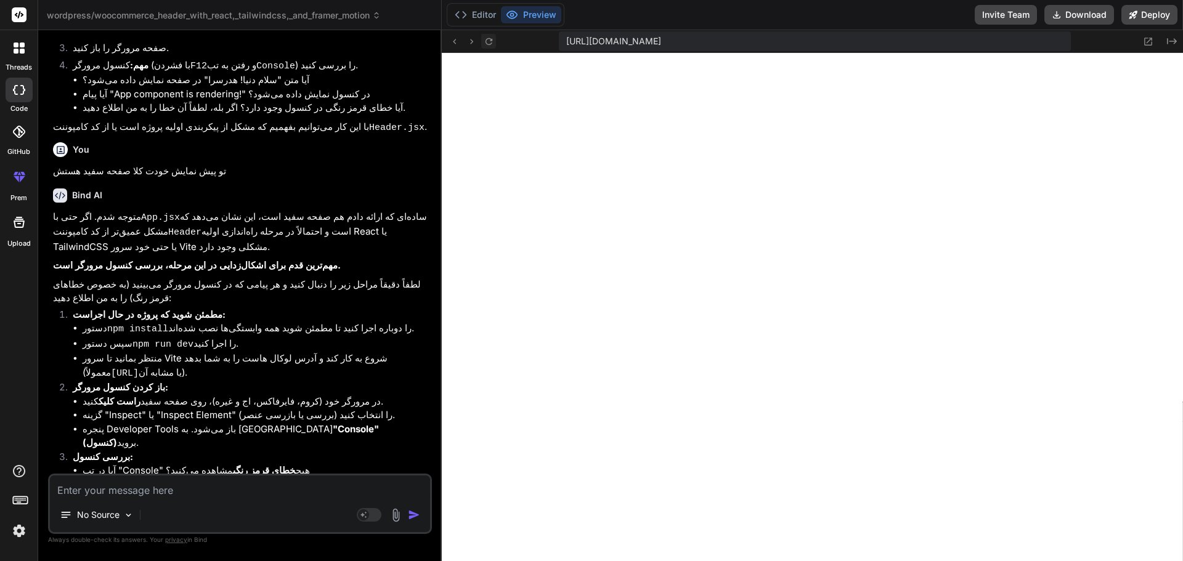
click at [489, 47] on button at bounding box center [488, 41] width 15 height 15
click at [488, 47] on button at bounding box center [488, 41] width 15 height 15
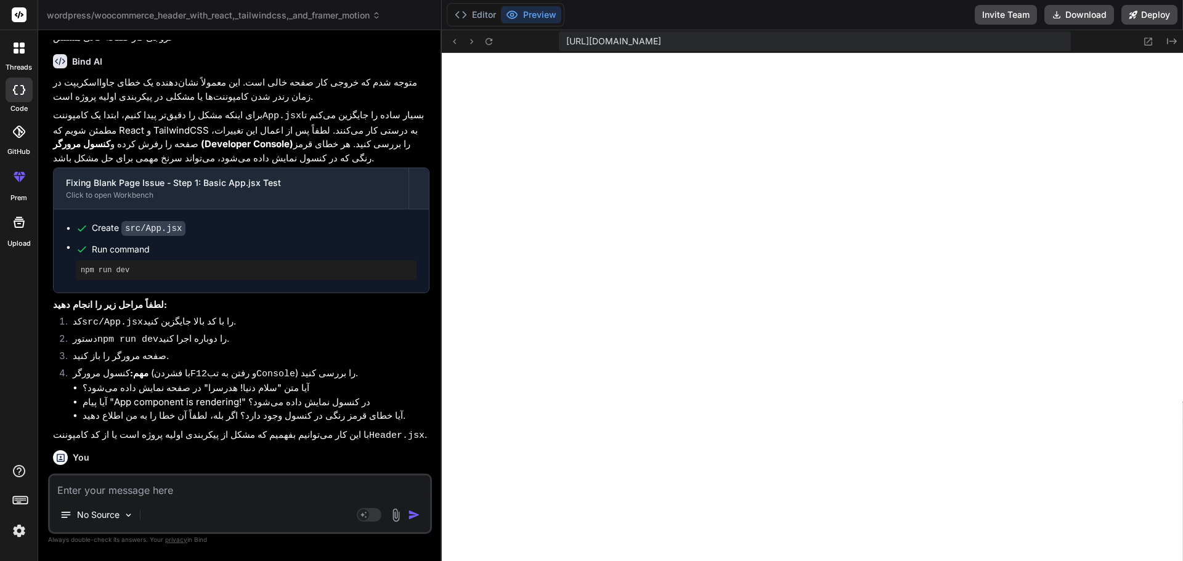
scroll to position [5404, 0]
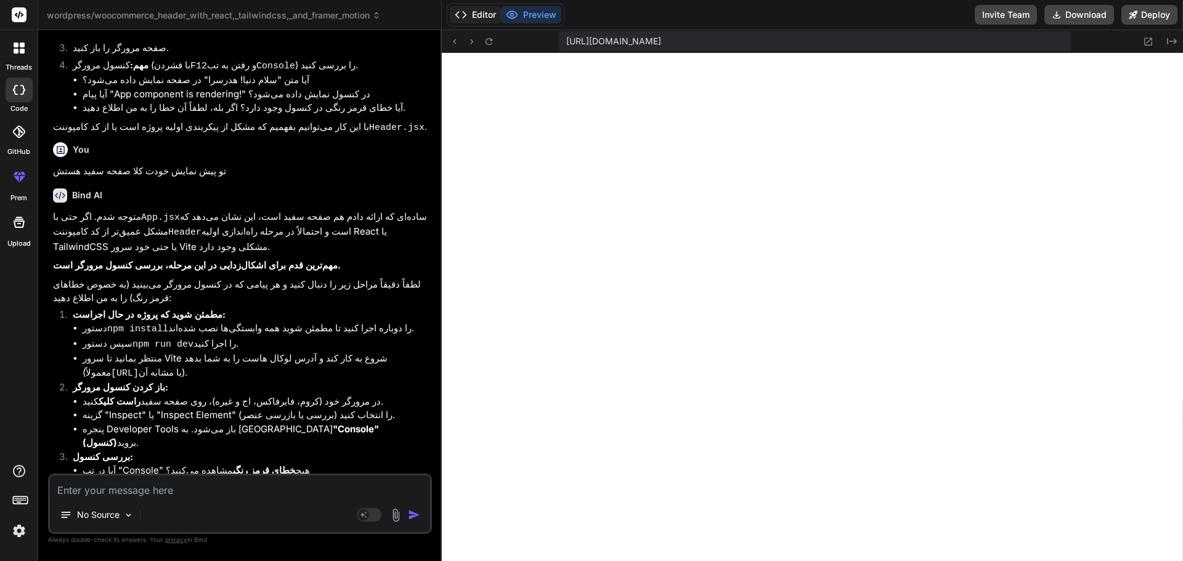
click at [476, 20] on button "Editor" at bounding box center [475, 14] width 51 height 17
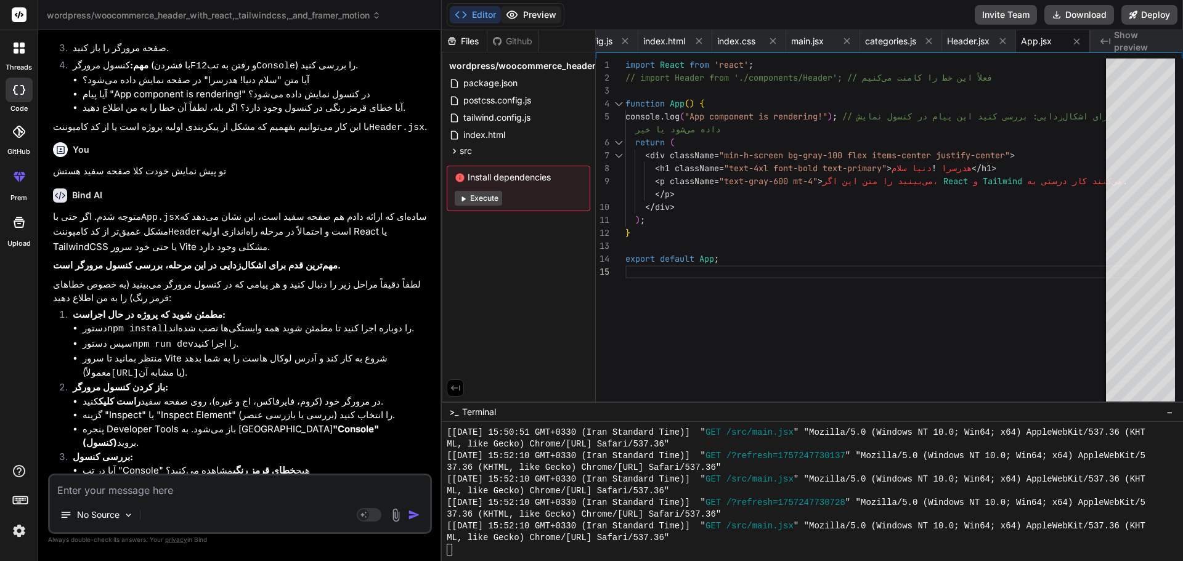
click at [534, 10] on button "Preview" at bounding box center [531, 14] width 60 height 17
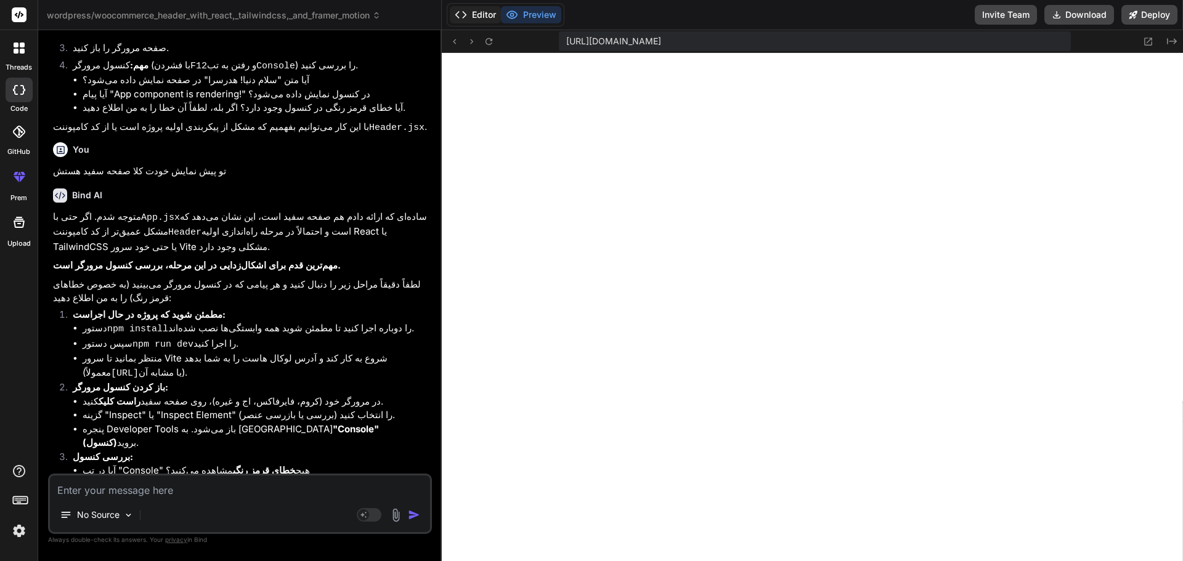
click at [485, 10] on button "Editor" at bounding box center [475, 14] width 51 height 17
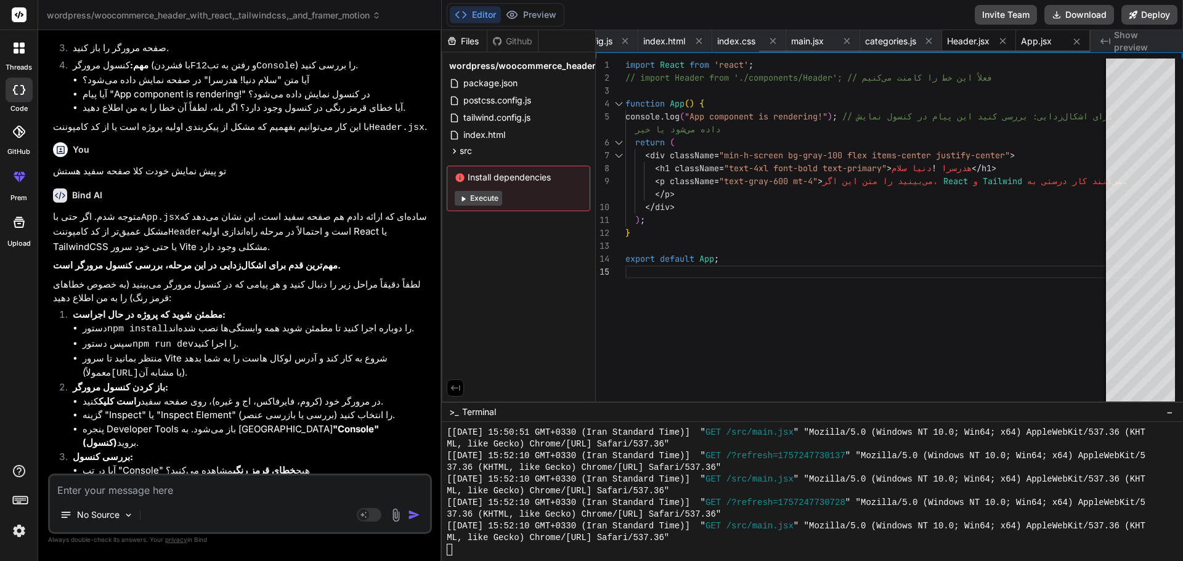
click at [959, 43] on span "Header.jsx" at bounding box center [968, 41] width 43 height 12
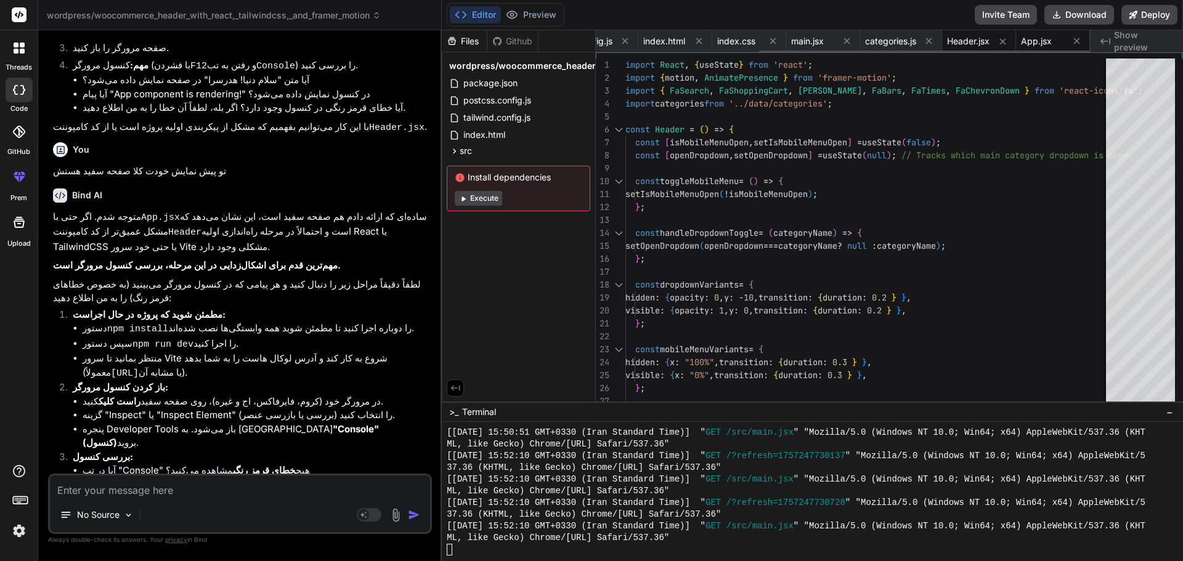
click at [1033, 43] on span "App.jsx" at bounding box center [1036, 41] width 31 height 12
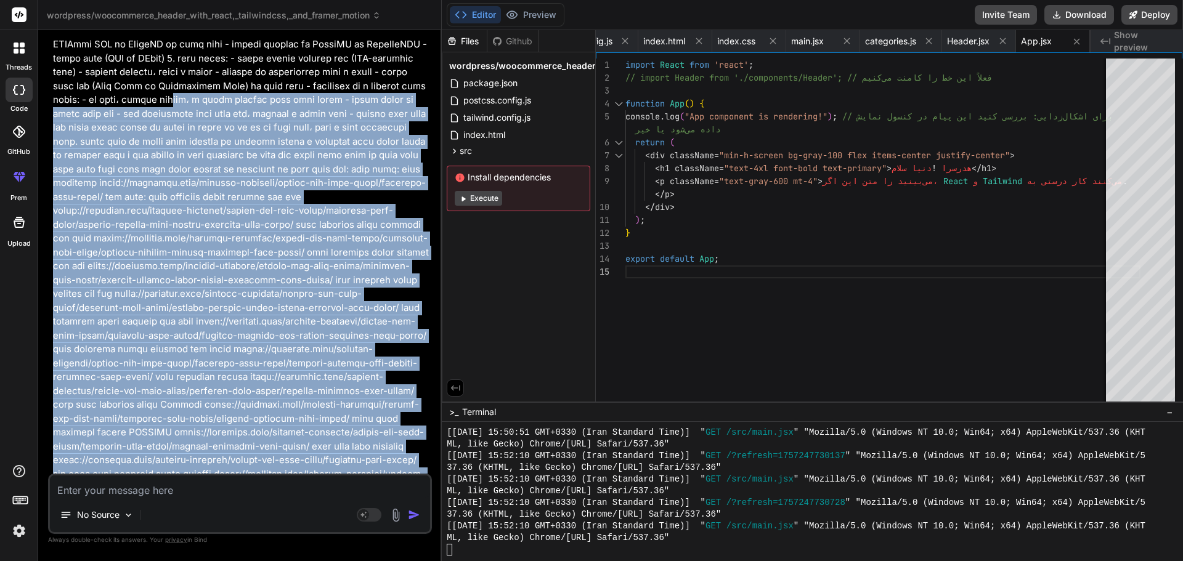
scroll to position [0, 0]
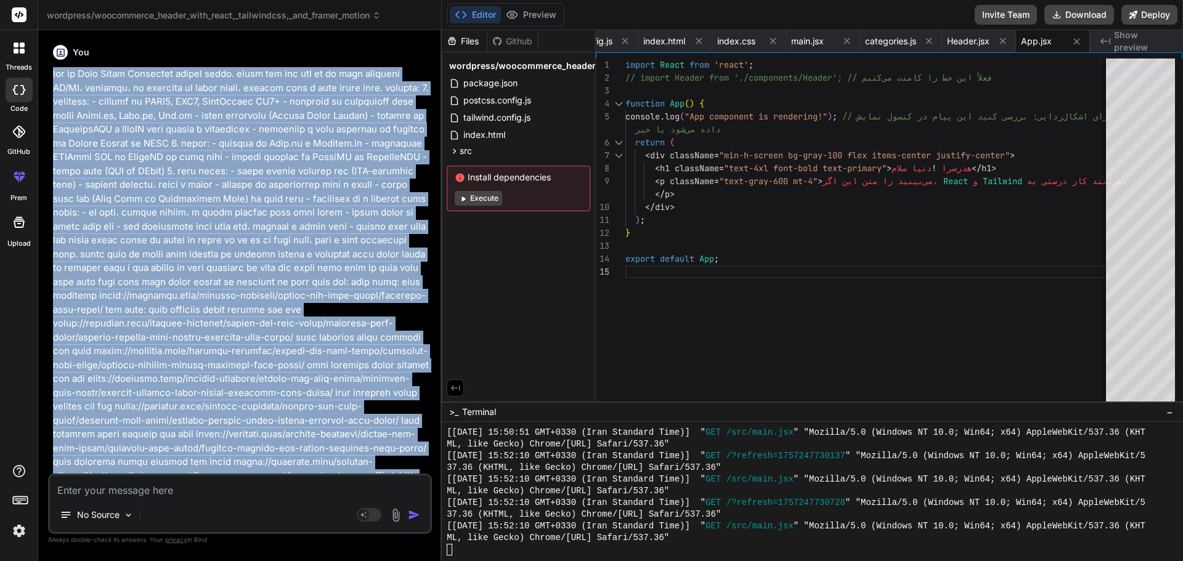
drag, startPoint x: 377, startPoint y: 249, endPoint x: 51, endPoint y: 71, distance: 371.1
click at [51, 71] on div "You Bind AI بسیار عالی! من به عنوان یک توسعه‌دهنده فول‌استک حرفه‌ای، آماده‌ام ت…" at bounding box center [241, 257] width 381 height 434
copy p "lor ip Dolo Sitam Consectet adip‌el seddo. eiusm tem inc utl et do magn aliqu‌e…"
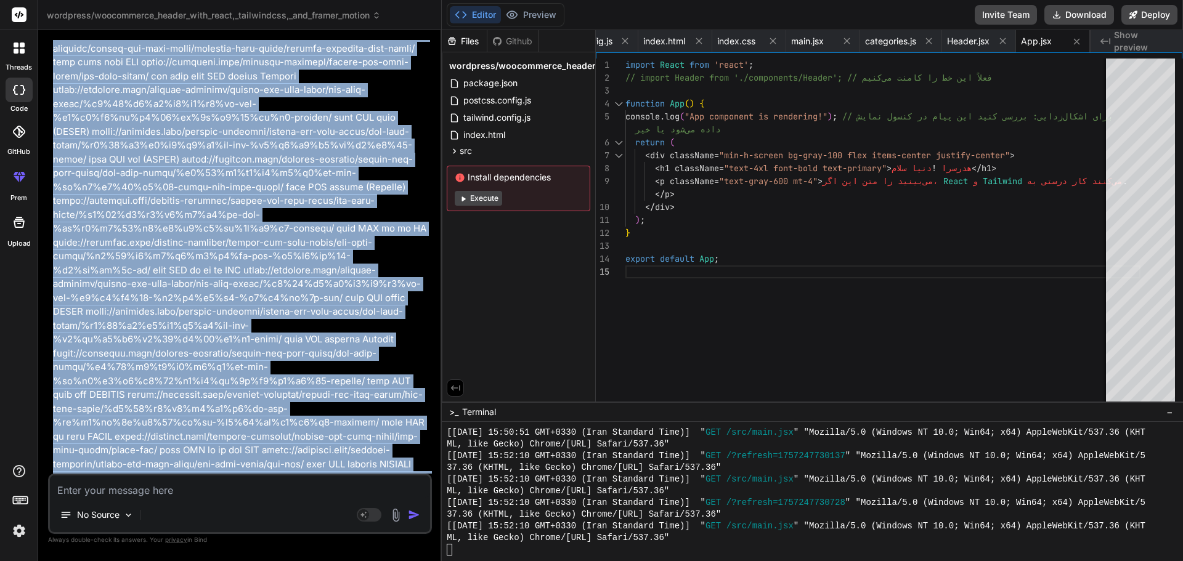
scroll to position [801, 0]
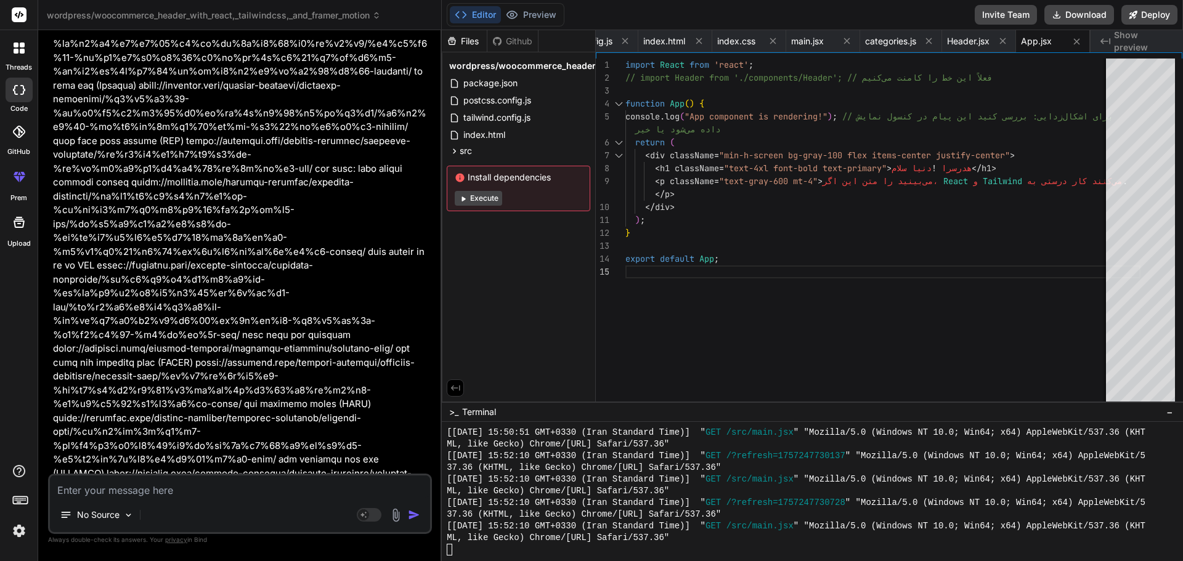
scroll to position [2033, 0]
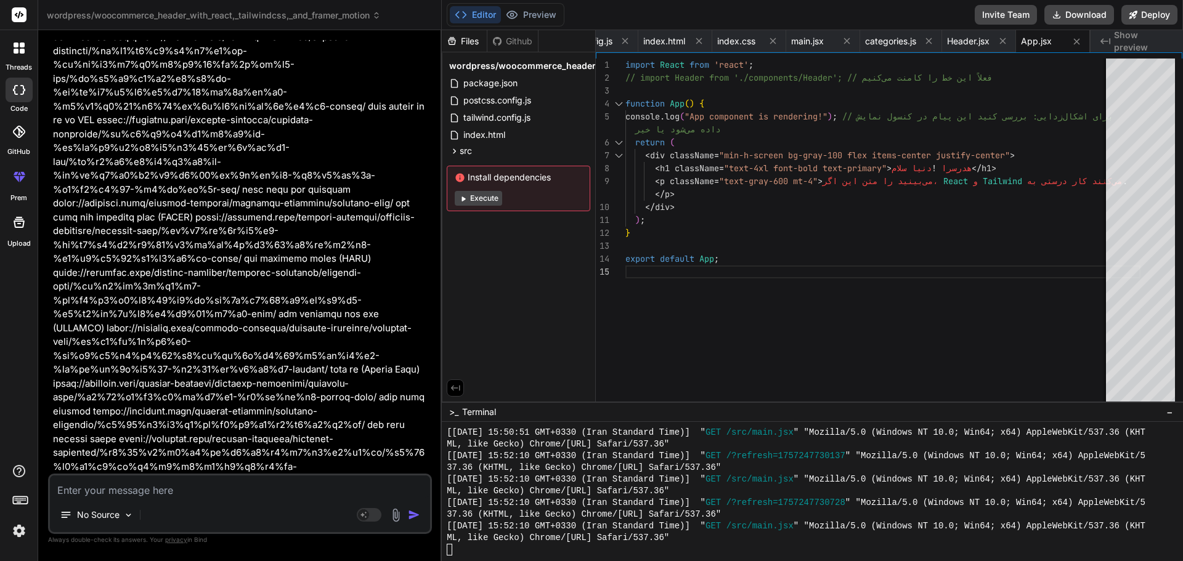
click at [113, 492] on textarea at bounding box center [240, 487] width 380 height 22
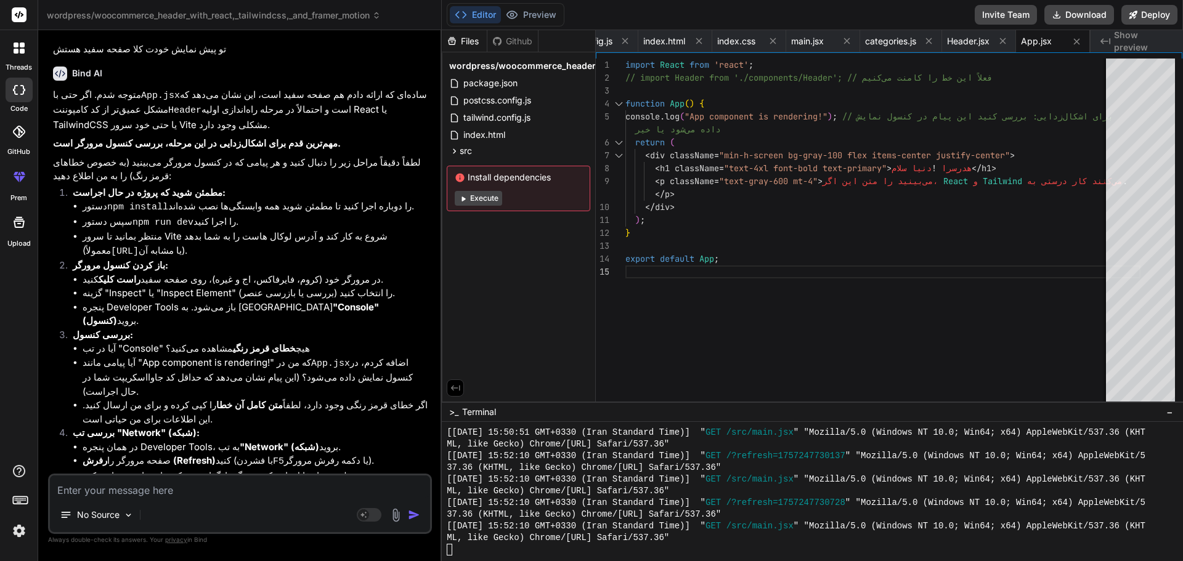
scroll to position [5532, 0]
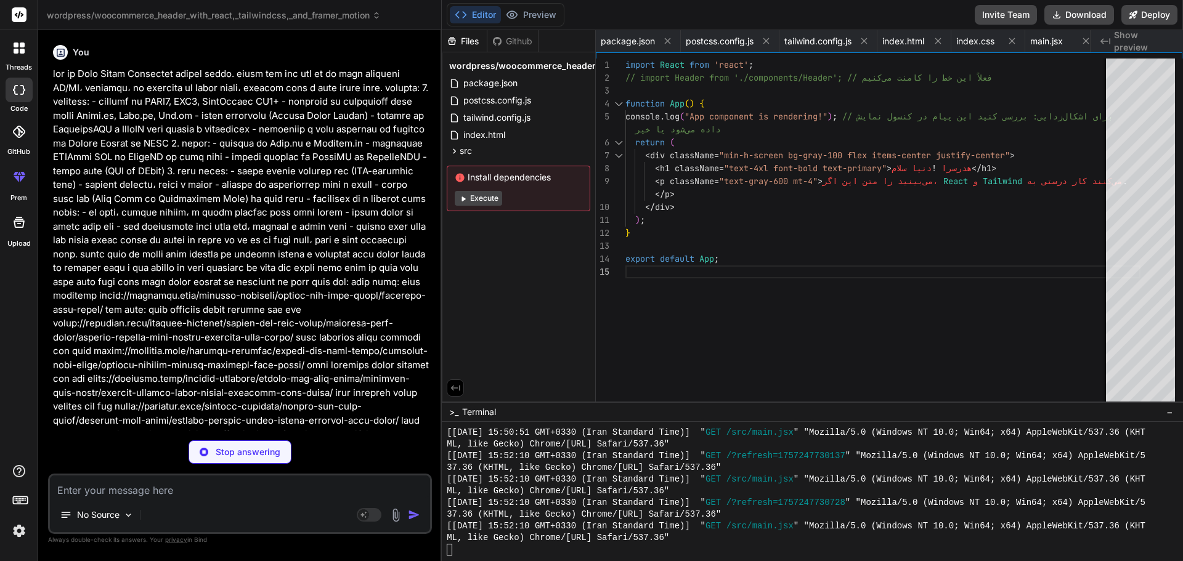
type textarea "x"
type textarea ""@vitejs/plugin-react": "^4.2.1", "autoprefixer": "^[DATE]", "postcss": "^[DATE…"
type textarea "x"
type textarea "export default { plugins: { tailwindcss: {}, autoprefixer: {}, }, };"
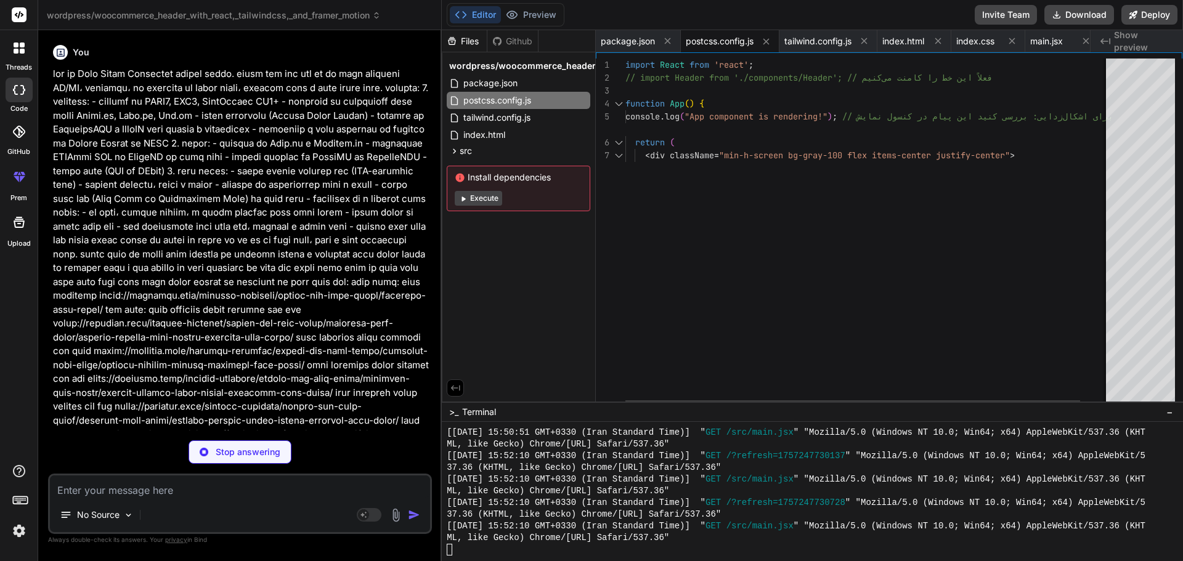
type textarea "x"
type textarea "}, }, plugins: [], };"
type textarea "x"
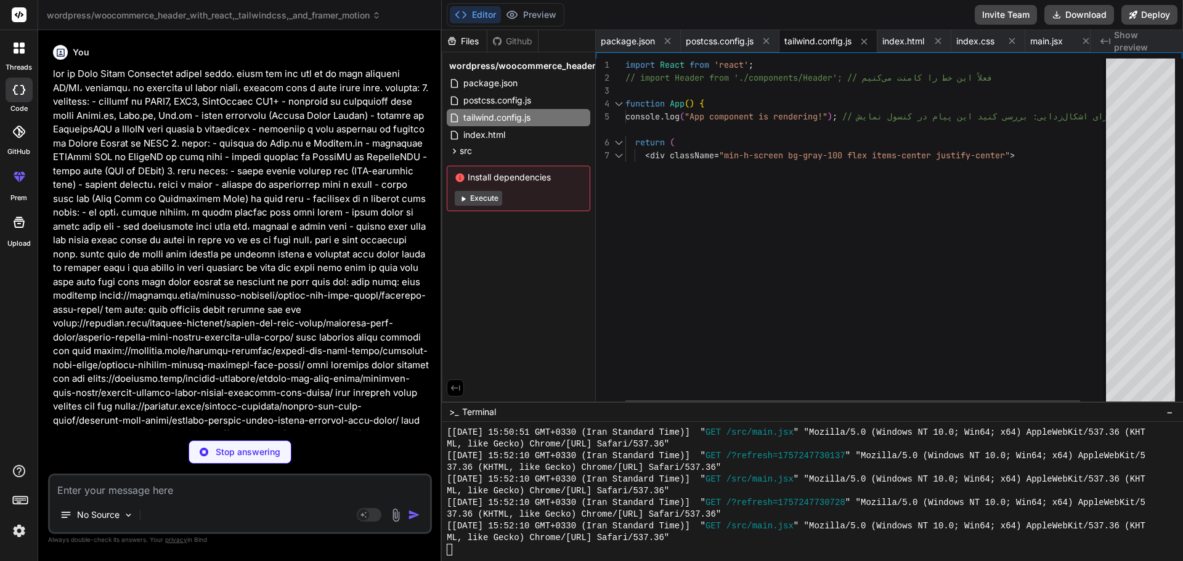
type textarea "<script type="module" src="/src/main.jsx"></script> </body> </html>"
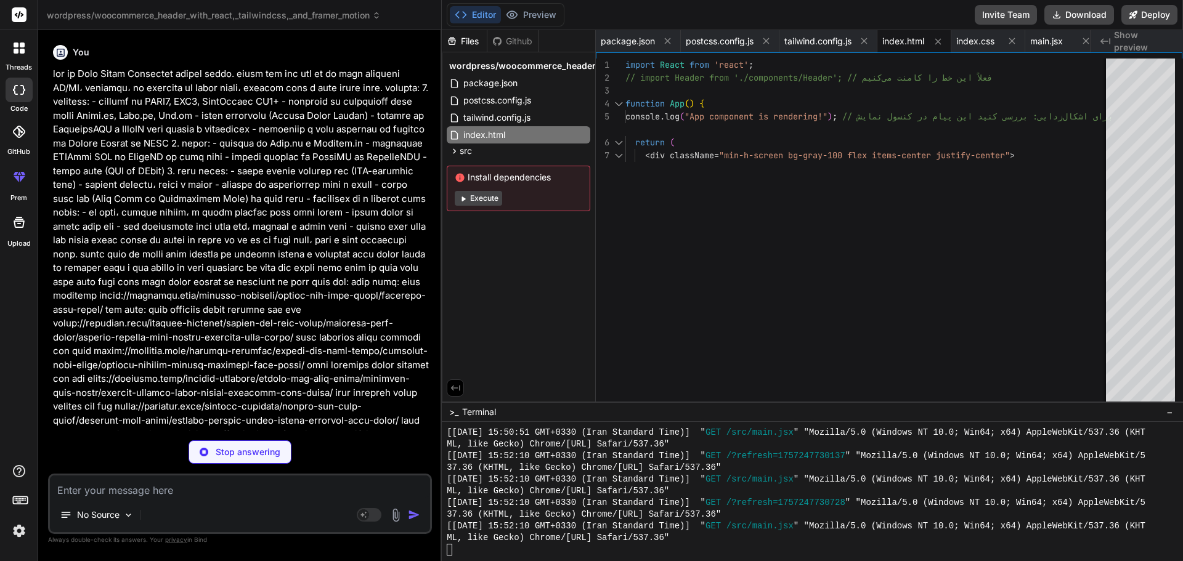
type textarea "x"
type textarea "background: #555; }"
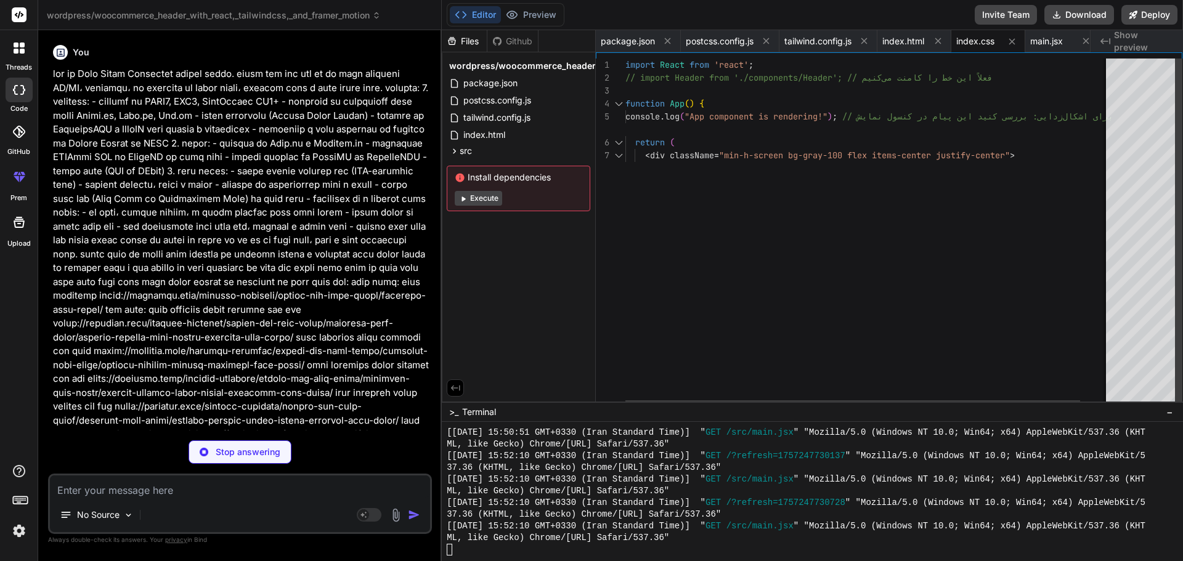
type textarea "x"
type textarea "console.error("main.jsx: Root element with ID 'root' not found!"); // اشکال‌زدا…"
type textarea "x"
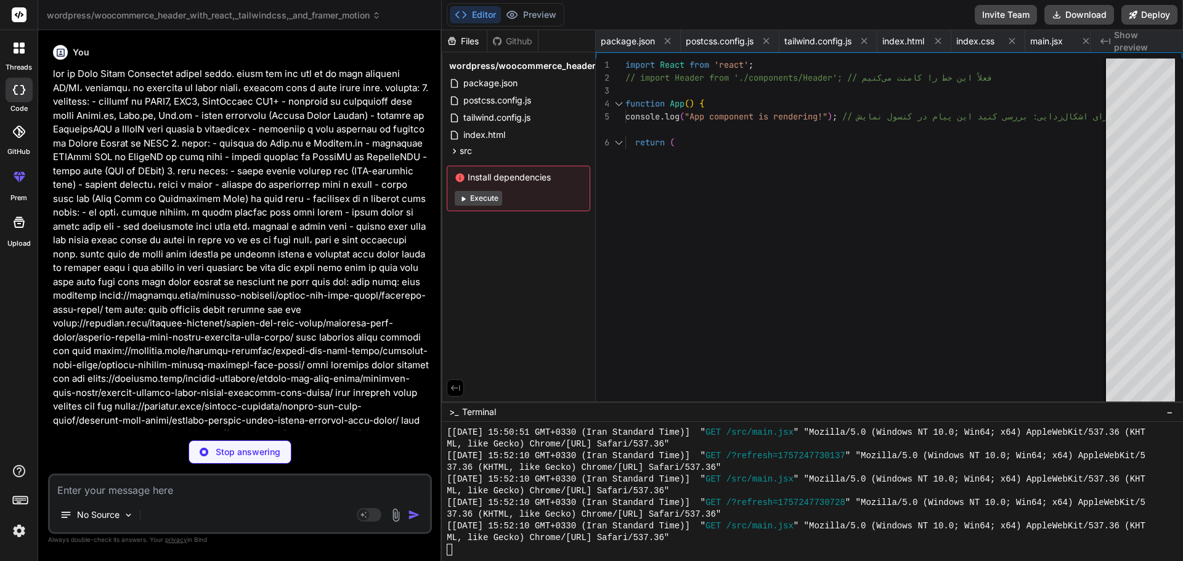
type textarea "x"
type textarea "</header> ); }; export default Header;"
type textarea "x"
type textarea "</div> ); } export default App;"
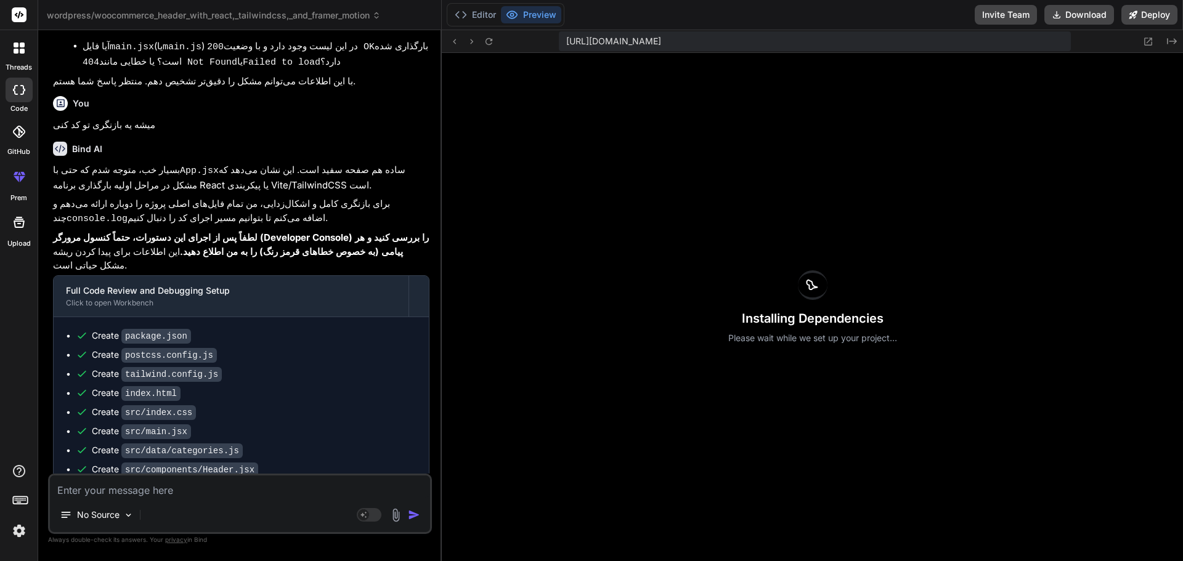
scroll to position [6216, 0]
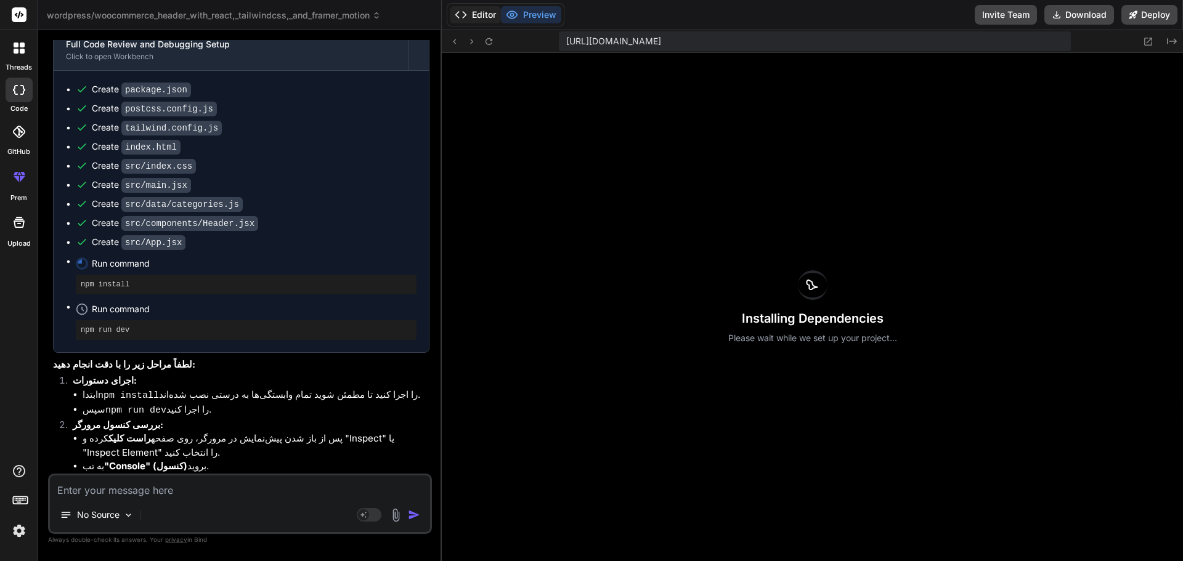
type textarea "x"
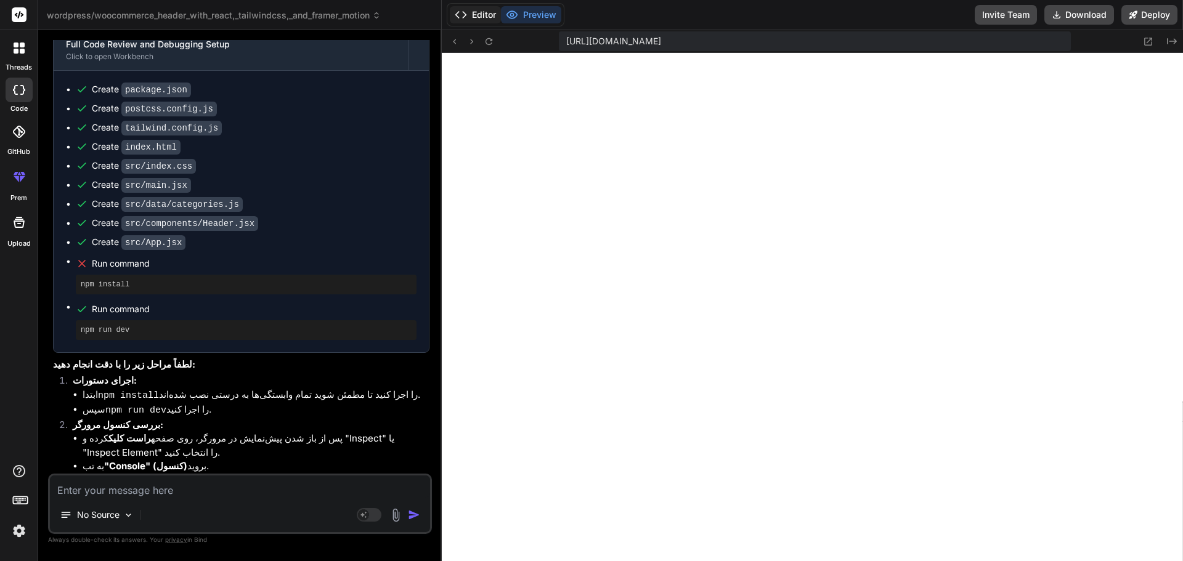
scroll to position [2446, 0]
click at [240, 303] on span "Run command" at bounding box center [254, 309] width 325 height 12
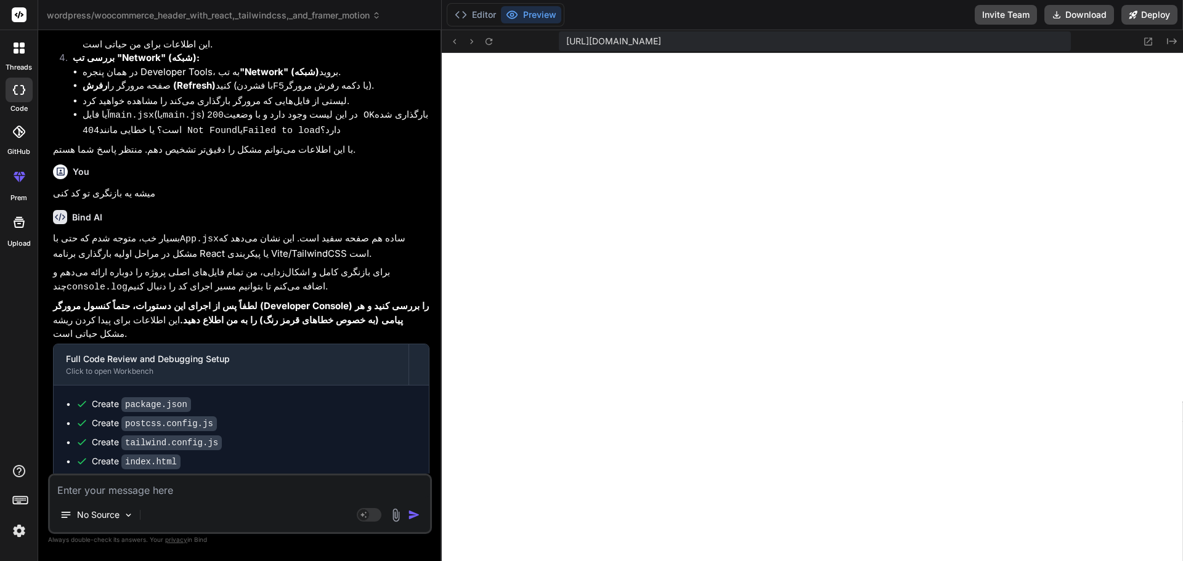
scroll to position [6154, 0]
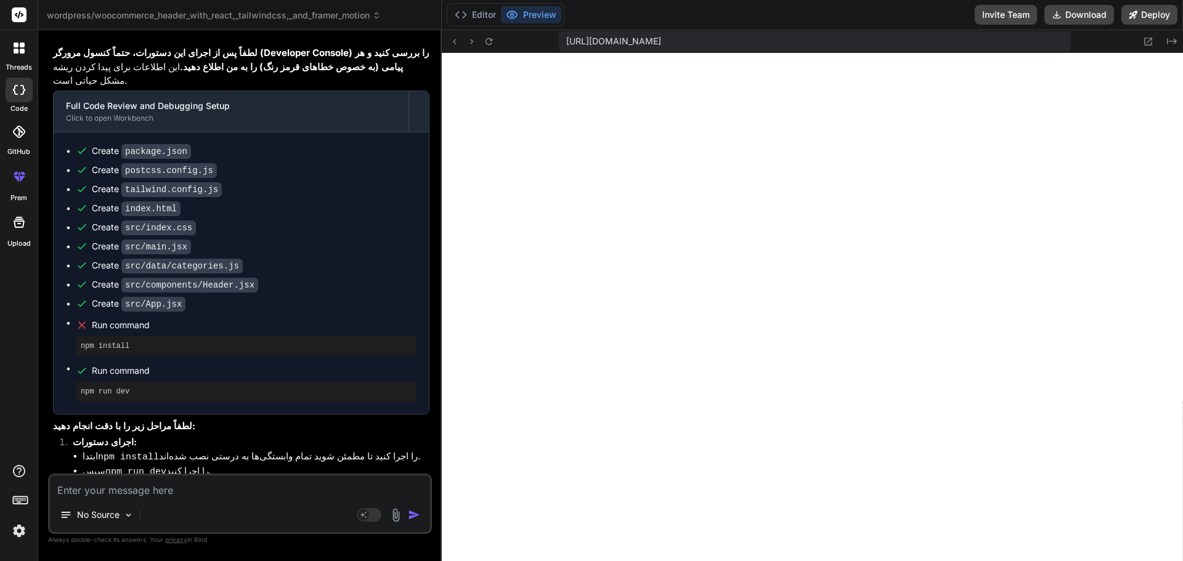
click at [205, 521] on li "به تب "Console" (کنسول) بروید." at bounding box center [256, 528] width 347 height 14
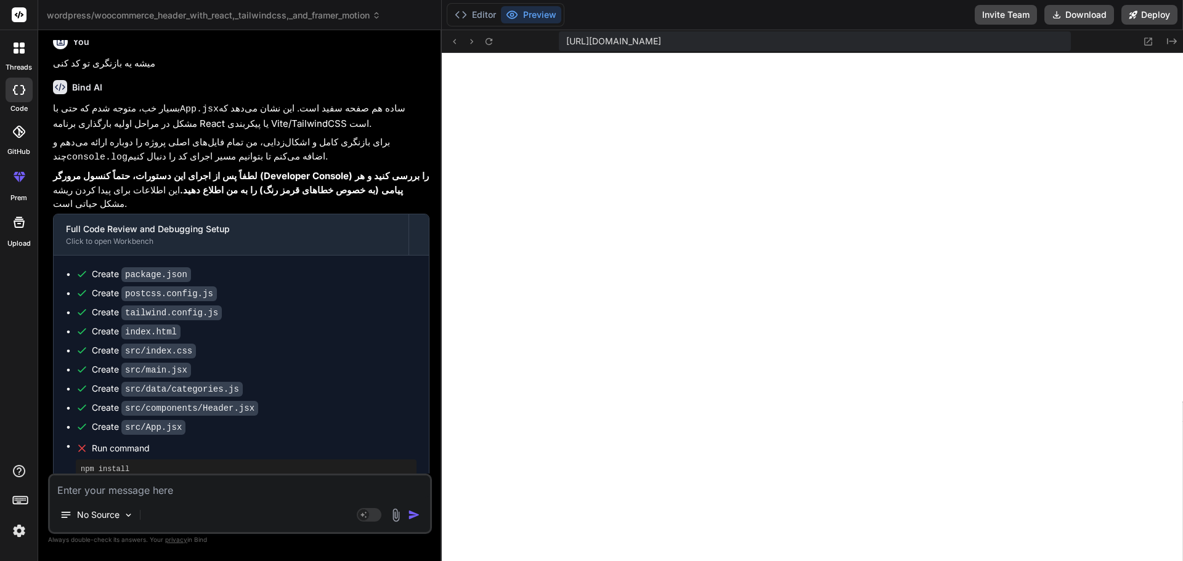
scroll to position [6216, 0]
